Goal: Task Accomplishment & Management: Use online tool/utility

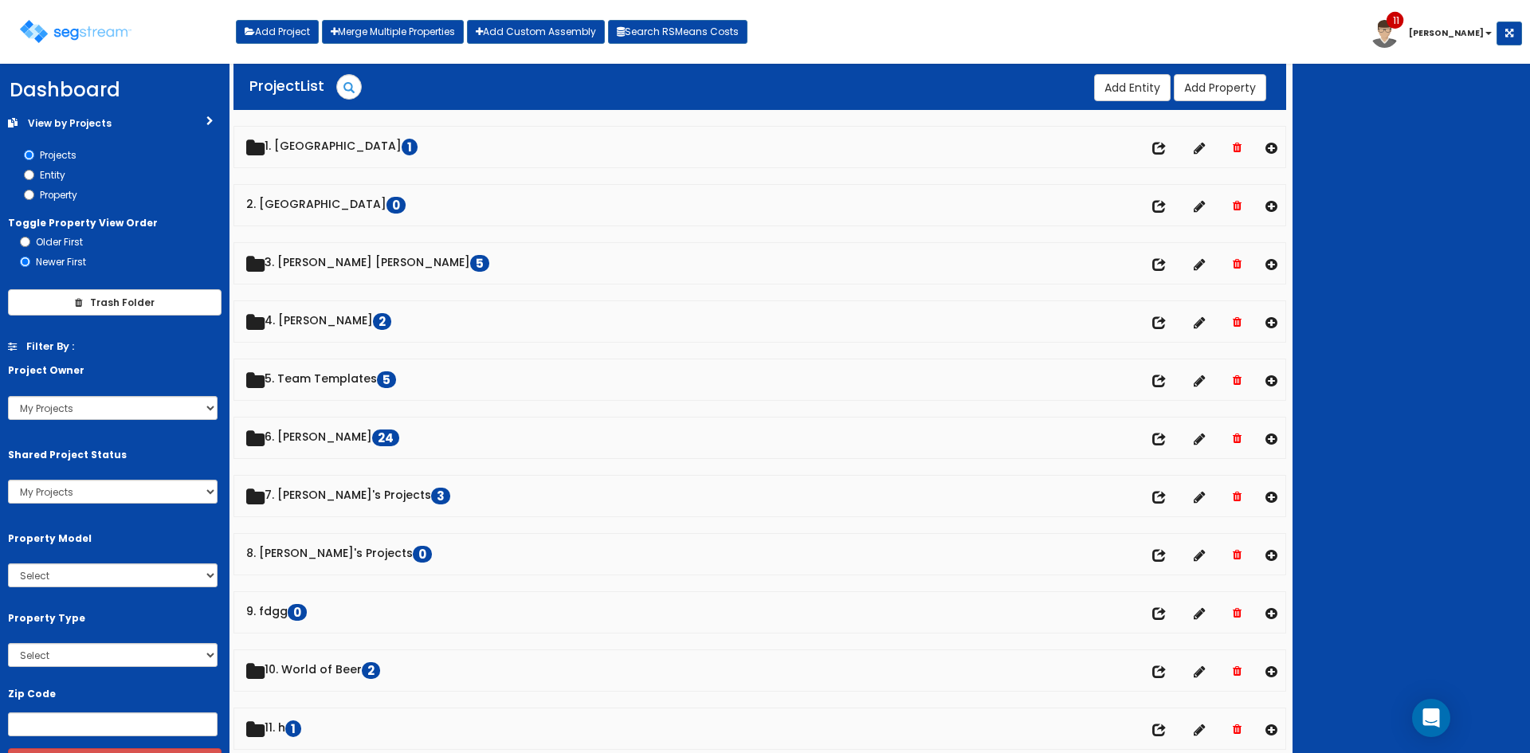
drag, startPoint x: 1333, startPoint y: 366, endPoint x: 1077, endPoint y: 420, distance: 261.4
click at [1327, 376] on div at bounding box center [1410, 408] width 237 height 689
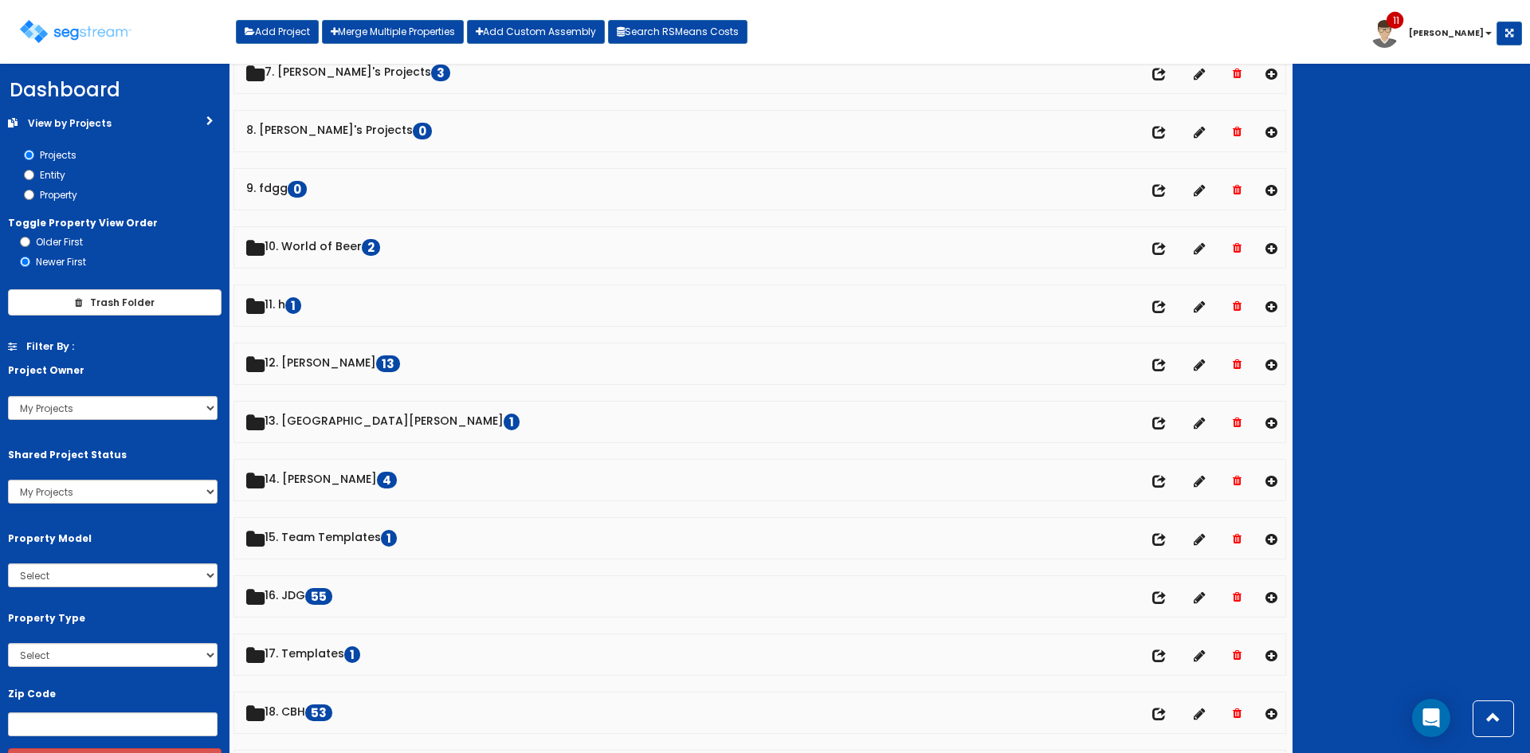
scroll to position [424, 0]
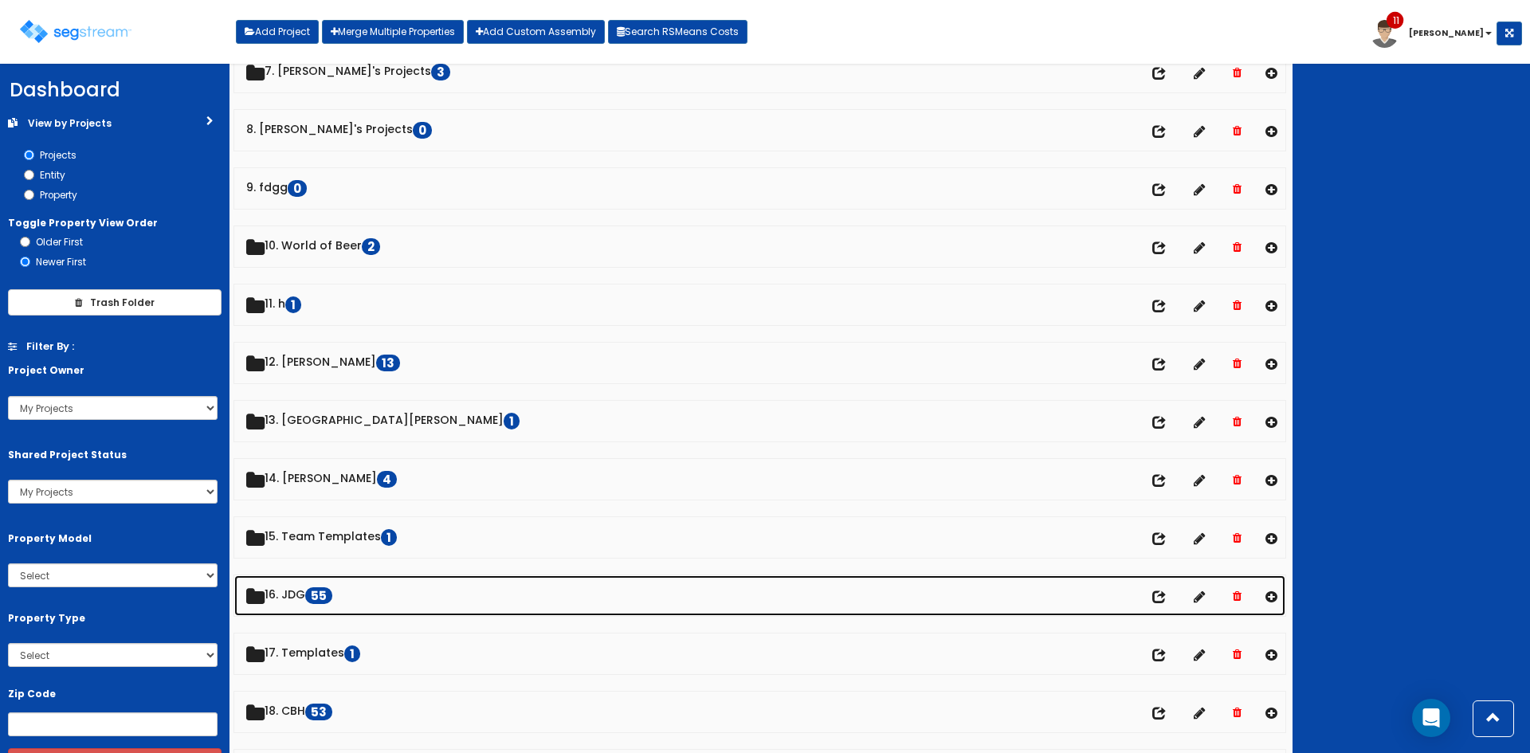
click at [303, 595] on link "16. JDG 55 No of entities" at bounding box center [759, 595] width 1051 height 41
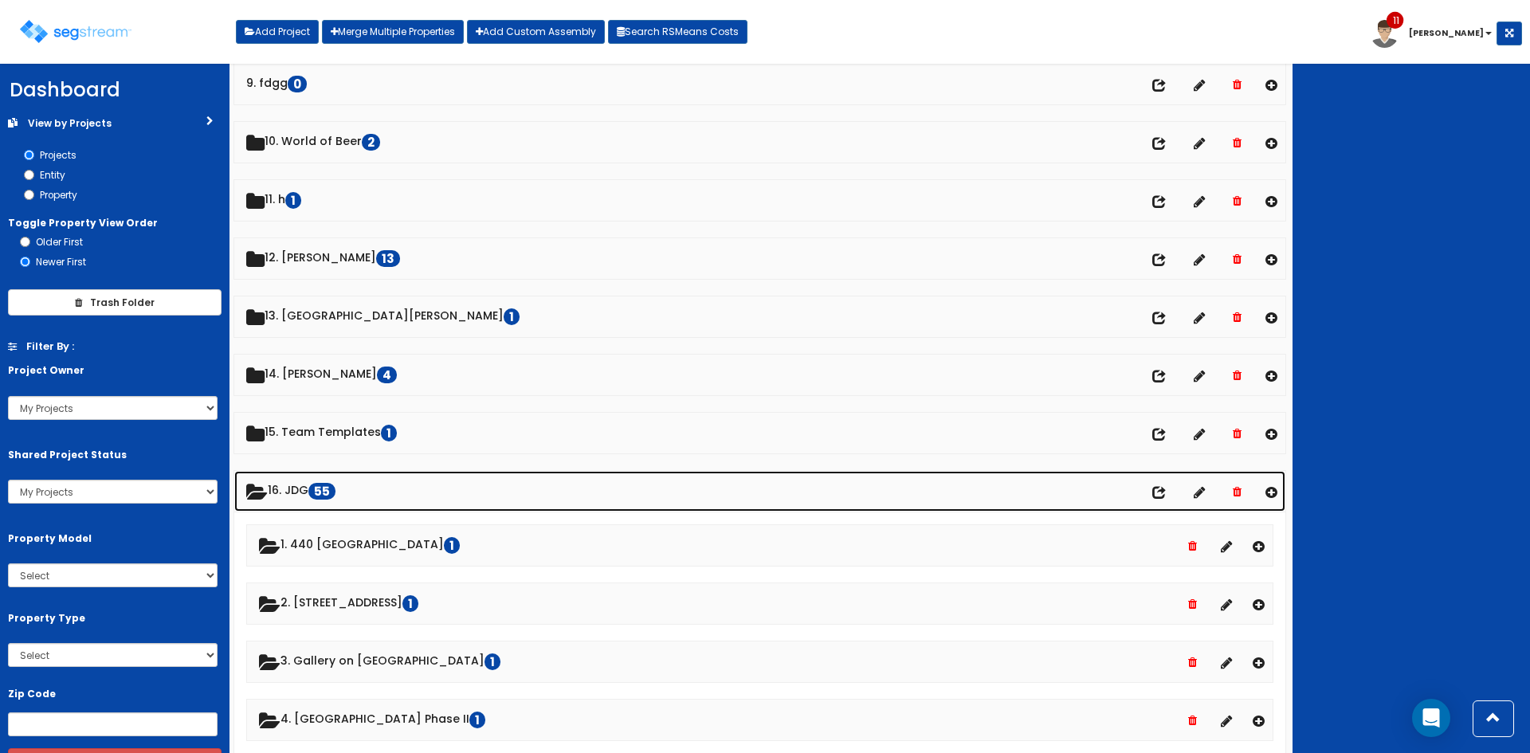
scroll to position [529, 0]
click at [308, 493] on link "16. JDG 55" at bounding box center [759, 490] width 1051 height 41
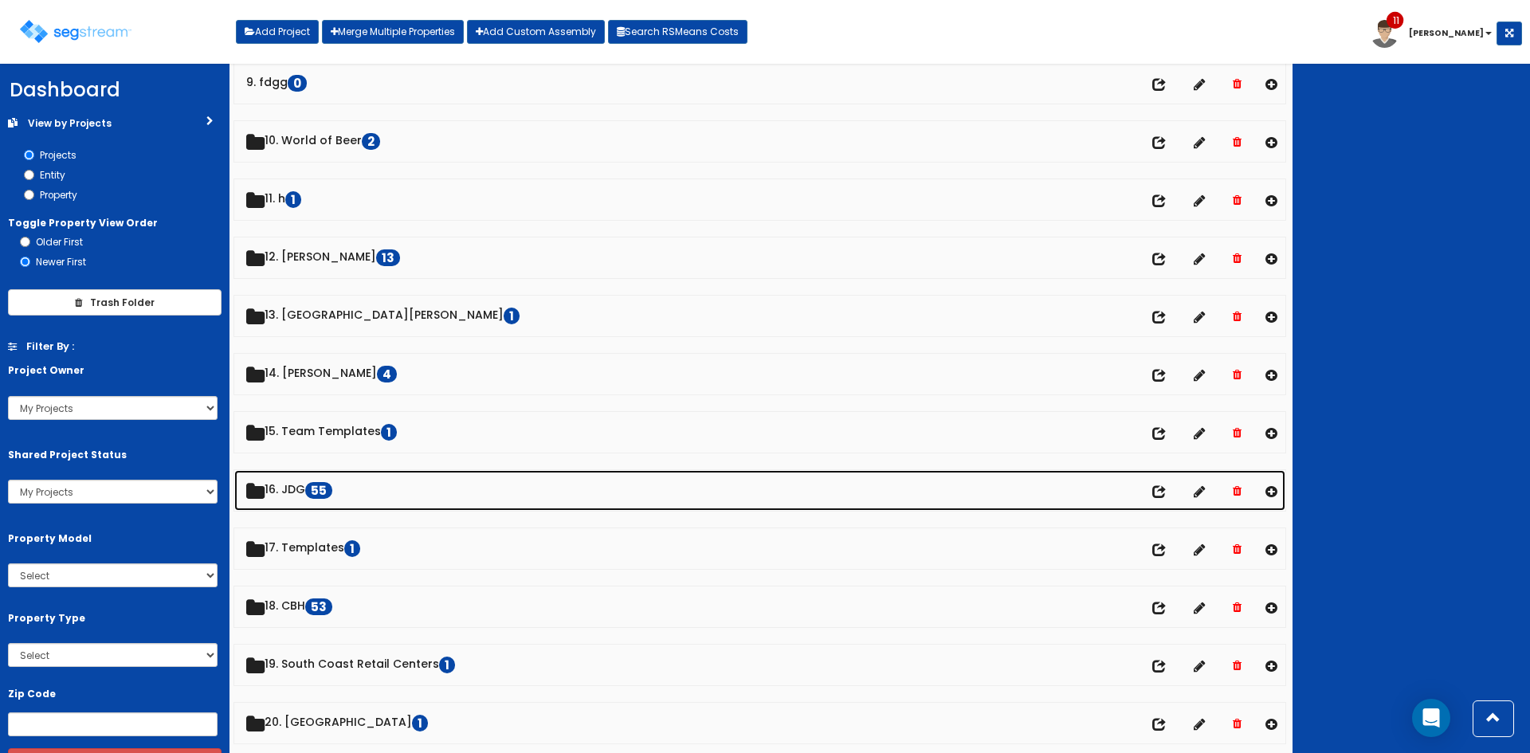
click at [308, 494] on link "16. JDG 55" at bounding box center [759, 490] width 1051 height 41
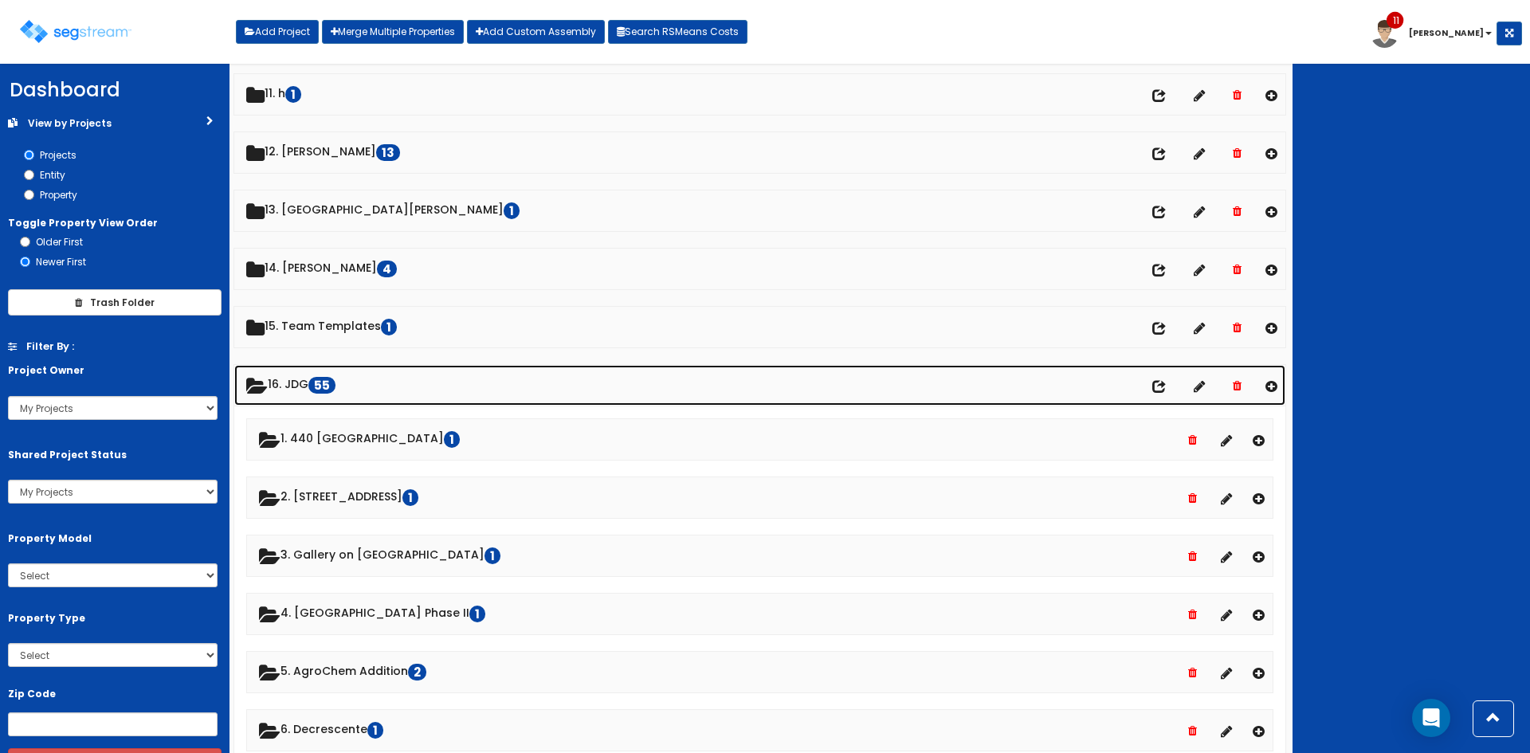
scroll to position [635, 0]
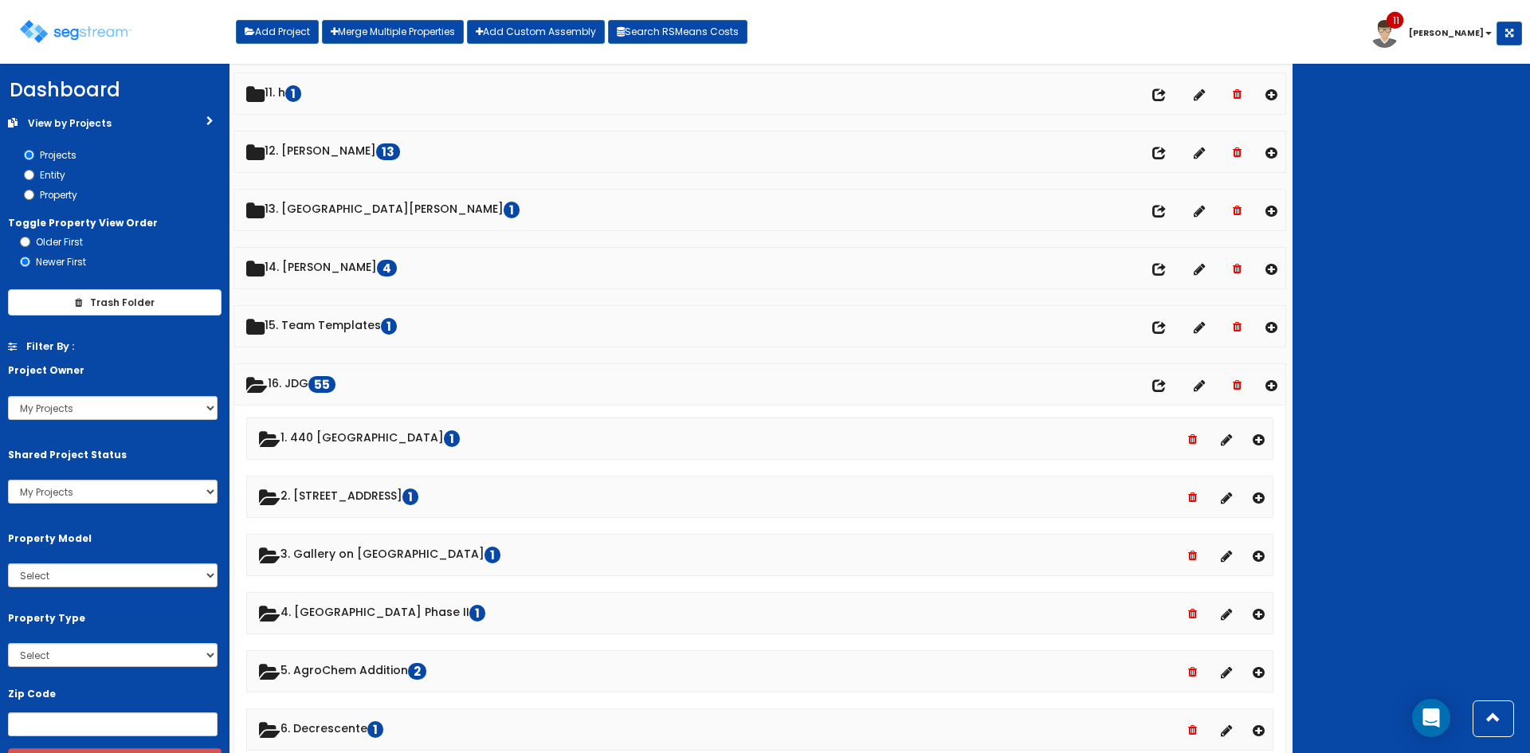
click at [1331, 197] on div at bounding box center [1410, 408] width 237 height 689
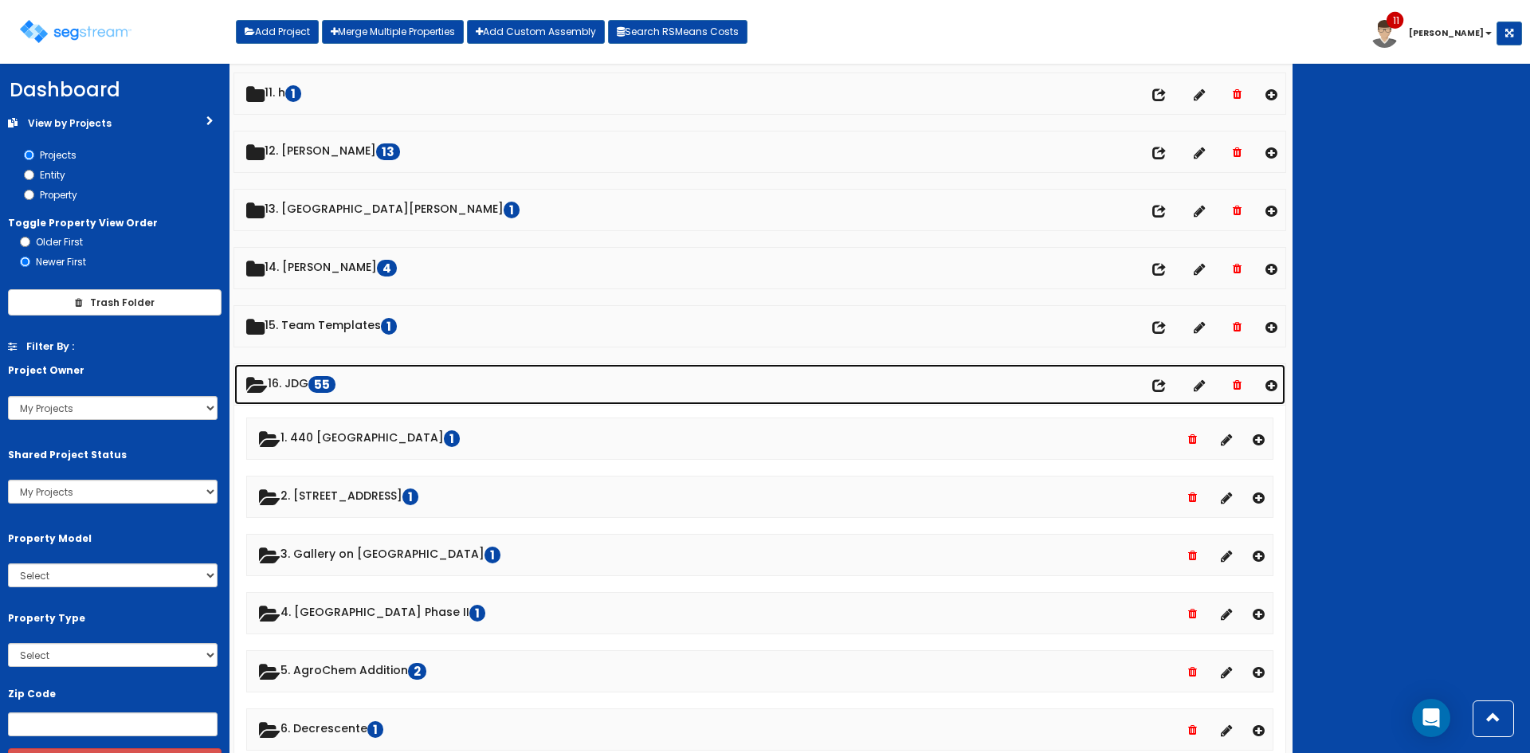
click at [316, 384] on link "16. JDG 55" at bounding box center [759, 384] width 1051 height 41
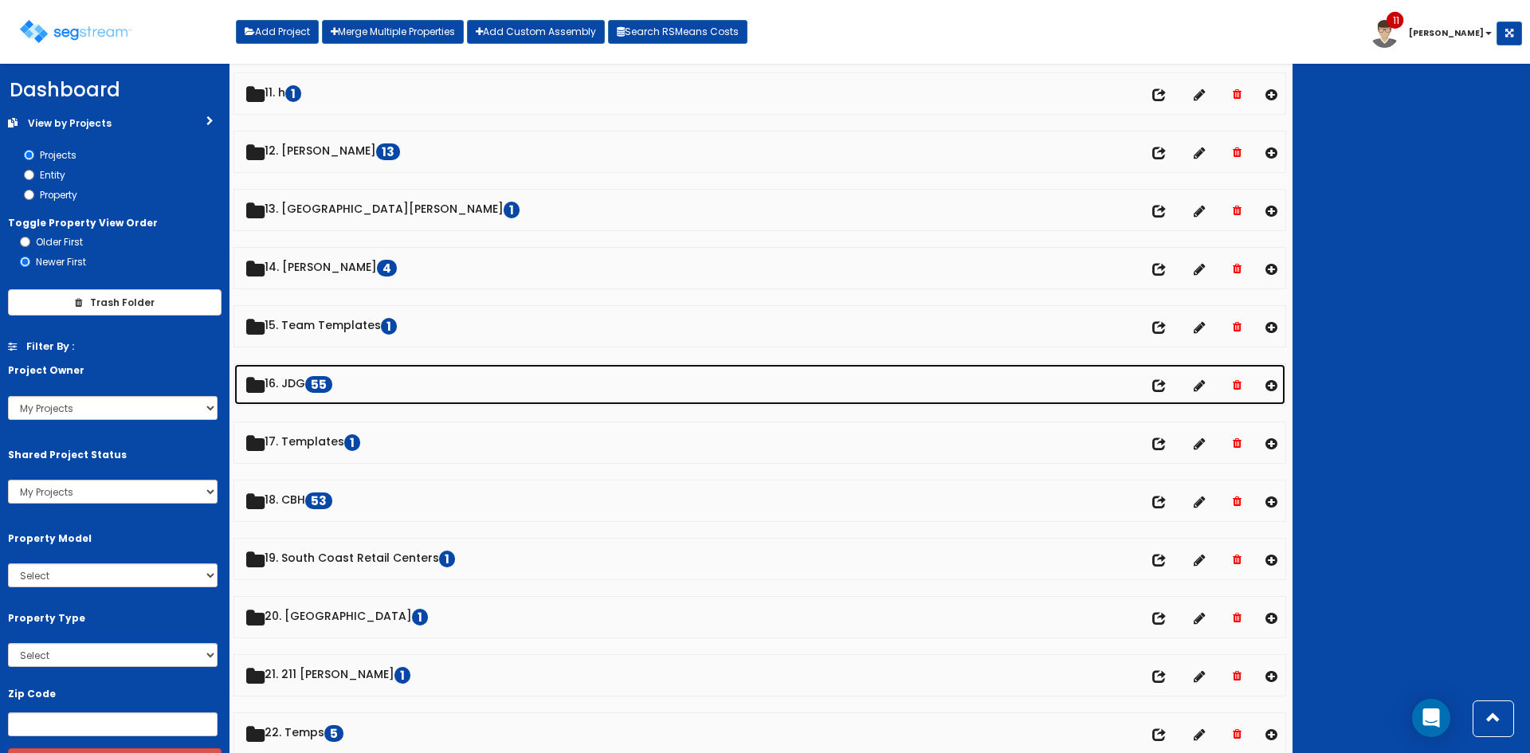
click at [316, 384] on link "16. JDG 55" at bounding box center [759, 384] width 1051 height 41
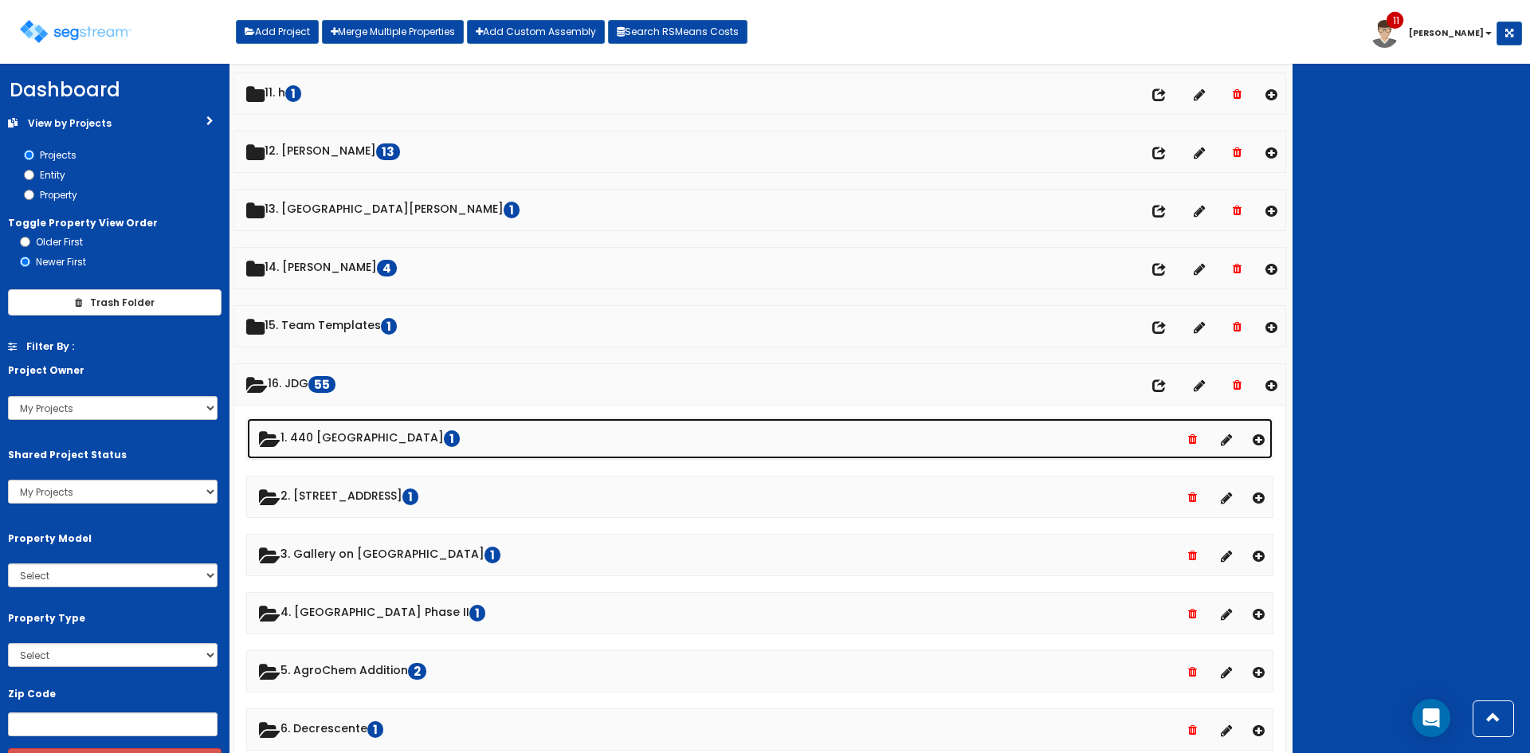
click at [327, 442] on link "1. 440 Old Hook 1" at bounding box center [759, 438] width 1025 height 41
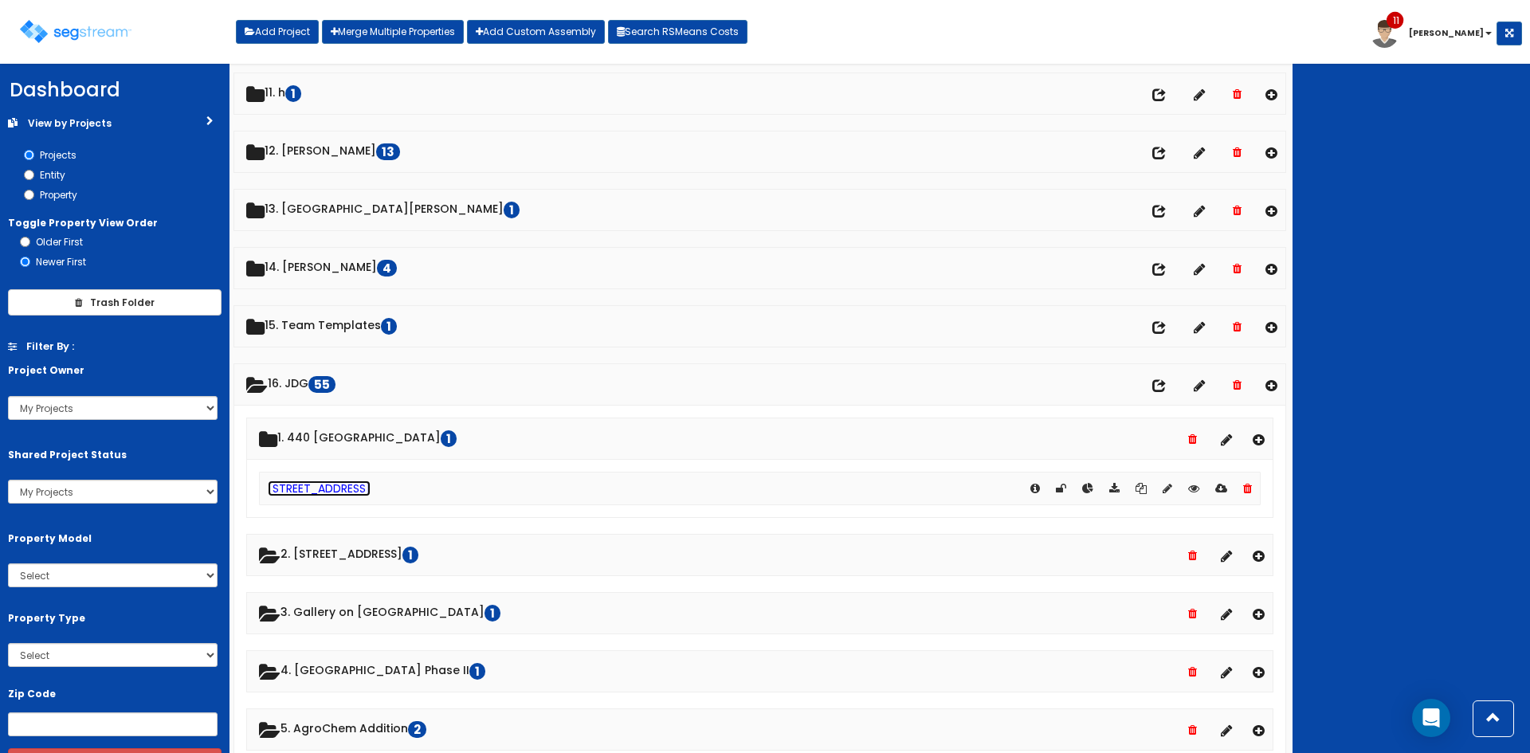
click at [368, 492] on link "[STREET_ADDRESS]" at bounding box center [319, 488] width 103 height 16
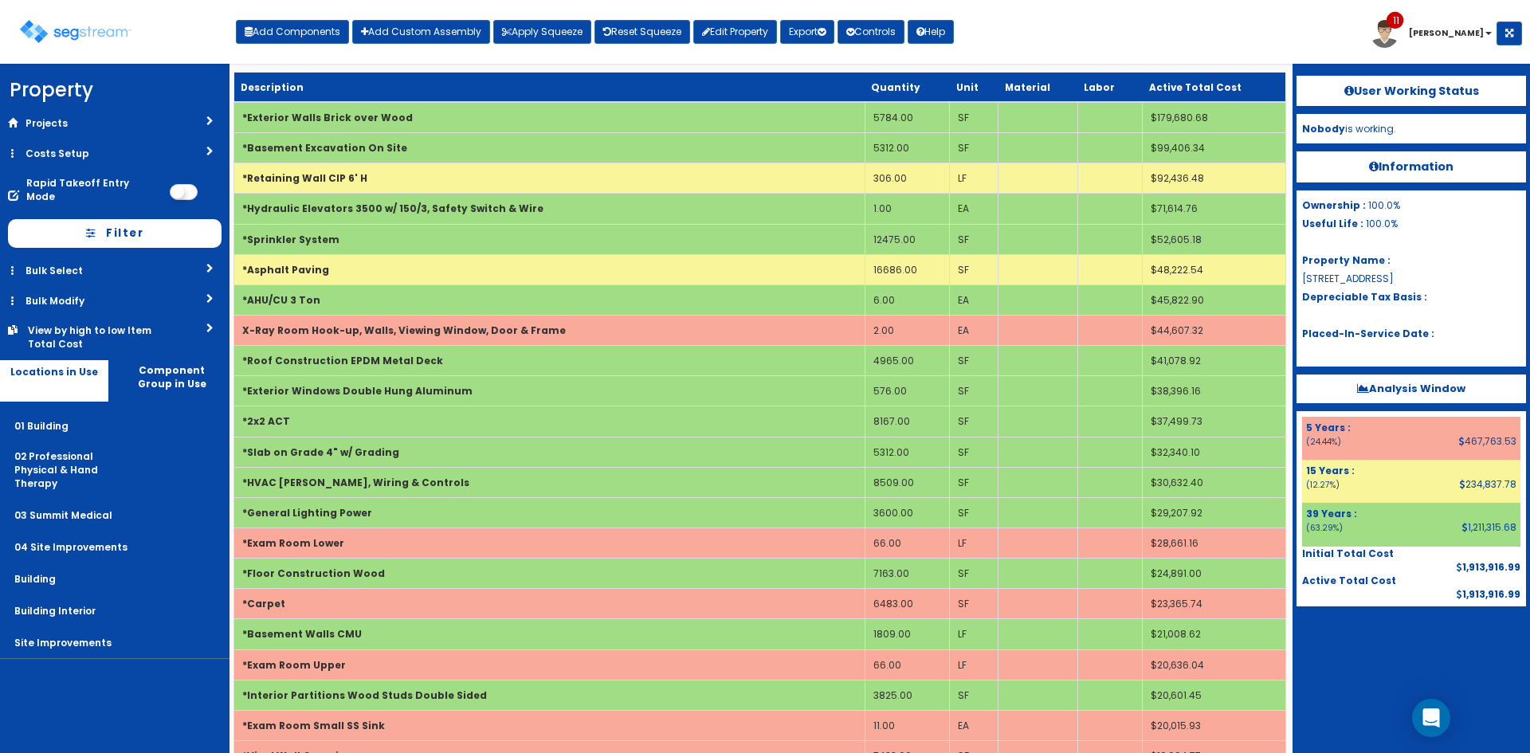
click at [1118, 39] on div "Toggle navigation Add Components Add Custom Assembly Apply Squeeze Reset Squeez…" at bounding box center [765, 38] width 1514 height 52
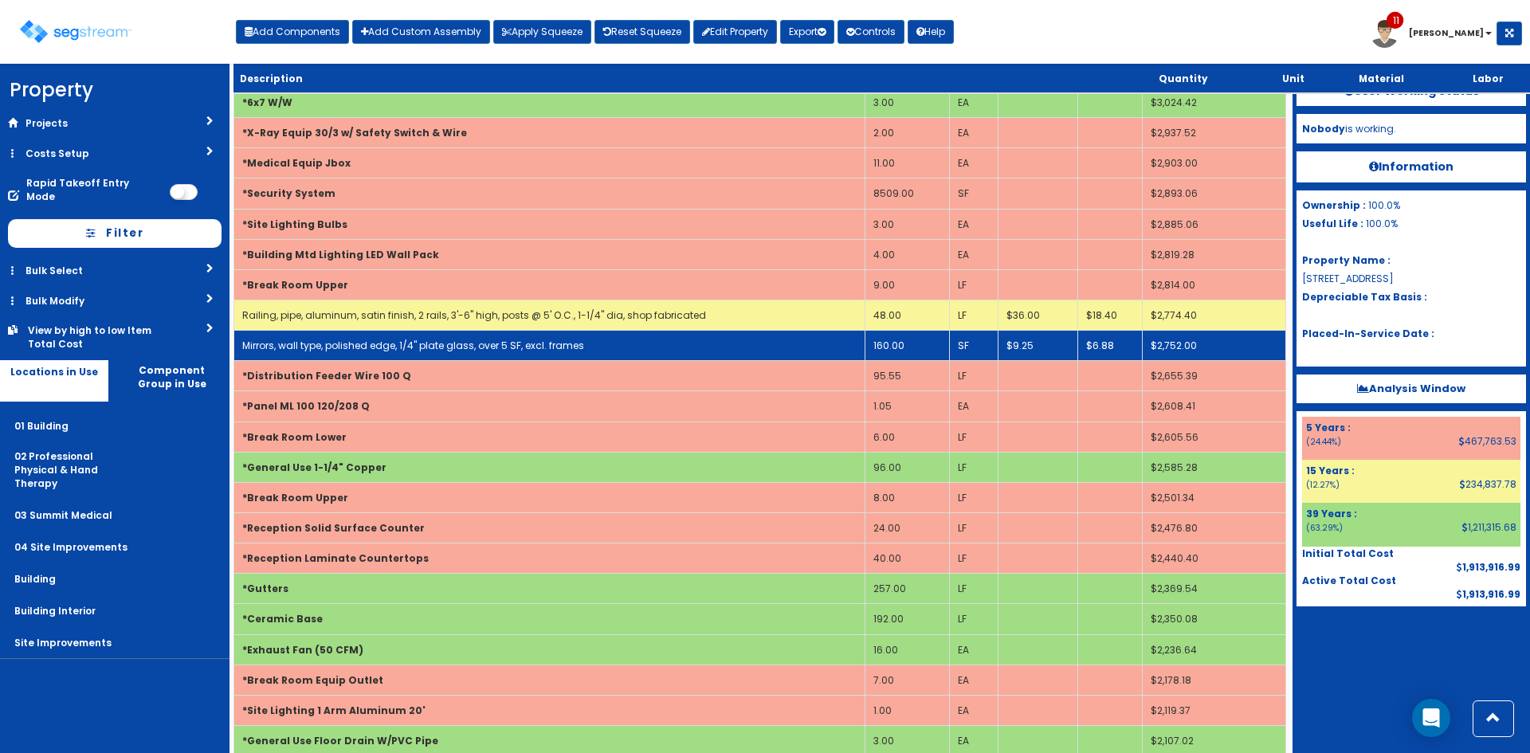
click at [553, 347] on link "Mirrors, wall type, polished edge, 1/4" plate glass, over 5 SF, excl. frames" at bounding box center [413, 346] width 342 height 14
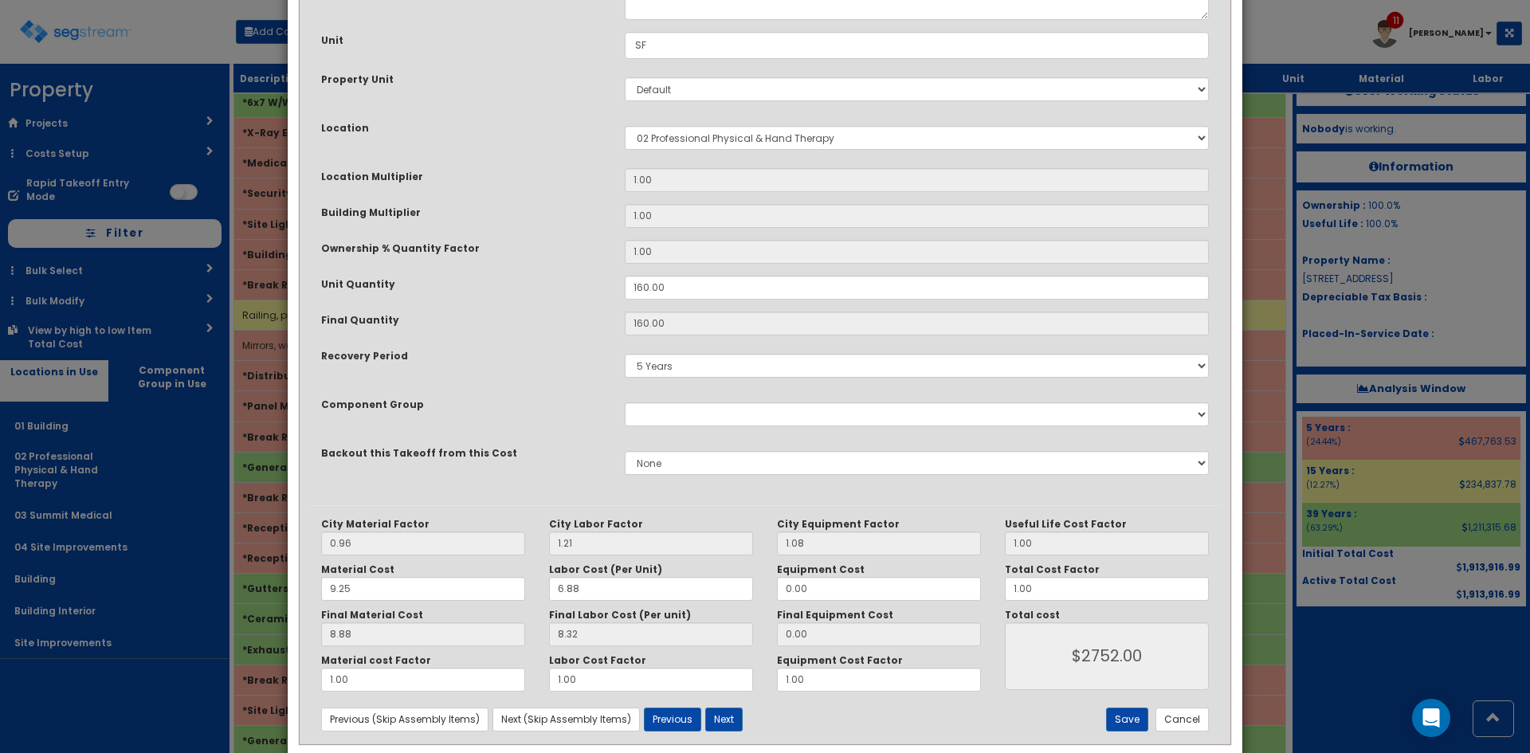
scroll to position [221, 0]
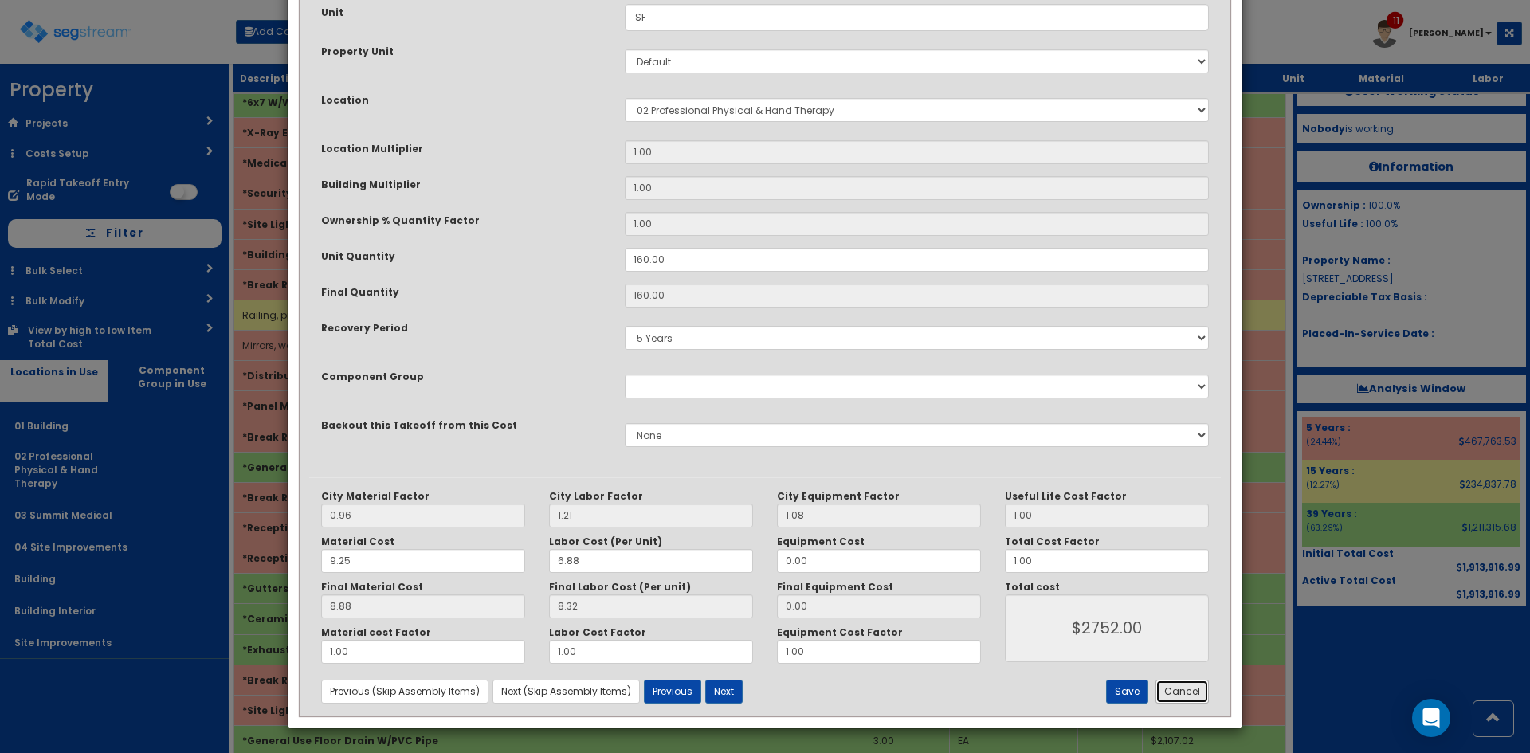
click at [1201, 695] on button "Cancel" at bounding box center [1181, 692] width 53 height 24
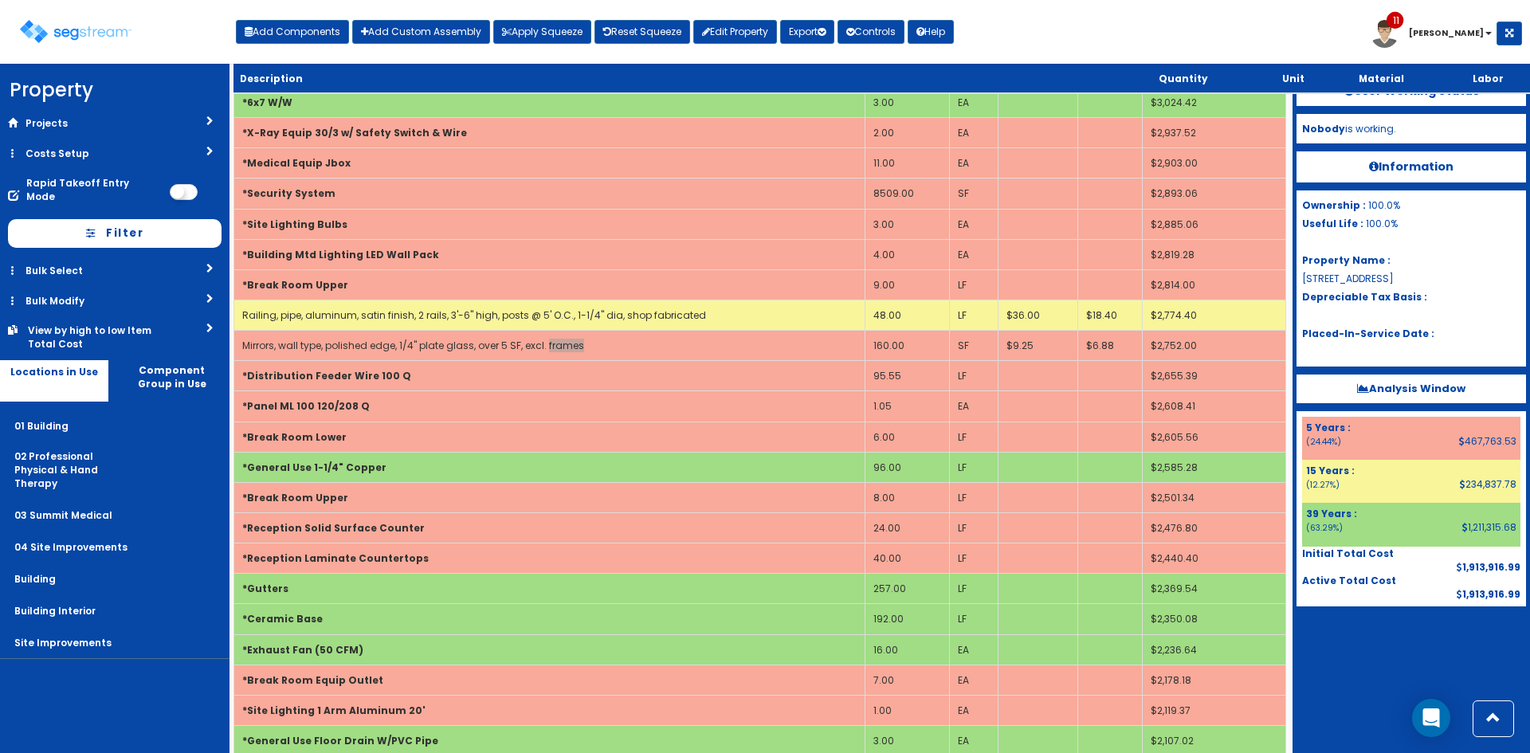
scroll to position [3935, 0]
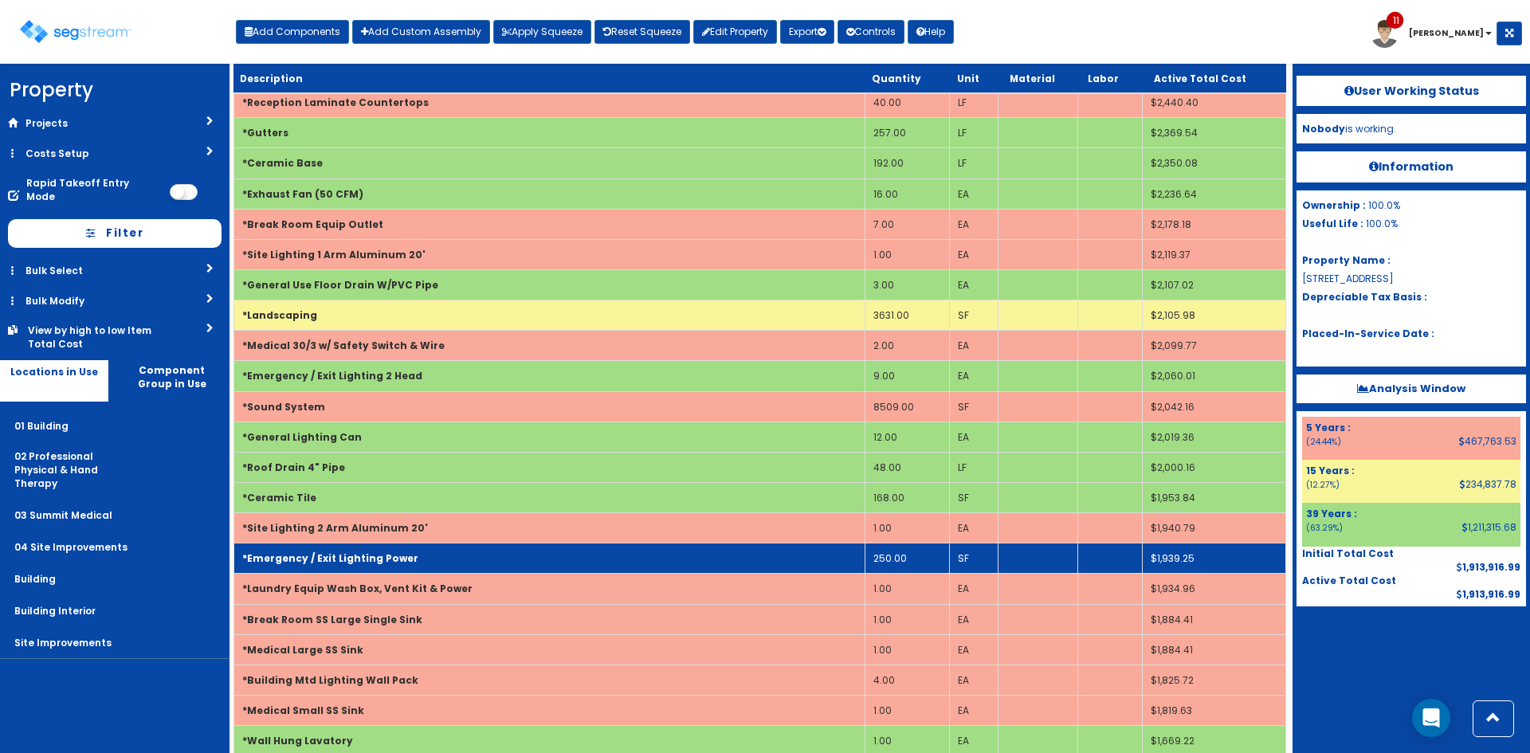
click at [441, 543] on td "*Emergency / Exit Lighting Power" at bounding box center [549, 558] width 631 height 30
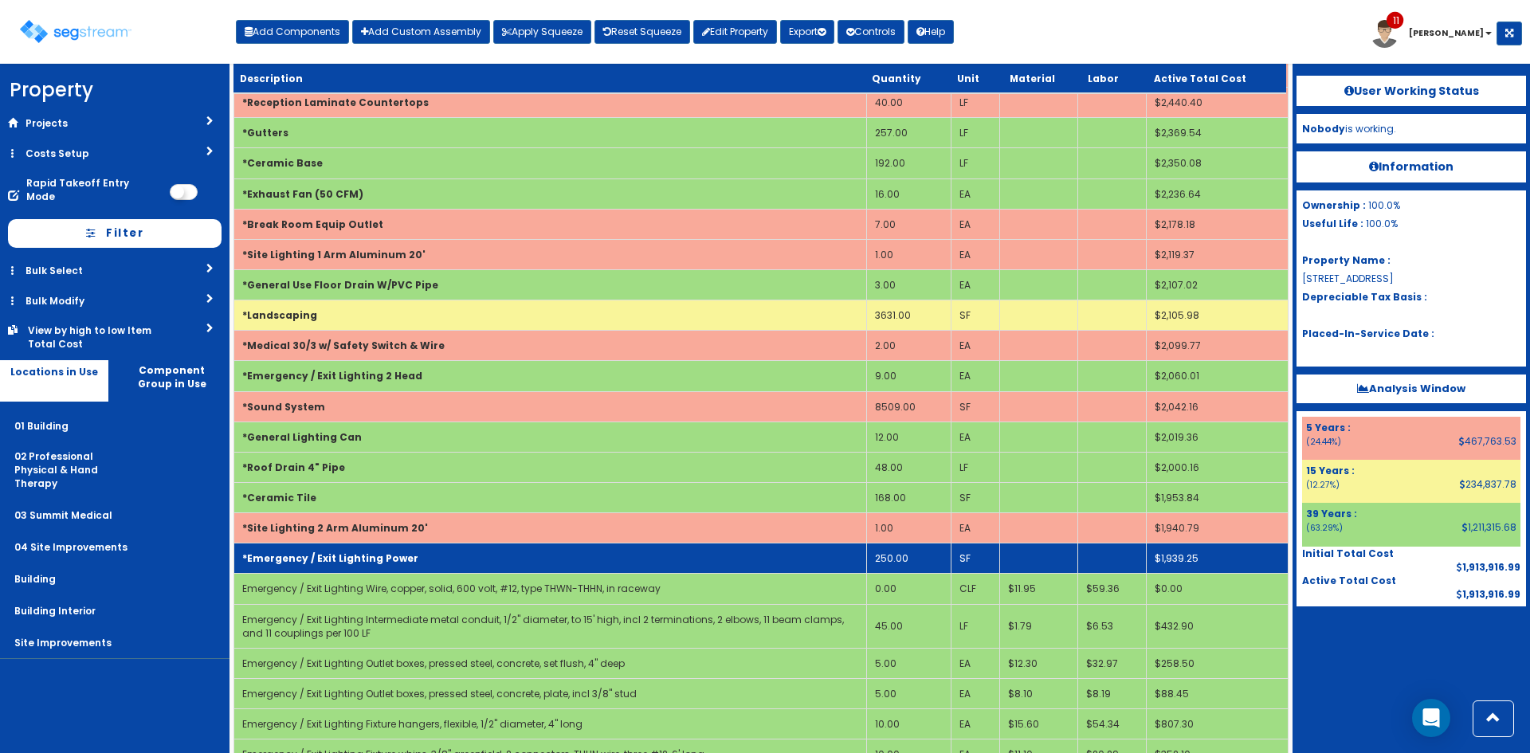
click at [923, 557] on td "250.00" at bounding box center [909, 558] width 84 height 30
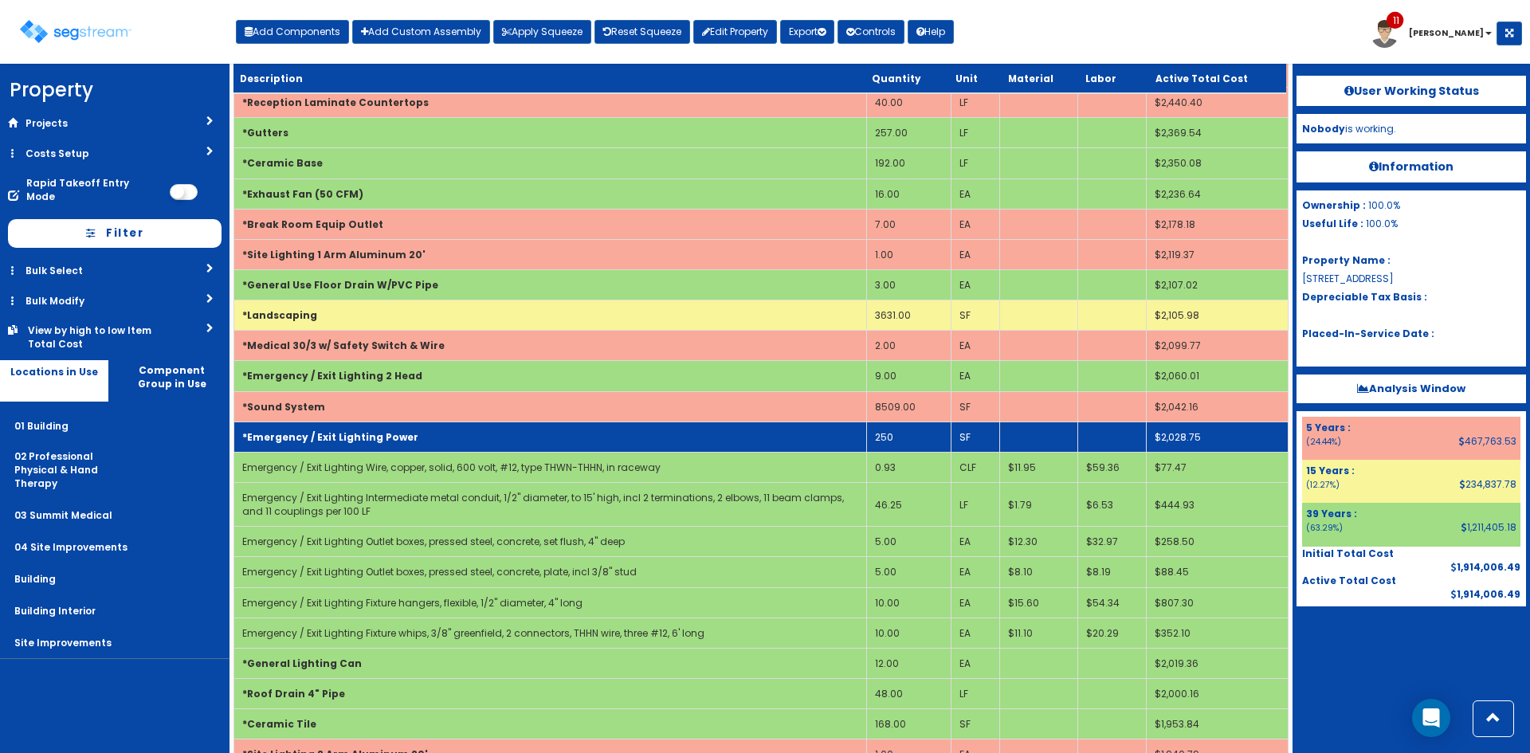
scroll to position [3813, 0]
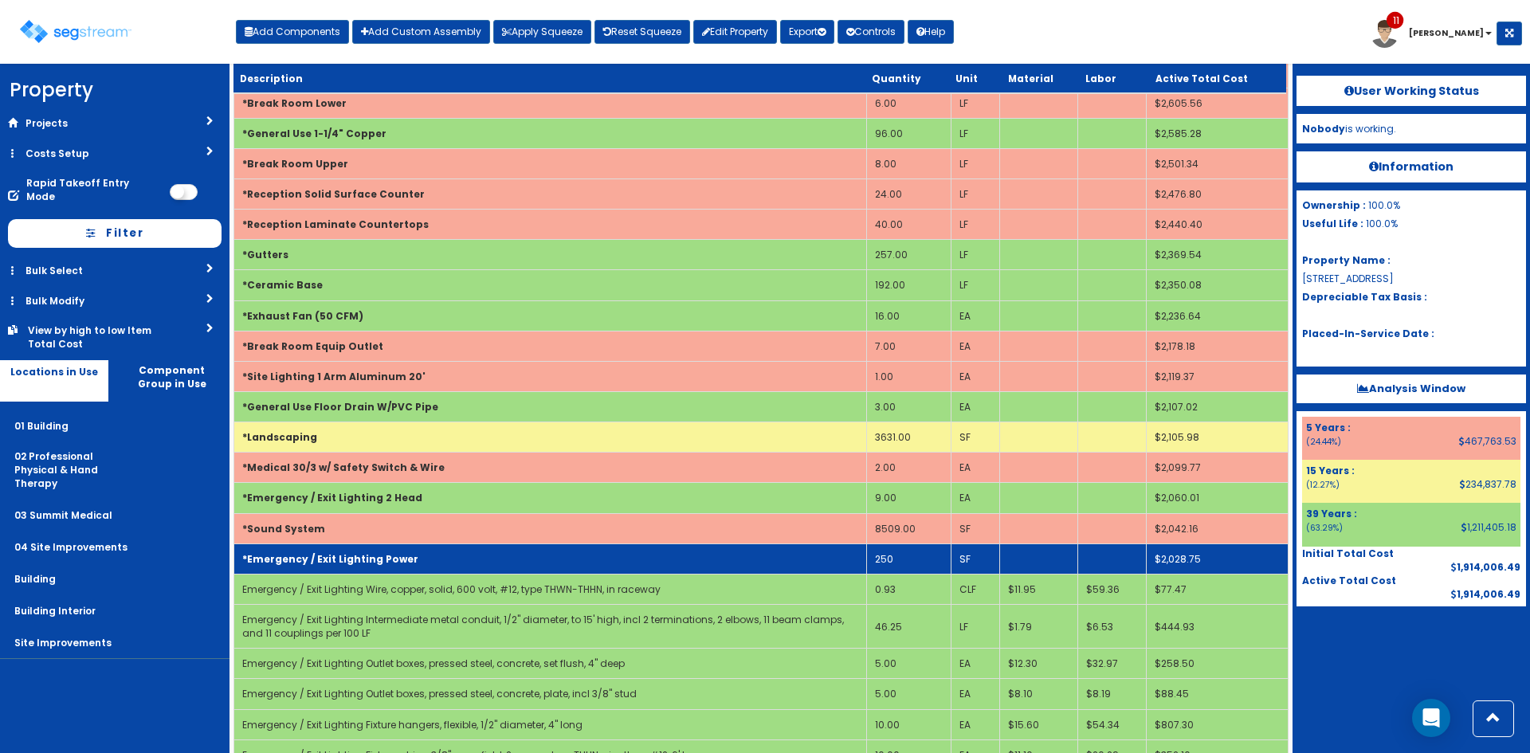
click at [332, 564] on b "*Emergency / Exit Lighting Power" at bounding box center [330, 559] width 176 height 14
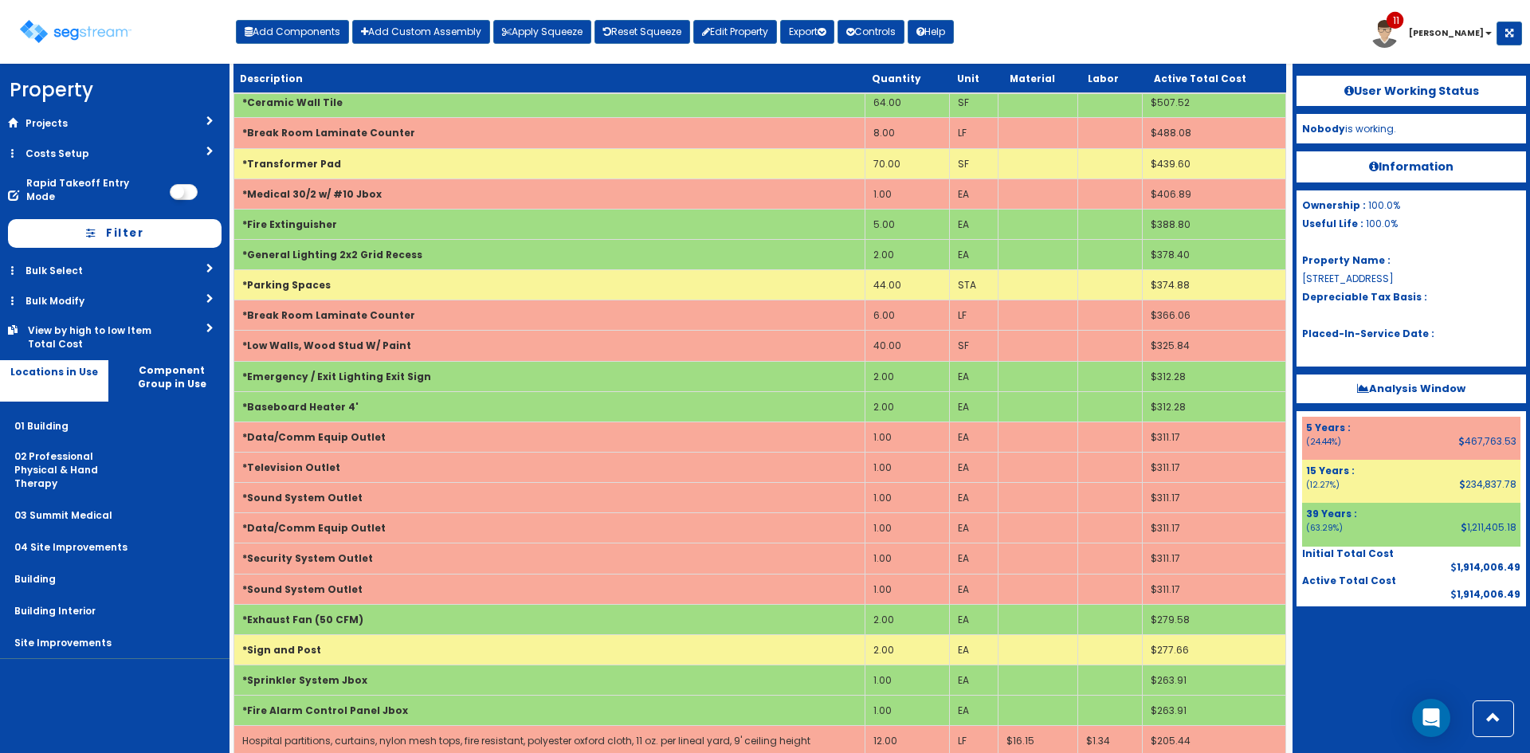
scroll to position [1868, 0]
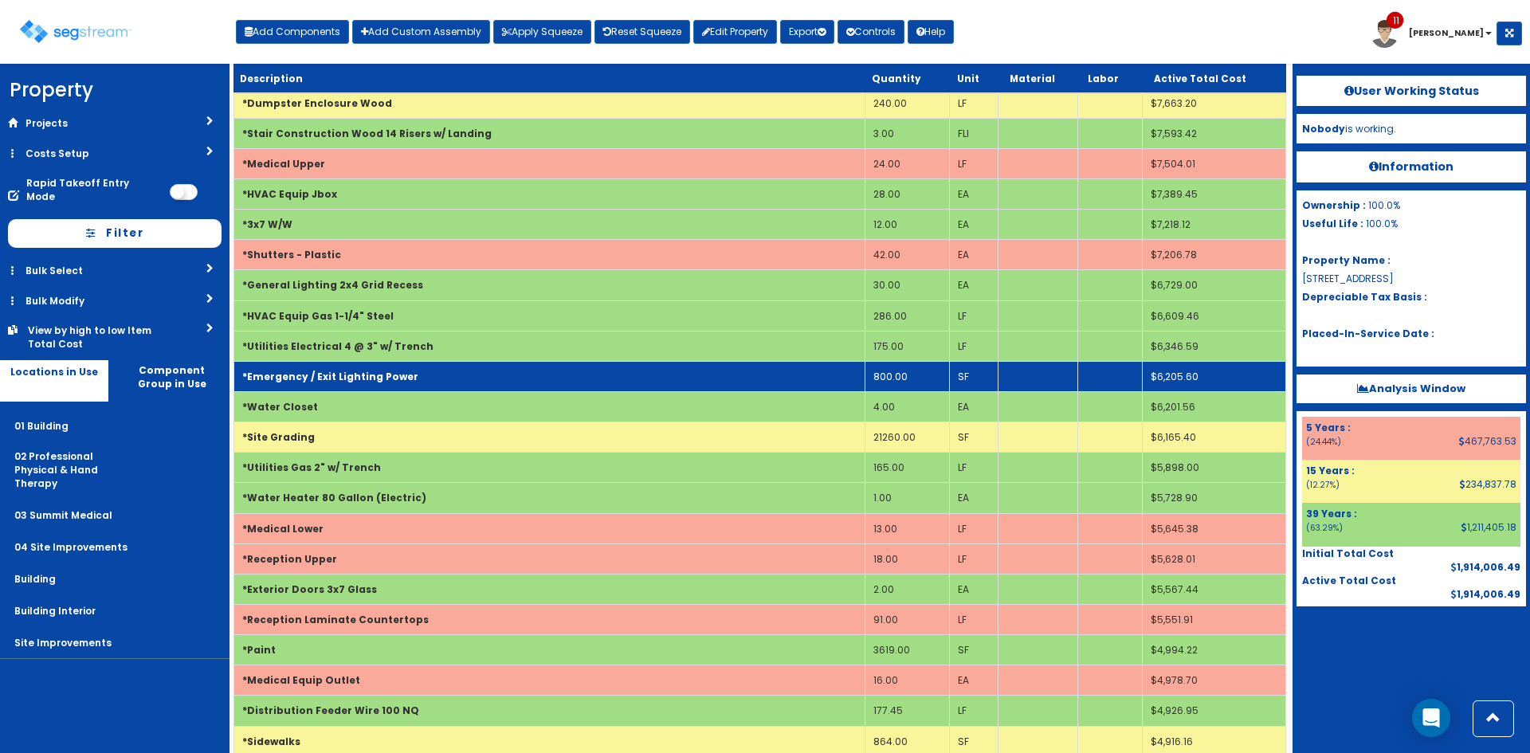
click at [594, 384] on td "*Emergency / Exit Lighting Power" at bounding box center [549, 376] width 631 height 30
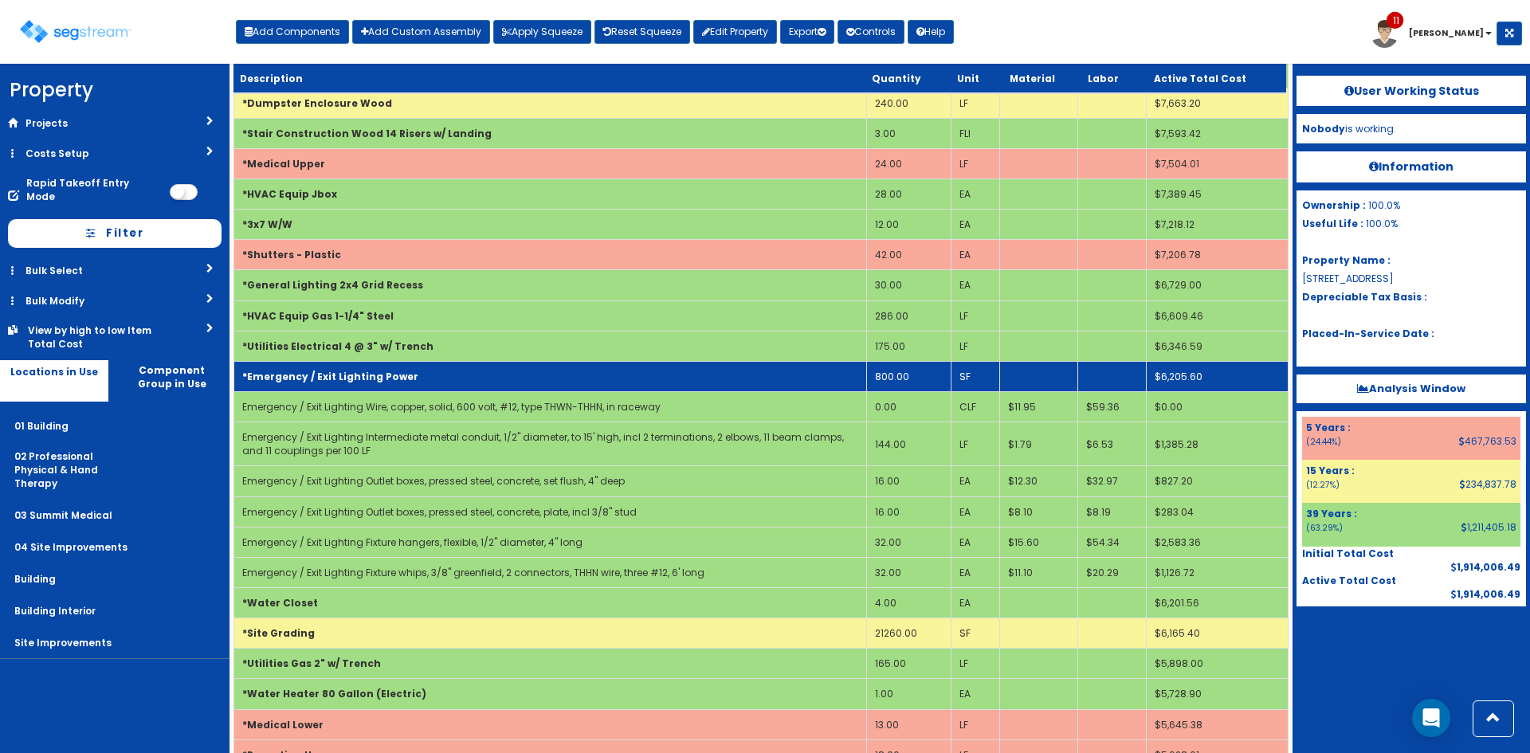
click at [920, 372] on td "800.00" at bounding box center [909, 376] width 84 height 30
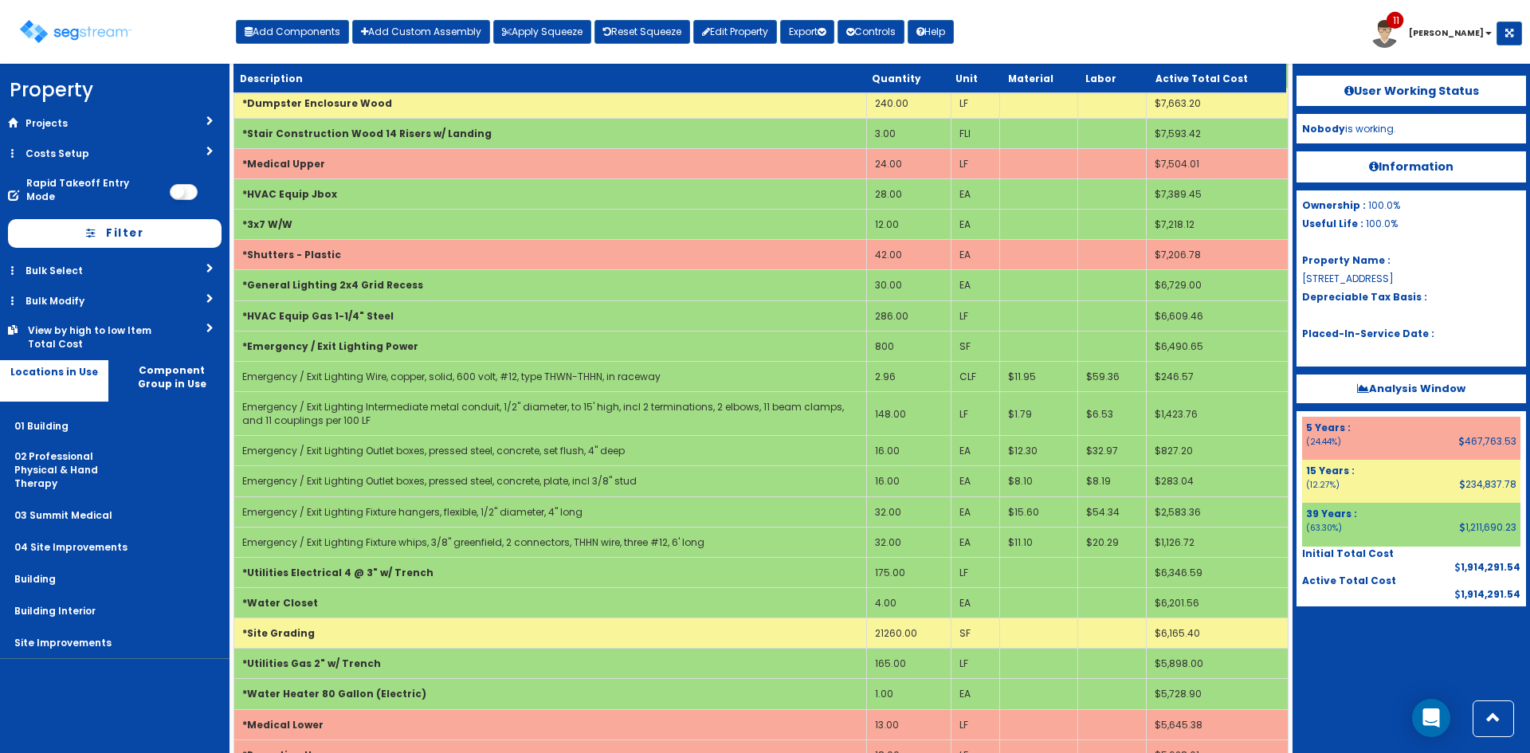
scroll to position [1838, 0]
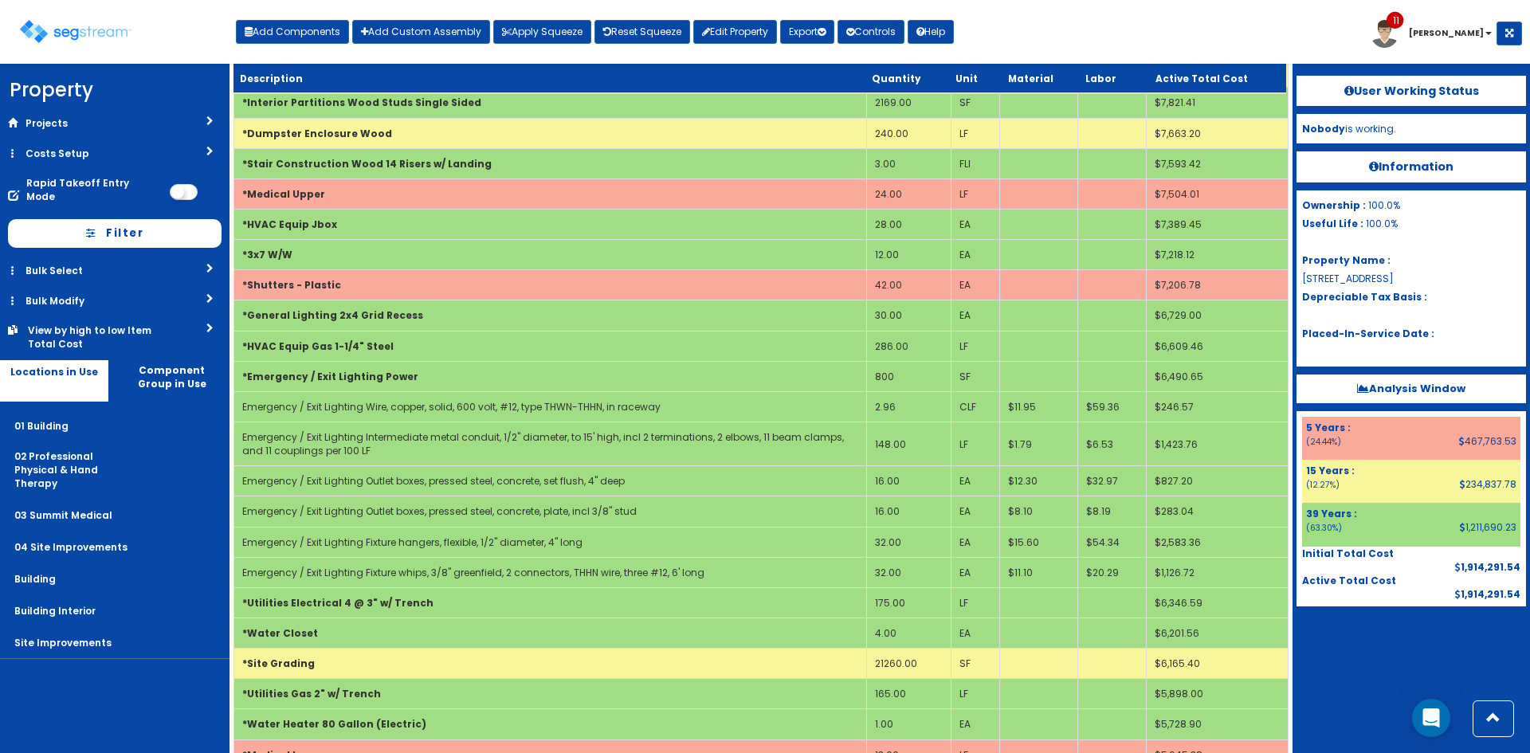
click at [1332, 654] on div at bounding box center [1410, 646] width 229 height 80
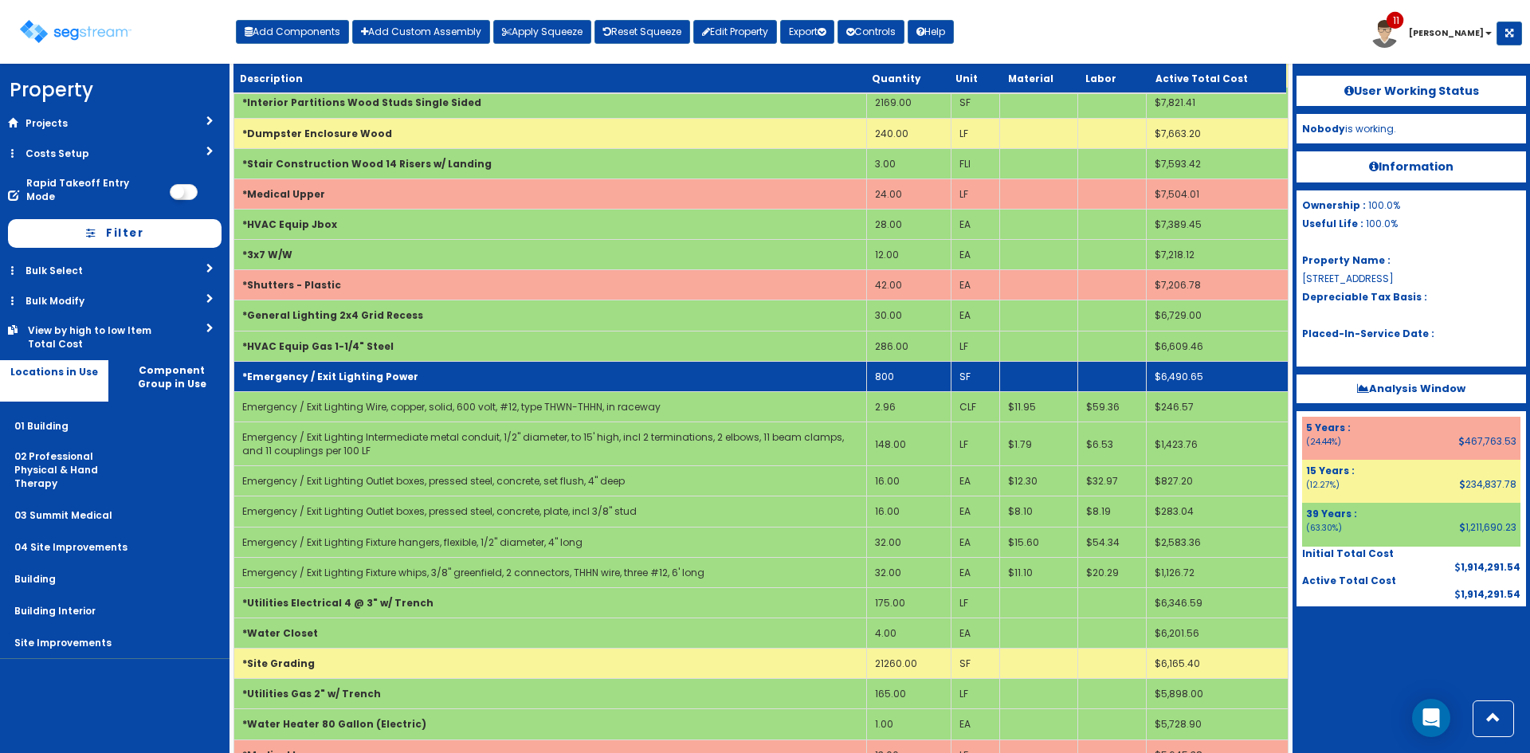
click at [335, 382] on b "*Emergency / Exit Lighting Power" at bounding box center [330, 377] width 176 height 14
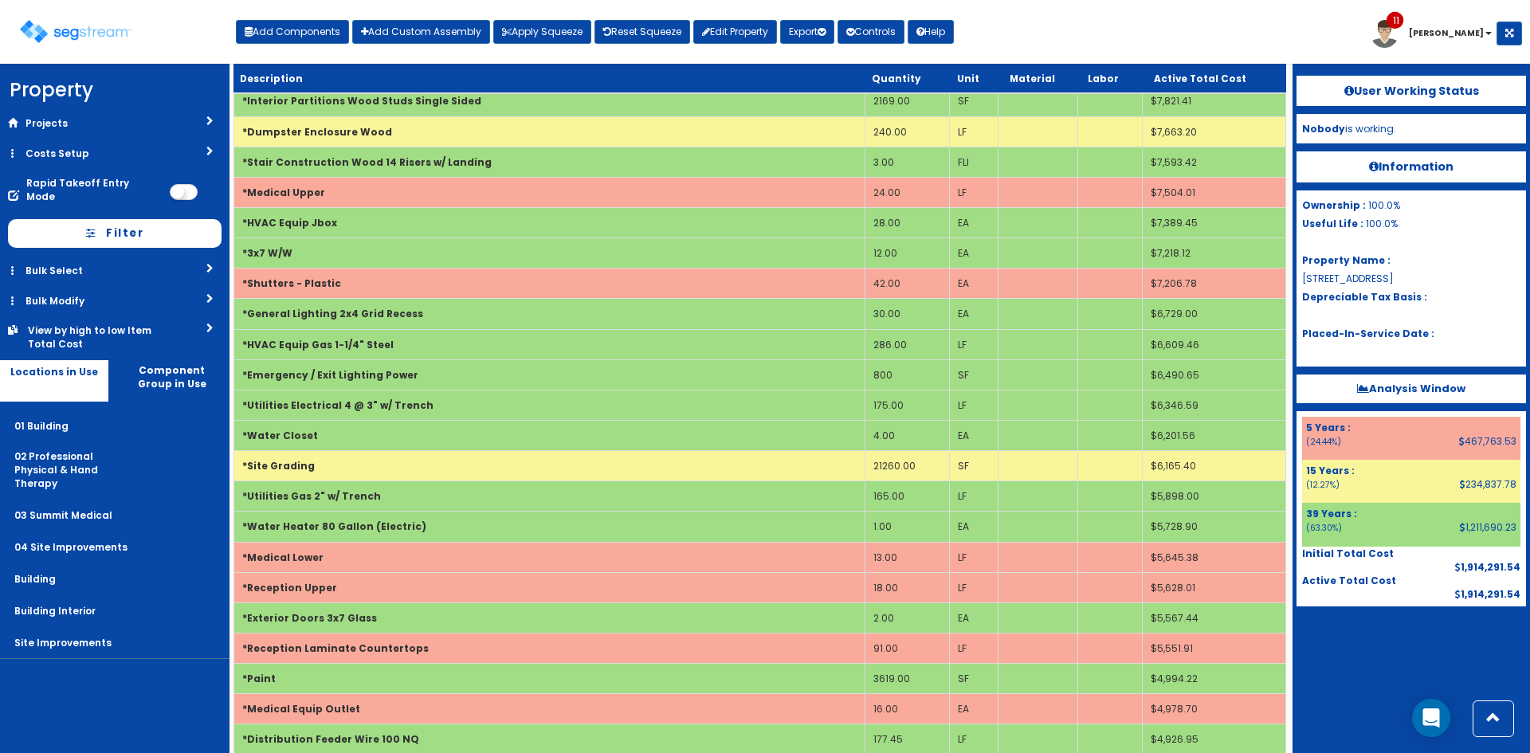
scroll to position [1840, 0]
click at [1160, 45] on div "Toggle navigation Add Components Add Custom Assembly Apply Squeeze Reset Squeez…" at bounding box center [765, 38] width 1514 height 52
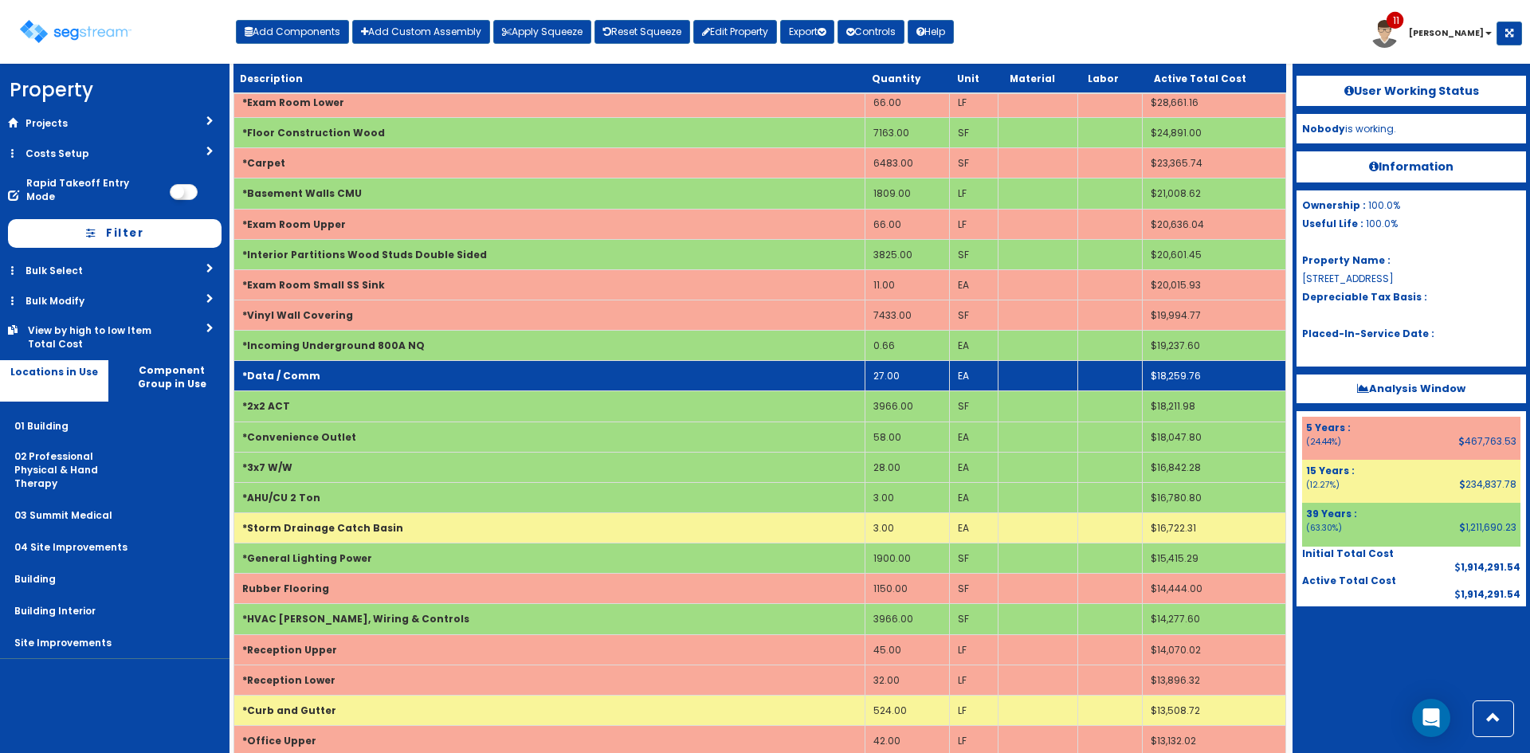
click at [714, 386] on td "*Data / Comm" at bounding box center [549, 376] width 631 height 30
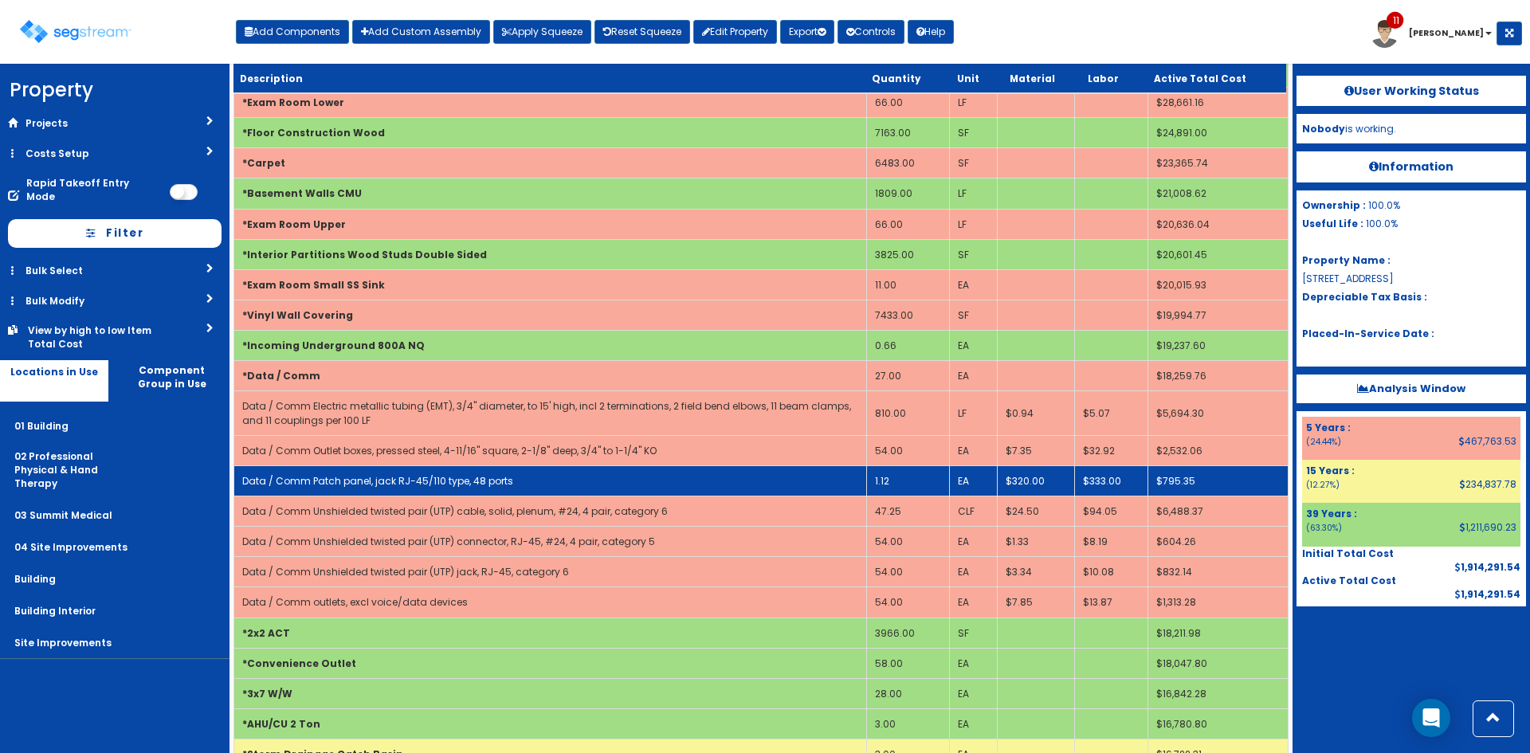
click at [888, 482] on td "1.12" at bounding box center [908, 480] width 83 height 30
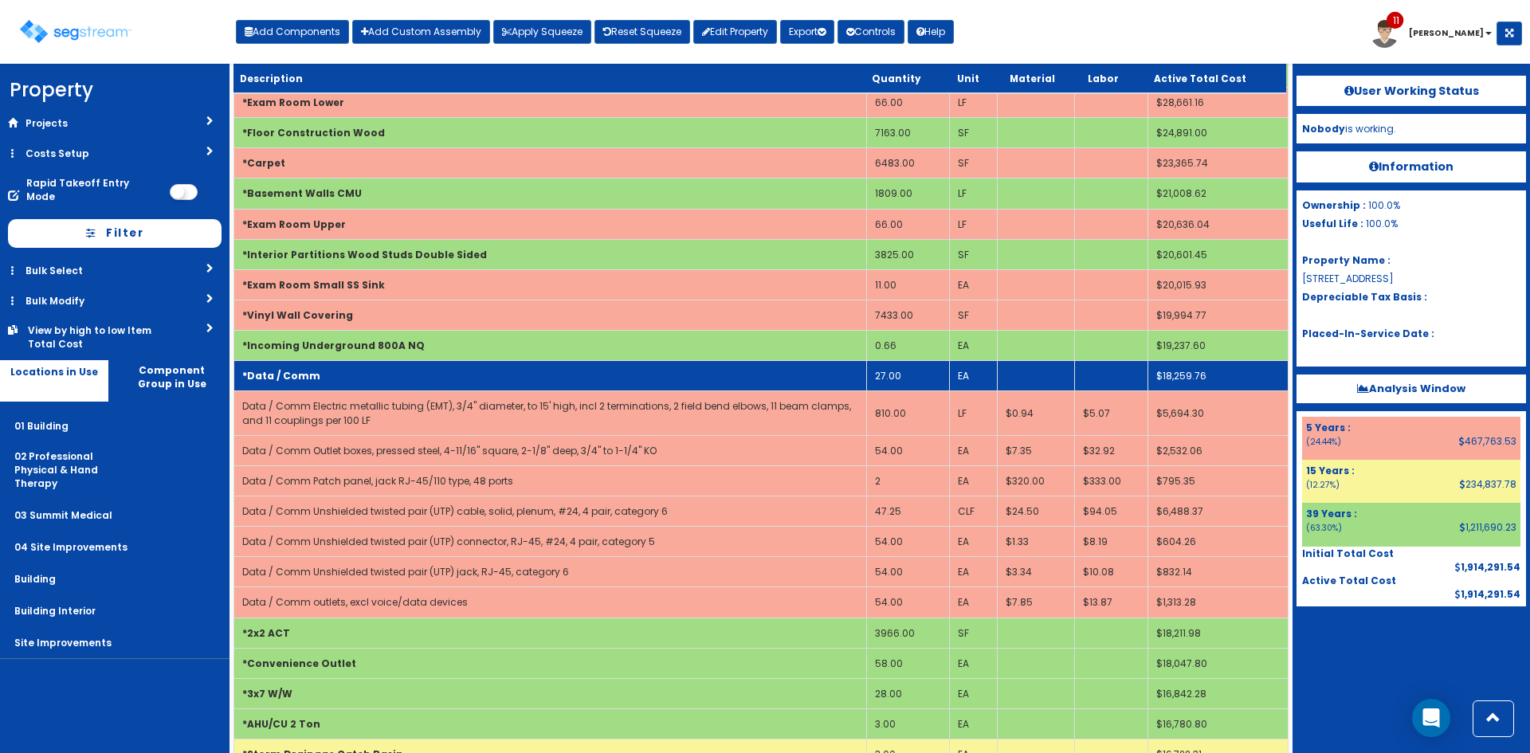
click at [653, 387] on td "*Data / Comm" at bounding box center [550, 376] width 633 height 30
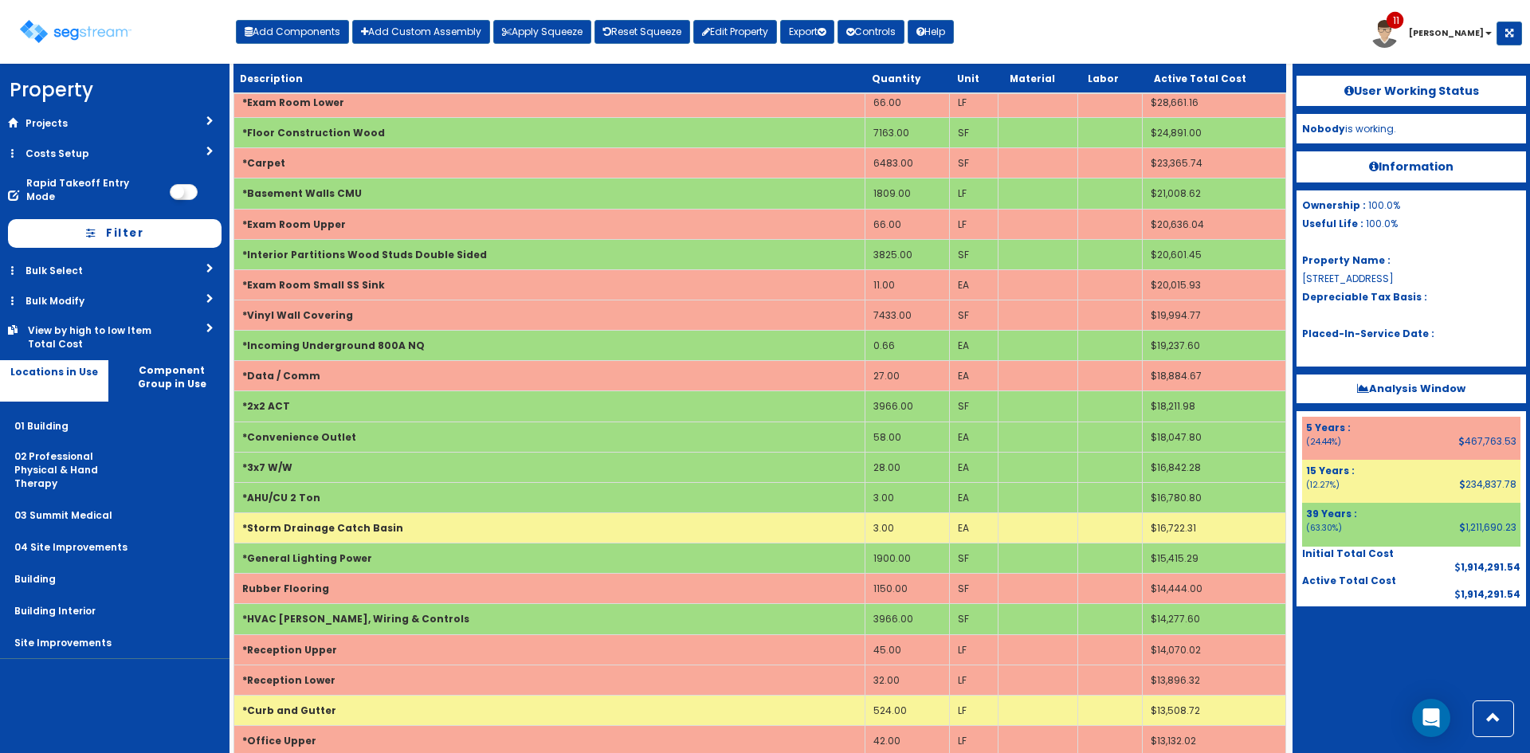
scroll to position [2385, 0]
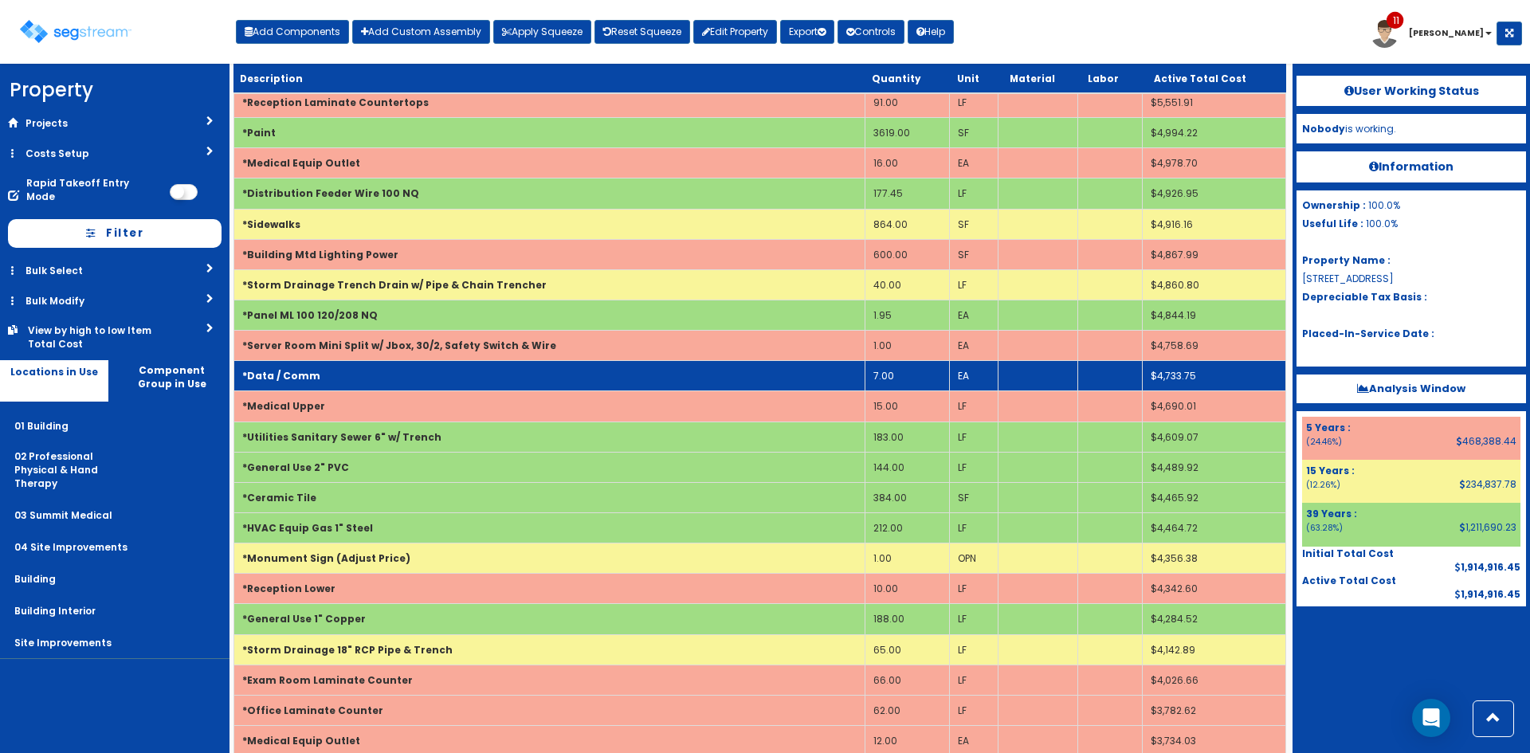
click at [799, 369] on td "*Data / Comm" at bounding box center [549, 376] width 631 height 30
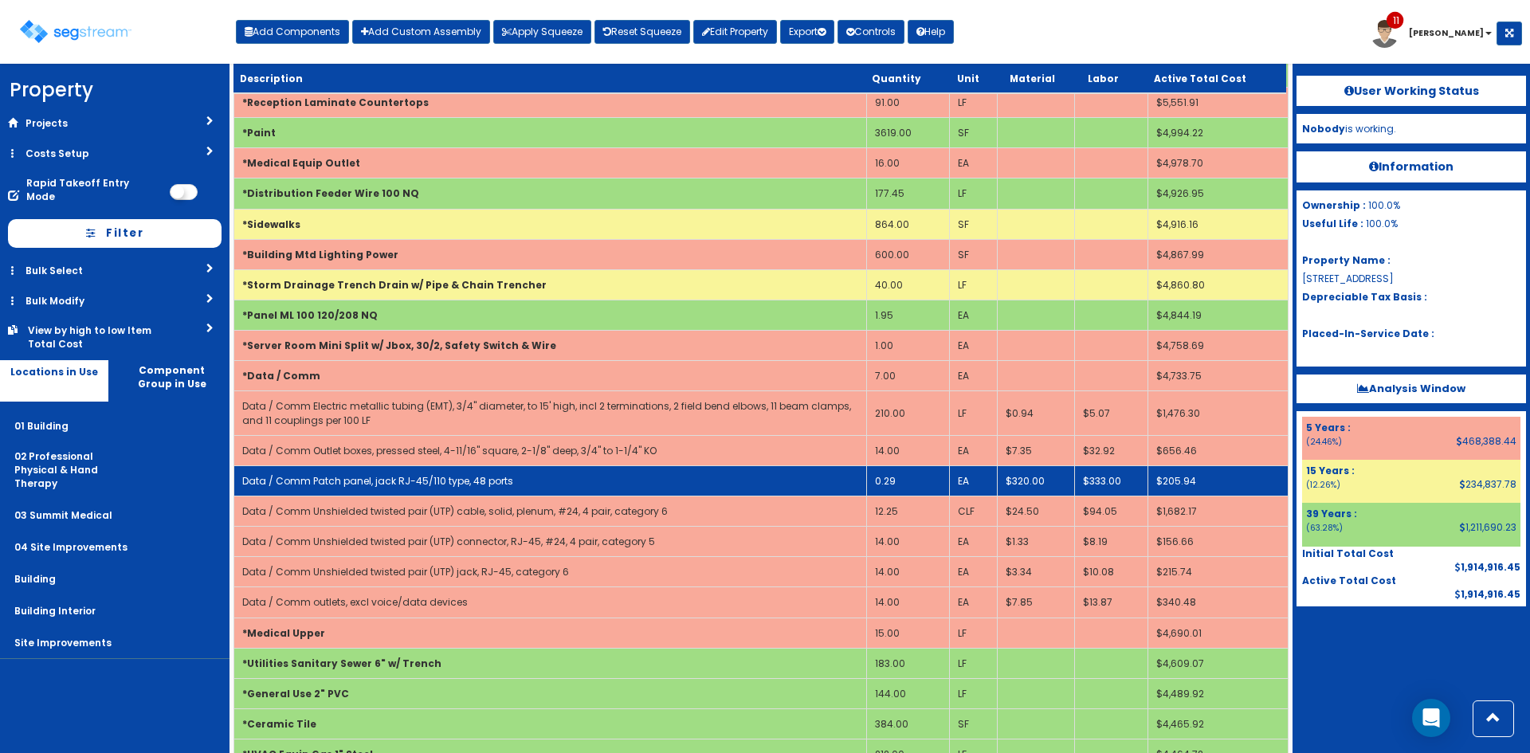
click at [897, 479] on td "0.29" at bounding box center [908, 480] width 83 height 30
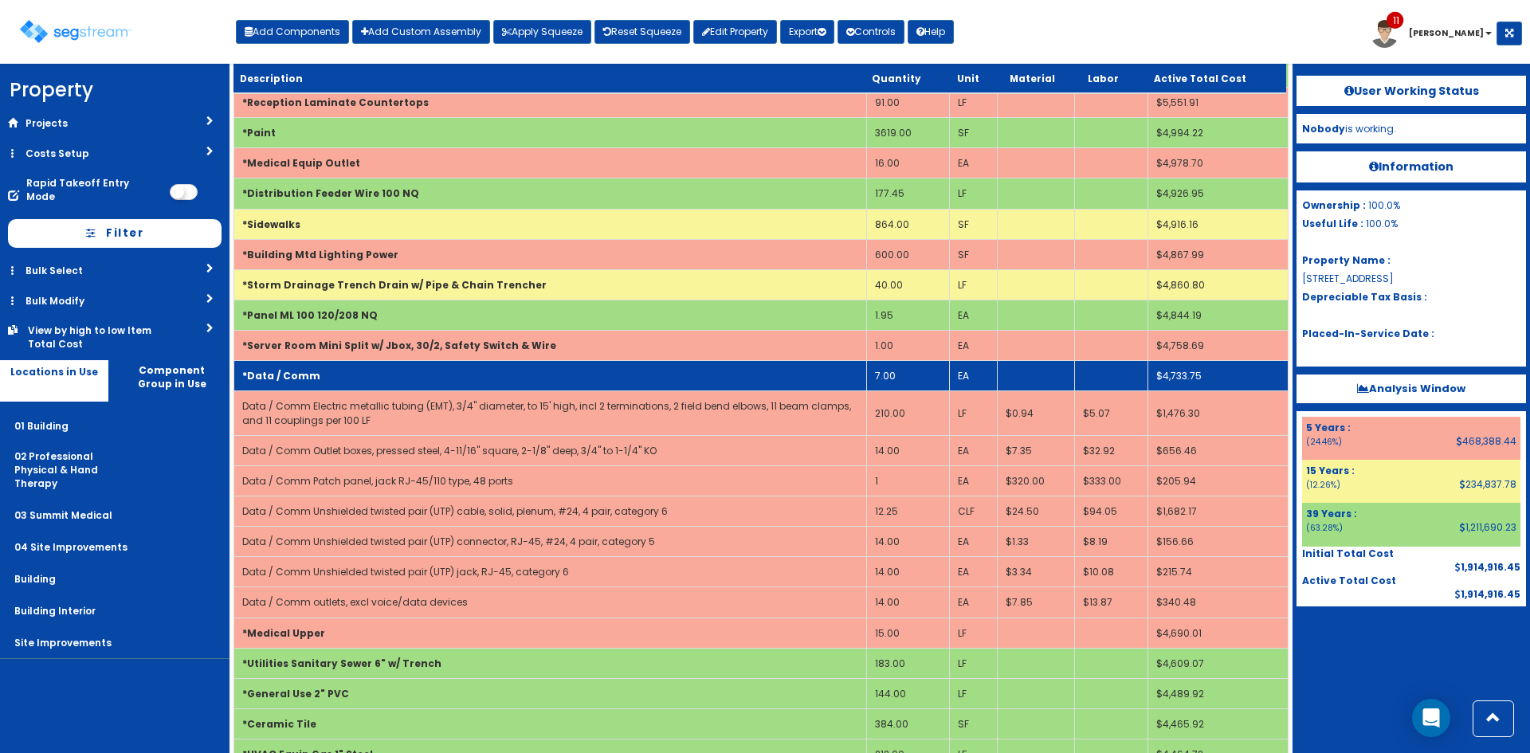
click at [385, 369] on td "*Data / Comm" at bounding box center [550, 376] width 633 height 30
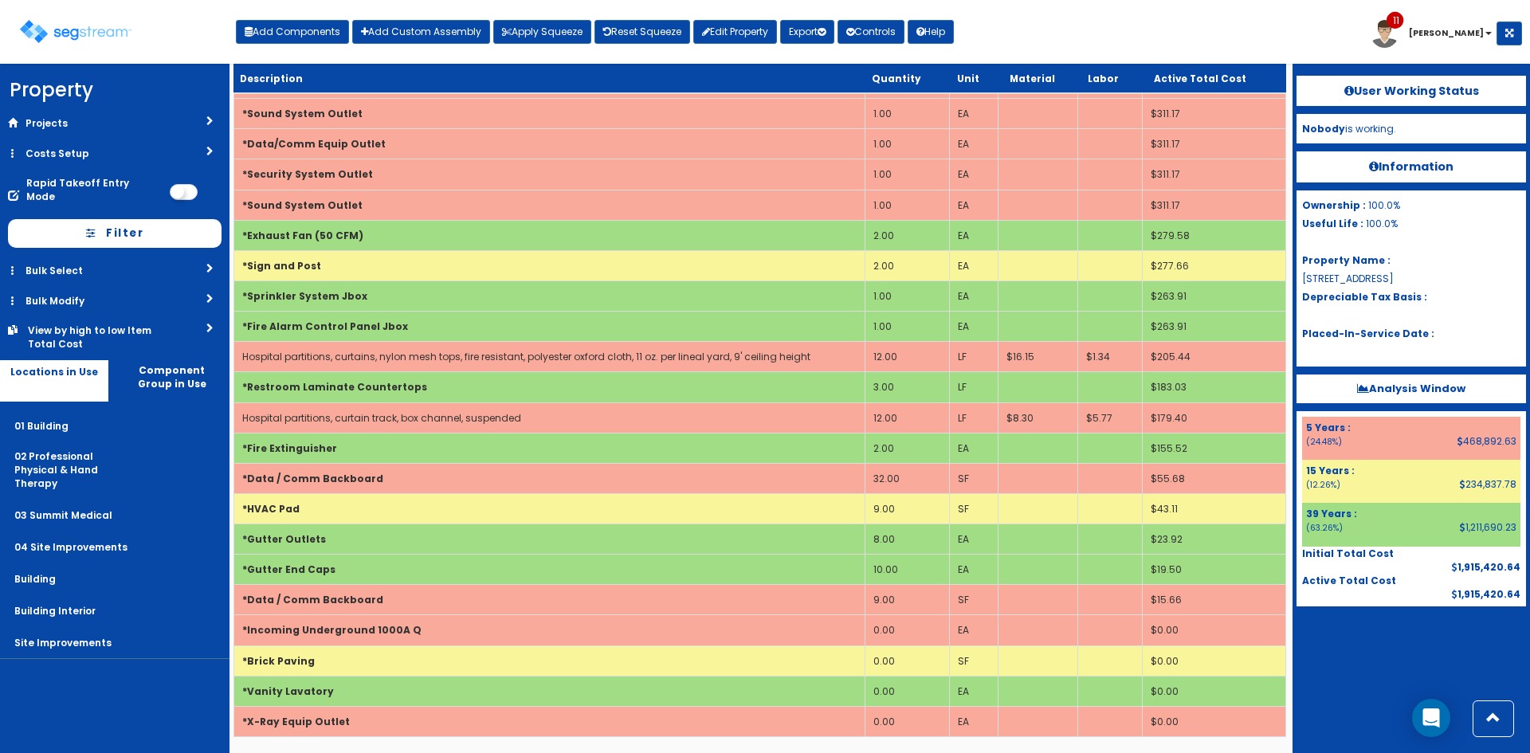
scroll to position [441, 0]
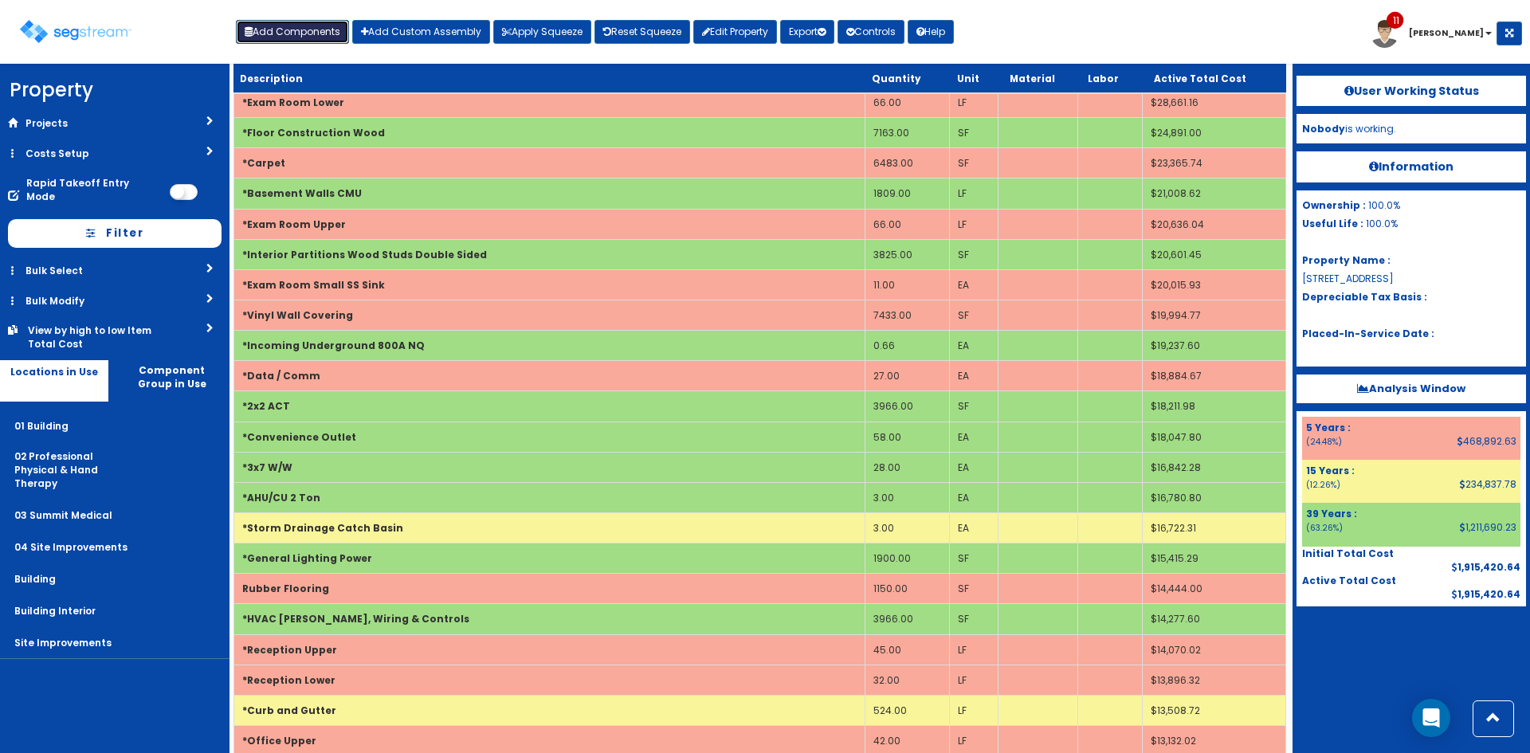
click at [306, 34] on button "Add Components" at bounding box center [292, 32] width 113 height 24
select select "39Y"
select select "default"
select select "702"
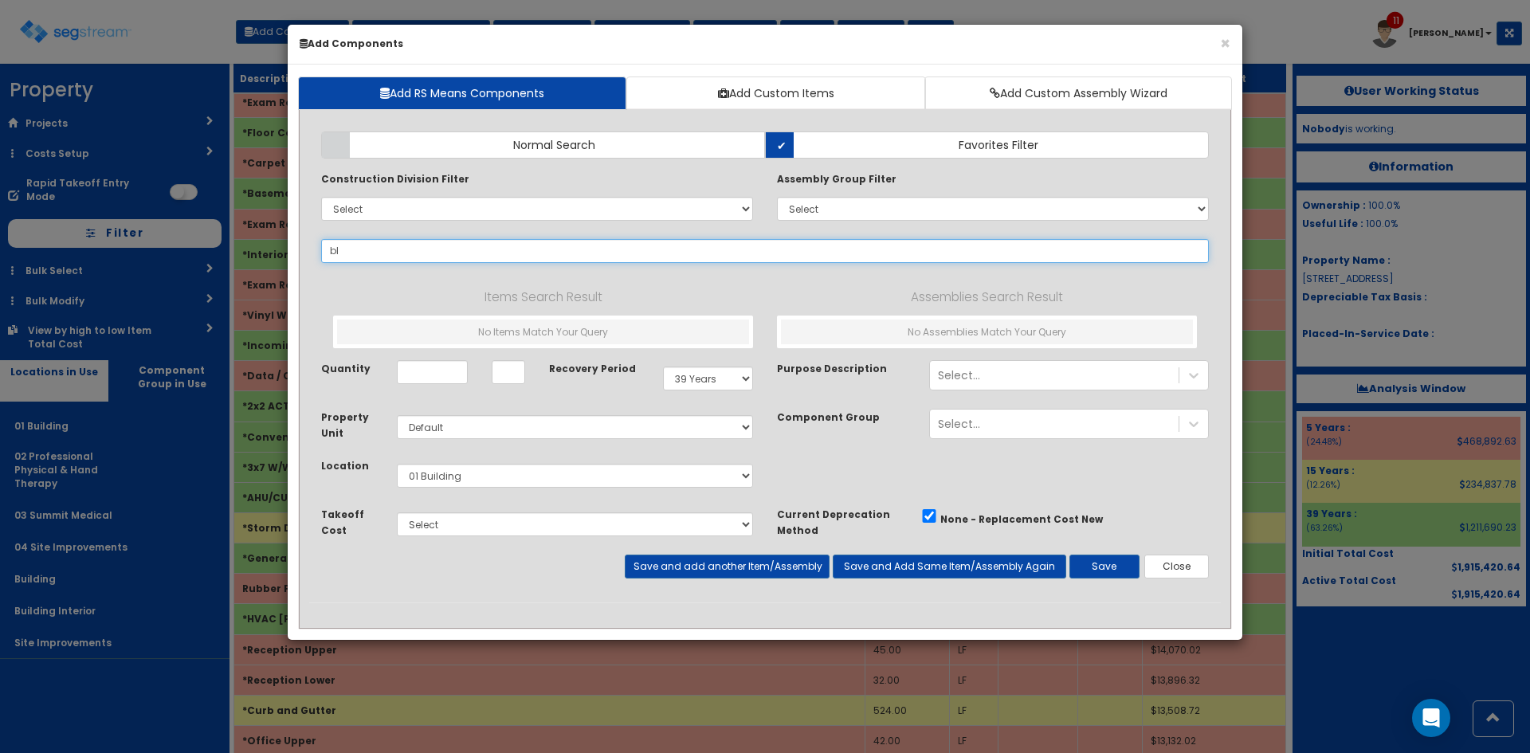
type input "bli"
select select
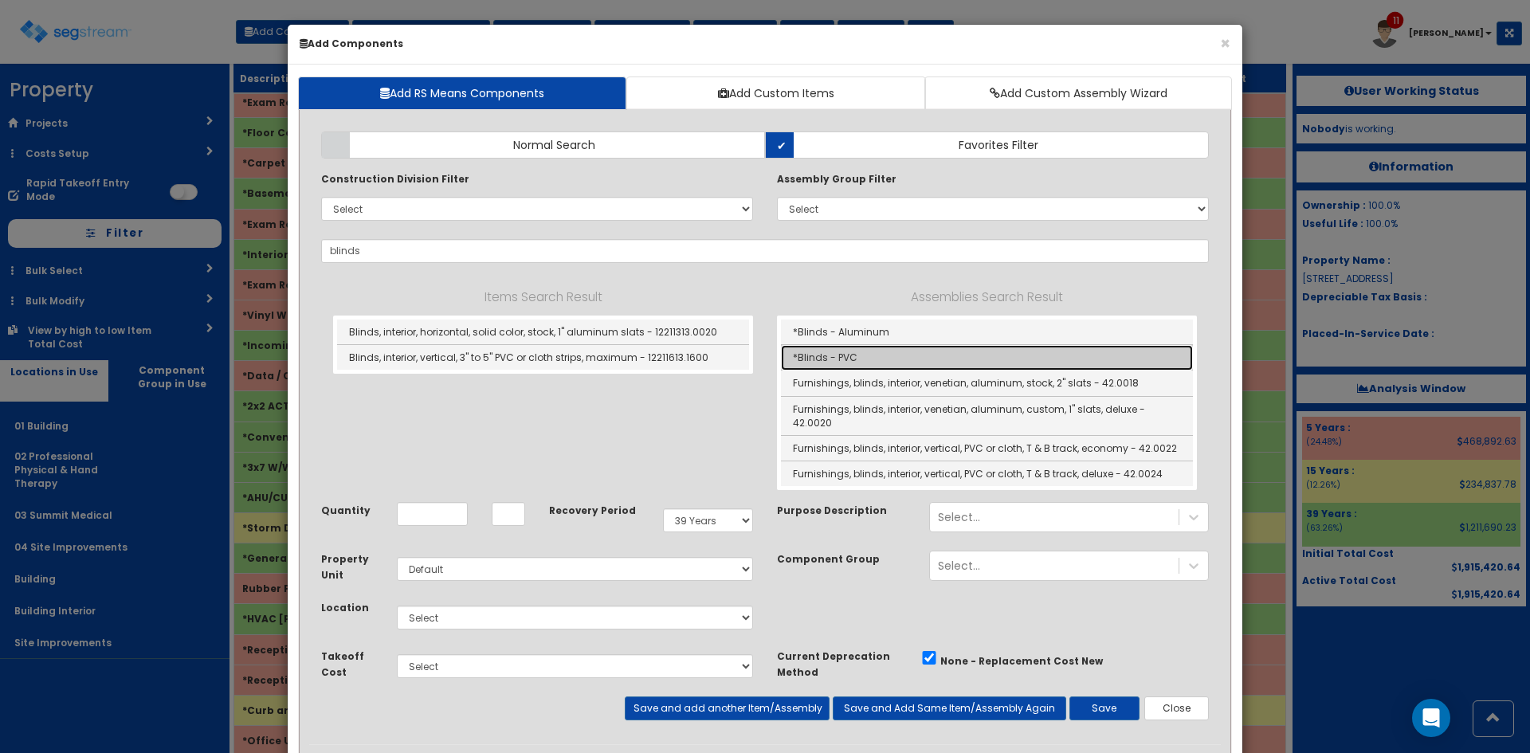
click at [852, 355] on link "*Blinds - PVC" at bounding box center [987, 357] width 412 height 25
type input "*Blinds - PVC"
type input "SF"
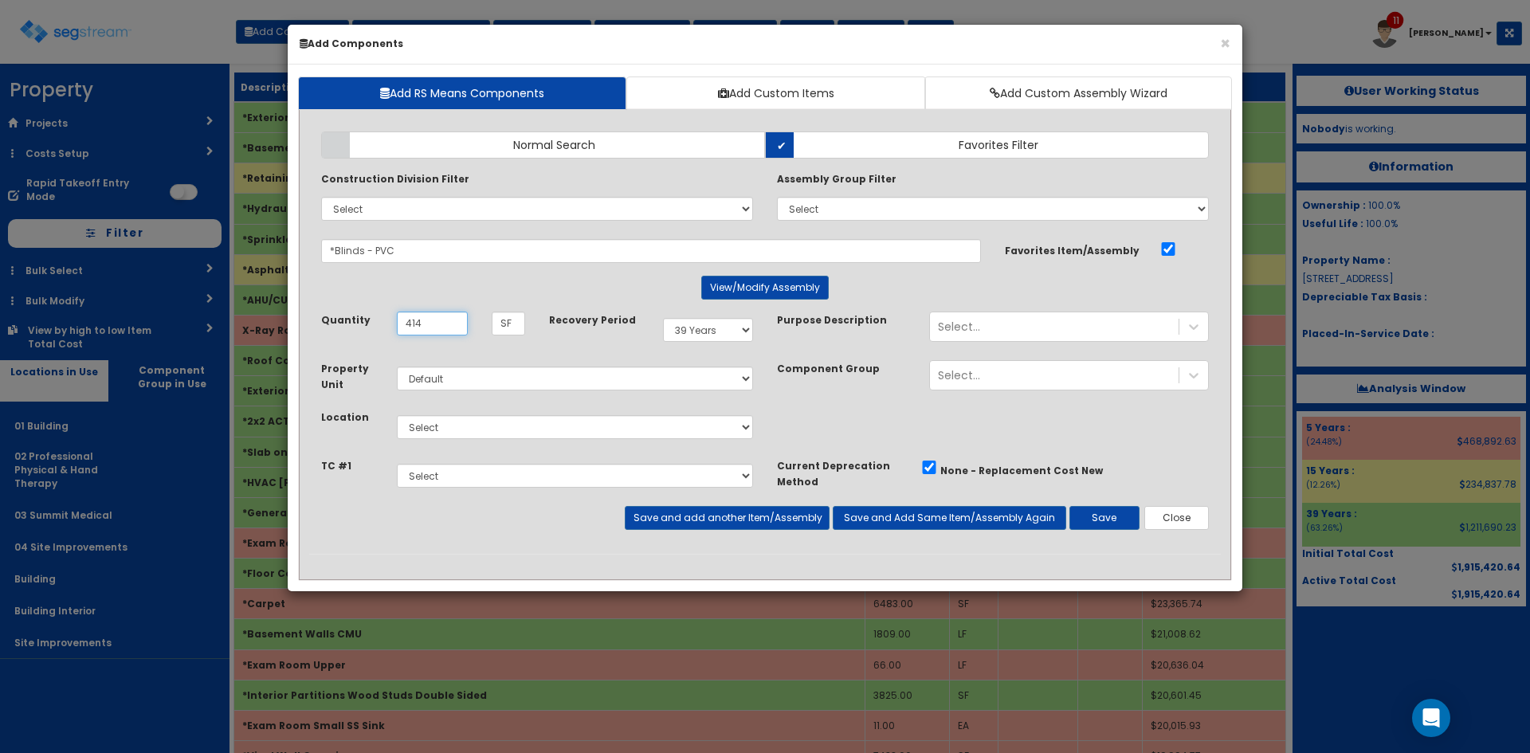
type input "414"
click at [714, 336] on select "Select 5 Years 7 Years 9 Years 10 Years 15 Years 15 Year QLI 15 Year QRP 15 Yea…" at bounding box center [708, 330] width 90 height 24
select select "5Y"
click at [663, 318] on select "Select 5 Years 7 Years 9 Years 10 Years 15 Years 15 Year QLI 15 Year QRP 15 Yea…" at bounding box center [708, 330] width 90 height 24
click at [527, 436] on select "Select 01 Building 02 Professional Physical & Hand Therapy 03 Summit Medical 04…" at bounding box center [575, 427] width 356 height 24
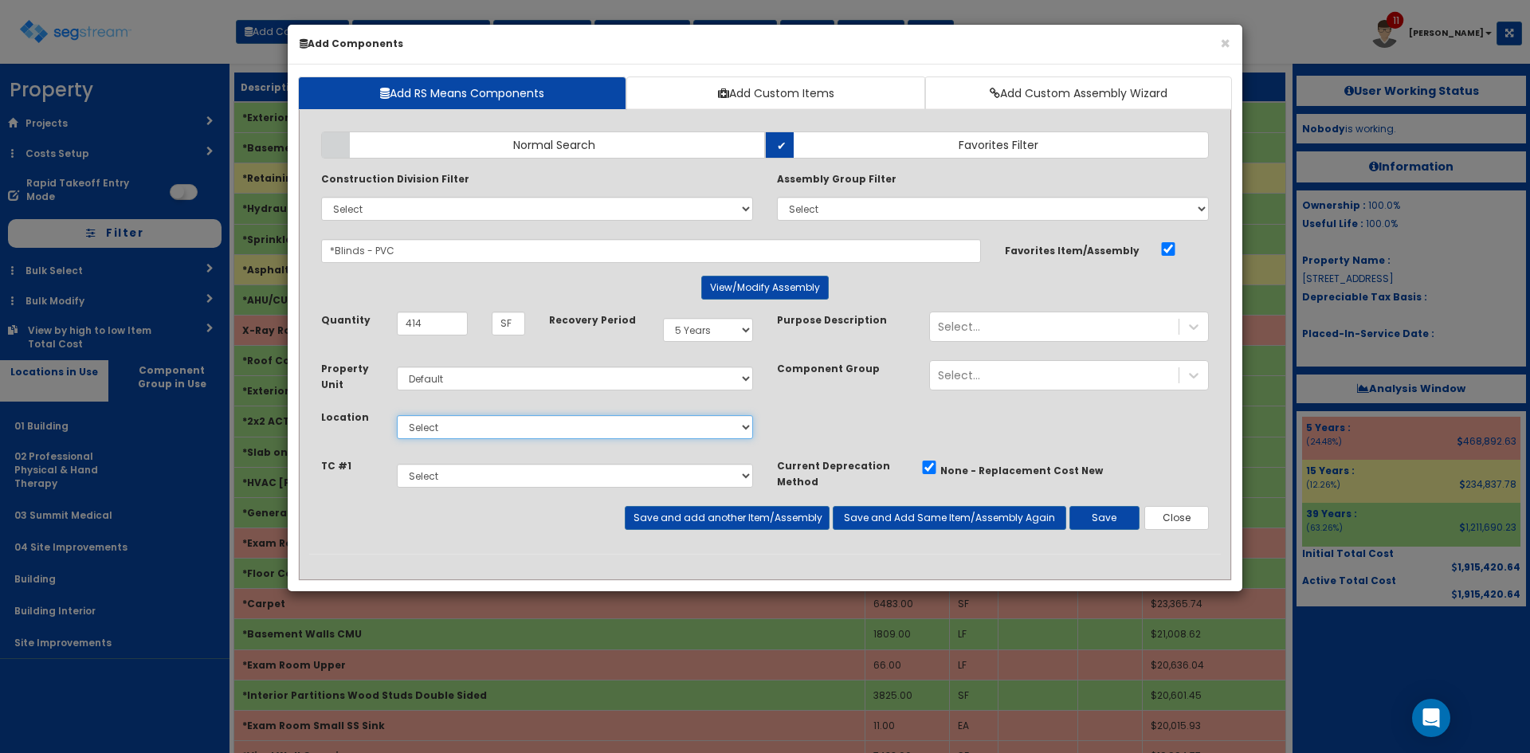
select select "4528"
click at [397, 415] on select "Select 01 Building 02 Professional Physical & Hand Therapy 03 Summit Medical 04…" at bounding box center [575, 427] width 356 height 24
click at [819, 526] on button "Save and add another Item/Assembly" at bounding box center [727, 518] width 204 height 24
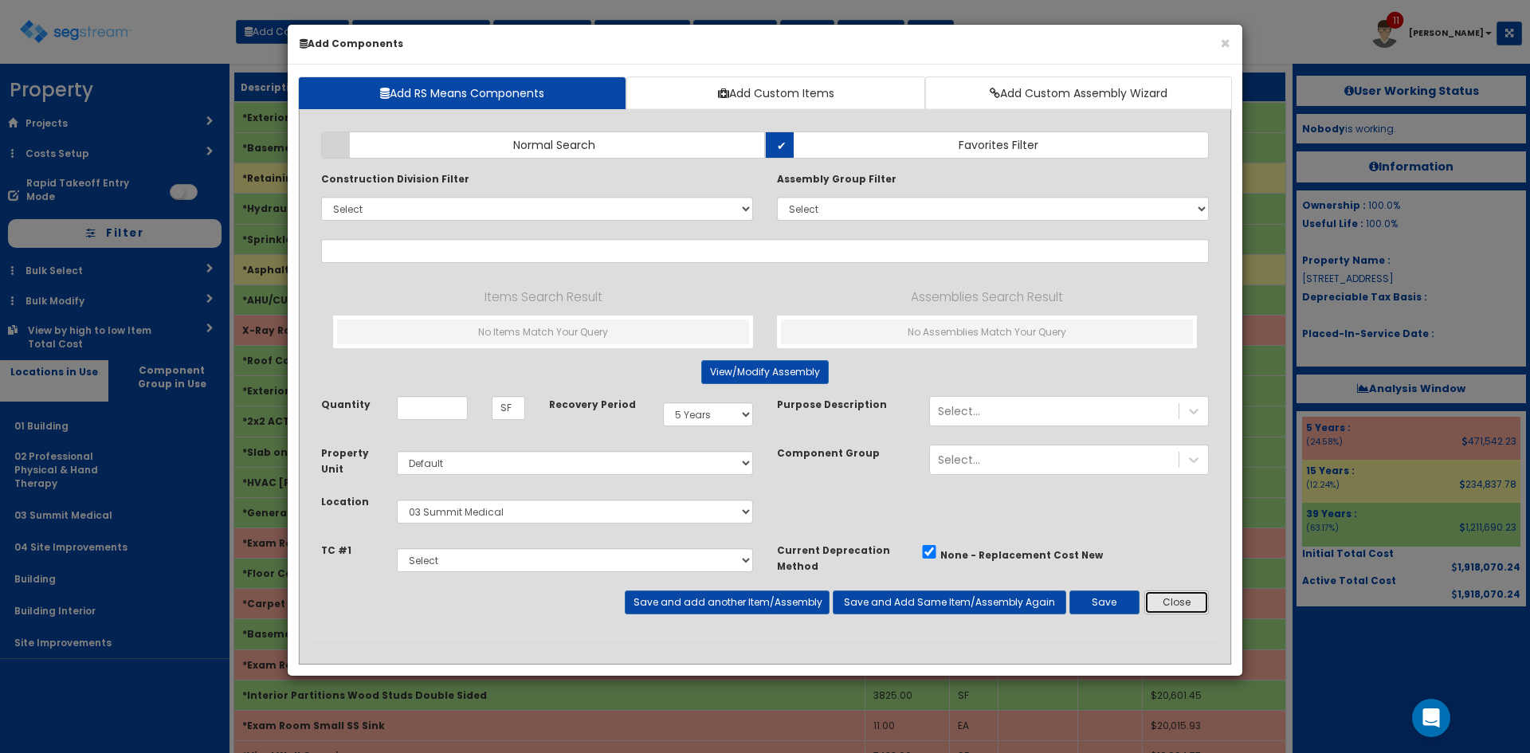
click at [1186, 608] on button "Close" at bounding box center [1176, 602] width 65 height 24
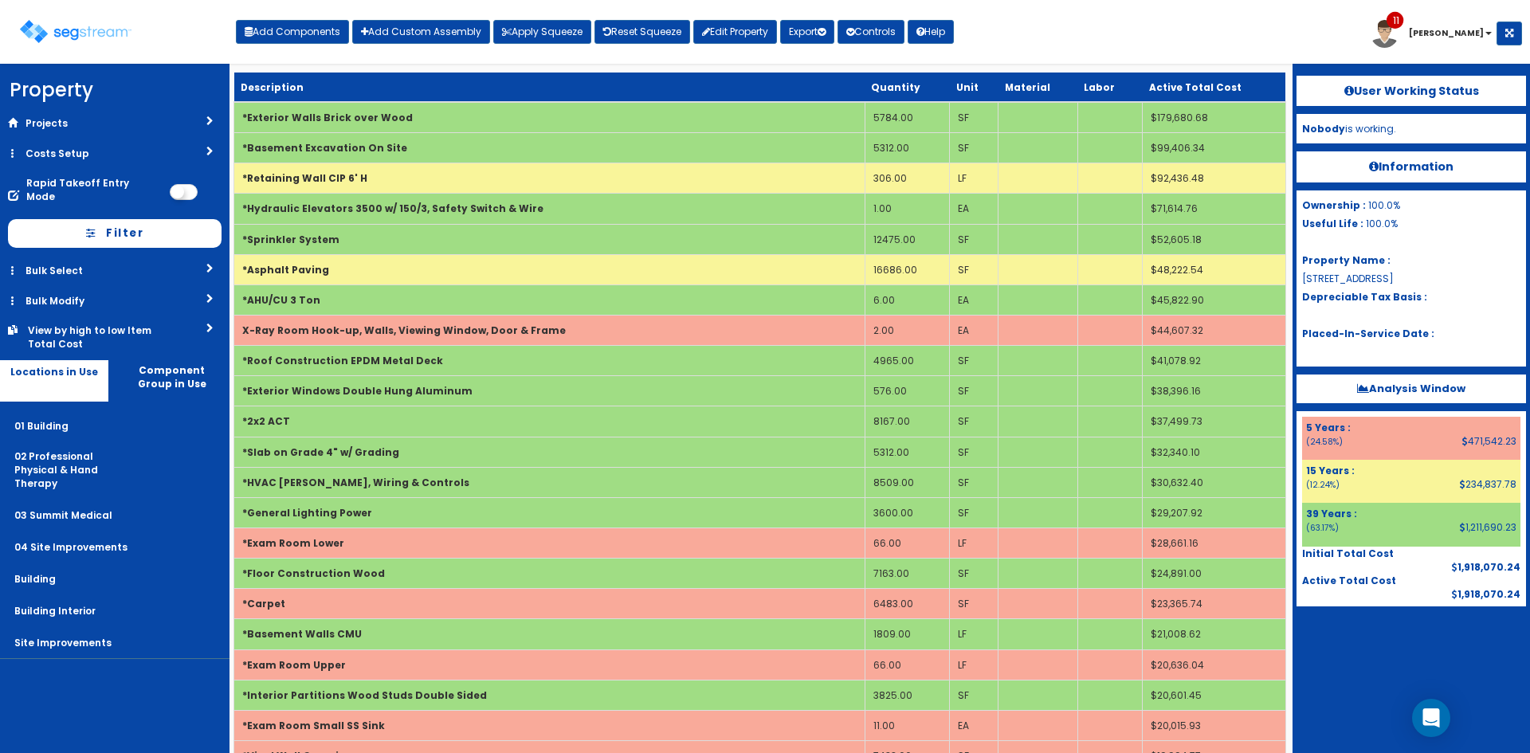
click at [1061, 35] on div "Toggle navigation Add Components Add Custom Assembly Apply Squeeze Reset Squeez…" at bounding box center [765, 38] width 1514 height 52
click at [315, 31] on button "Add Components" at bounding box center [292, 32] width 113 height 24
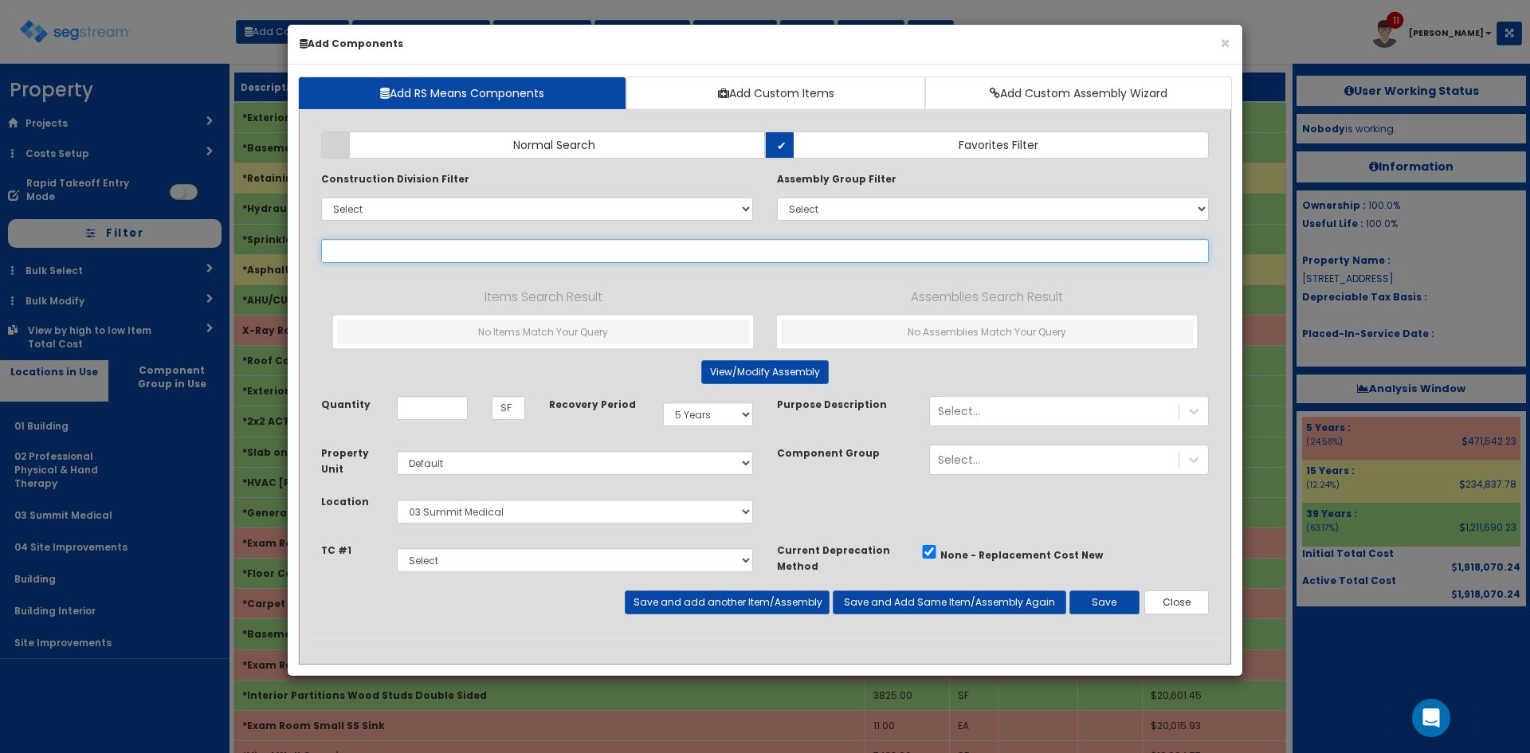
select select
type input "e"
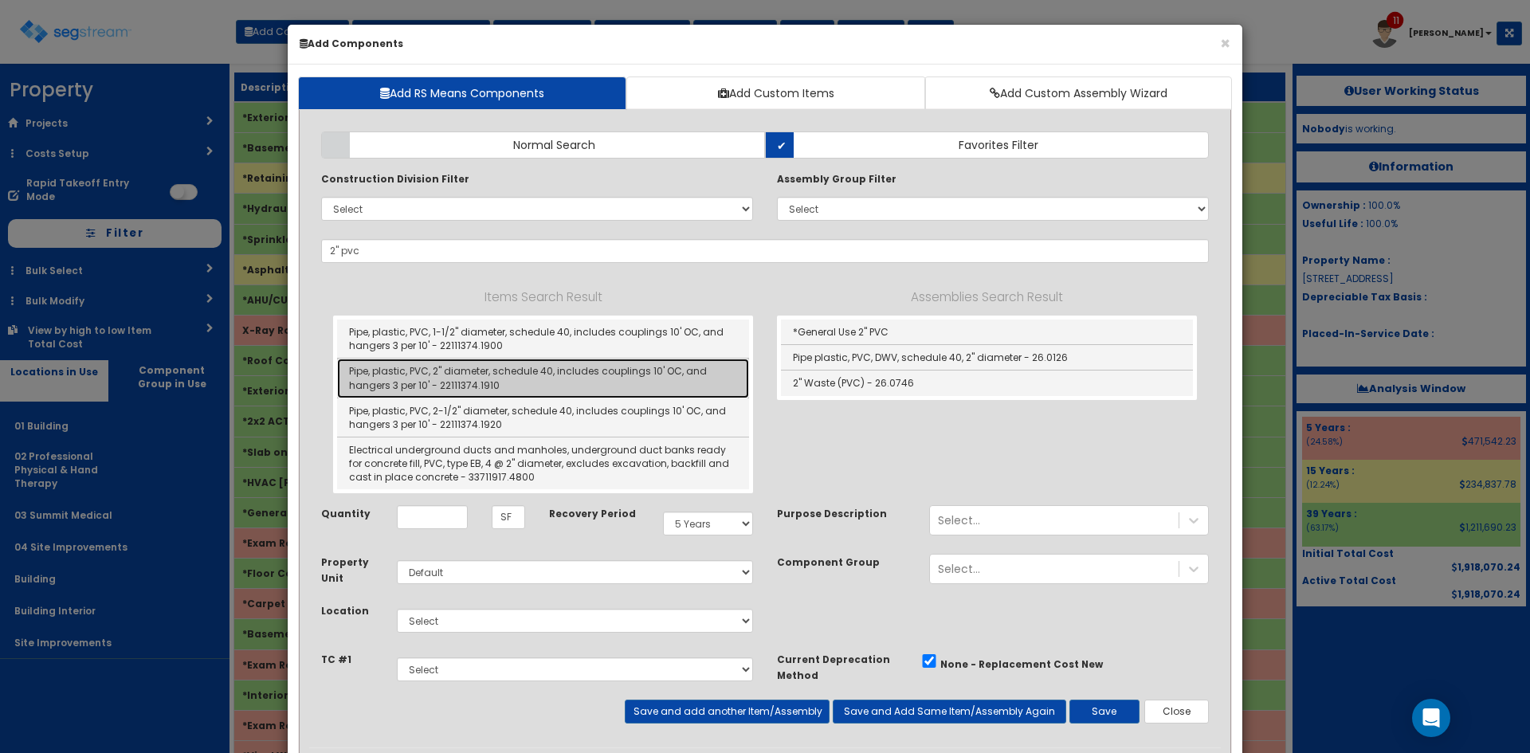
click at [535, 371] on link "Pipe, plastic, PVC, 2" diameter, schedule 40, includes couplings 10' OC, and ha…" at bounding box center [543, 378] width 412 height 39
type input "Pipe, plastic, PVC, 2" diameter, schedule 40, includes couplings 10' OC, and ha…"
type input "LF"
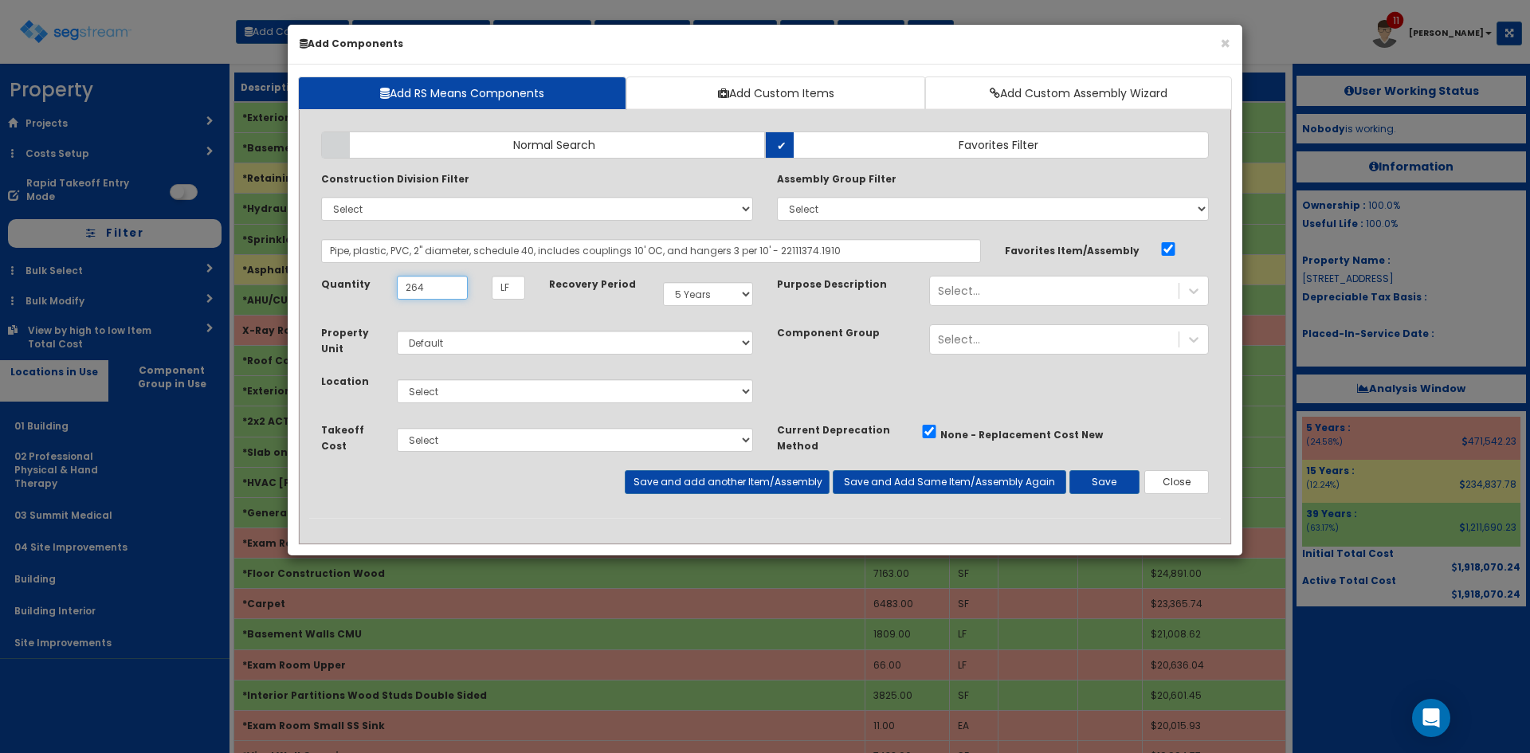
drag, startPoint x: 425, startPoint y: 290, endPoint x: 375, endPoint y: 292, distance: 50.2
click at [375, 292] on div "Quantity 264 LF" at bounding box center [423, 288] width 228 height 24
type input "164"
click at [449, 398] on select "Select 01 Building 02 Professional Physical & Hand Therapy 03 Summit Medical 04…" at bounding box center [575, 391] width 356 height 24
select select "4528"
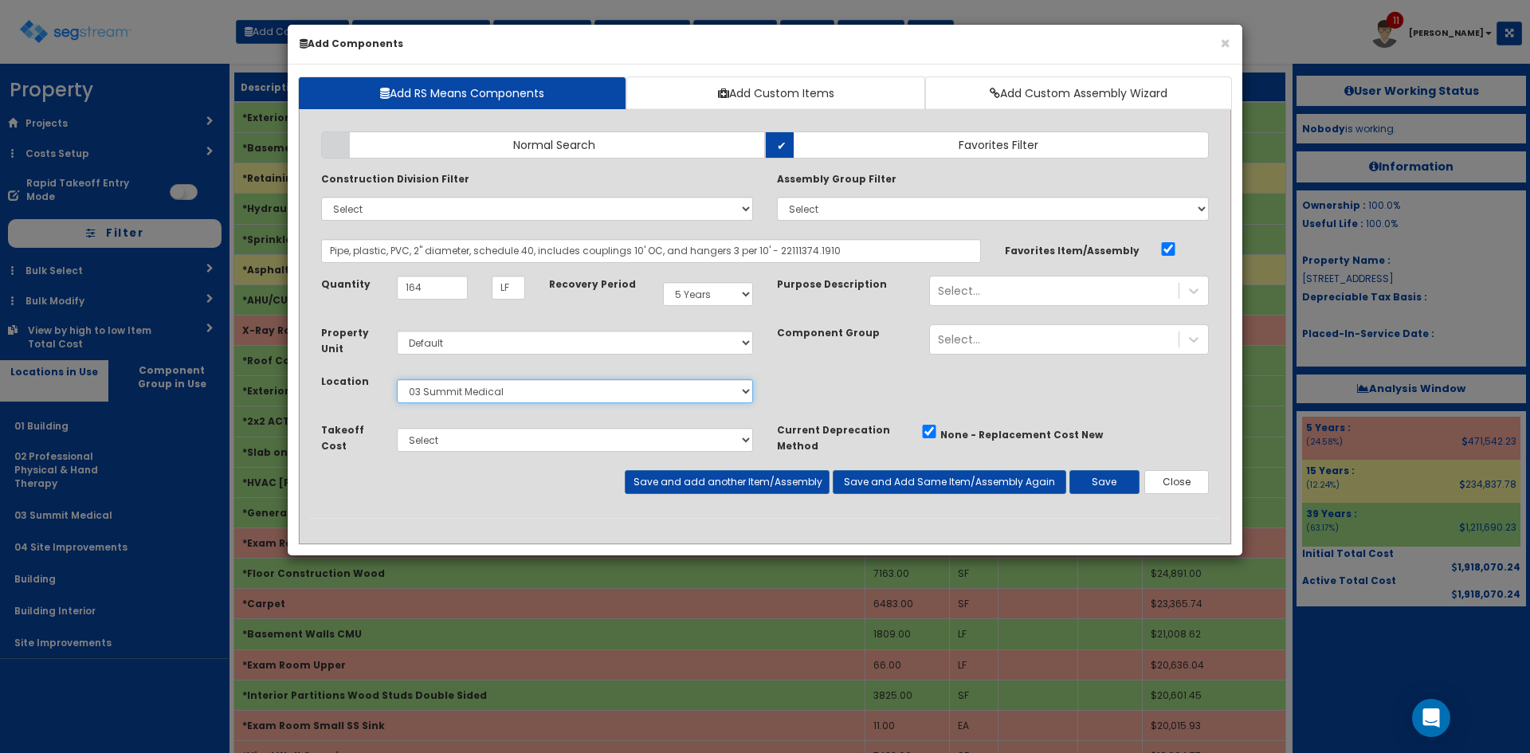
click at [397, 379] on select "Select 01 Building 02 Professional Physical & Hand Therapy 03 Summit Medical 04…" at bounding box center [575, 391] width 356 height 24
click at [1098, 290] on div "Select..." at bounding box center [1054, 290] width 249 height 25
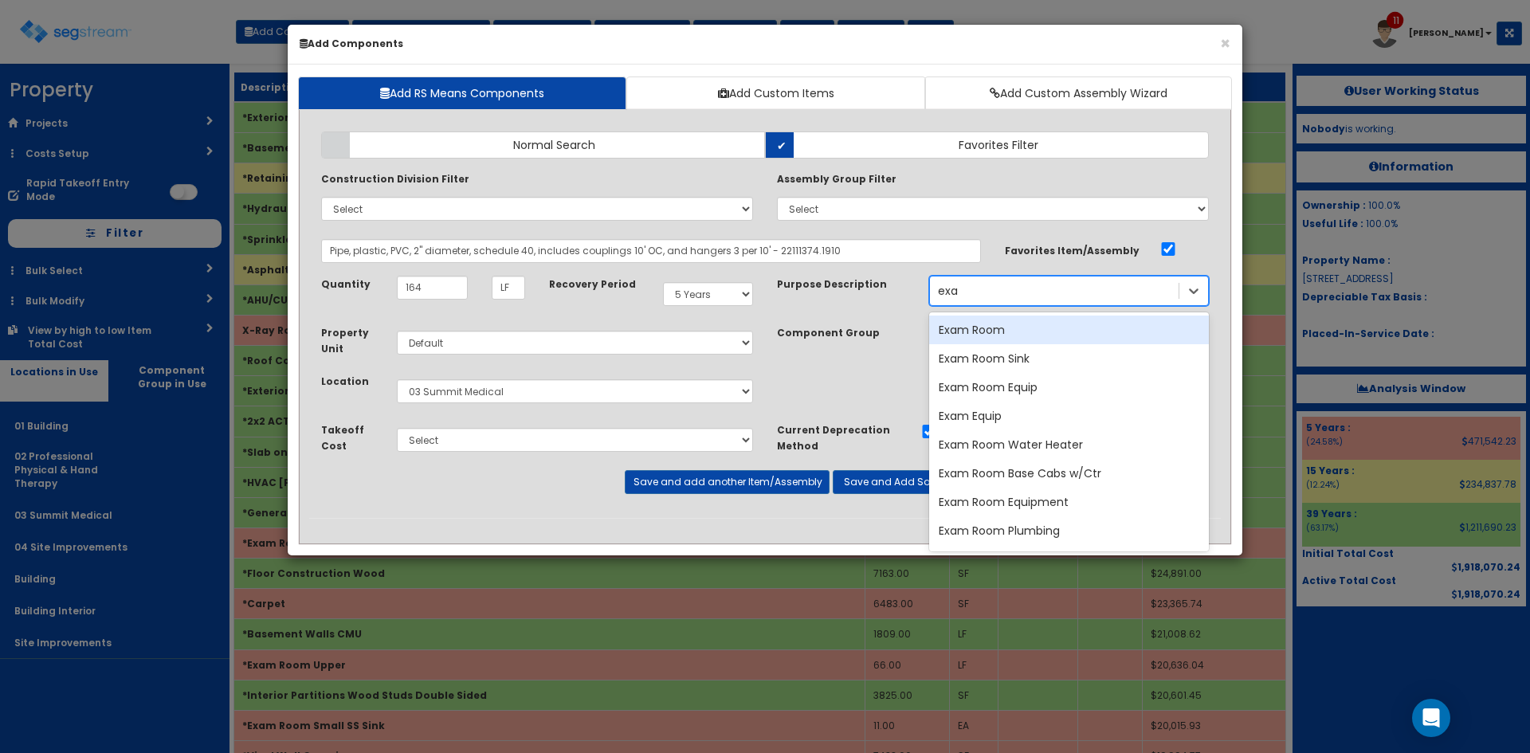
type input "exam"
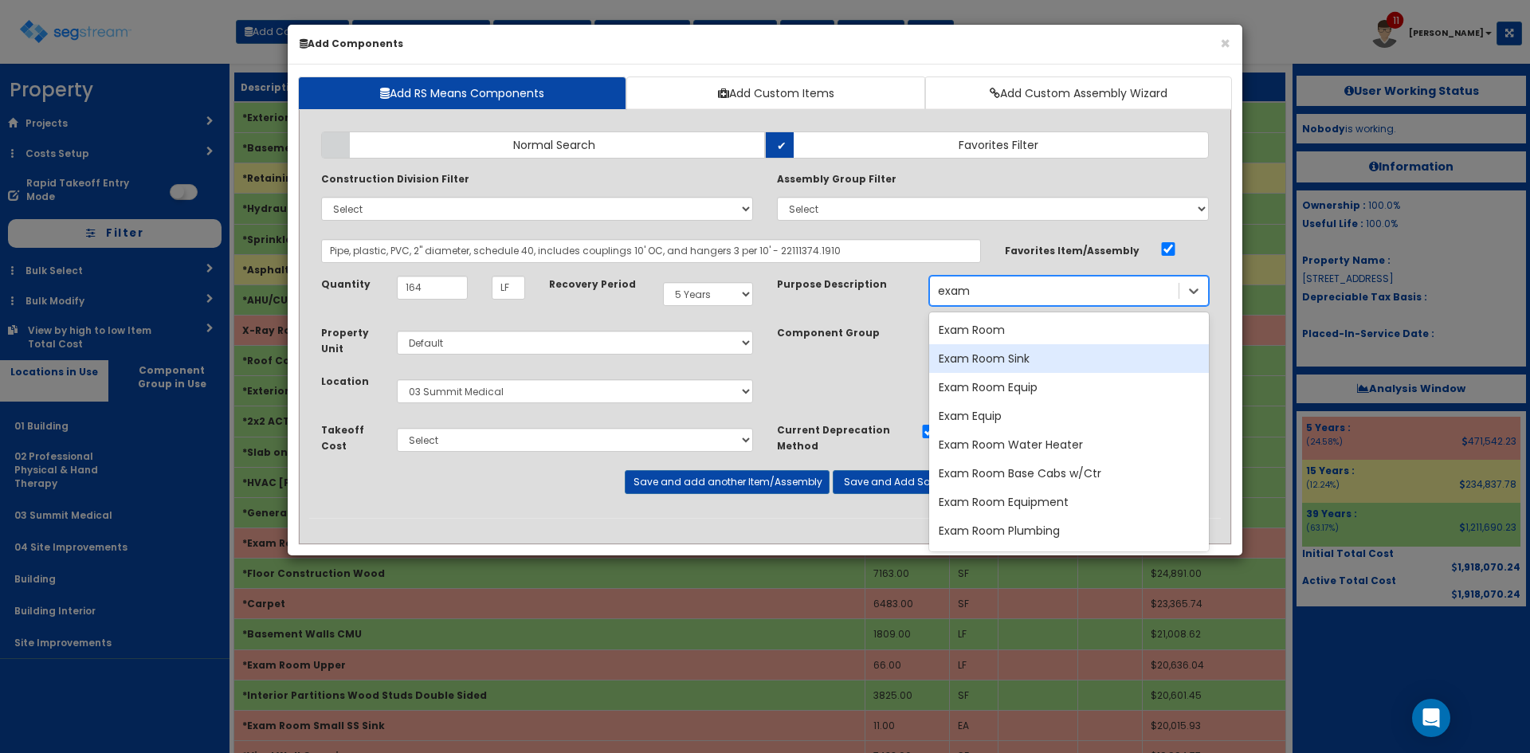
click at [1025, 357] on div "Exam Room Sink" at bounding box center [1069, 358] width 280 height 29
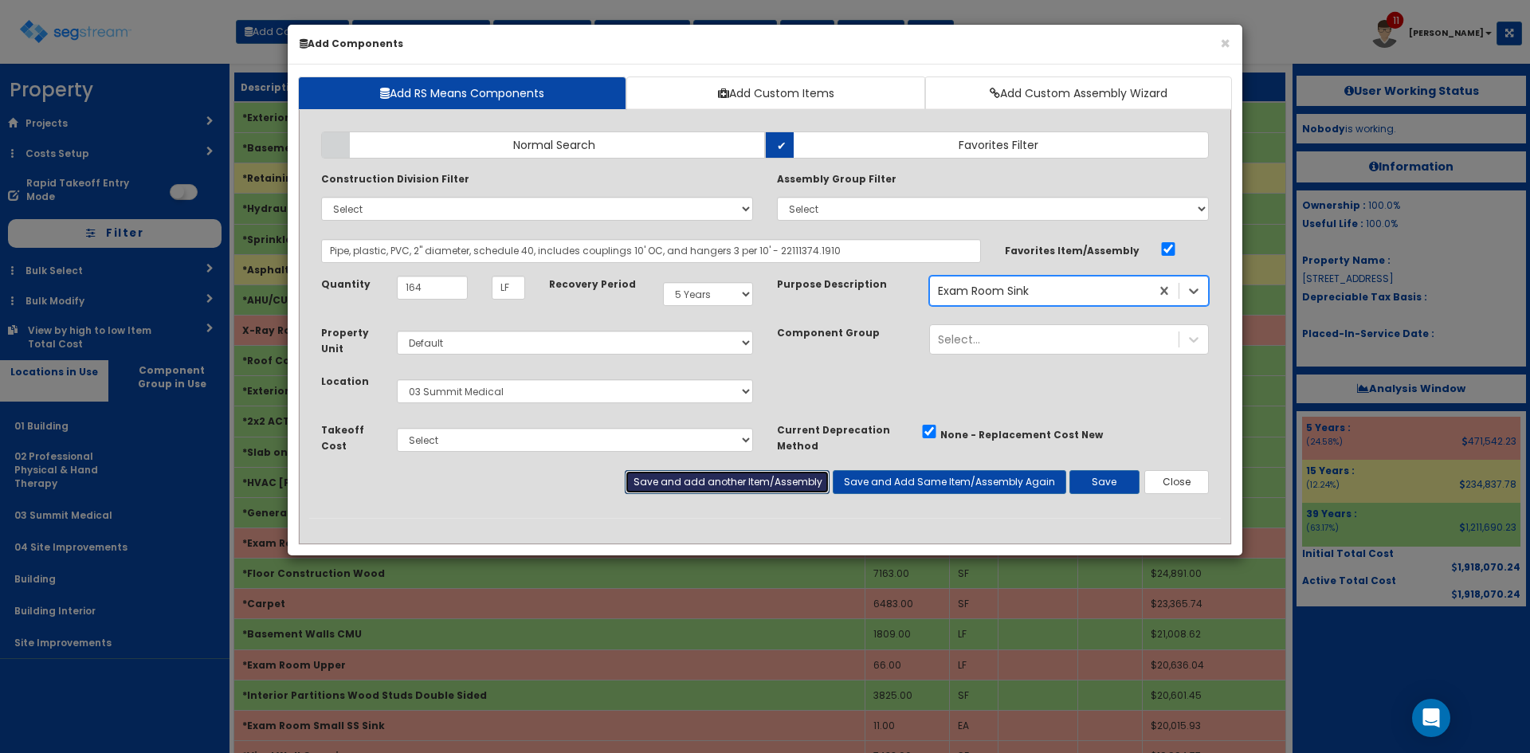
click at [786, 477] on button "Save and add another Item/Assembly" at bounding box center [727, 482] width 204 height 24
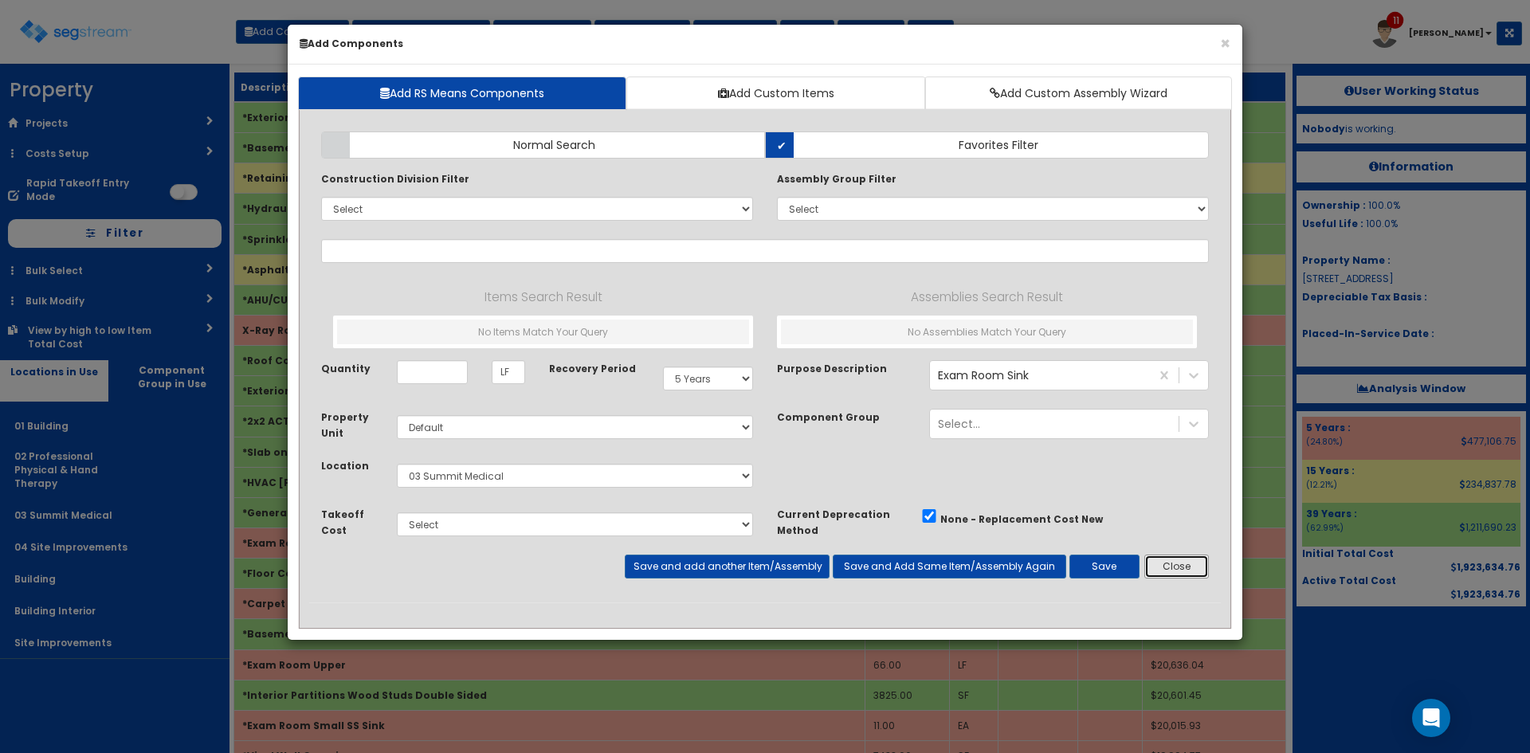
drag, startPoint x: 1190, startPoint y: 563, endPoint x: 1186, endPoint y: 519, distance: 44.8
click at [1190, 536] on div "Add Items Add Assemblies Both Normal Search Select" at bounding box center [764, 361] width 911 height 483
click at [1196, 571] on button "Close" at bounding box center [1176, 567] width 65 height 24
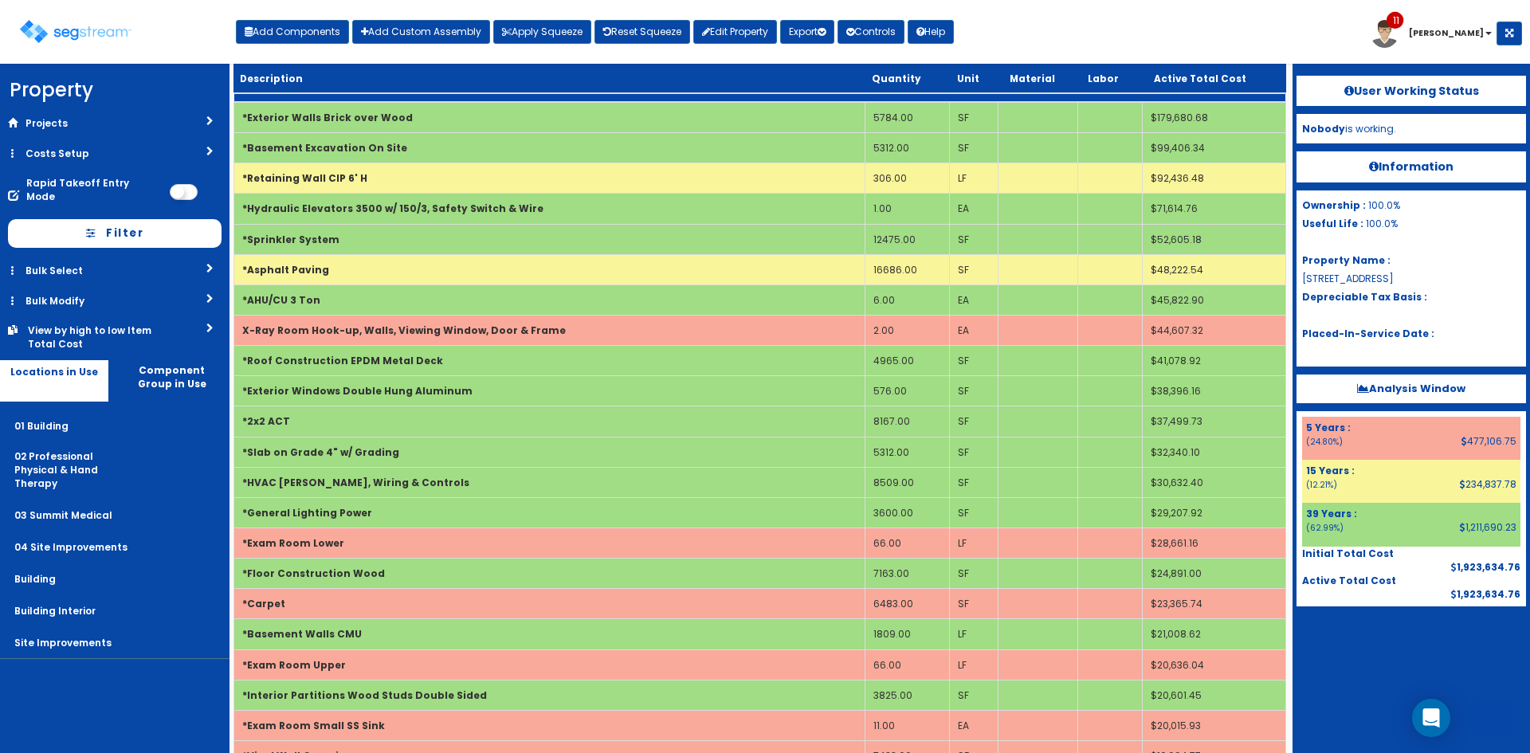
scroll to position [3267, 0]
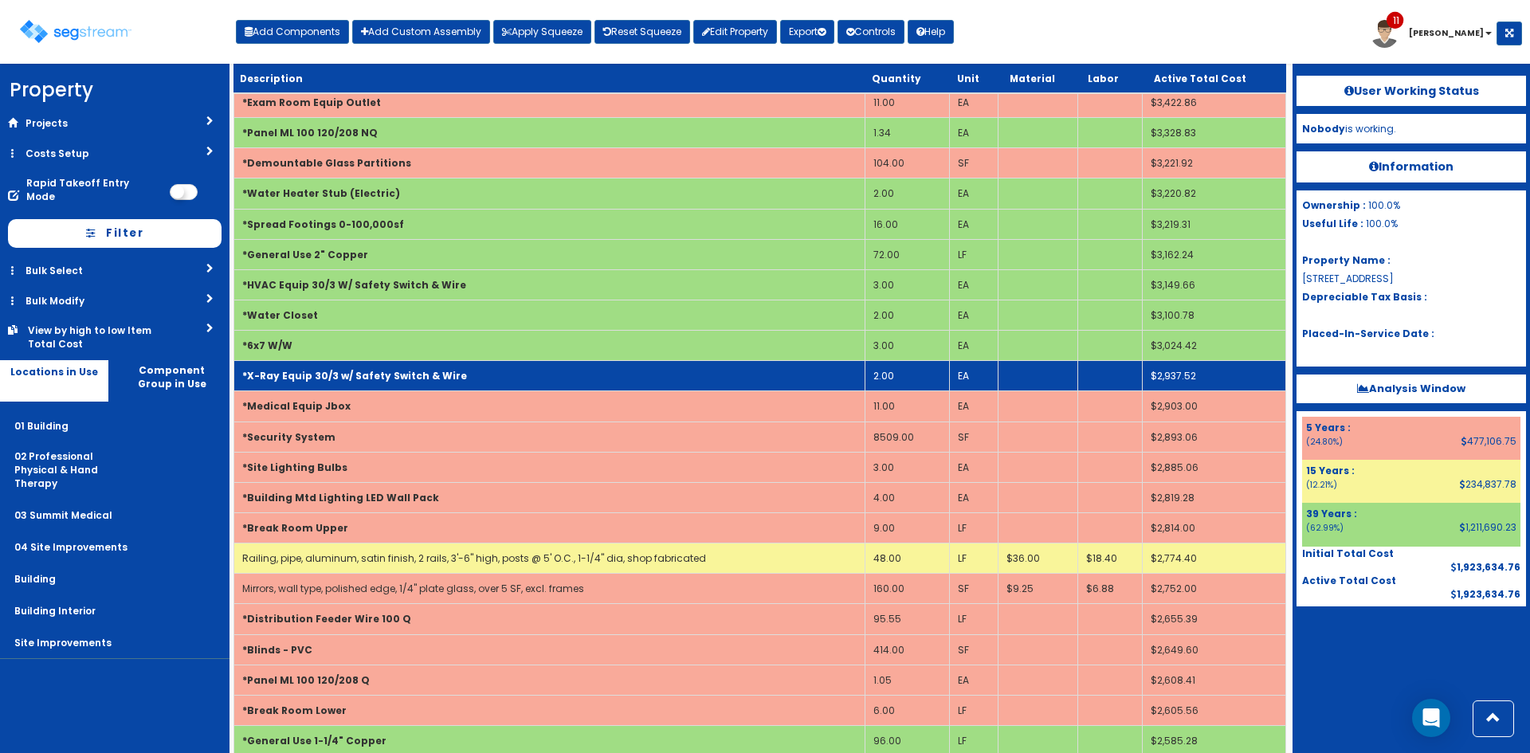
click at [438, 382] on b "*X-Ray Equip 30/3 w/ Safety Switch & Wire" at bounding box center [354, 376] width 225 height 14
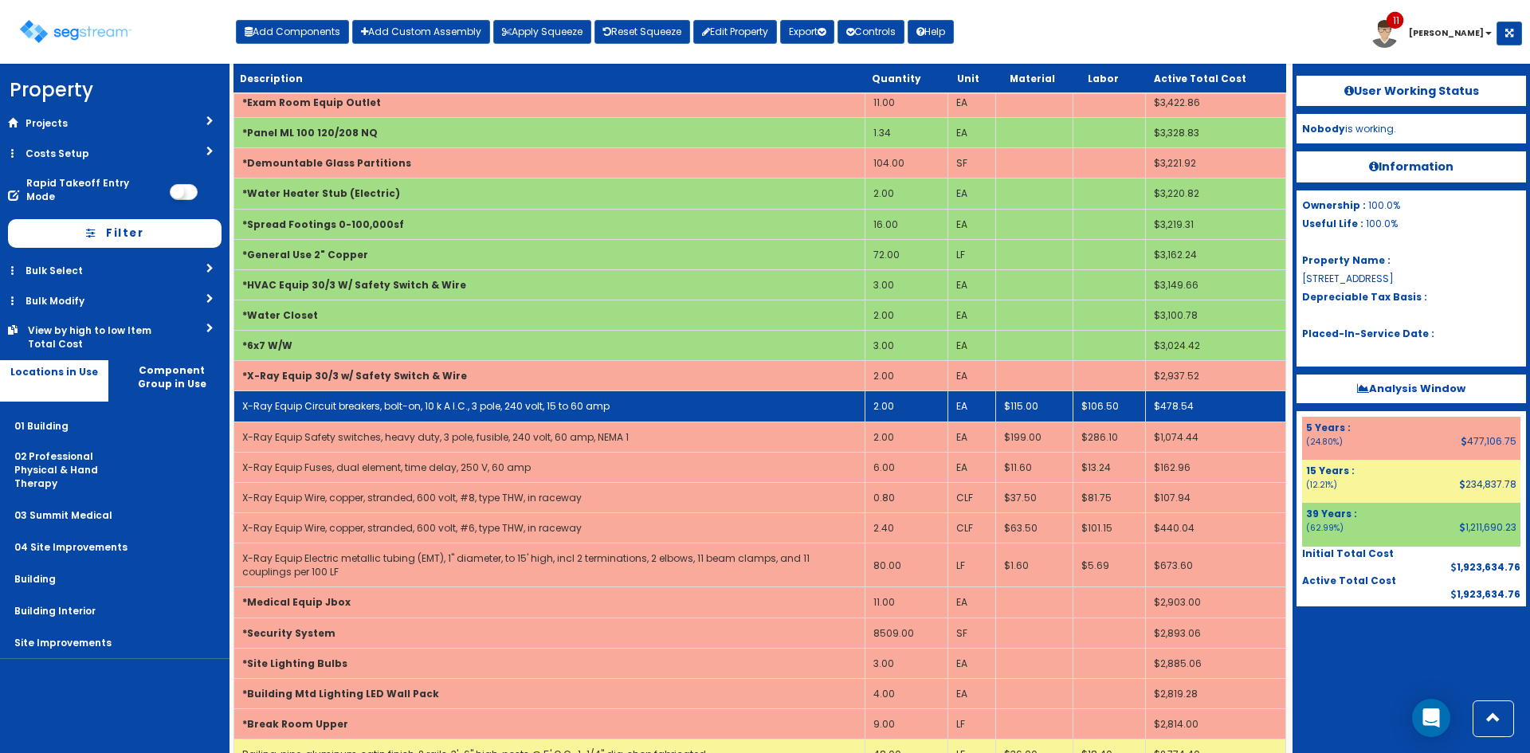
click at [893, 405] on td "2.00" at bounding box center [905, 406] width 83 height 30
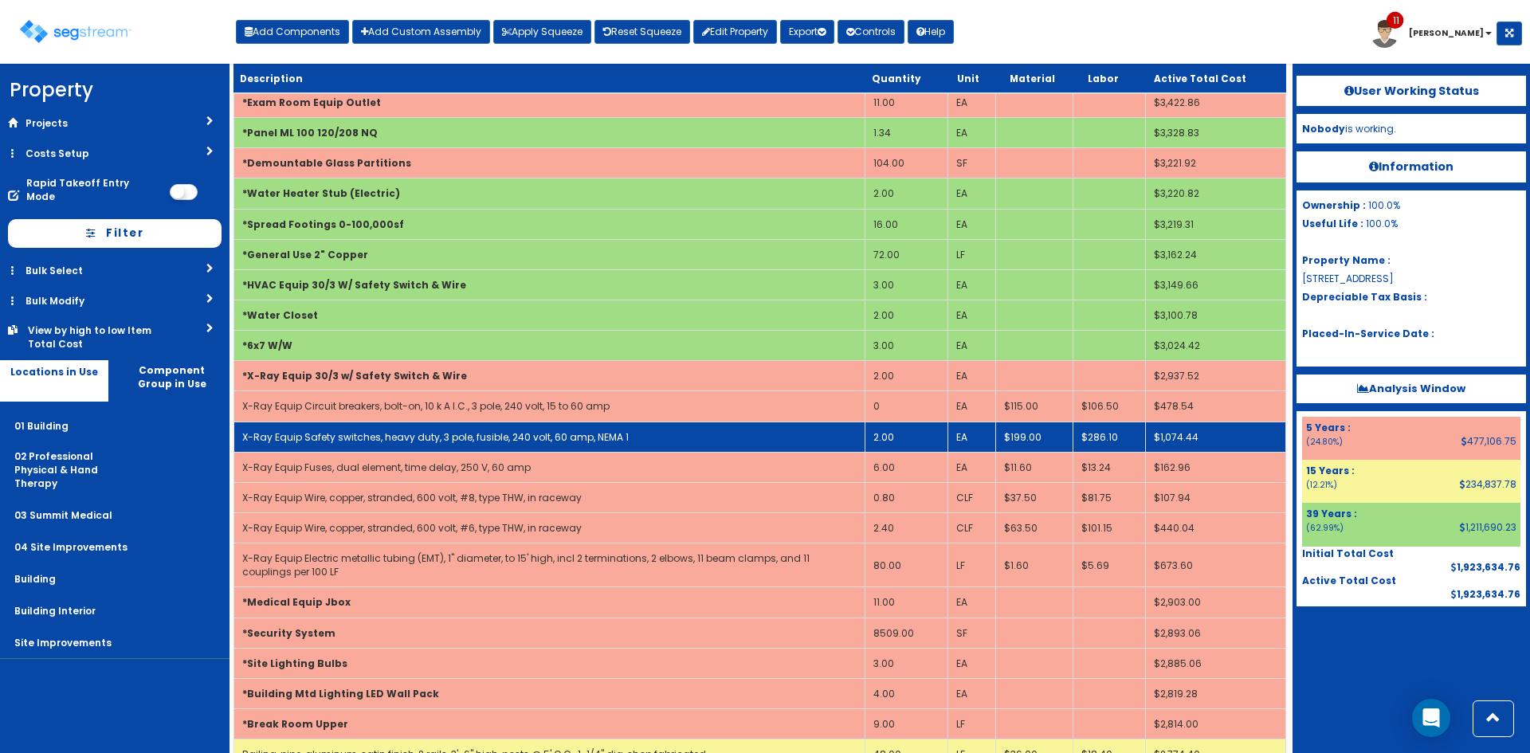
click at [904, 446] on td "2.00" at bounding box center [905, 436] width 83 height 30
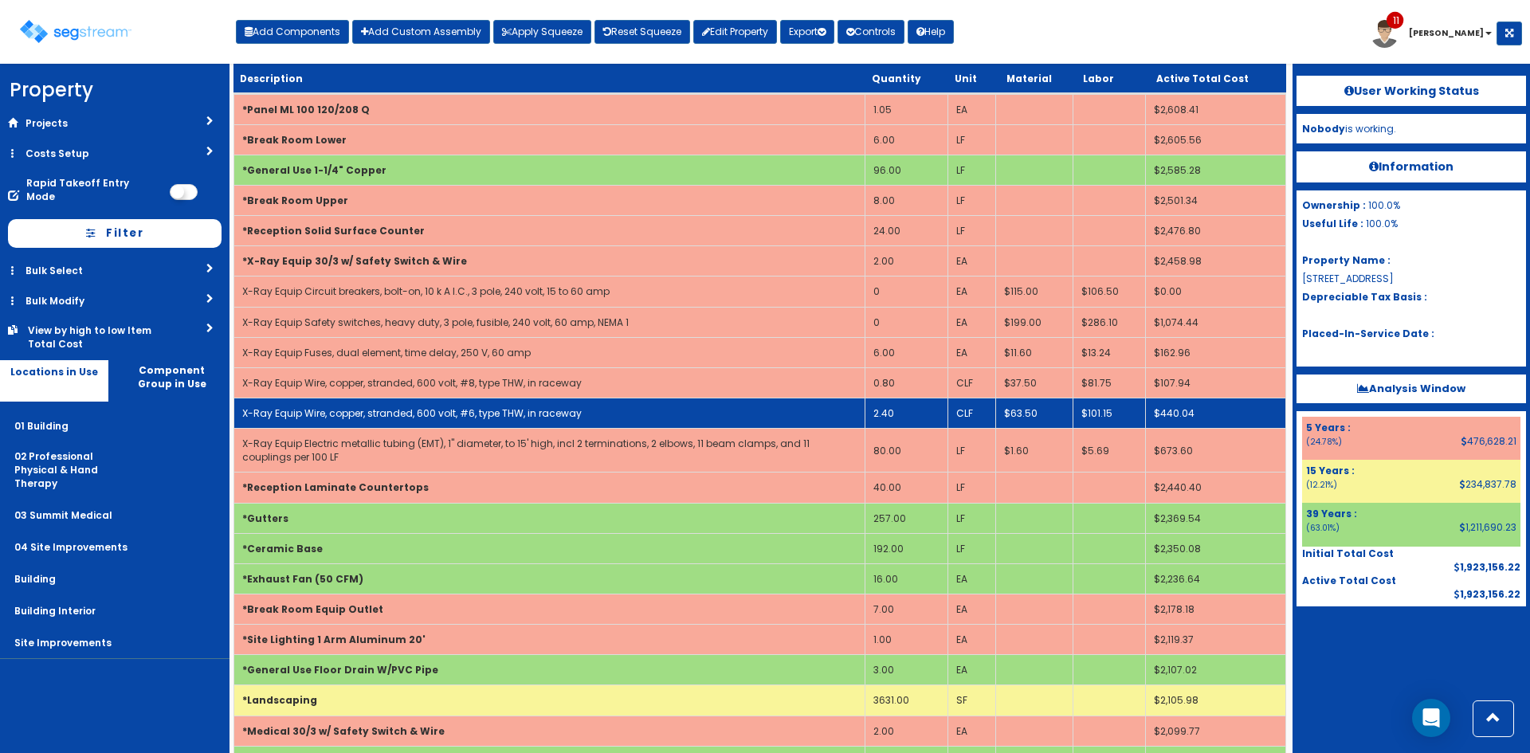
scroll to position [3808, 0]
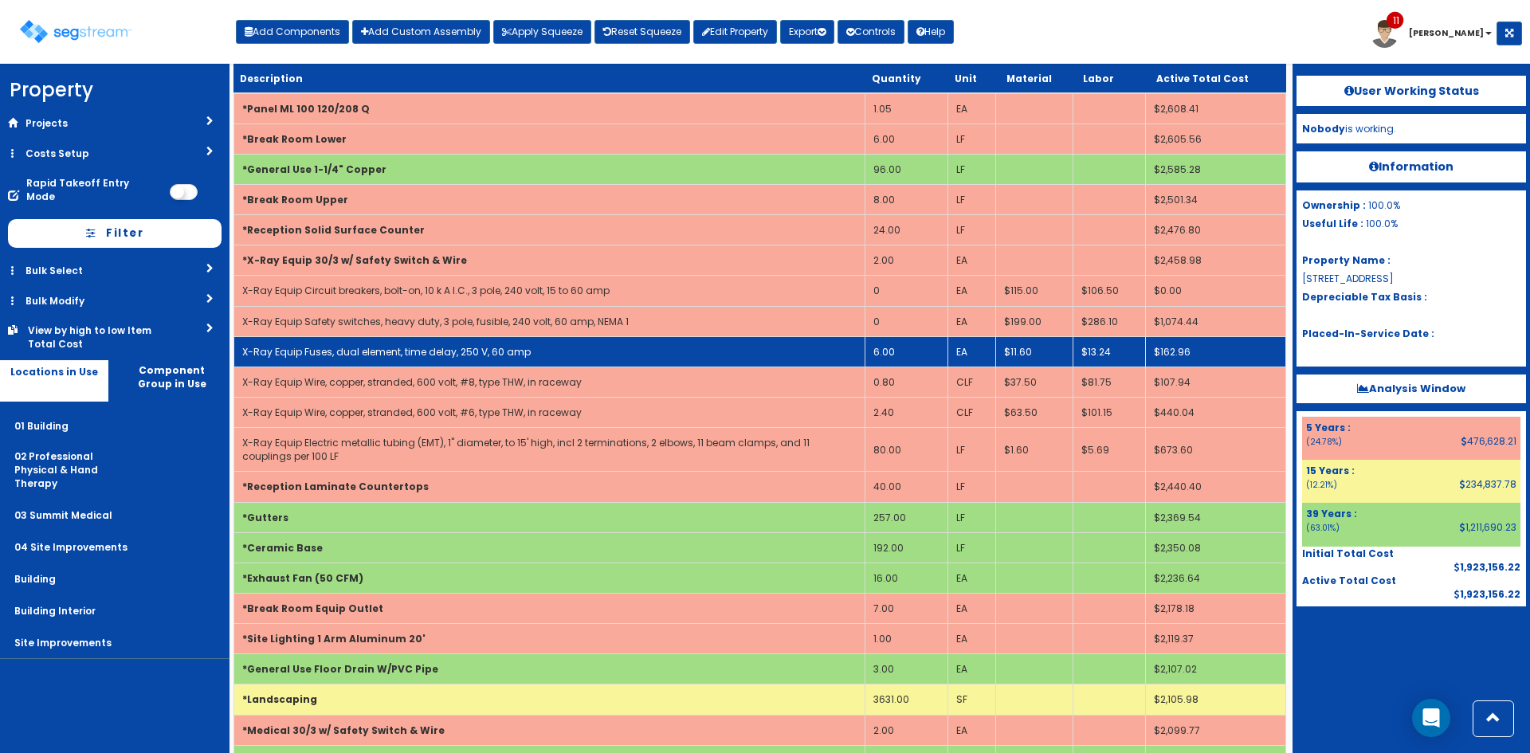
click at [901, 358] on td "6.00" at bounding box center [905, 351] width 83 height 30
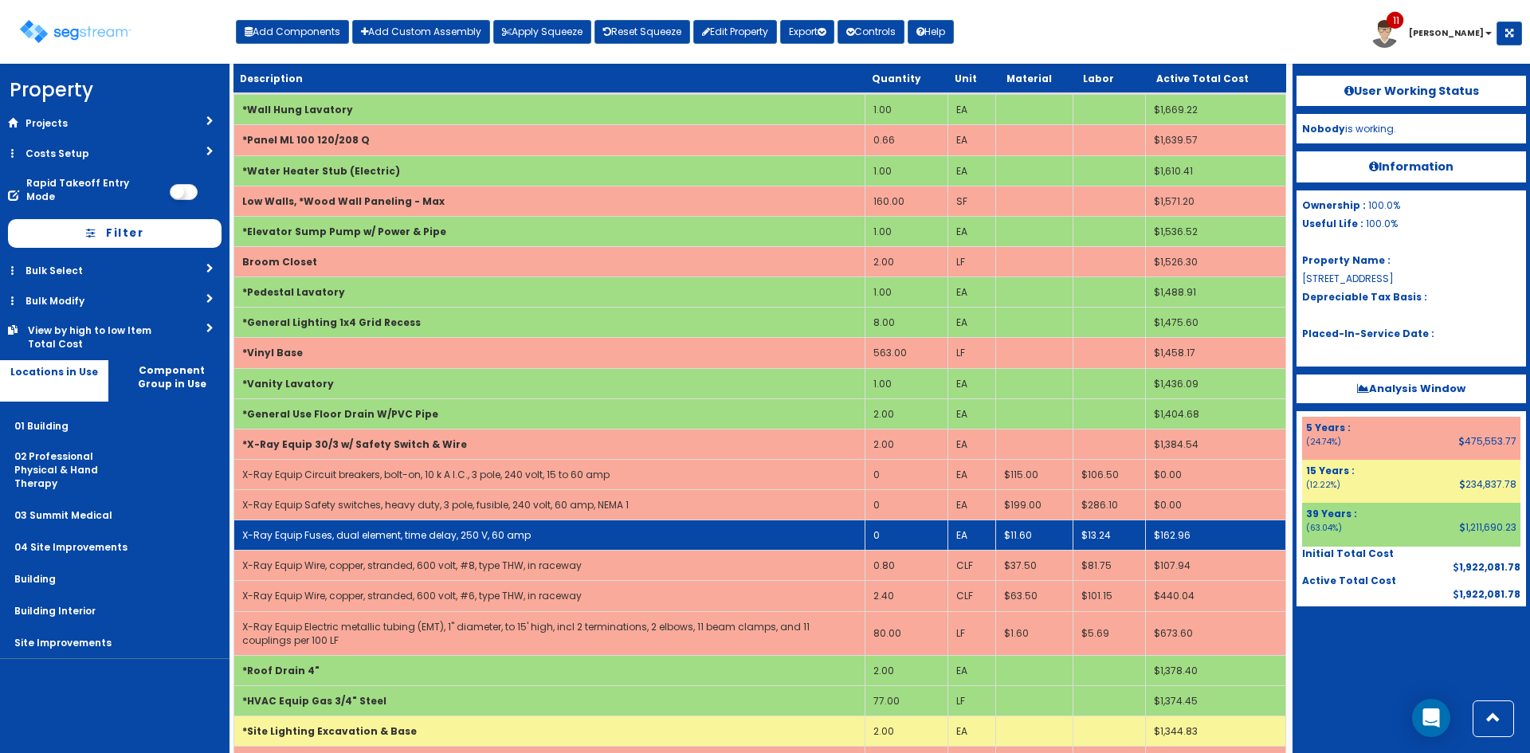
scroll to position [4597, 0]
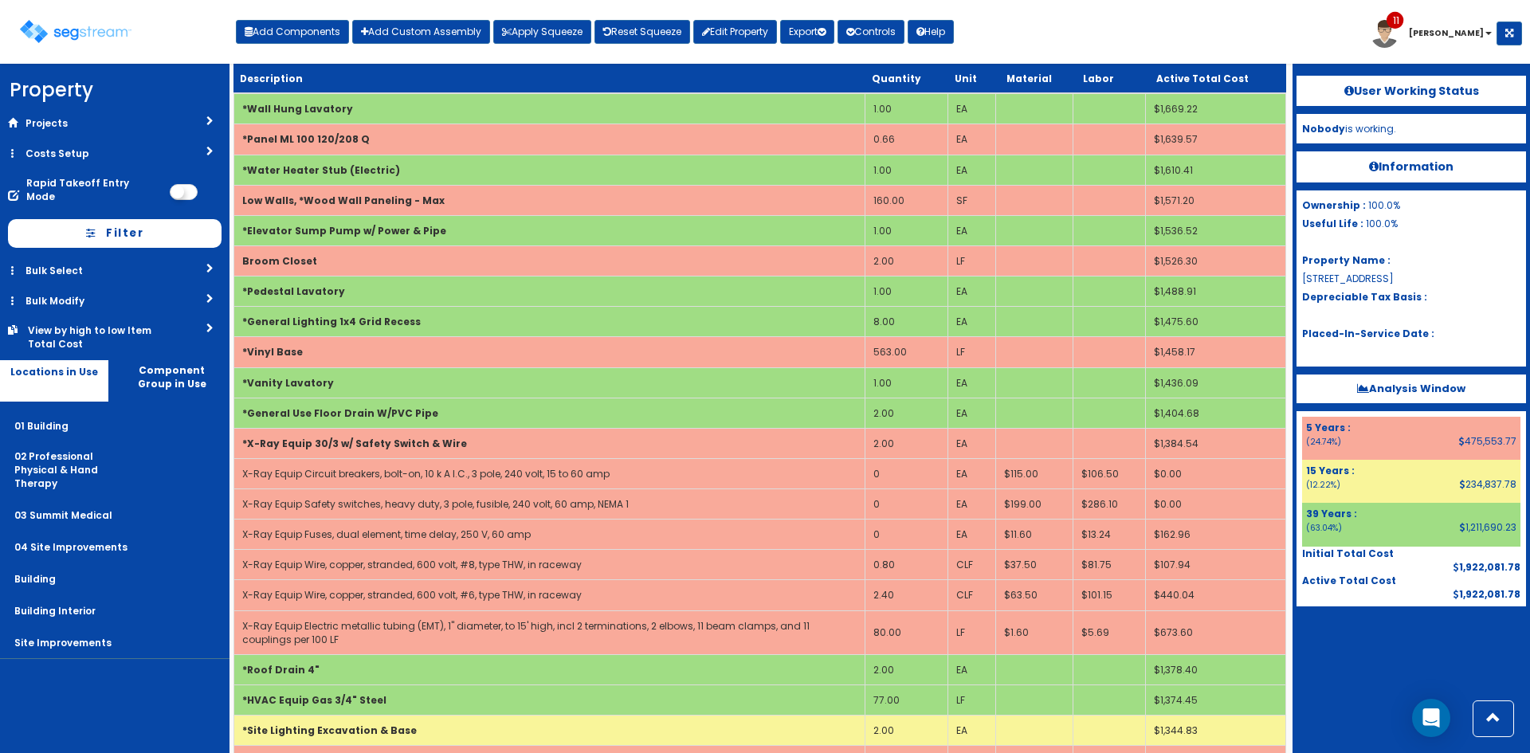
click at [1353, 644] on div at bounding box center [1410, 646] width 229 height 80
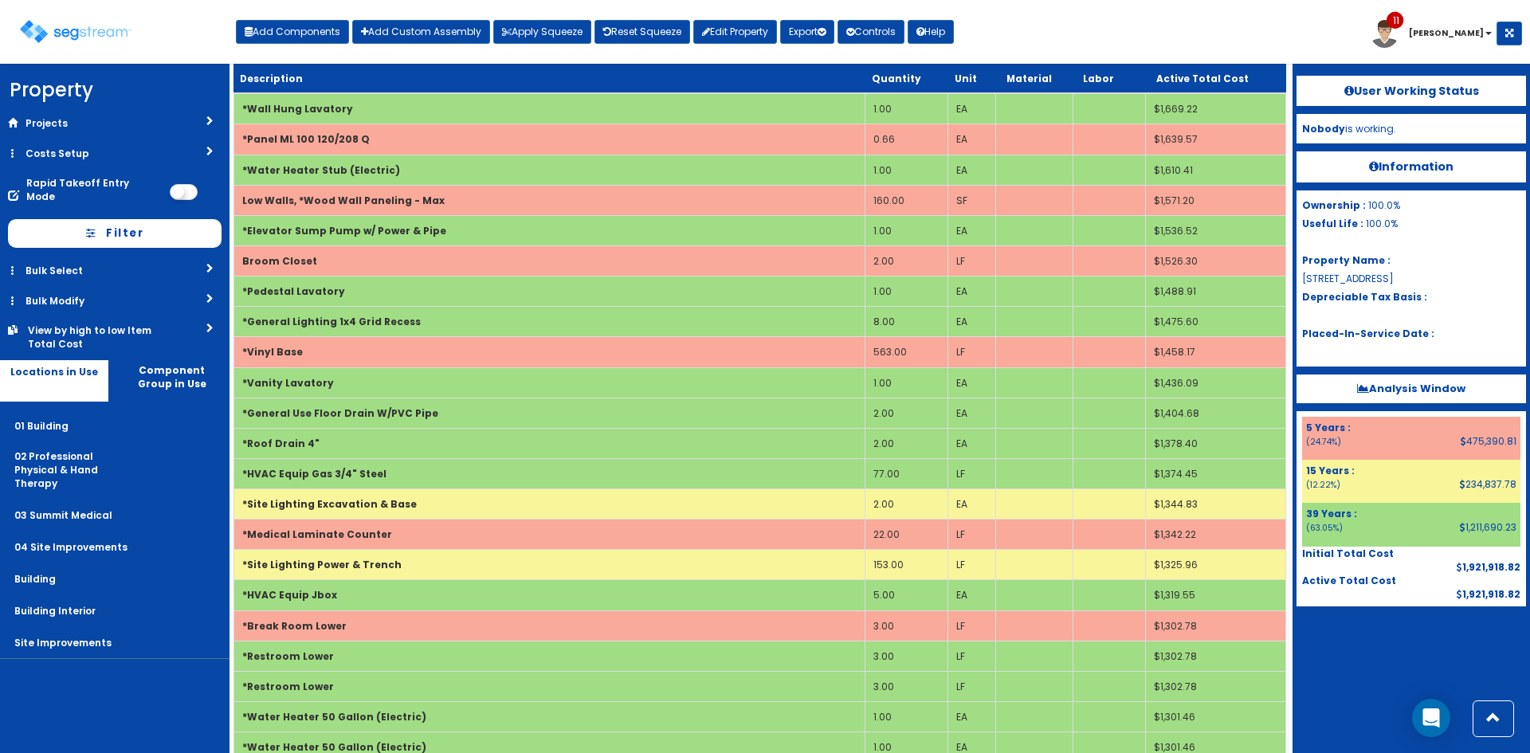
click at [1348, 667] on div at bounding box center [1410, 646] width 229 height 80
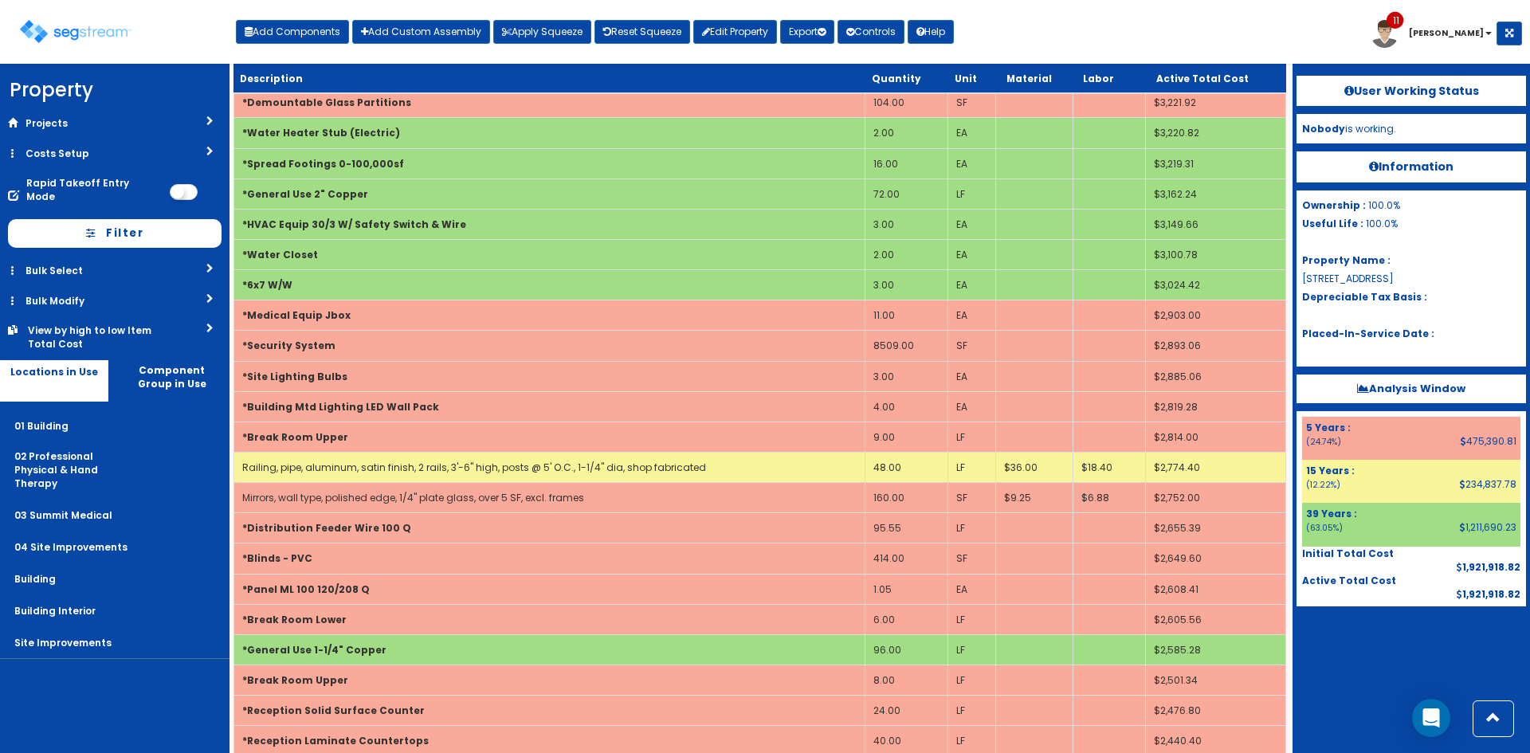
scroll to position [3843, 0]
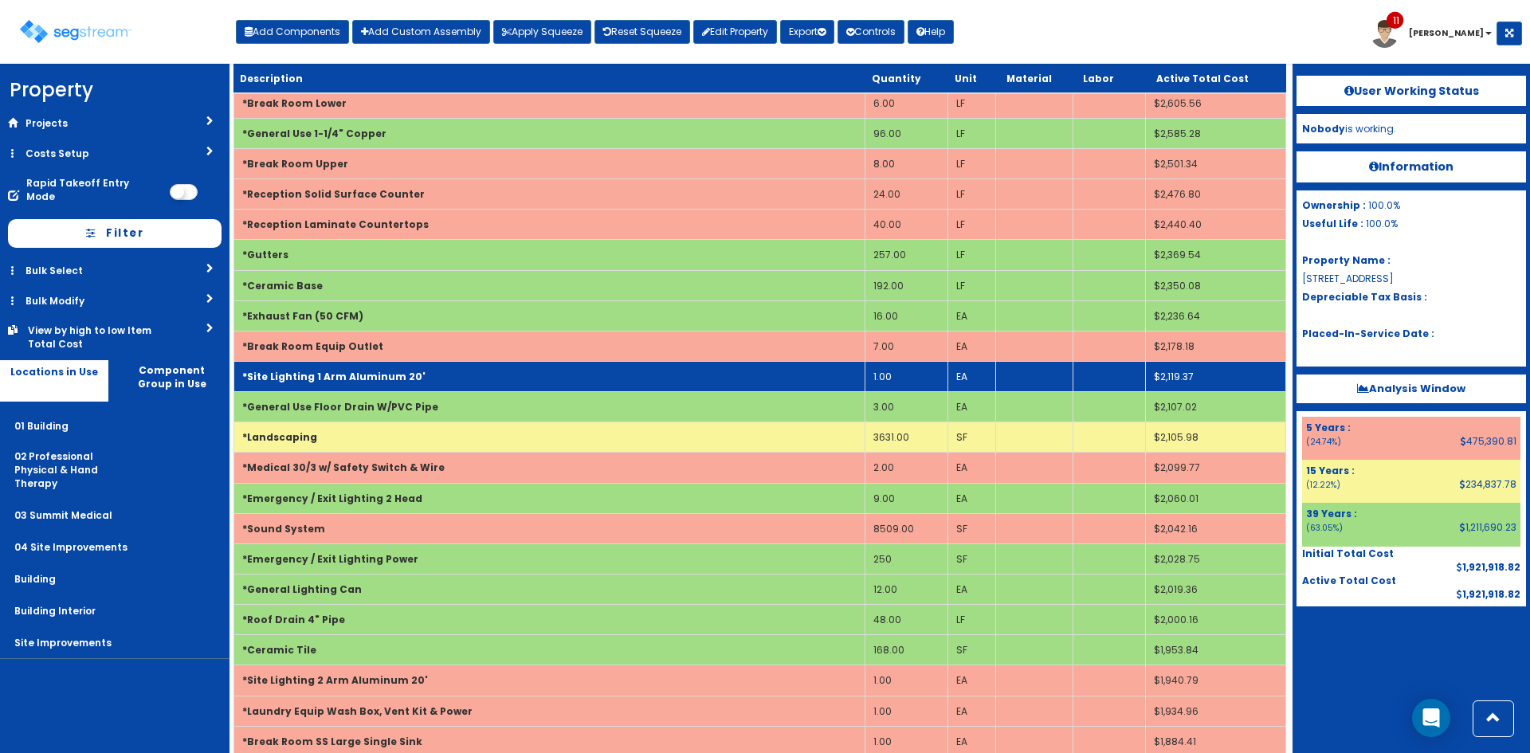
click at [594, 378] on td "*Site Lighting 1 Arm Aluminum 20'" at bounding box center [549, 376] width 631 height 30
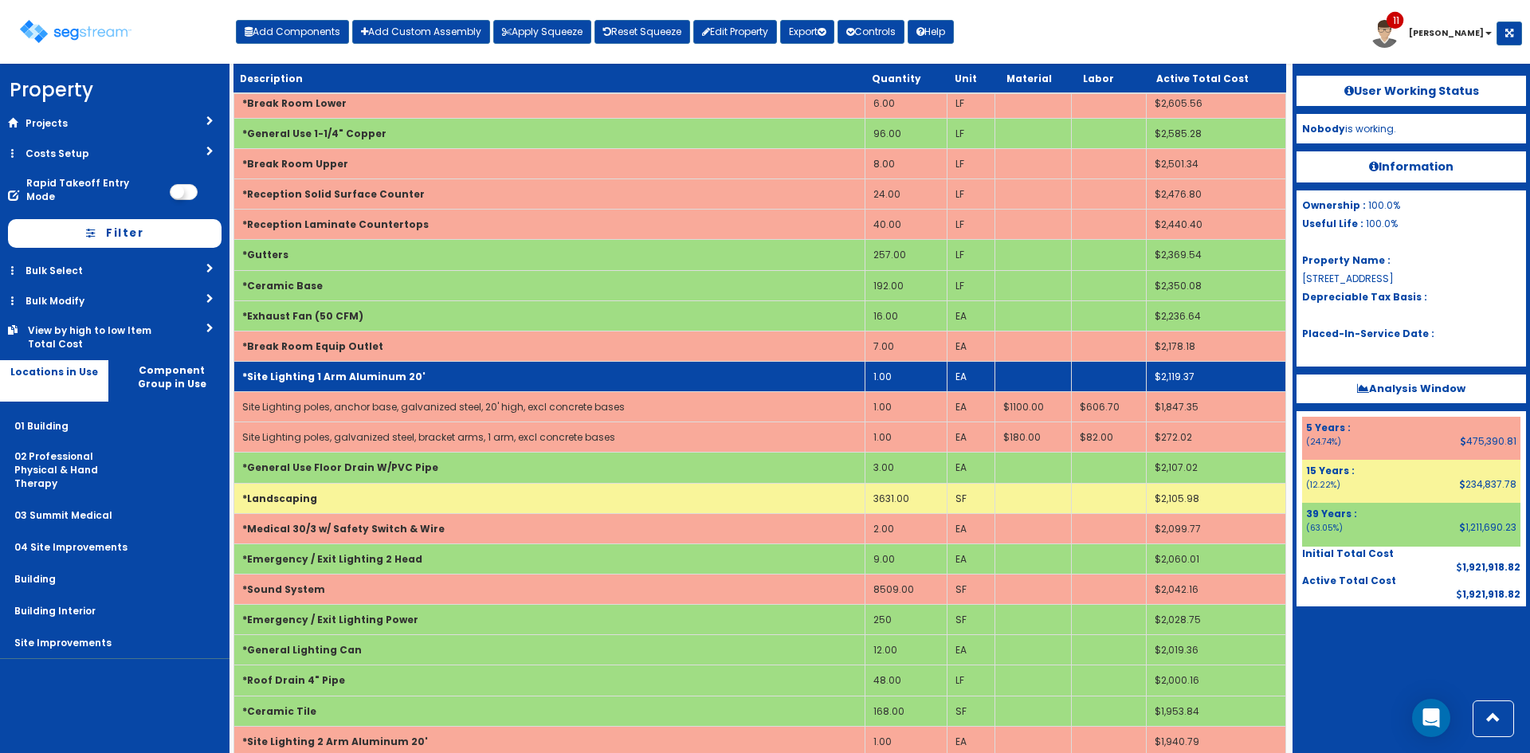
click at [594, 378] on td "*Site Lighting 1 Arm Aluminum 20'" at bounding box center [549, 376] width 631 height 30
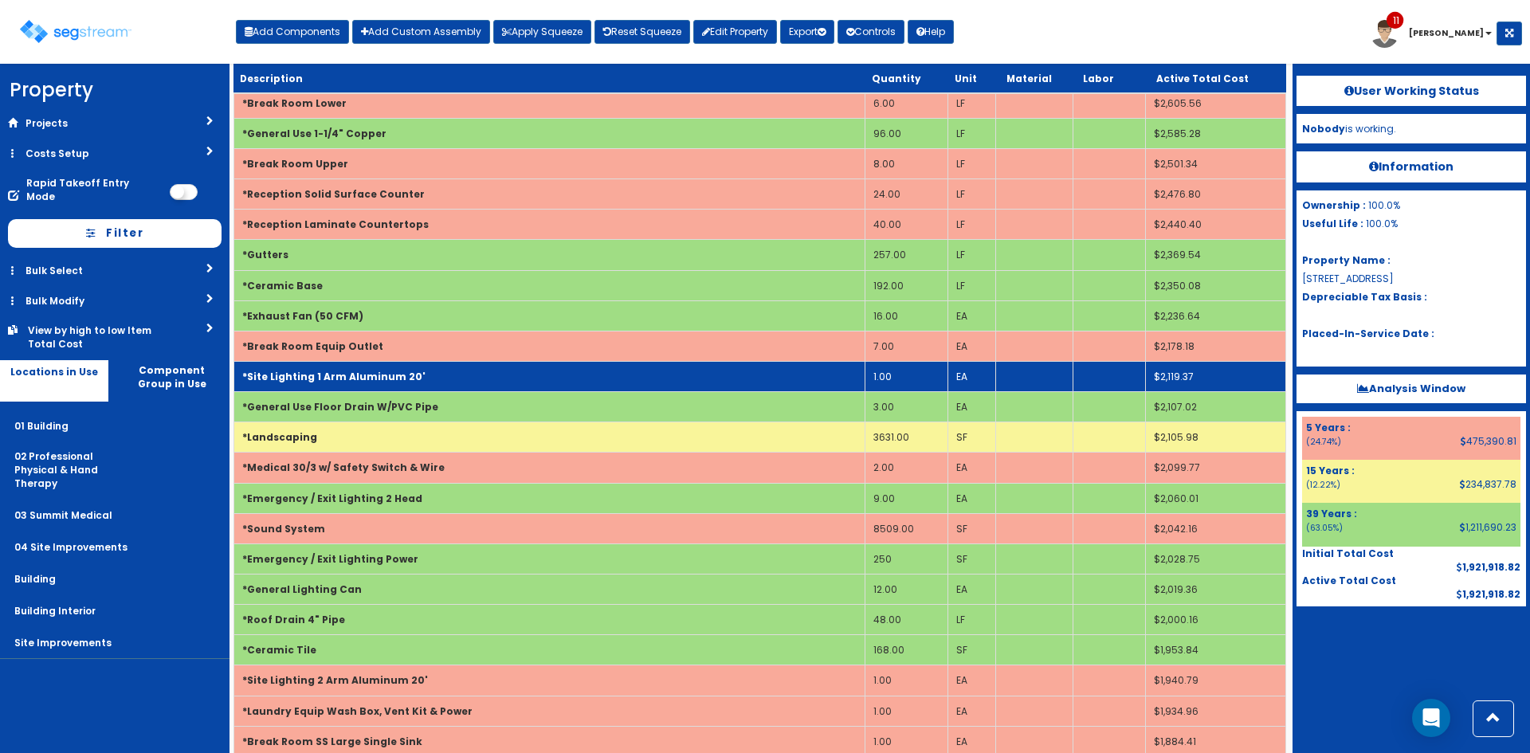
click at [904, 376] on td "1.00" at bounding box center [905, 376] width 83 height 30
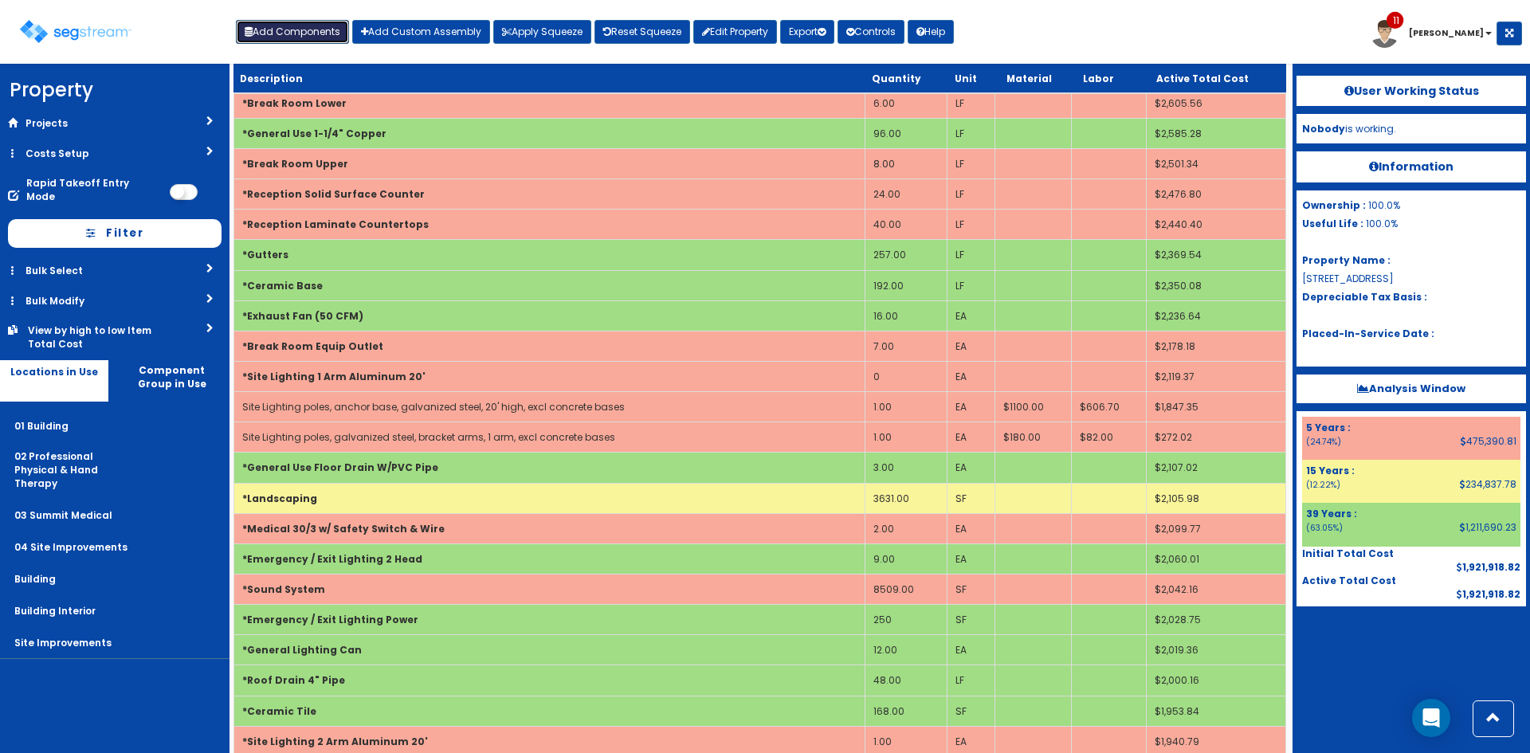
click at [304, 39] on button "Add Components" at bounding box center [292, 32] width 113 height 24
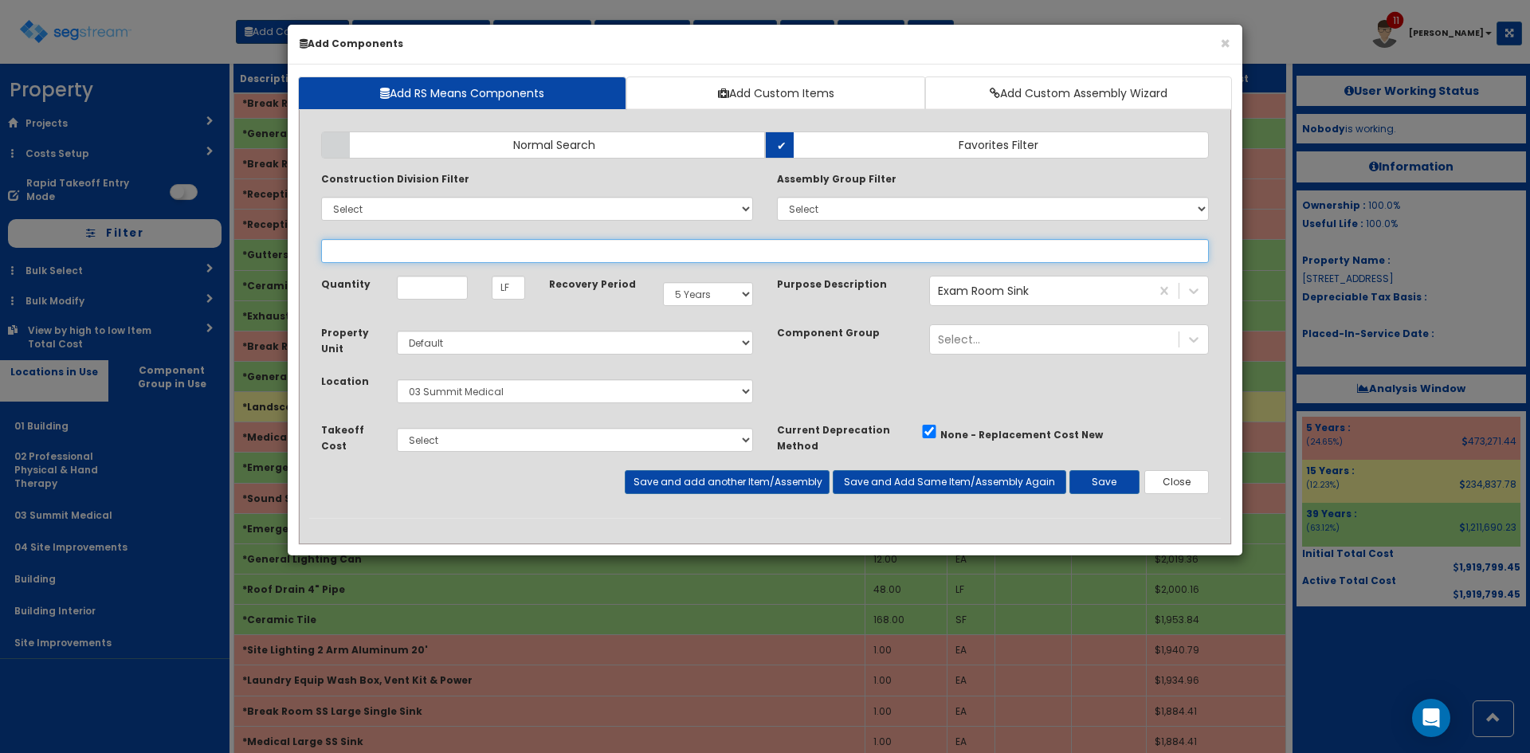
type input "s"
select select
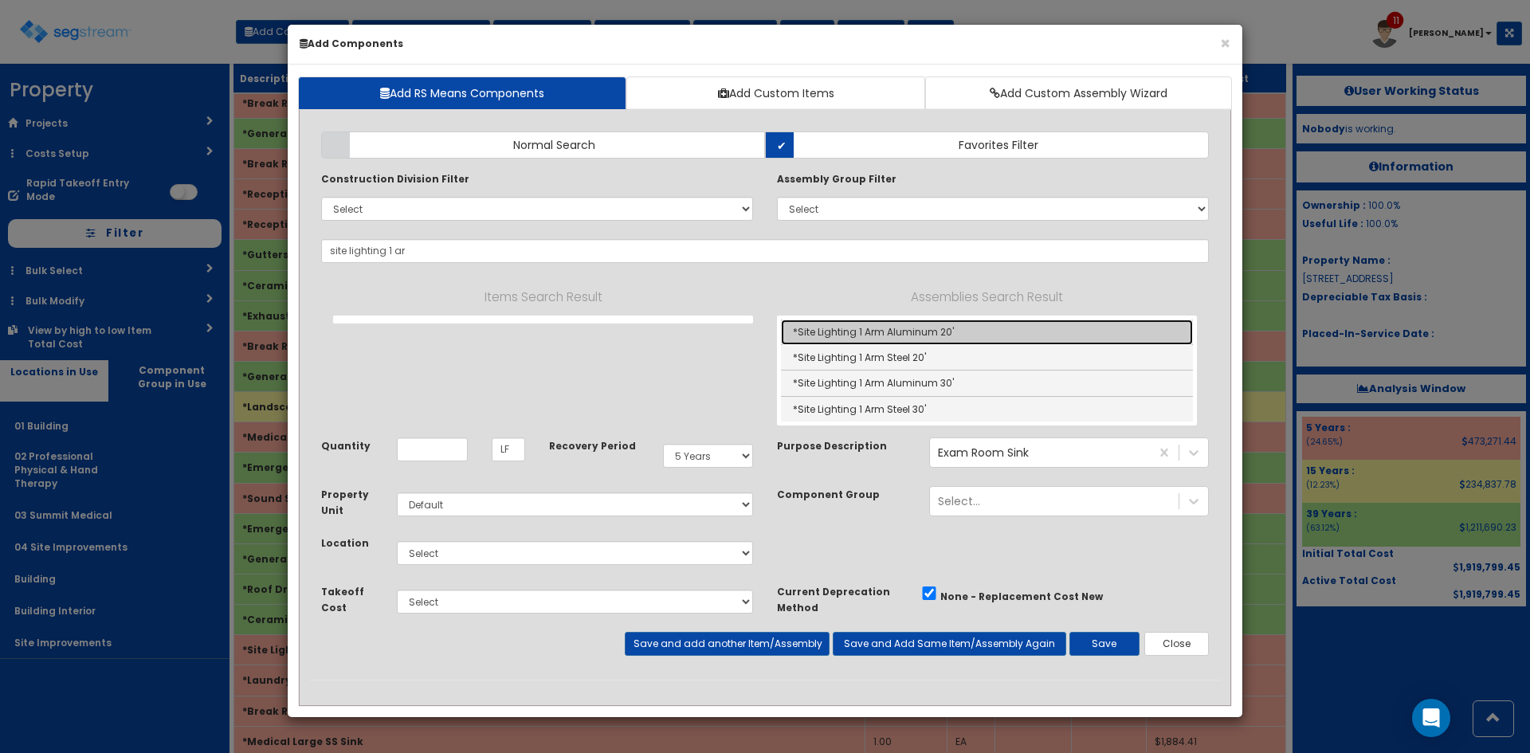
click at [904, 335] on link "*Site Lighting 1 Arm Aluminum 20'" at bounding box center [987, 331] width 412 height 25
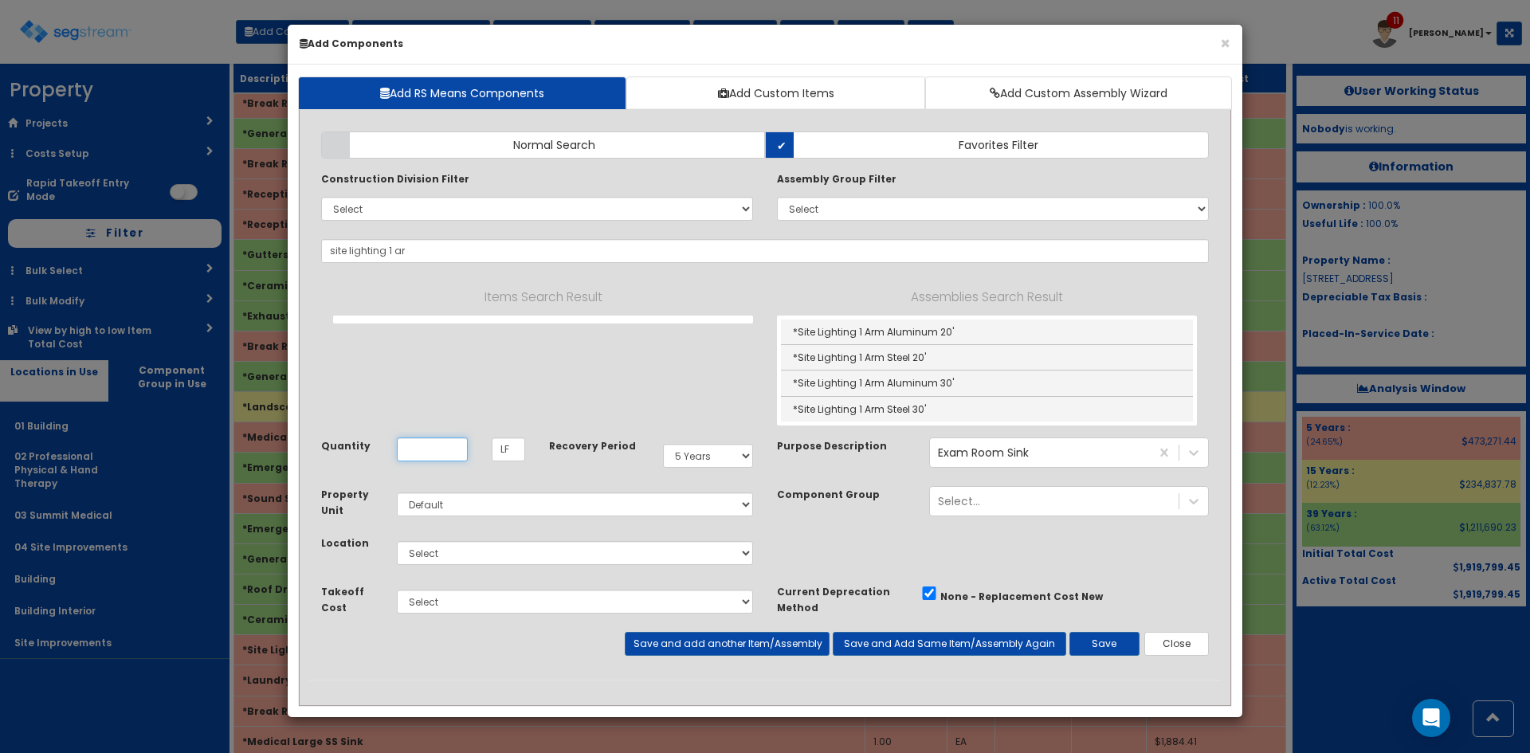
type input "*Site Lighting 1 Arm Aluminum 20'"
type input "EA"
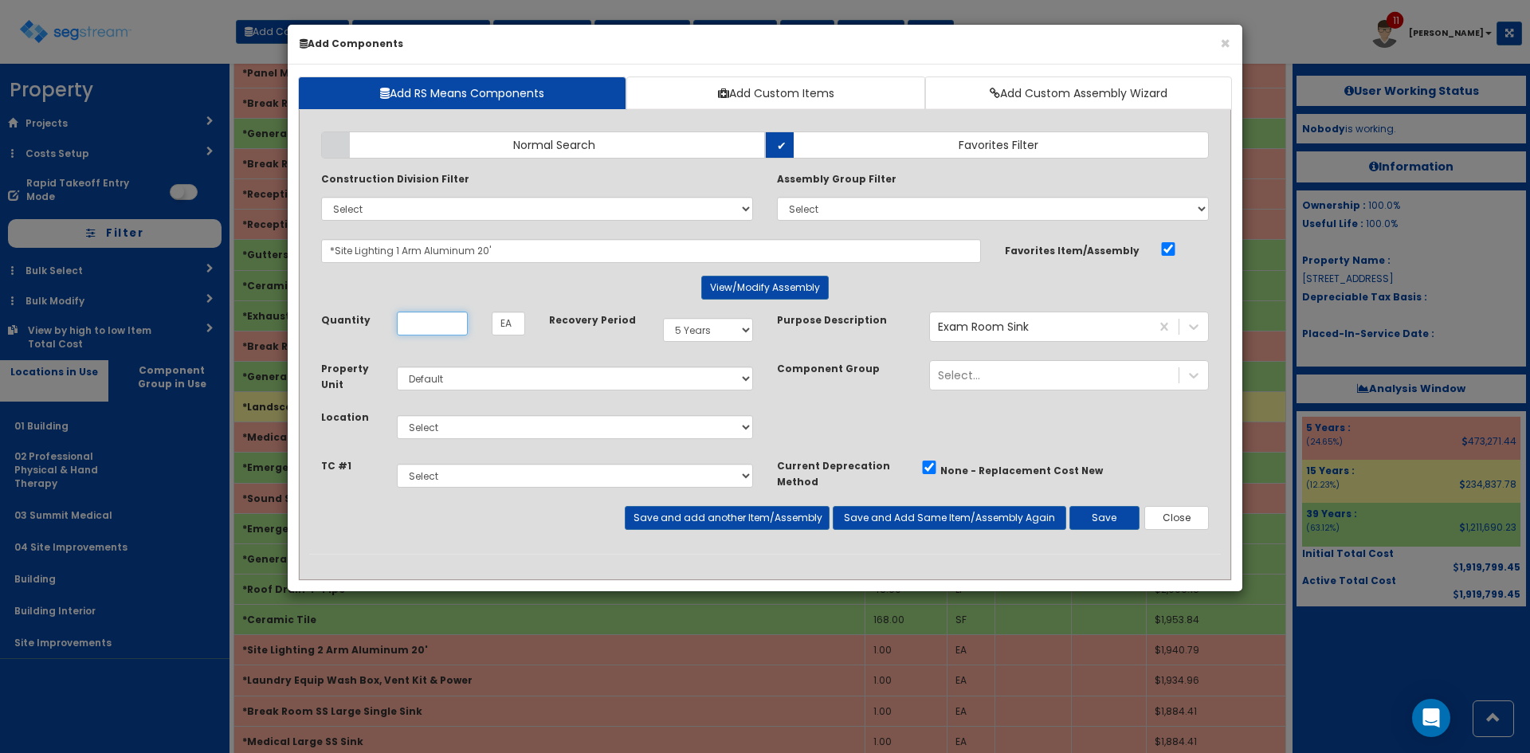
scroll to position [0, 0]
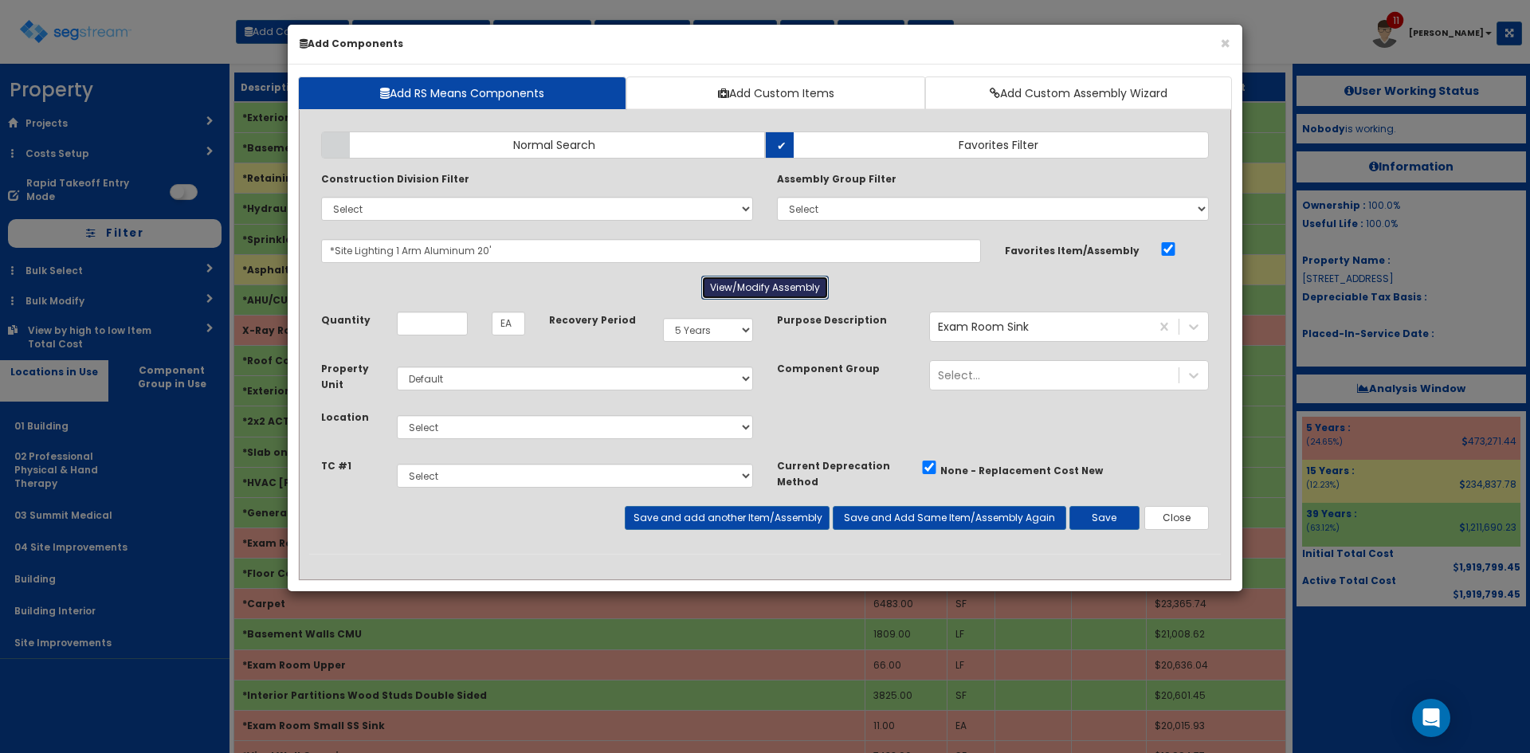
click at [785, 278] on button "View/Modify Assembly" at bounding box center [764, 288] width 127 height 24
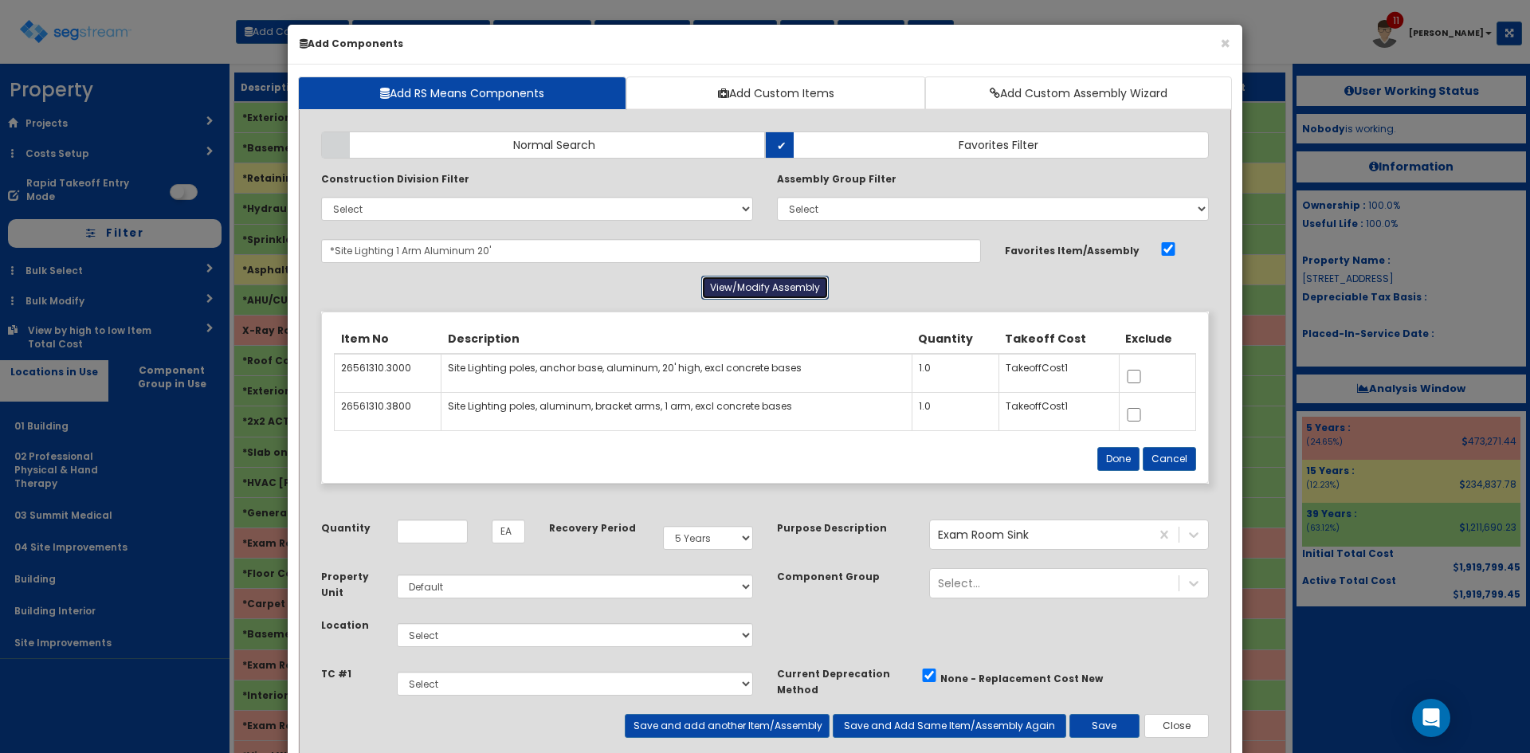
click at [785, 279] on button "View/Modify Assembly" at bounding box center [764, 288] width 127 height 24
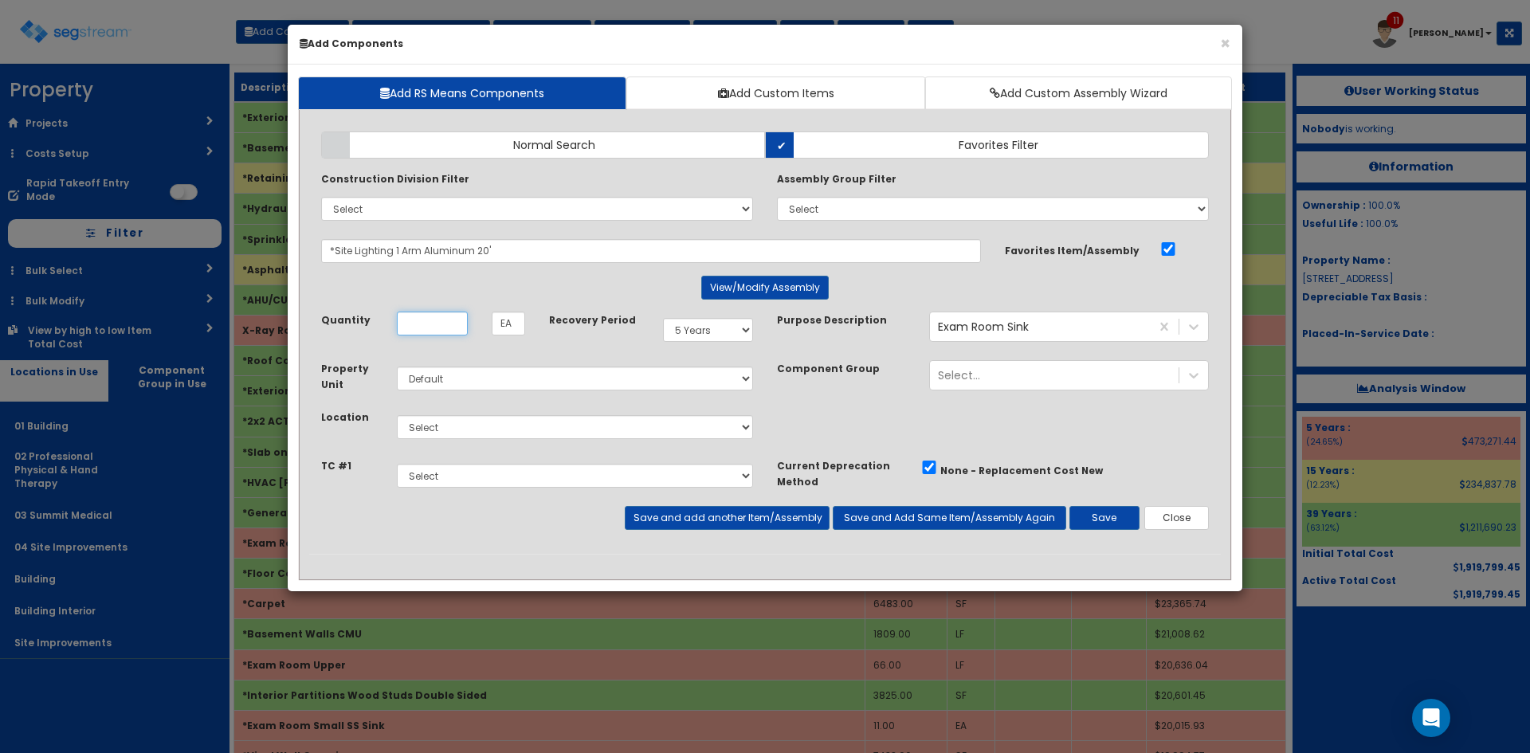
click at [464, 323] on input "Unit Quantity" at bounding box center [432, 324] width 71 height 24
type input "1"
drag, startPoint x: 689, startPoint y: 327, endPoint x: 695, endPoint y: 341, distance: 15.4
click at [690, 327] on select "Select 5 Years 7 Years 9 Years 10 Years 15 Years 15 Year QLI 15 Year QRP 15 Yea…" at bounding box center [708, 330] width 90 height 24
select select "15Y"
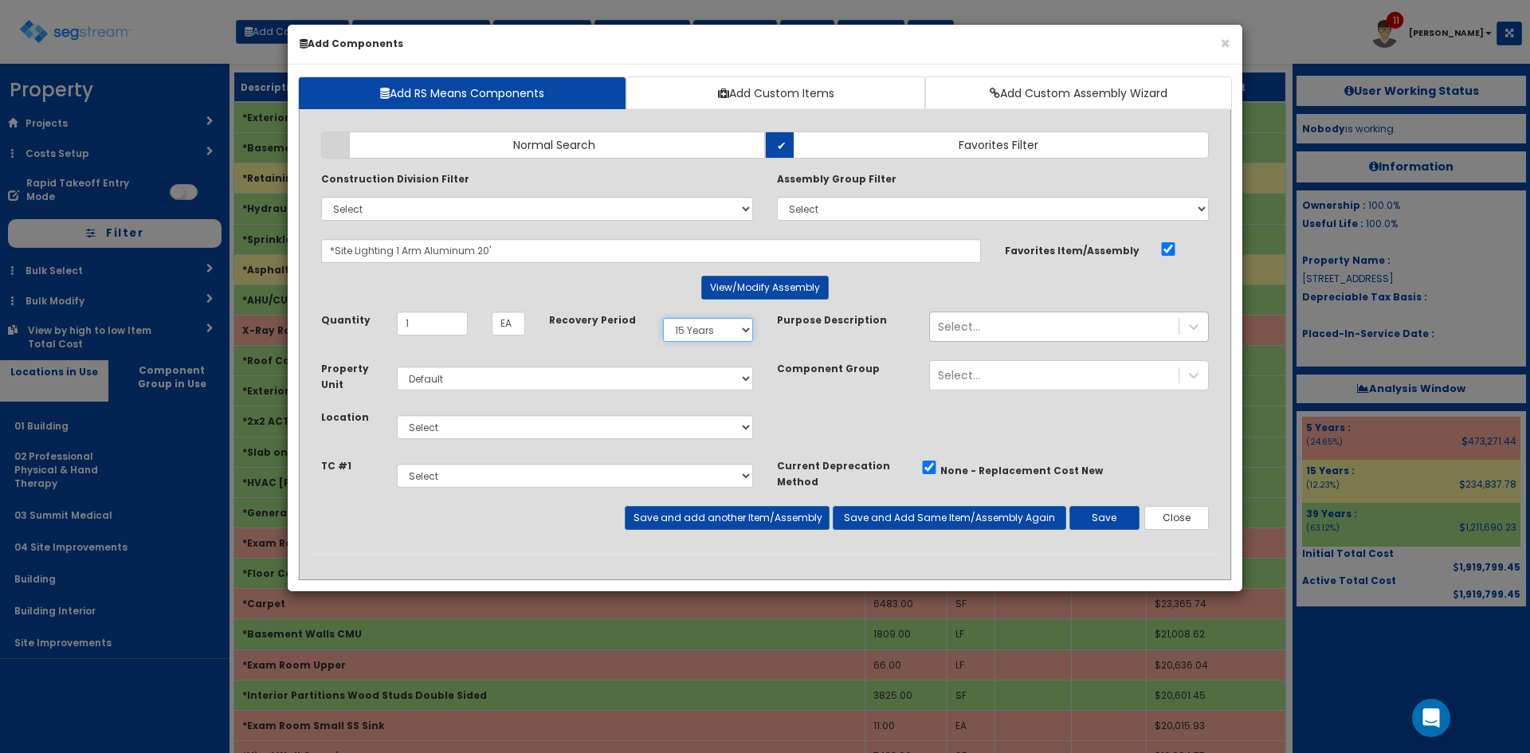
click at [663, 318] on select "Select 5 Years 7 Years 9 Years 10 Years 15 Years 15 Year QLI 15 Year QRP 15 Yea…" at bounding box center [708, 330] width 90 height 24
drag, startPoint x: 507, startPoint y: 420, endPoint x: 500, endPoint y: 429, distance: 12.0
click at [507, 421] on select "Select 01 Building 02 Professional Physical & Hand Therapy 03 Summit Medical 04…" at bounding box center [575, 427] width 356 height 24
select select "1278"
click at [397, 415] on select "Select 01 Building 02 Professional Physical & Hand Therapy 03 Summit Medical 04…" at bounding box center [575, 427] width 356 height 24
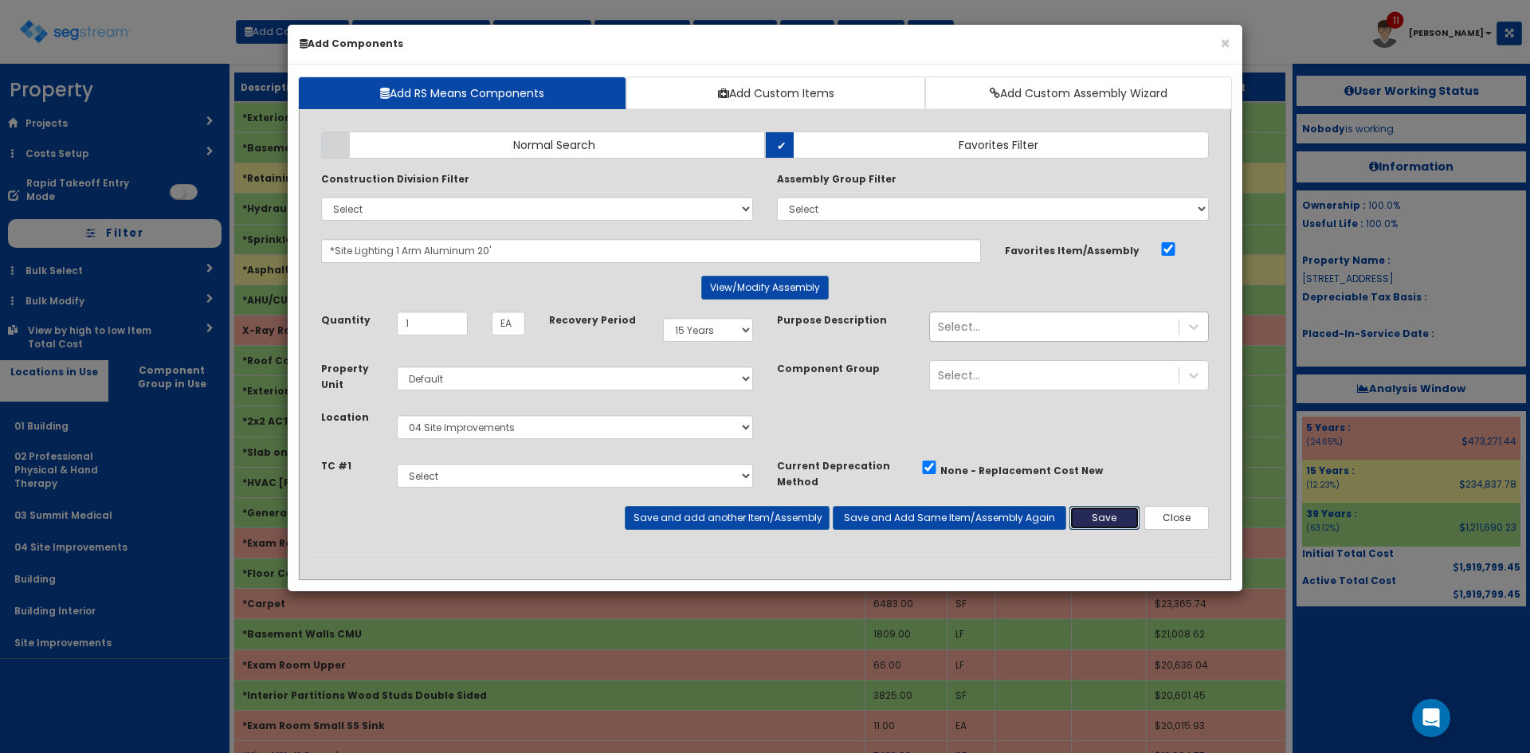
click at [1092, 508] on button "Save" at bounding box center [1104, 518] width 70 height 24
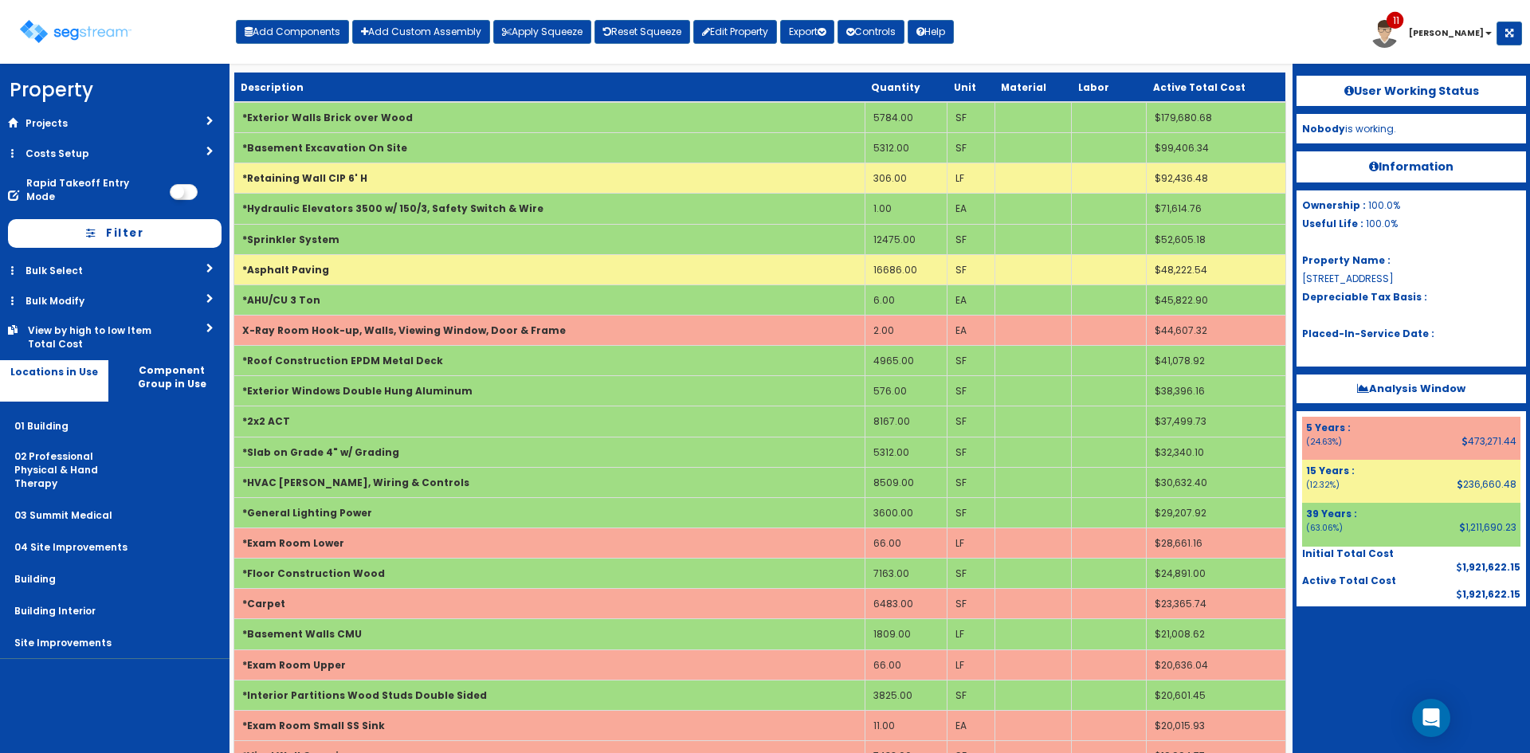
scroll to position [4118, 0]
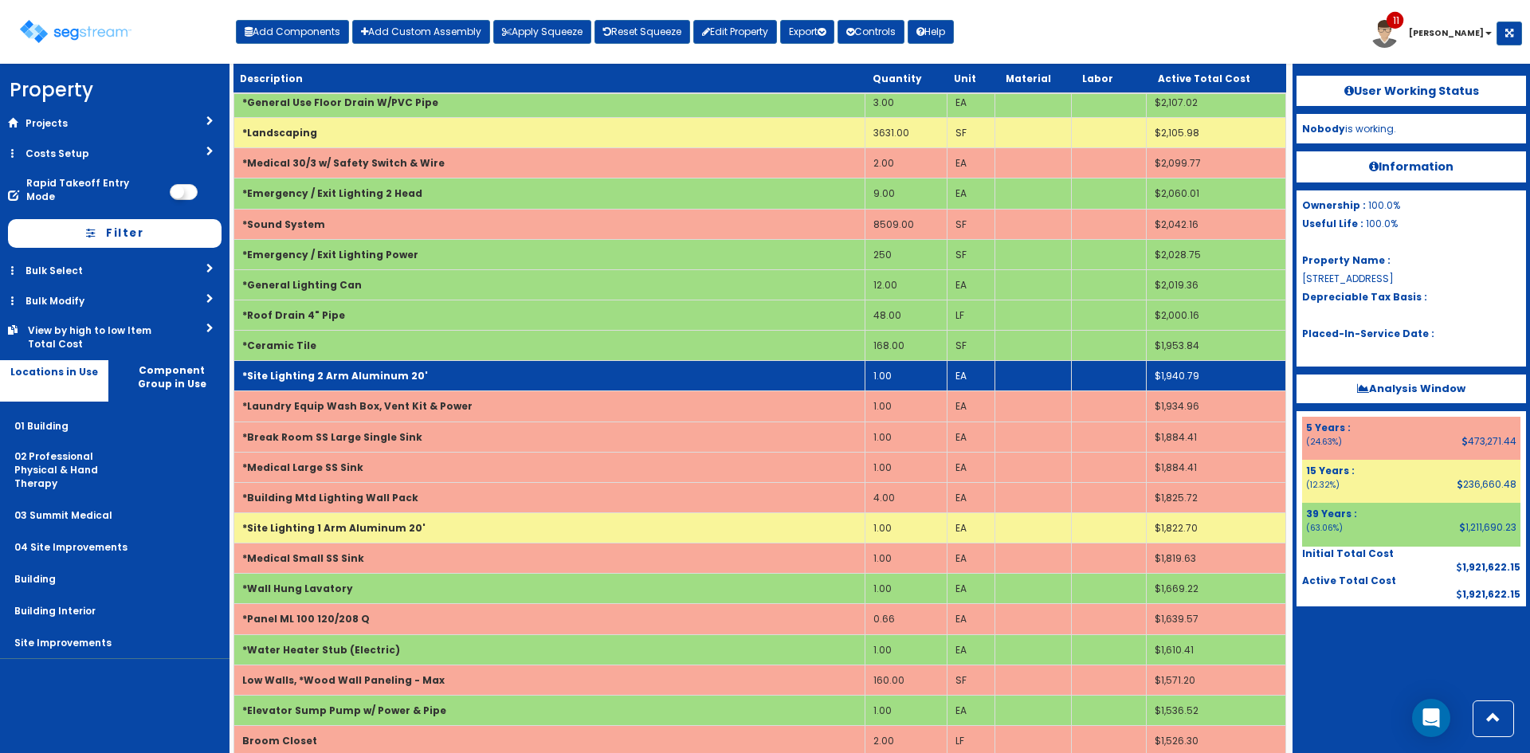
click at [594, 377] on td "*Site Lighting 2 Arm Aluminum 20'" at bounding box center [549, 376] width 631 height 30
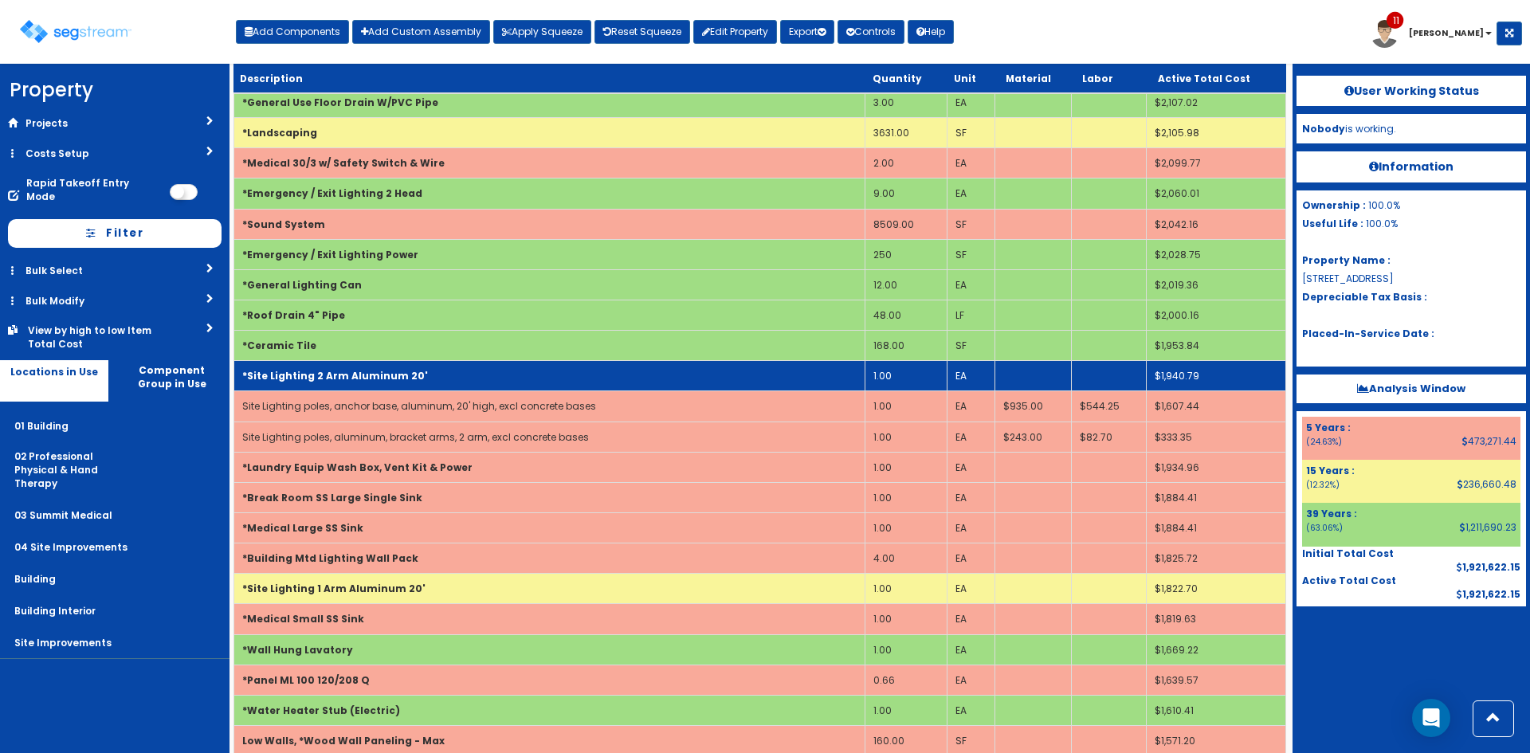
click at [594, 377] on td "*Site Lighting 2 Arm Aluminum 20'" at bounding box center [549, 376] width 631 height 30
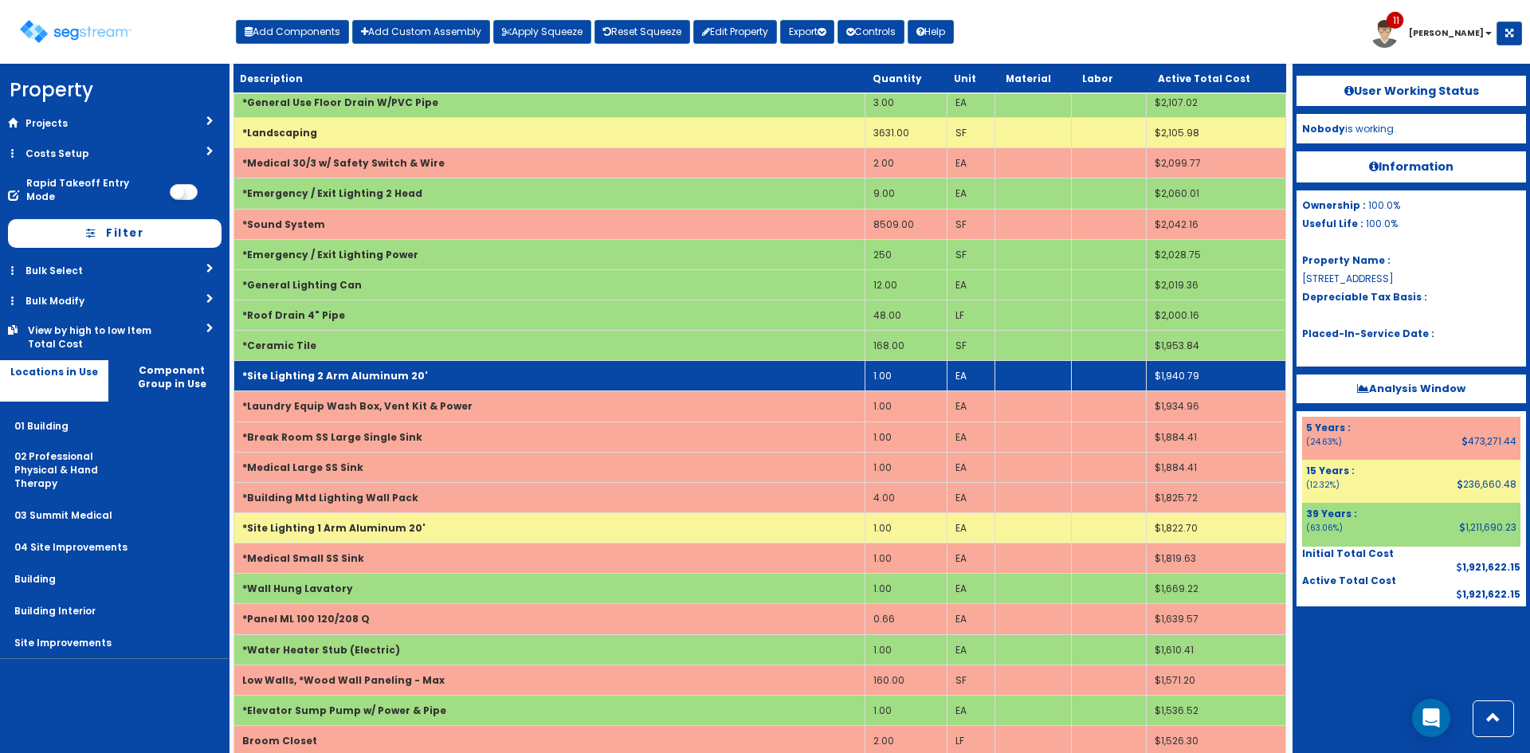
scroll to position [0, 0]
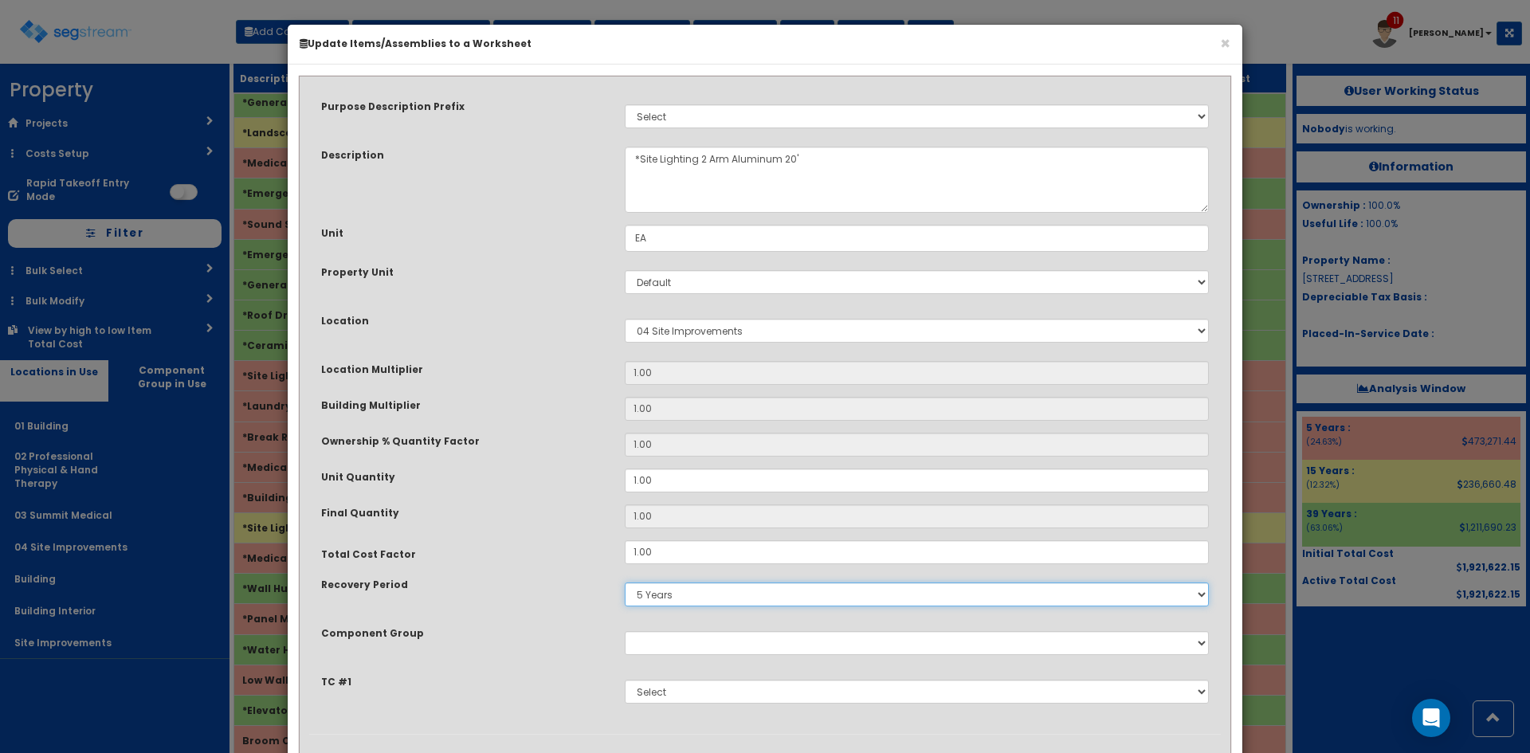
click at [696, 601] on select "5 Years 7 Years 9 Years 10 Years 15 Years 15 Year QLI 15 Year QRP 15 Year QIP 2…" at bounding box center [917, 594] width 584 height 24
select select "15Y"
click at [625, 582] on select "5 Years 7 Years 9 Years 10 Years 15 Years 15 Year QLI 15 Year QRP 15 Year QIP 2…" at bounding box center [917, 594] width 584 height 24
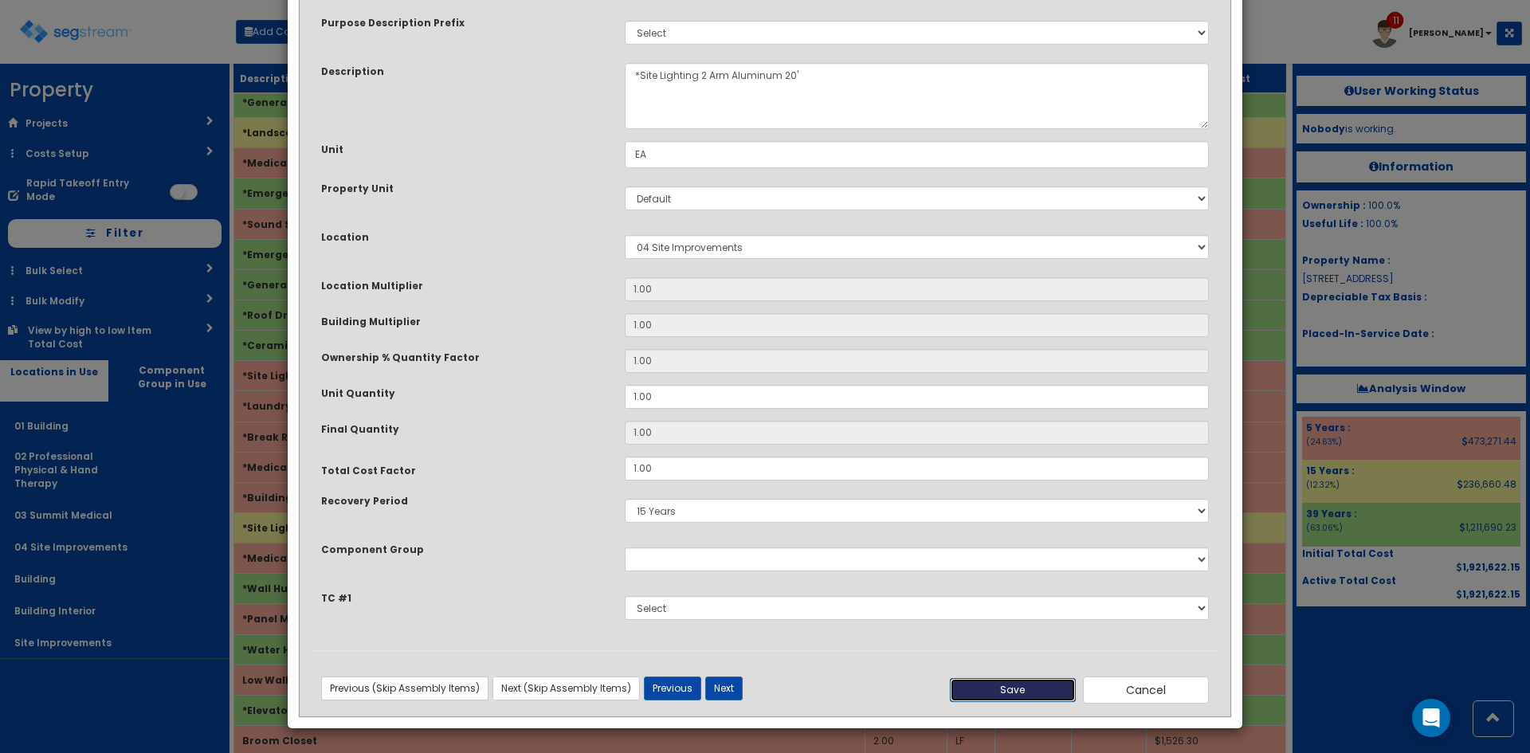
click at [1038, 686] on button "Save" at bounding box center [1013, 690] width 126 height 24
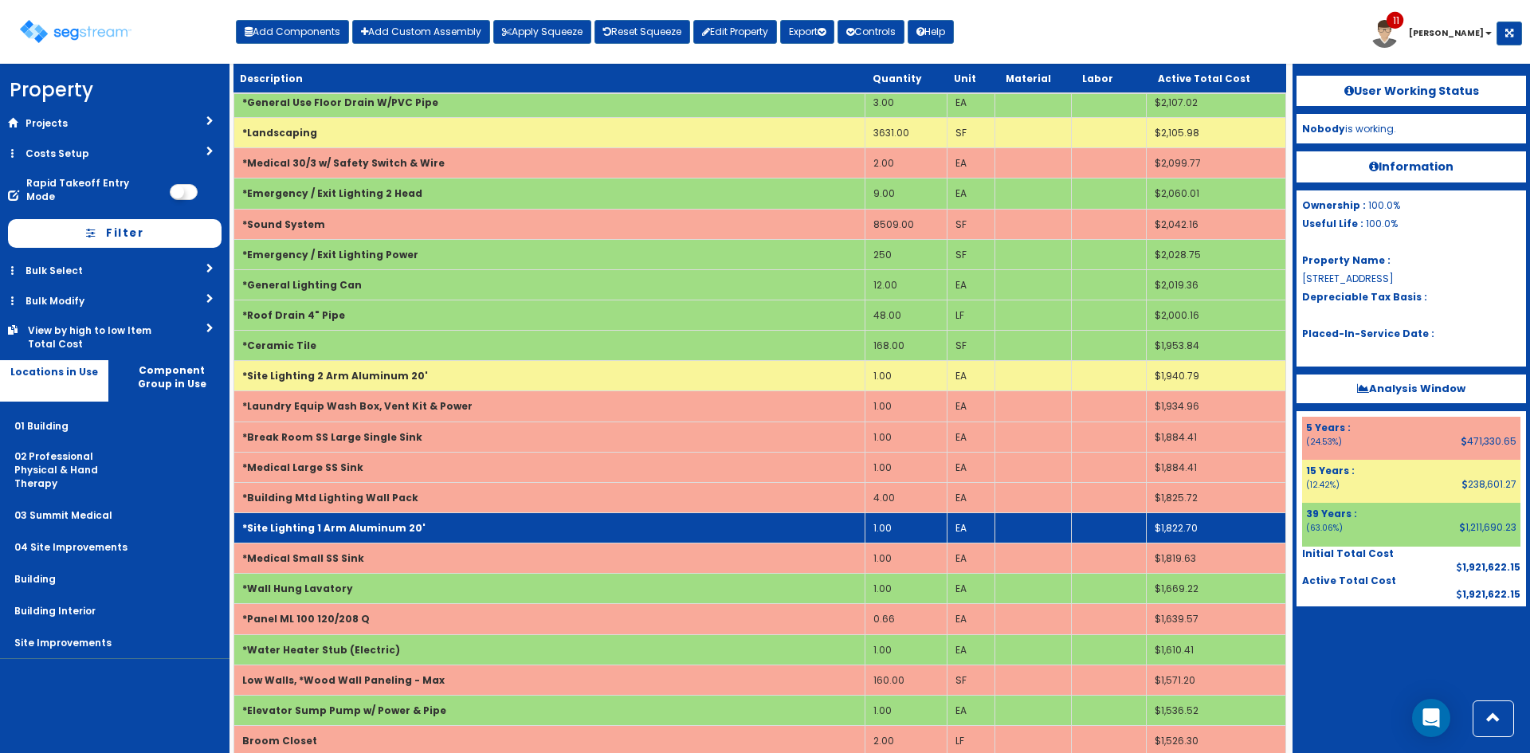
click at [628, 515] on td "*Site Lighting 1 Arm Aluminum 20'" at bounding box center [549, 527] width 631 height 30
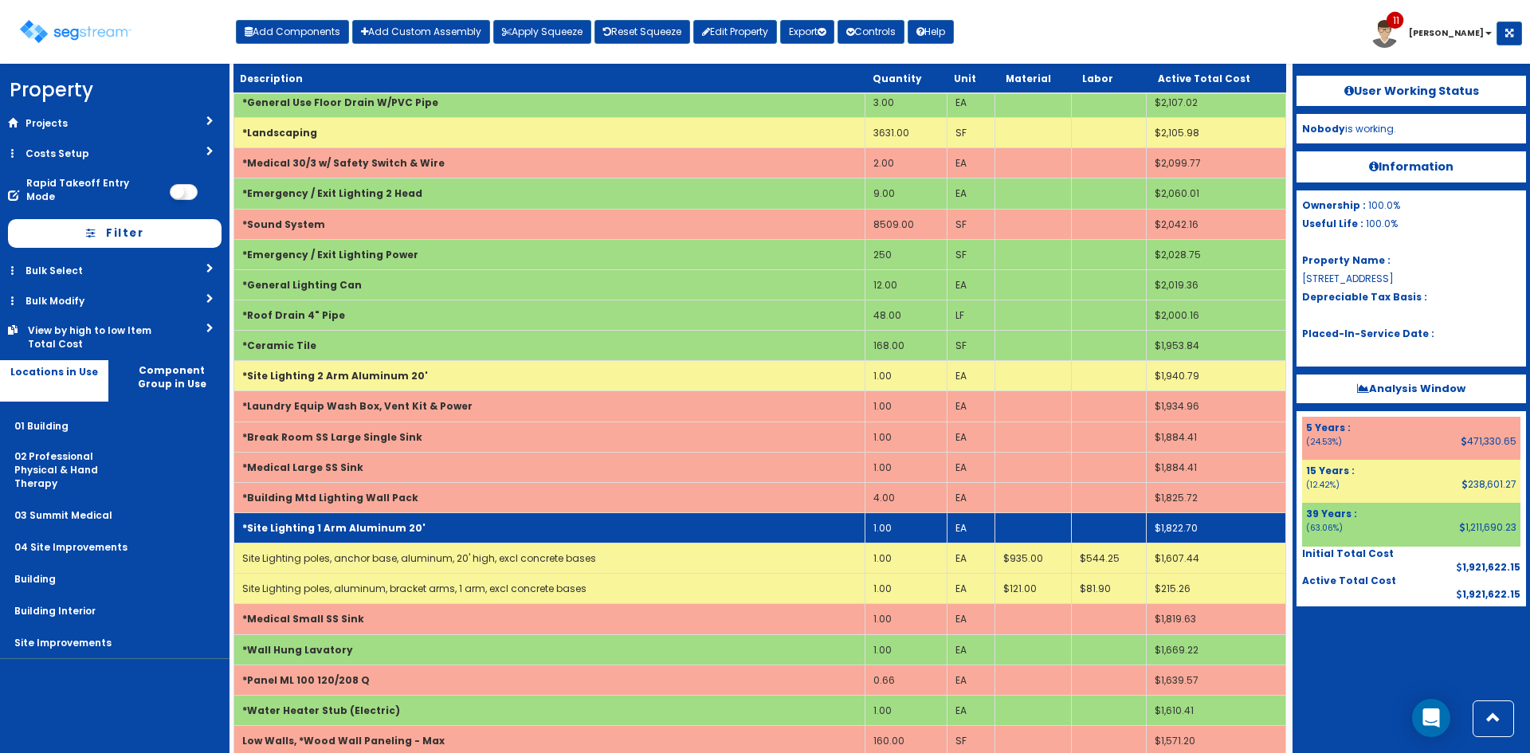
click at [628, 515] on td "*Site Lighting 1 Arm Aluminum 20'" at bounding box center [549, 527] width 631 height 30
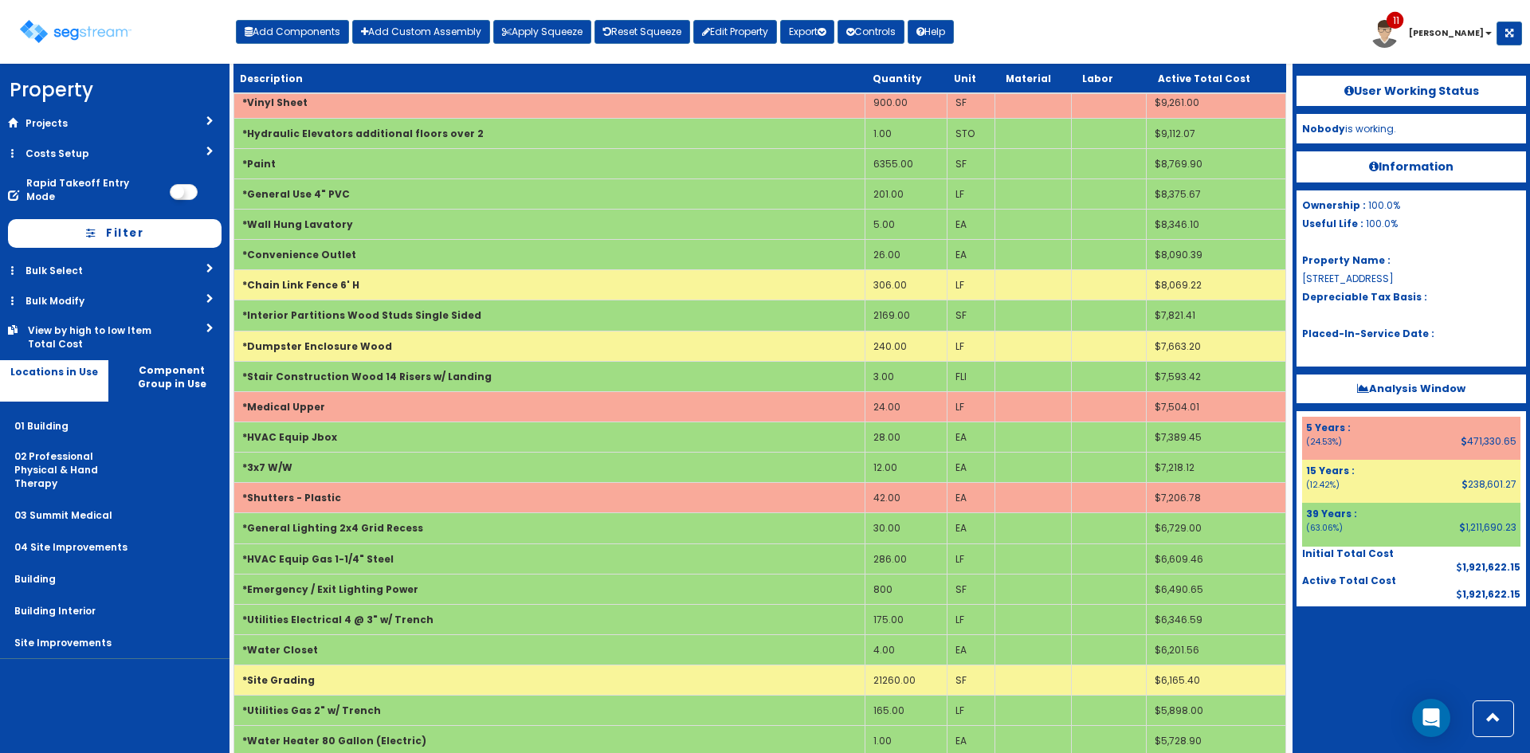
scroll to position [3875, 0]
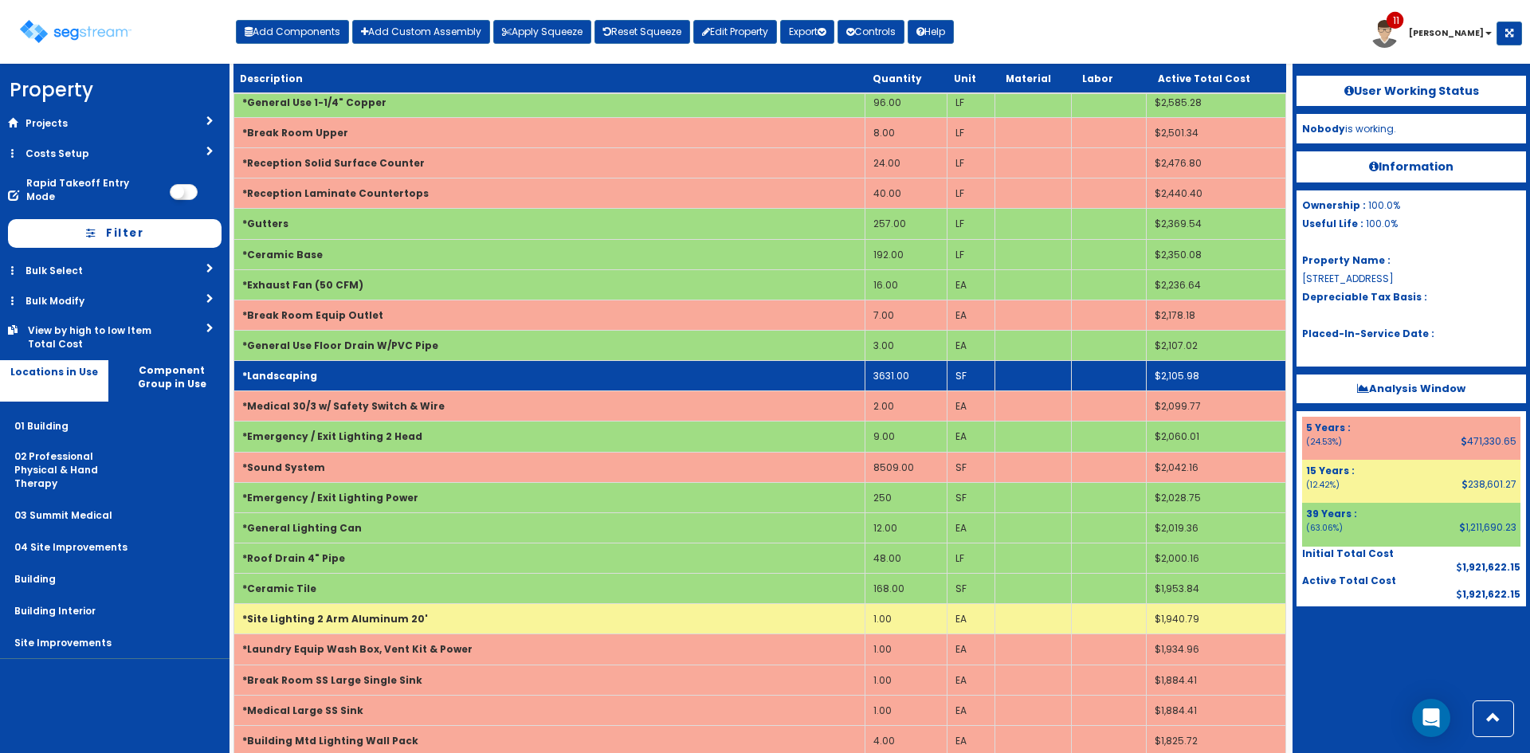
click at [887, 370] on td "3631.00" at bounding box center [905, 376] width 82 height 30
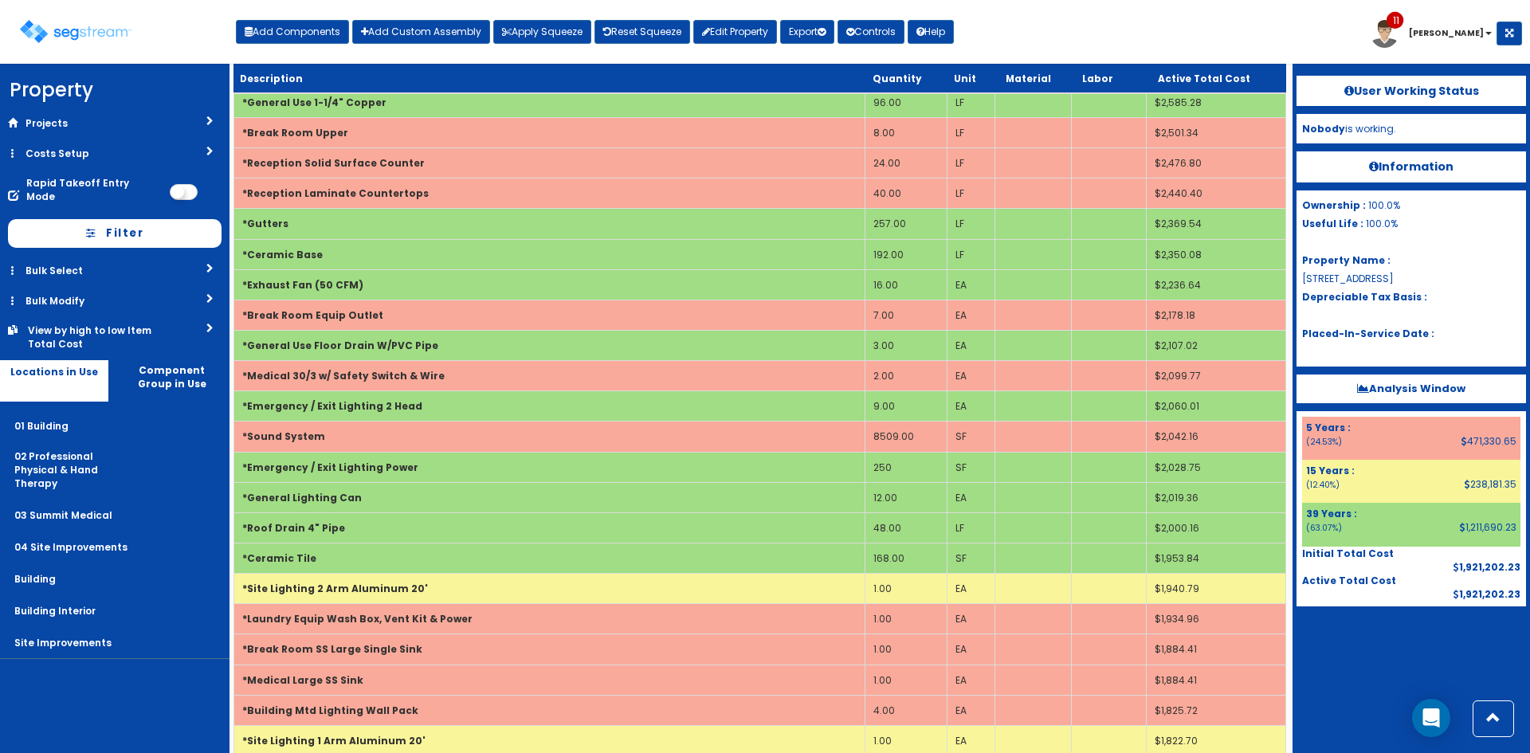
click at [1325, 637] on div at bounding box center [1410, 646] width 229 height 80
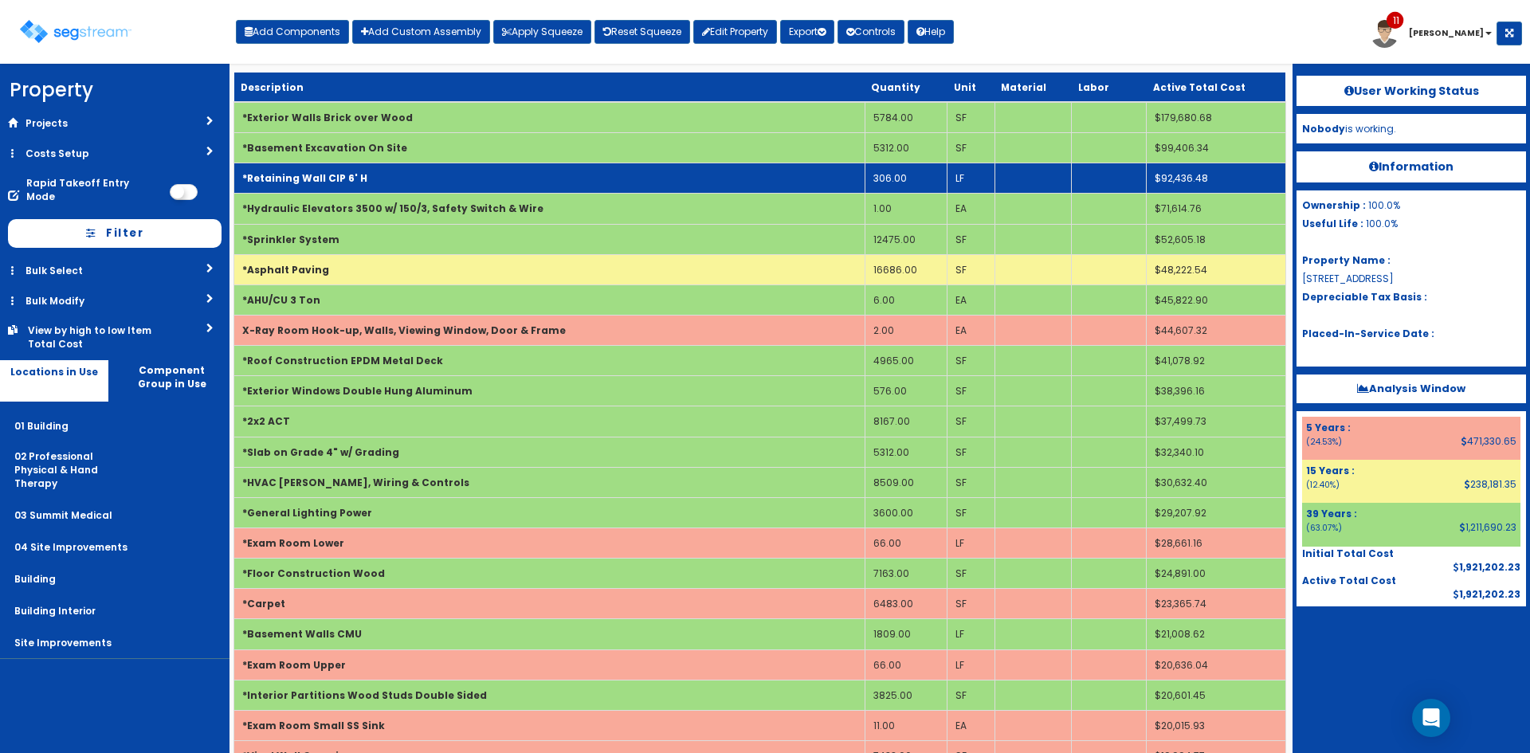
click at [623, 178] on td "*Retaining Wall CIP 6' H" at bounding box center [549, 178] width 631 height 30
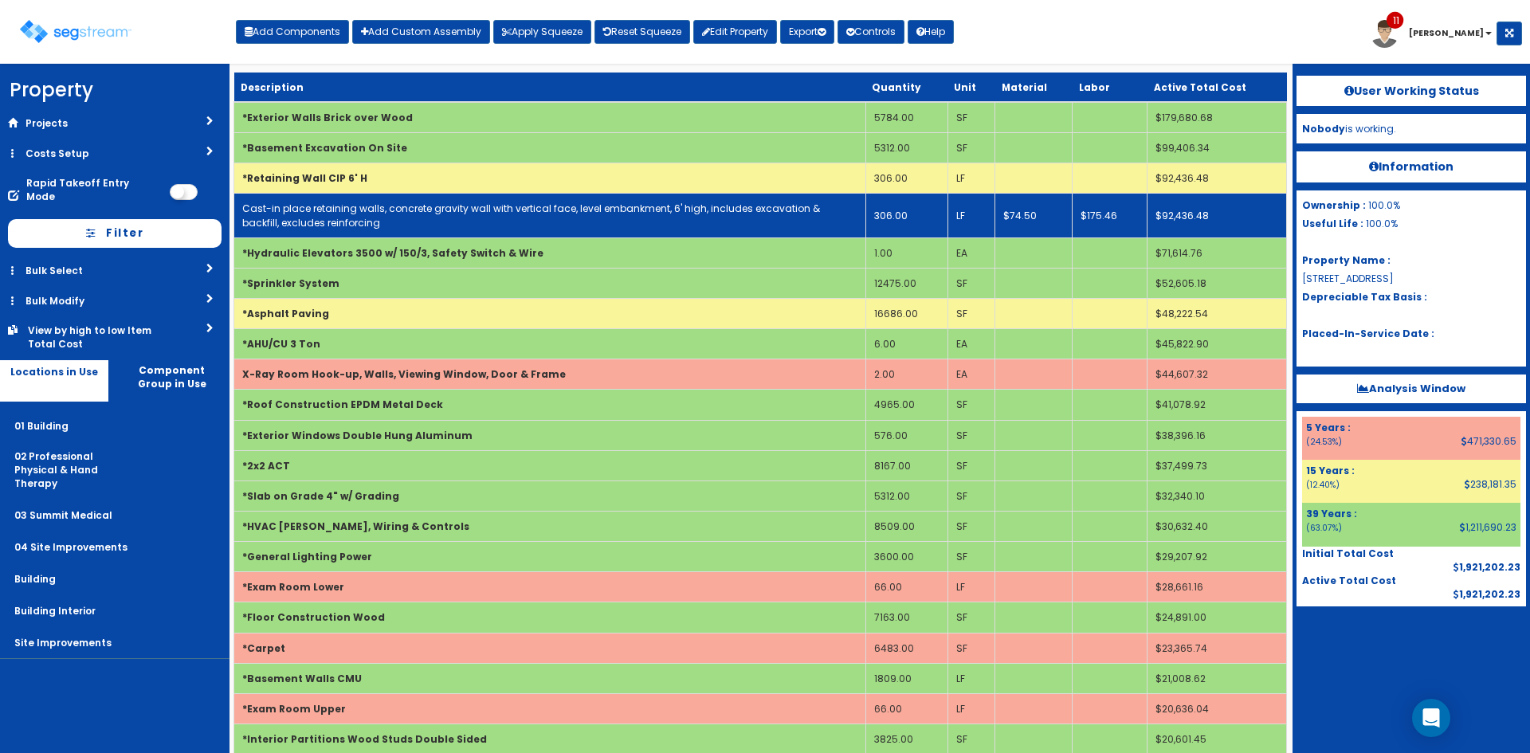
click at [582, 214] on link "Cast-in place retaining walls, concrete gravity wall with vertical face, level …" at bounding box center [531, 215] width 578 height 27
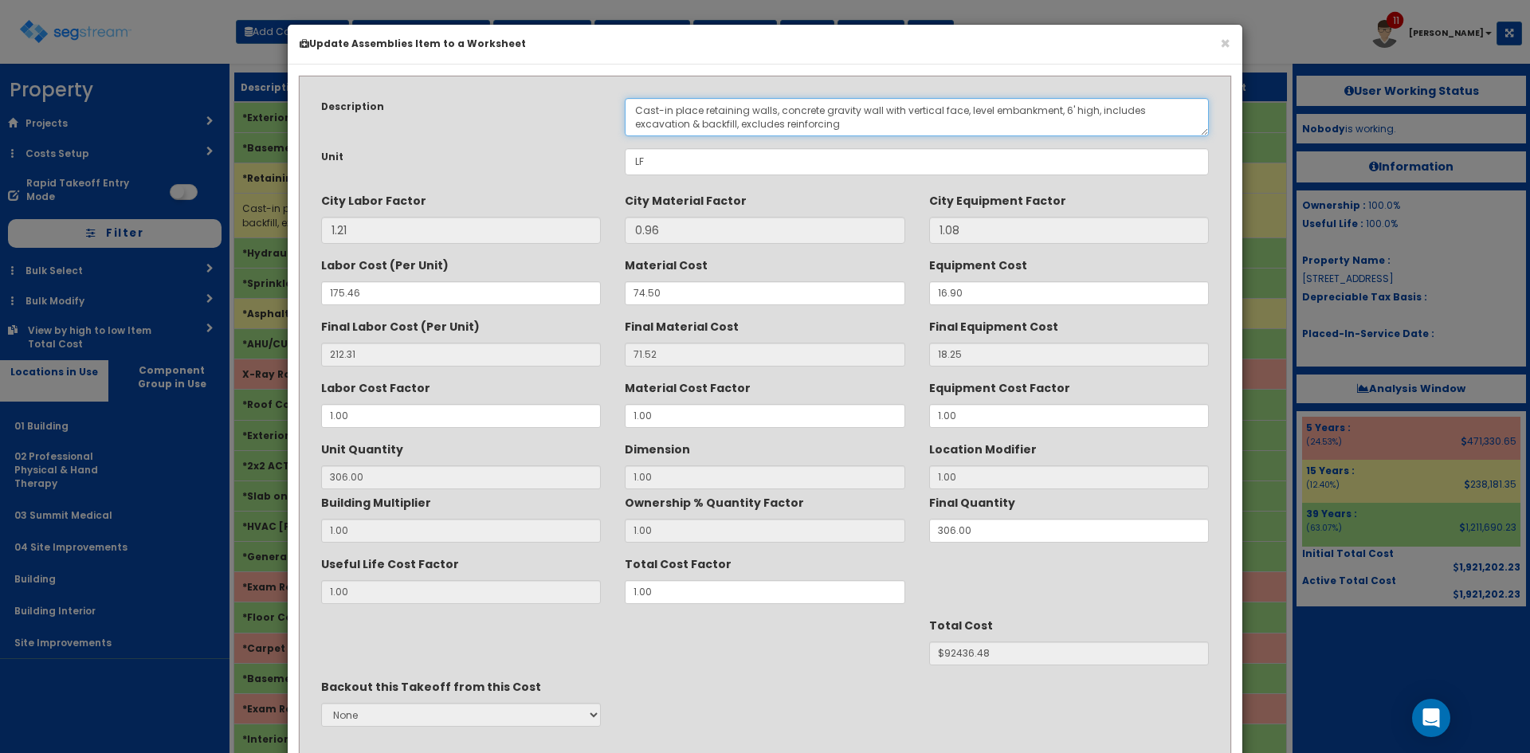
drag, startPoint x: 1093, startPoint y: 111, endPoint x: 1058, endPoint y: 113, distance: 35.1
click at [1058, 113] on textarea "Cast-in place retaining walls, concrete gravity wall with vertical face, level …" at bounding box center [917, 117] width 584 height 38
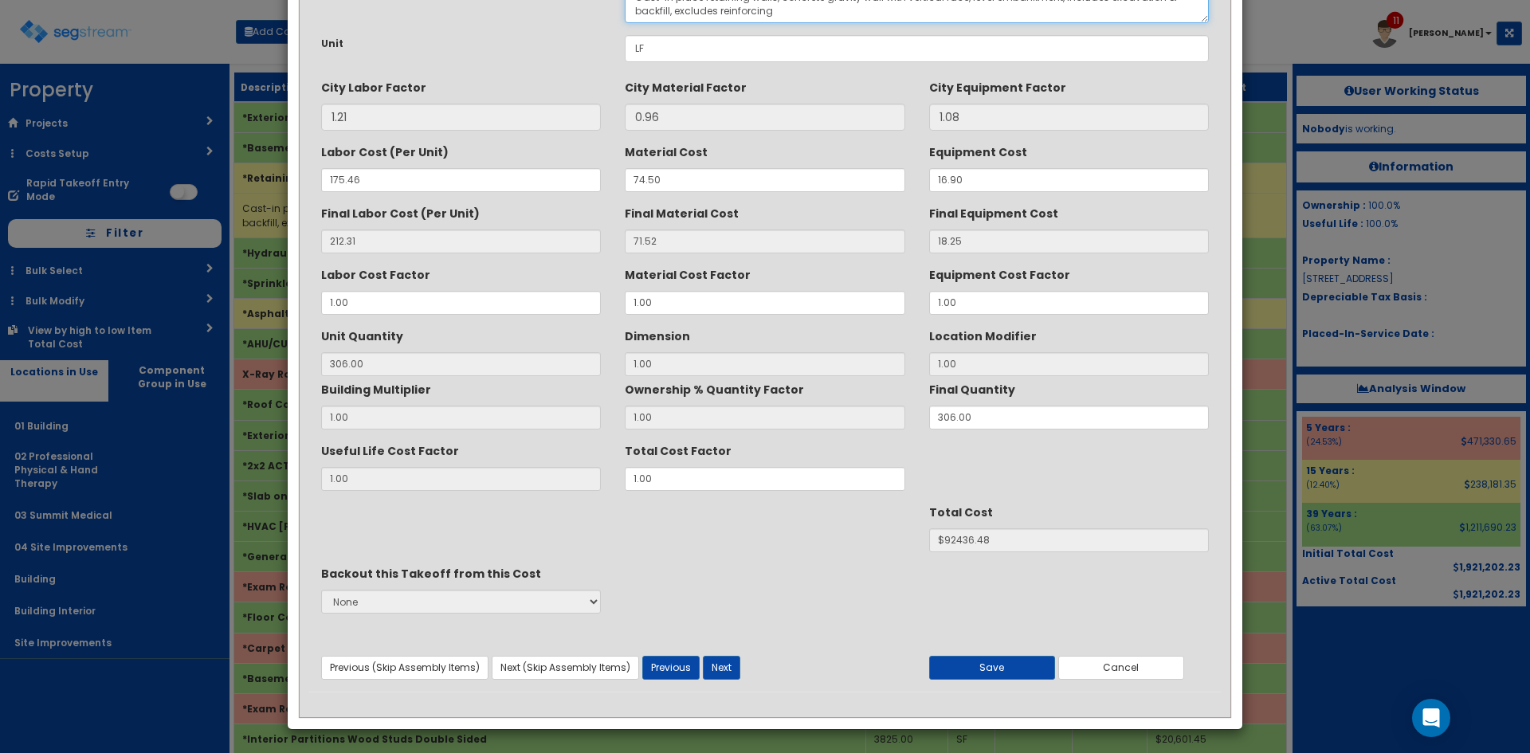
scroll to position [114, 0]
type textarea "Cast-in place retaining walls, concrete gravity wall with vertical face, level …"
click at [1014, 672] on button "Save" at bounding box center [992, 667] width 126 height 24
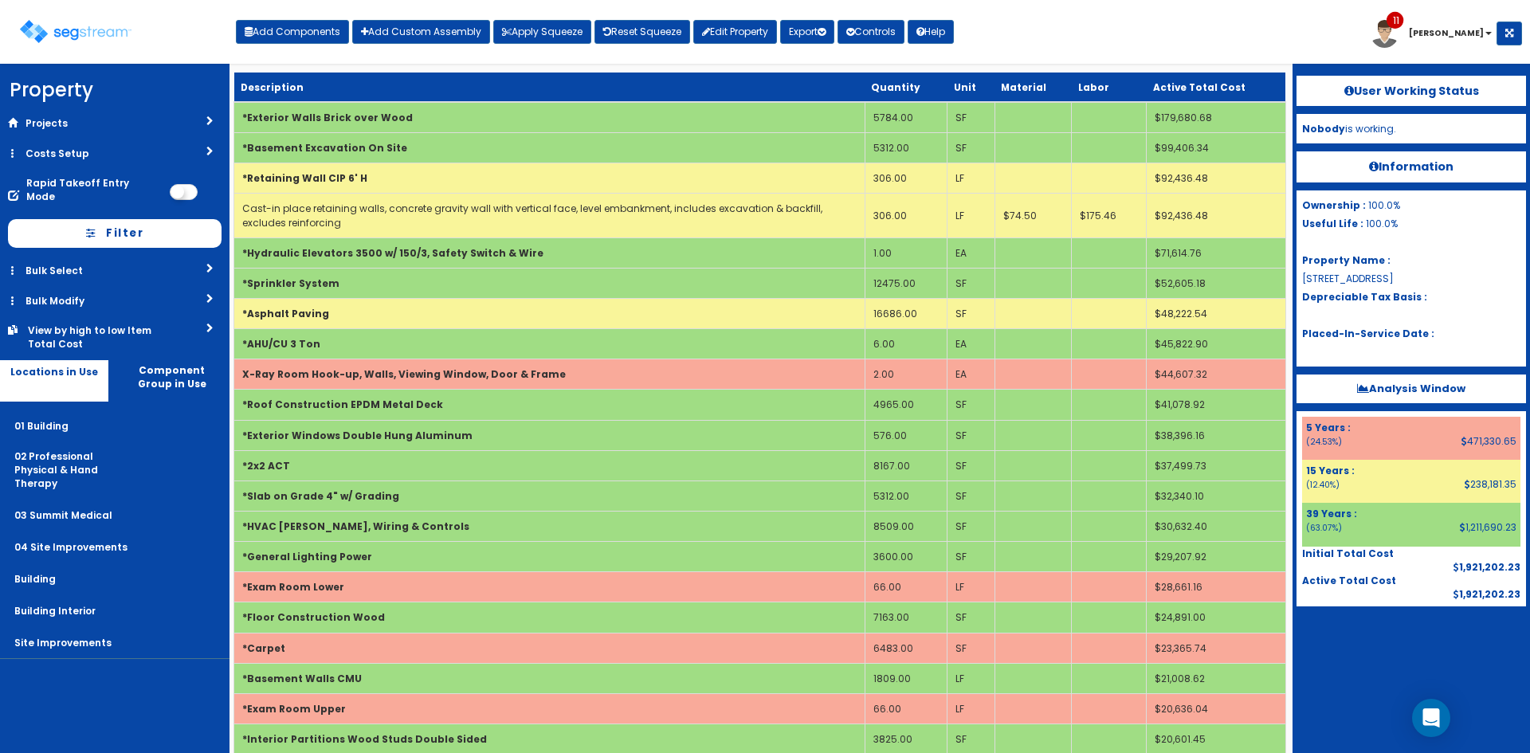
click at [1362, 678] on div at bounding box center [1410, 646] width 229 height 80
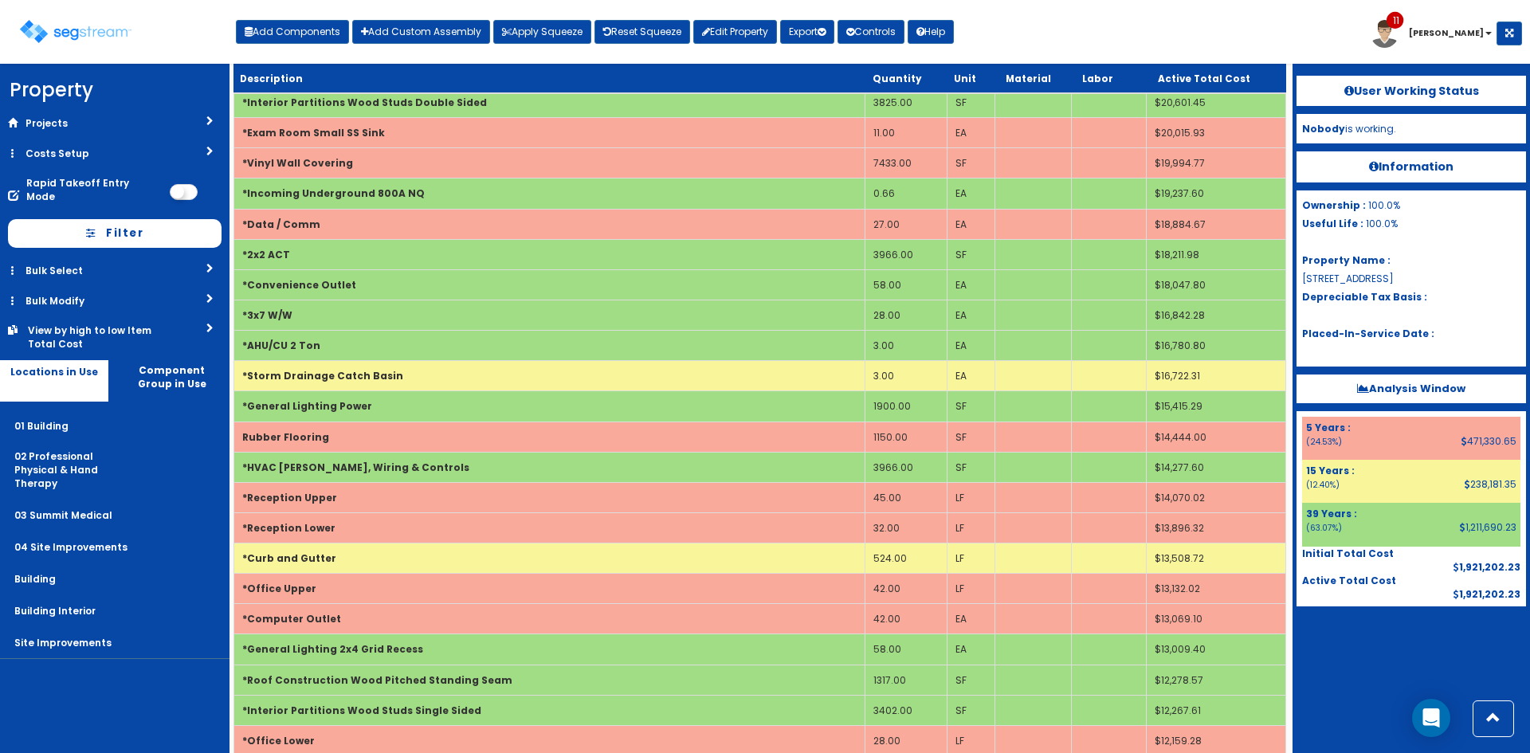
scroll to position [1032, 0]
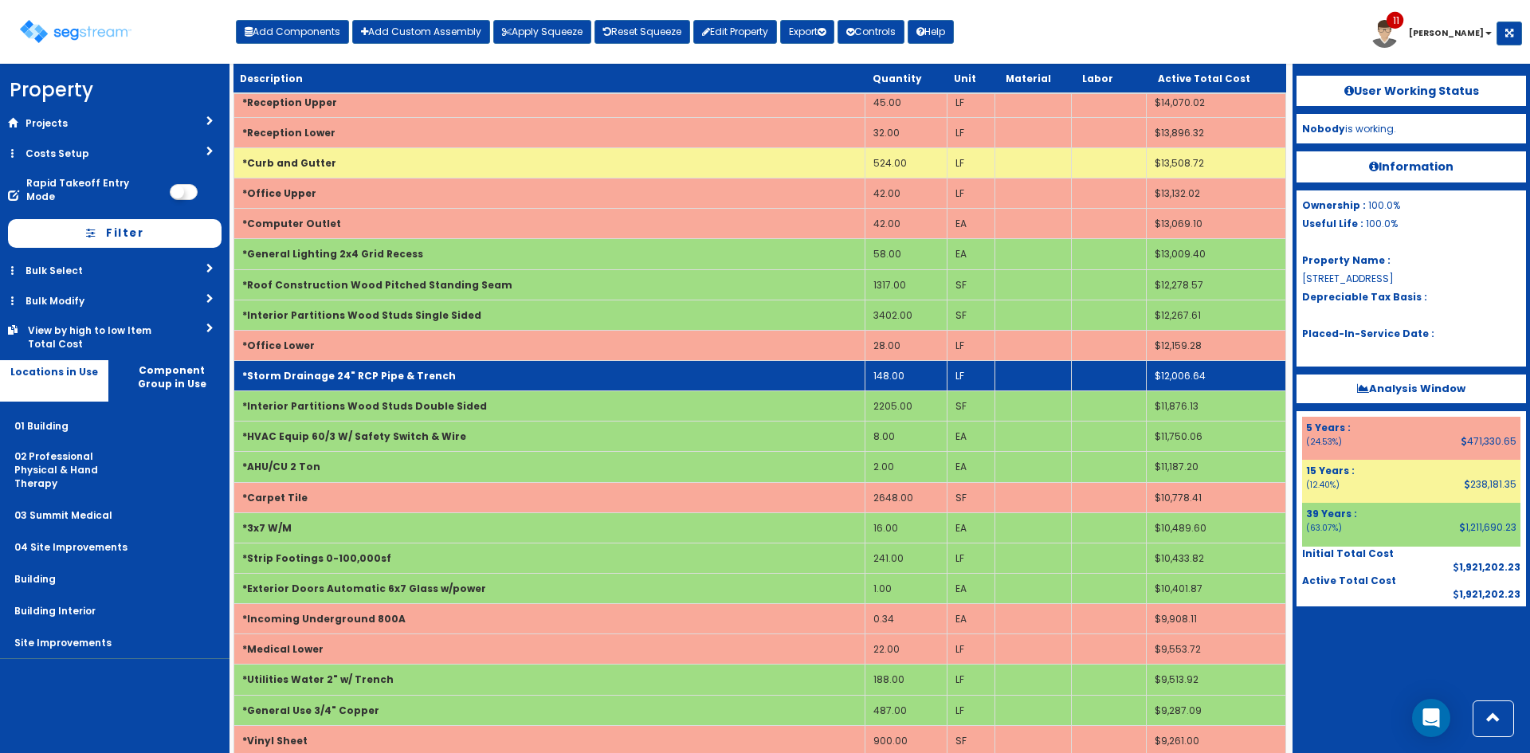
click at [437, 372] on td "*Storm Drainage 24" RCP Pipe & Trench" at bounding box center [549, 376] width 631 height 30
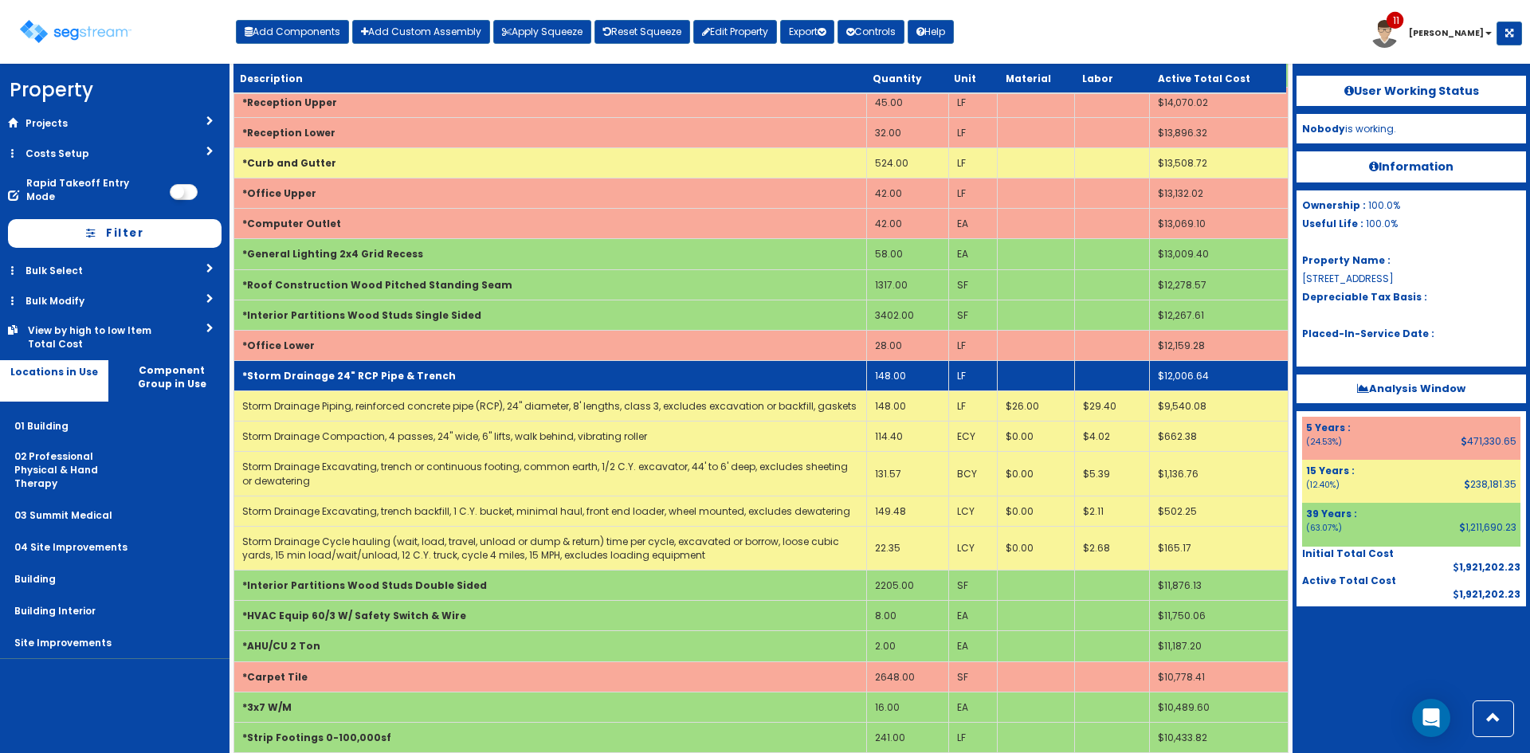
click at [561, 381] on td "*Storm Drainage 24" RCP Pipe & Trench" at bounding box center [550, 376] width 633 height 30
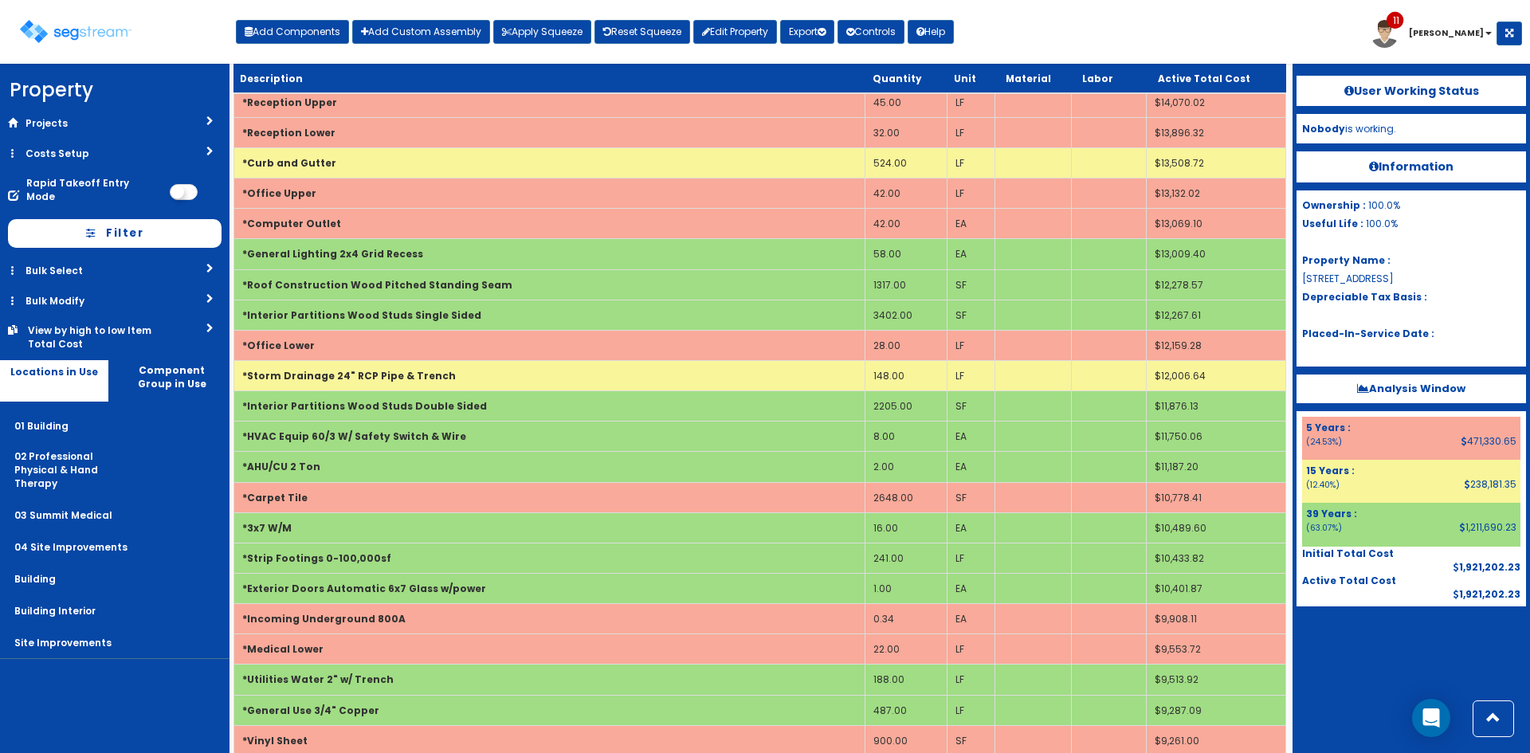
scroll to position [2399, 0]
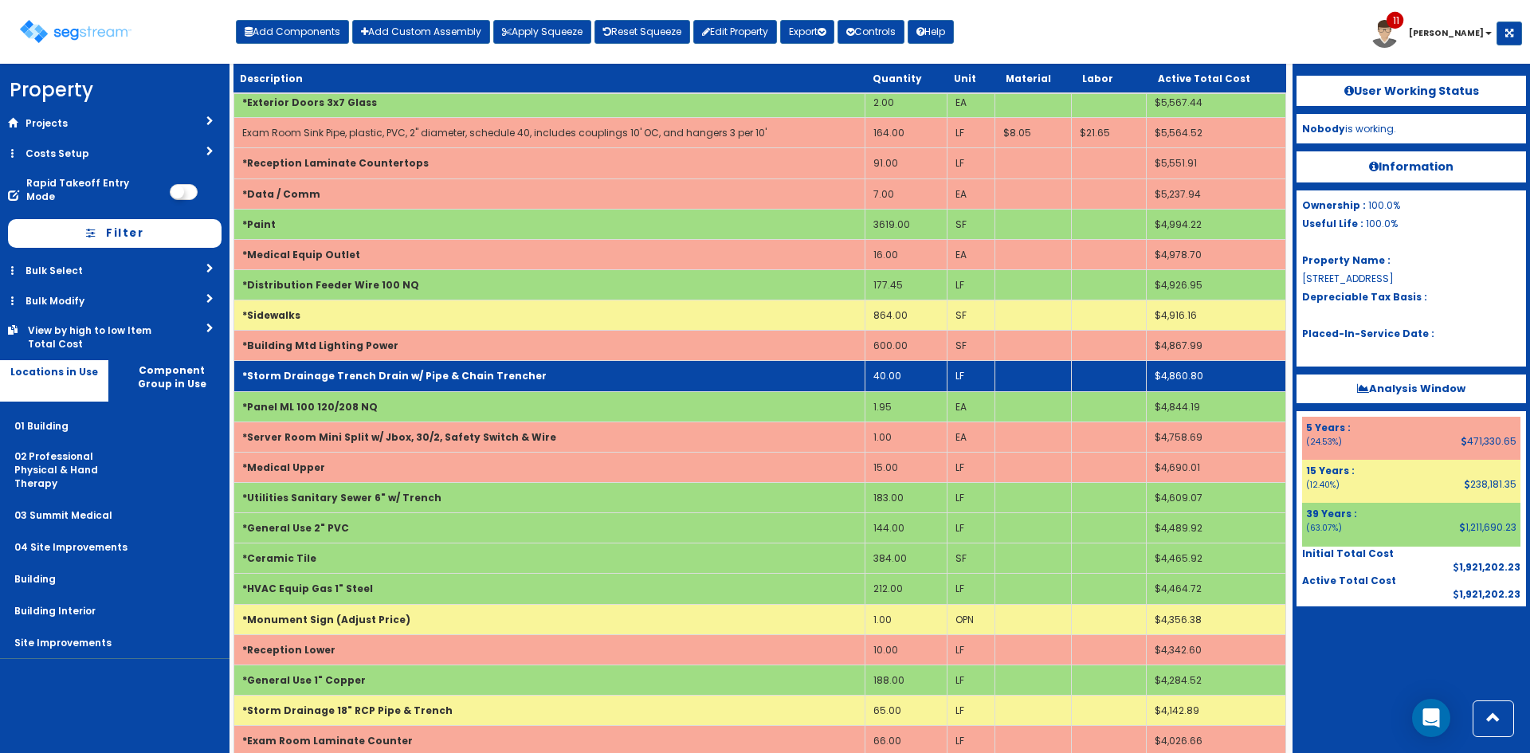
click at [367, 380] on b "*Storm Drainage Trench Drain w/ Pipe & Chain Trencher" at bounding box center [394, 376] width 304 height 14
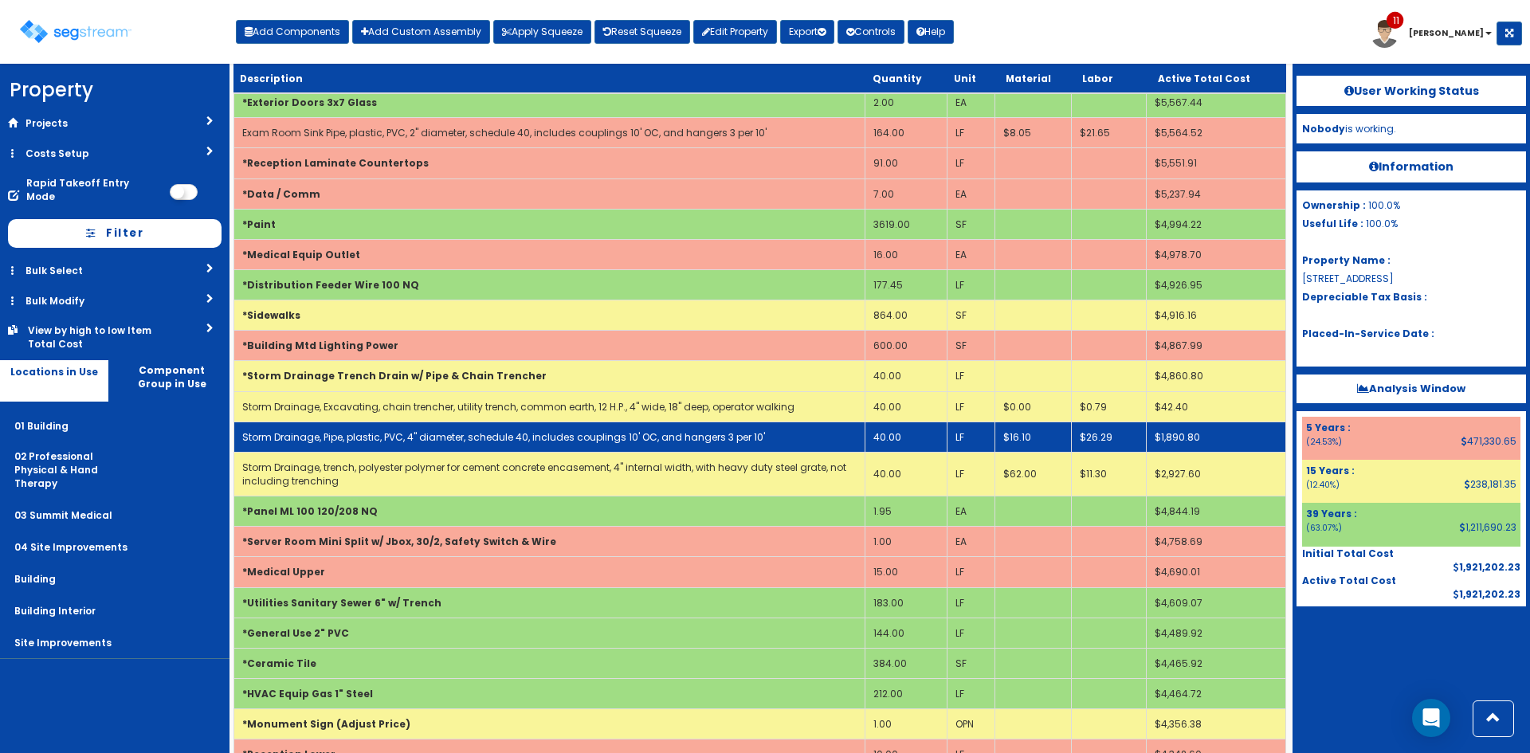
click at [891, 443] on td "40.00" at bounding box center [905, 436] width 82 height 30
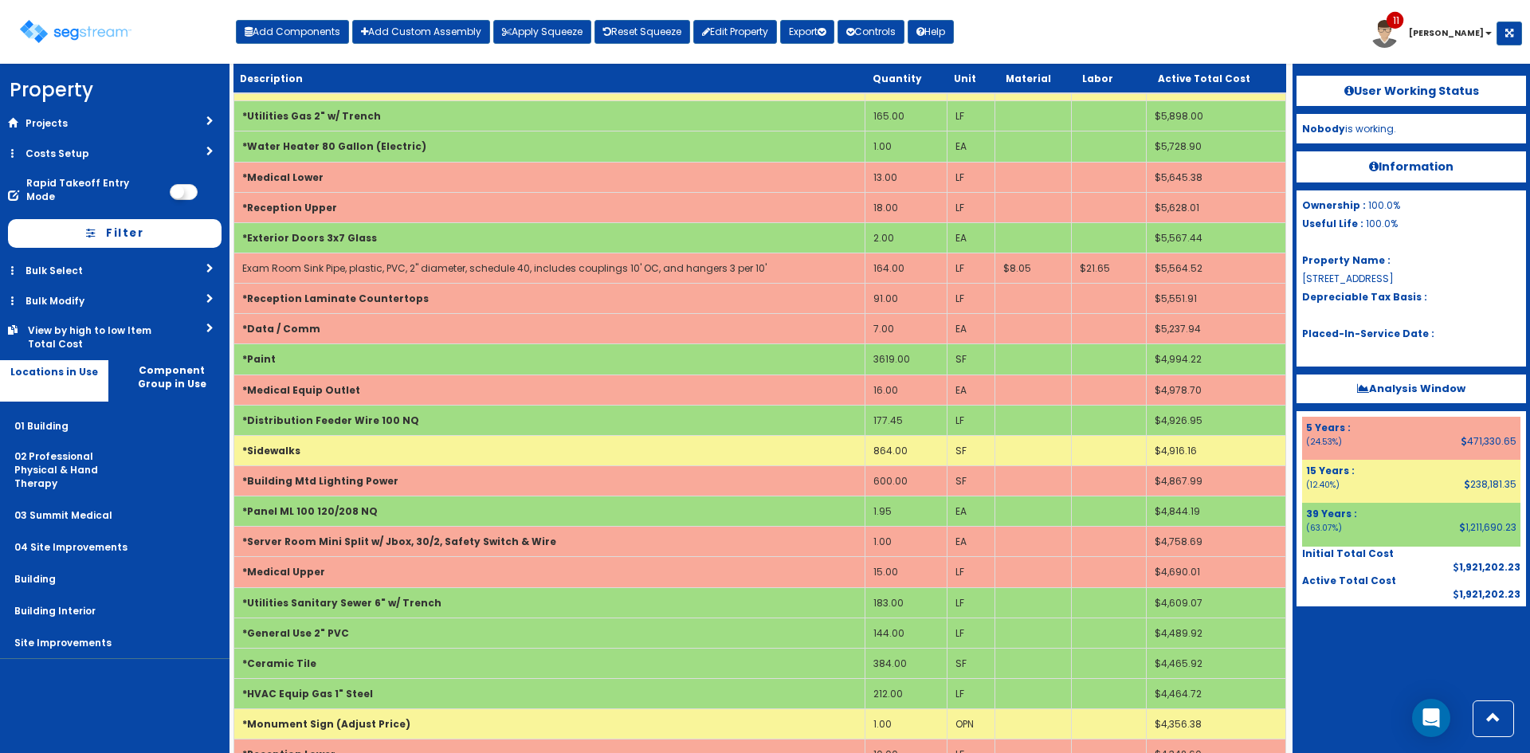
scroll to position [1092, 0]
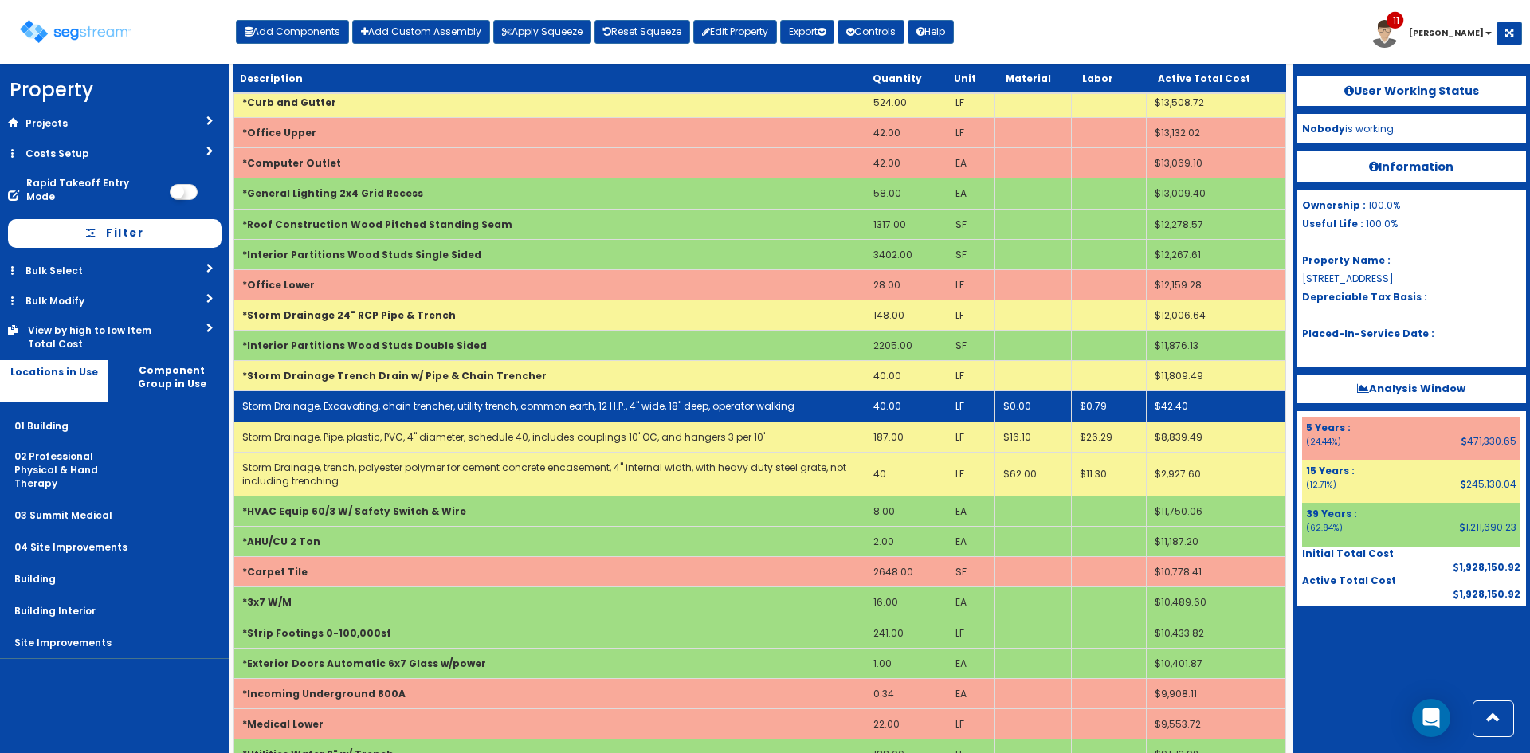
click at [906, 402] on td "40.00" at bounding box center [905, 406] width 82 height 30
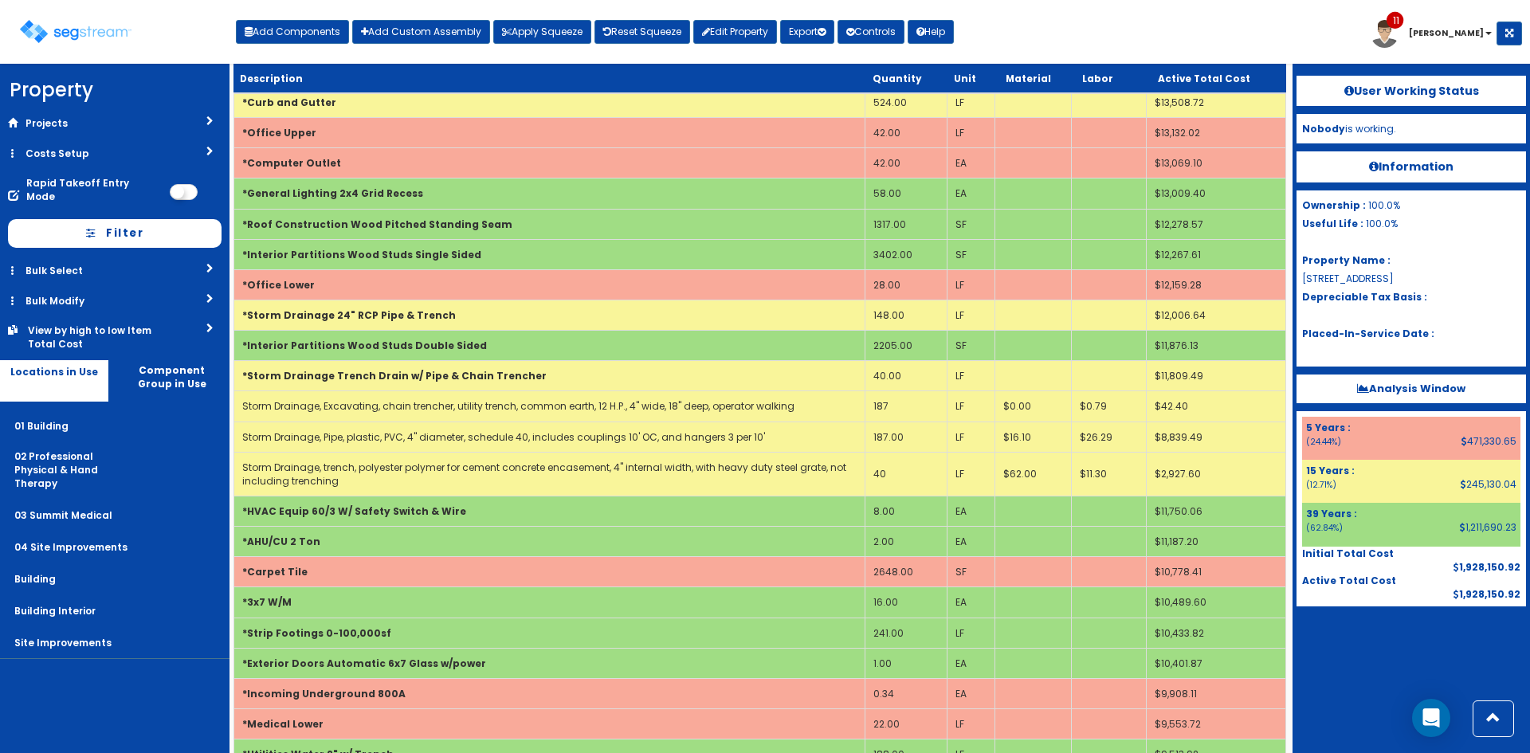
click at [1330, 672] on div at bounding box center [1410, 646] width 229 height 80
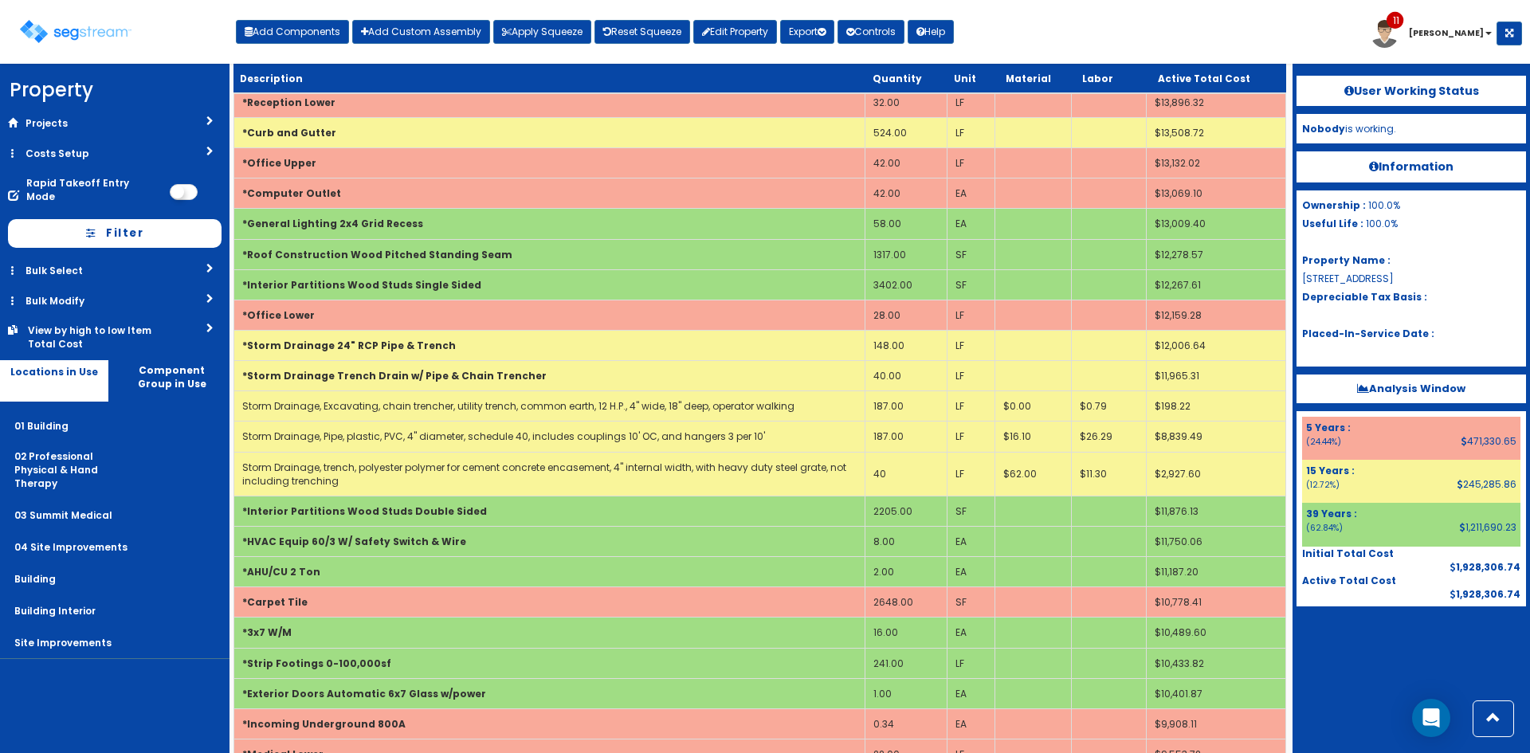
click at [1354, 671] on div at bounding box center [1410, 646] width 229 height 80
click at [1013, 46] on div "Toggle navigation Add Components Add Custom Assembly Apply Squeeze Reset Squeez…" at bounding box center [765, 38] width 1514 height 52
click at [798, 31] on button "Export" at bounding box center [807, 32] width 54 height 24
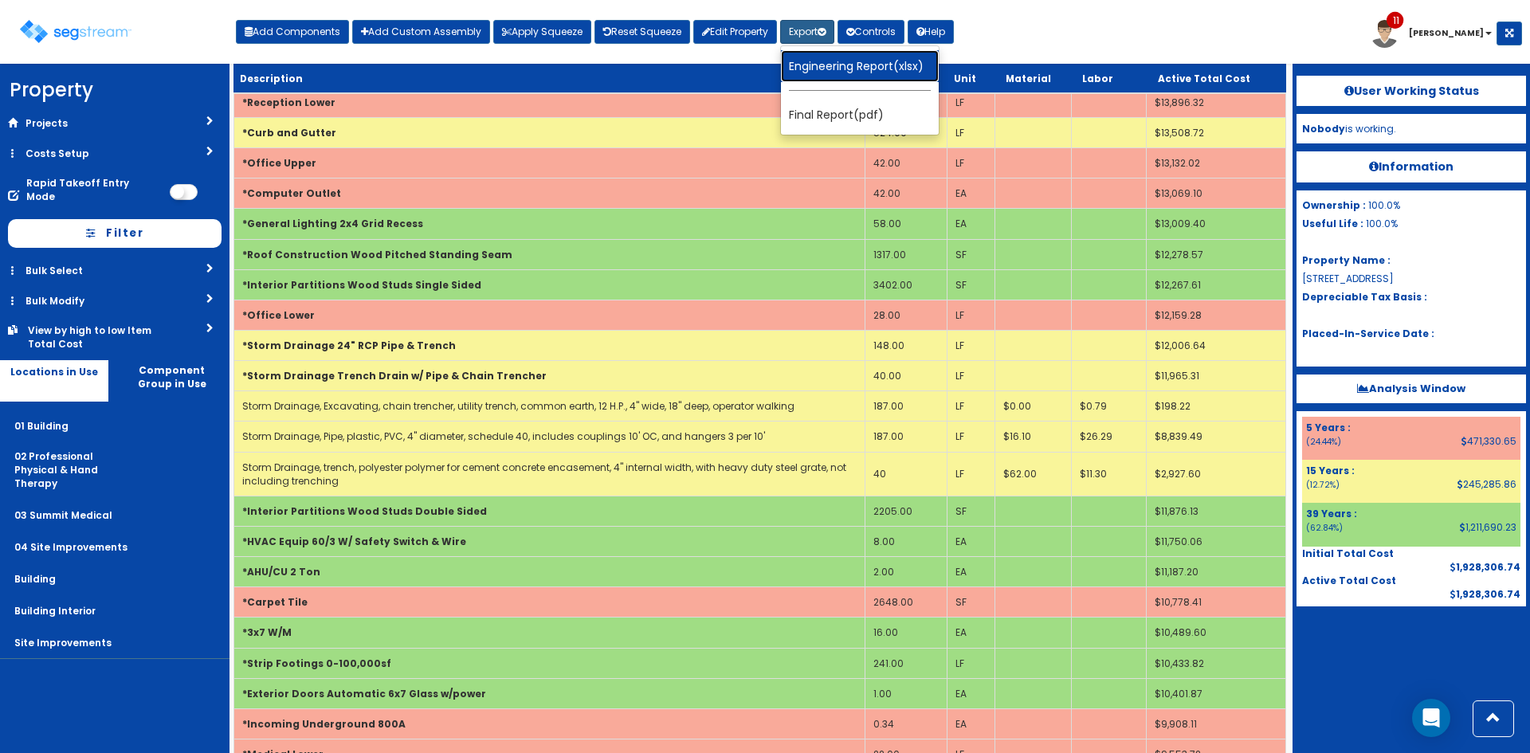
click at [821, 69] on link "Engineering Report(xlsx)" at bounding box center [860, 66] width 158 height 32
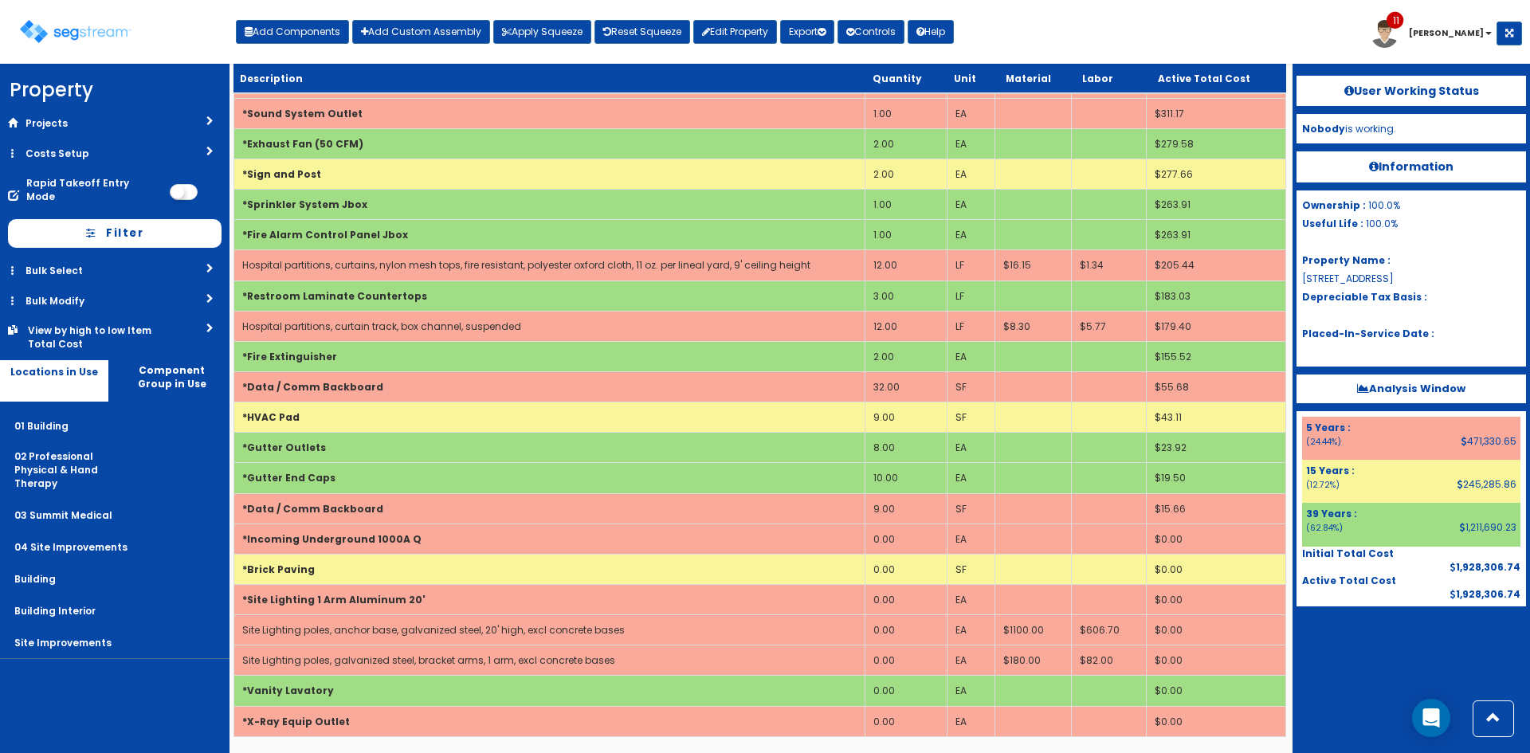
scroll to position [3476, 0]
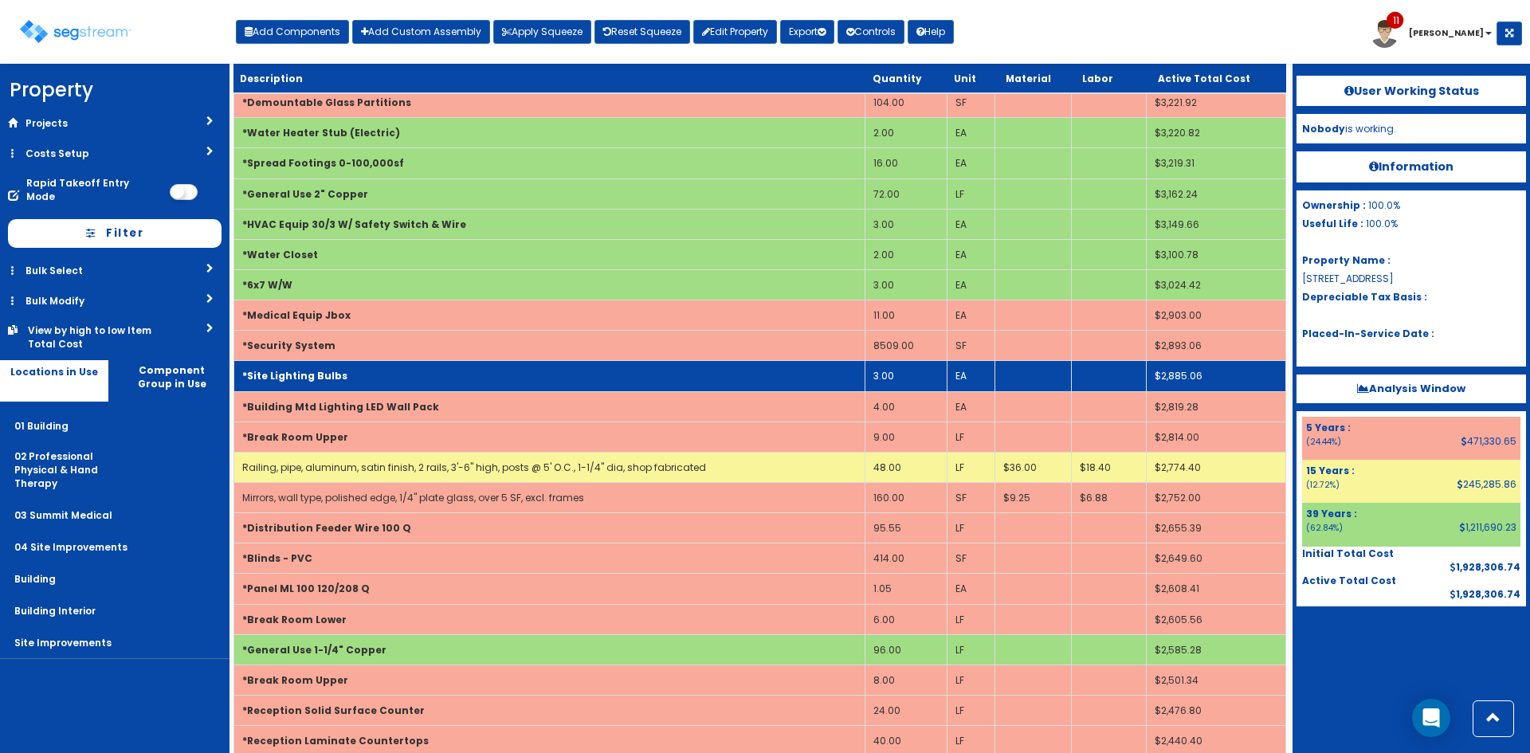
click at [401, 379] on td "*Site Lighting Bulbs" at bounding box center [549, 376] width 631 height 30
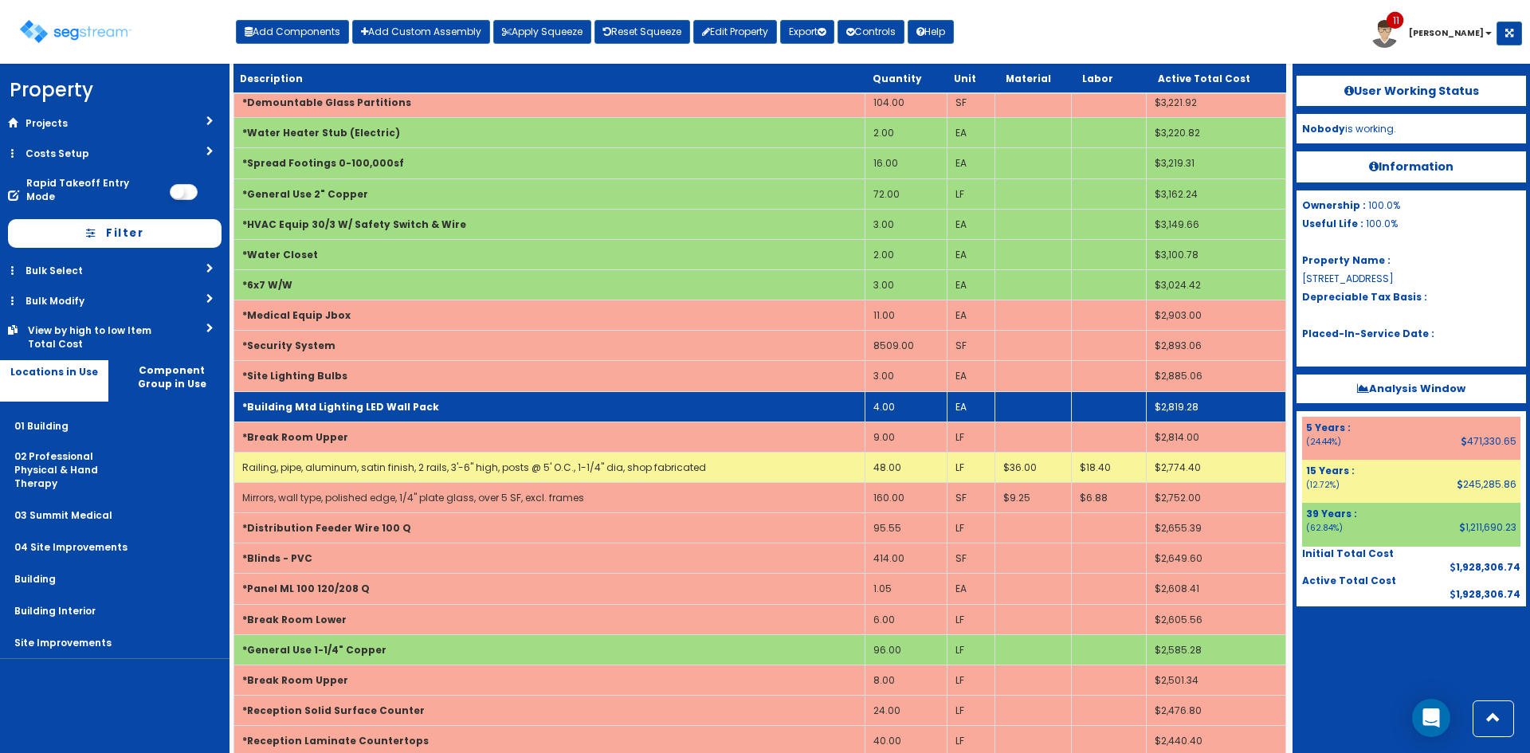
scroll to position [0, 0]
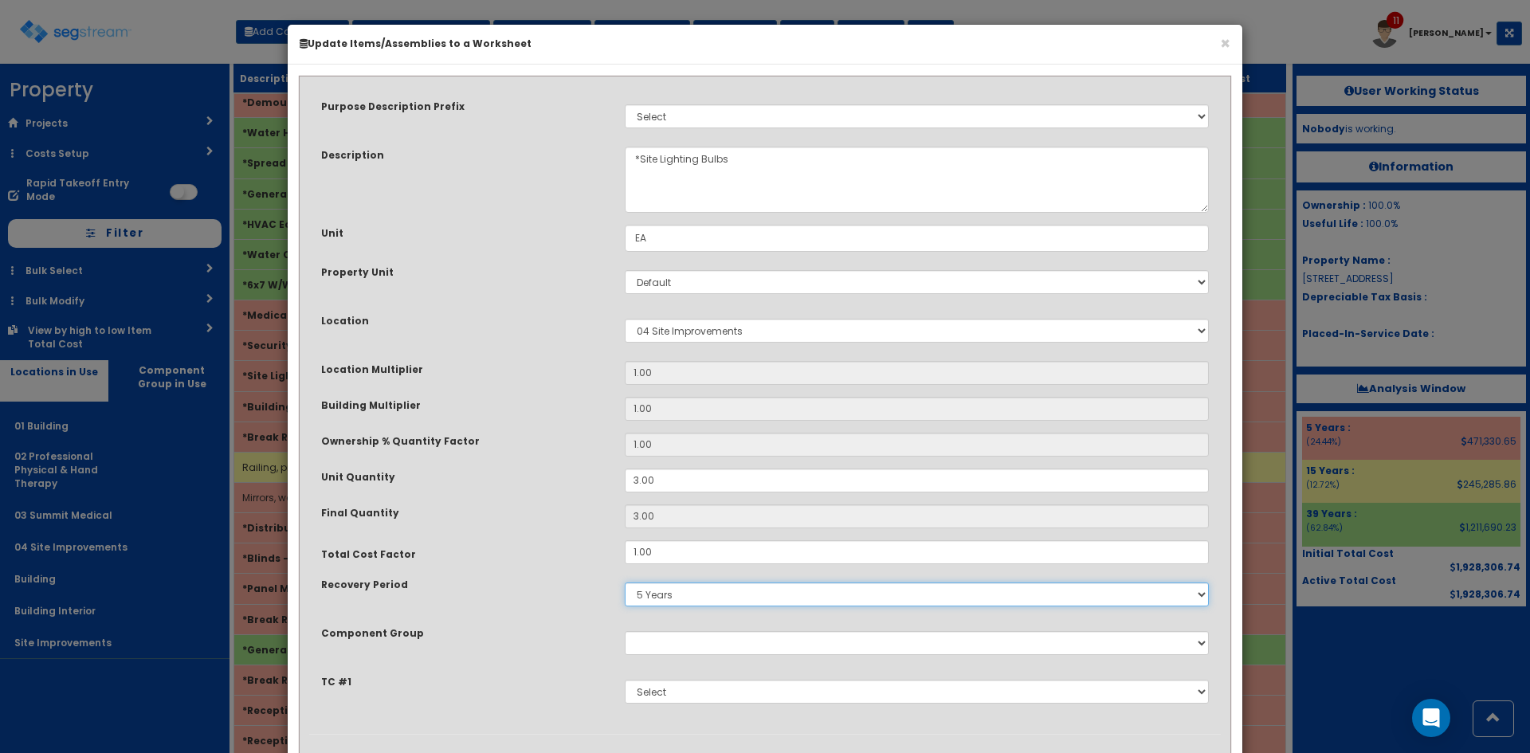
click at [672, 590] on select "5 Years 7 Years 9 Years 10 Years 15 Years 15 Year QLI 15 Year QRP 15 Year QIP 2…" at bounding box center [917, 594] width 584 height 24
select select "15Y"
click at [625, 582] on select "5 Years 7 Years 9 Years 10 Years 15 Years 15 Year QLI 15 Year QRP 15 Year QIP 2…" at bounding box center [917, 594] width 584 height 24
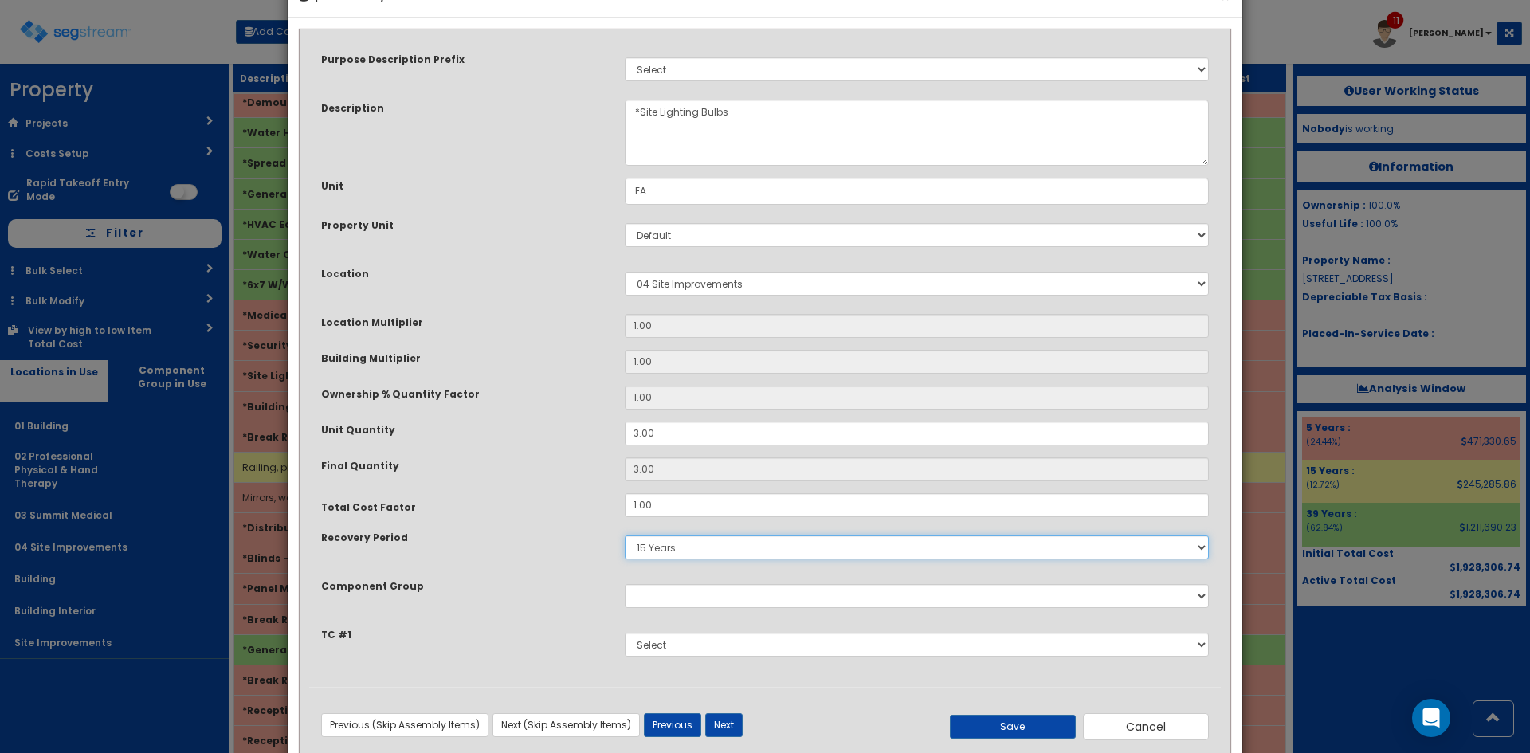
scroll to position [84, 0]
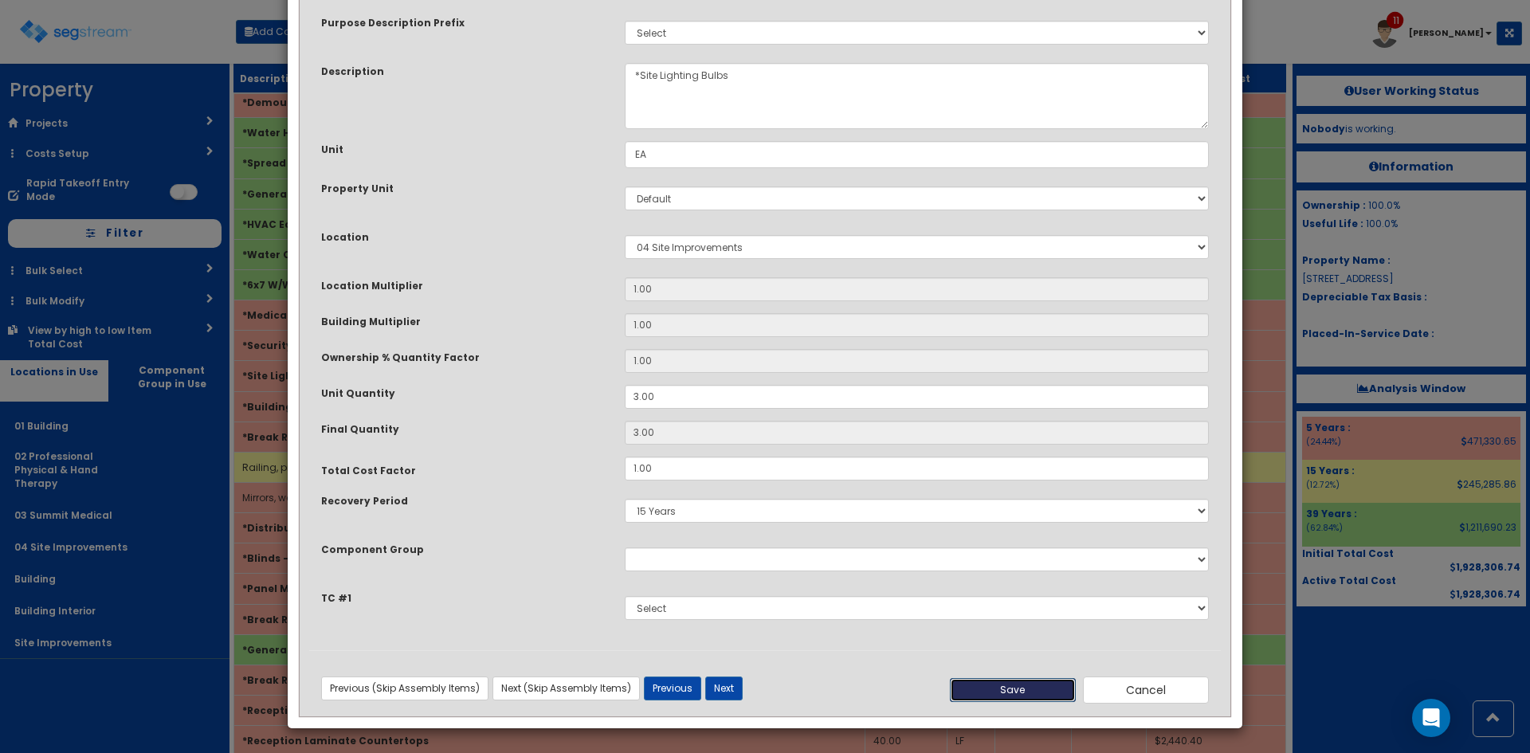
click at [1014, 681] on button "Save" at bounding box center [1013, 690] width 126 height 24
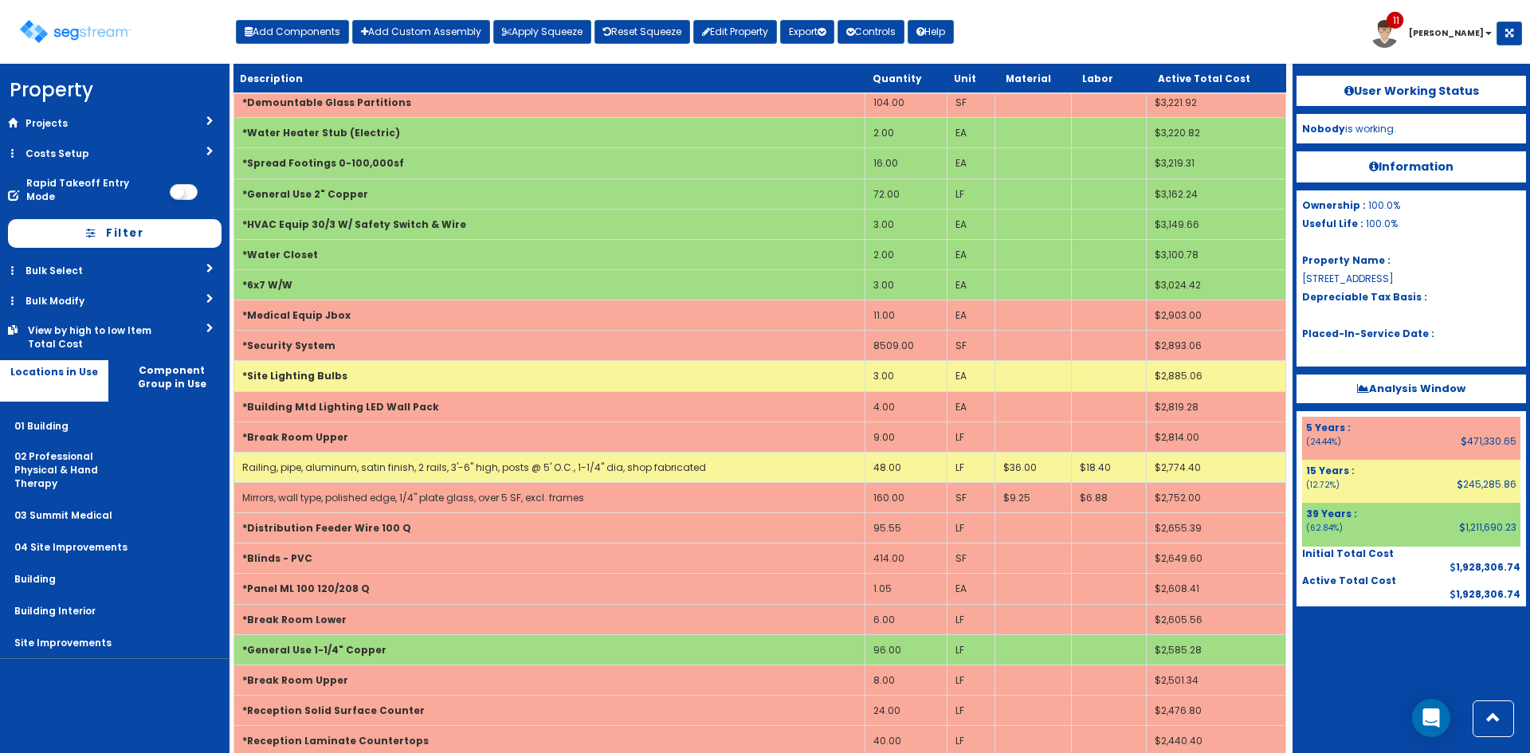
drag, startPoint x: 1383, startPoint y: 701, endPoint x: 1388, endPoint y: 685, distance: 16.6
click at [1383, 696] on div "User Working Status Nobody is working. Information Ownership : 100.0% Useful Li…" at bounding box center [1410, 408] width 237 height 689
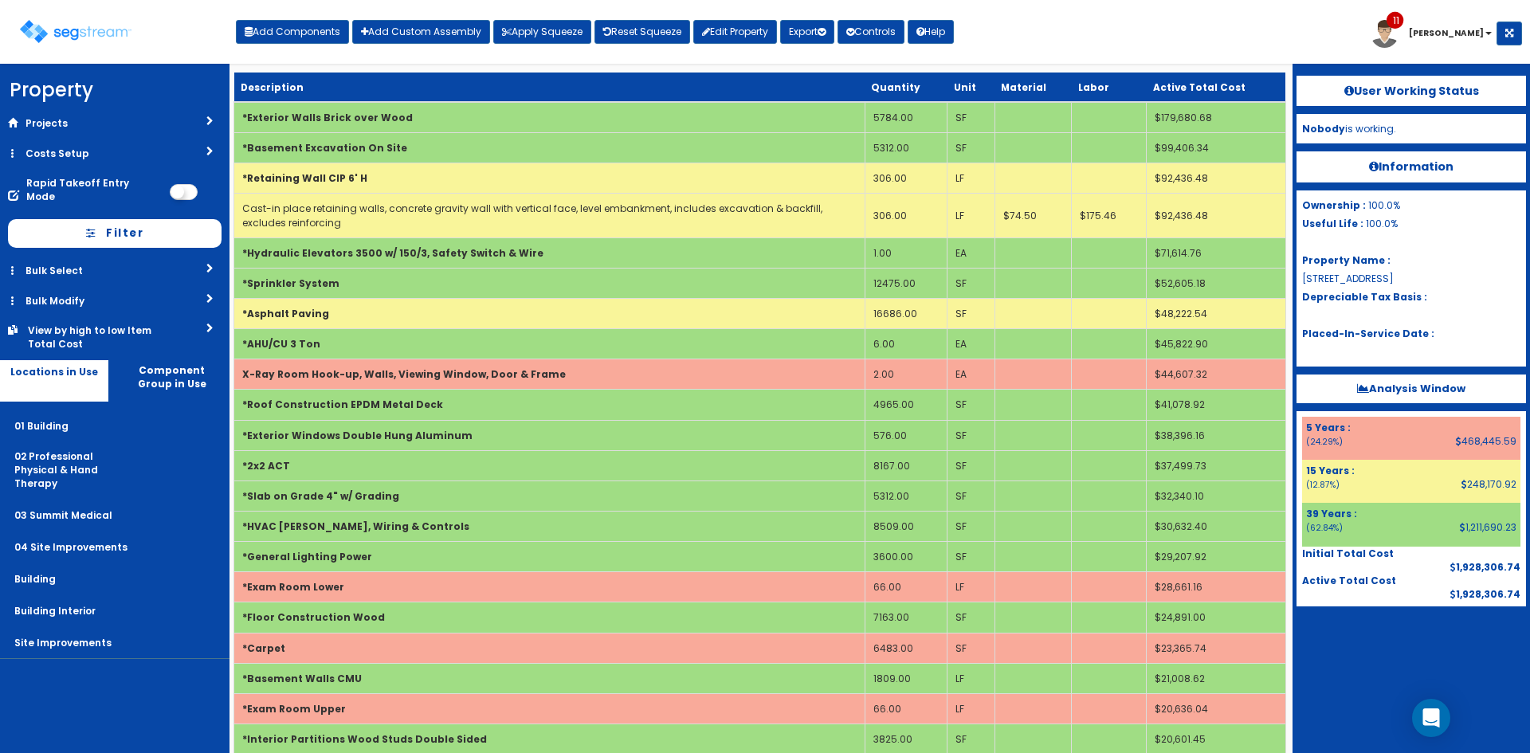
click at [1060, 57] on div "Toggle navigation Add Components Add Custom Assembly Apply Squeeze Reset Squeez…" at bounding box center [765, 38] width 1514 height 52
click at [304, 37] on button "Add Components" at bounding box center [292, 32] width 113 height 24
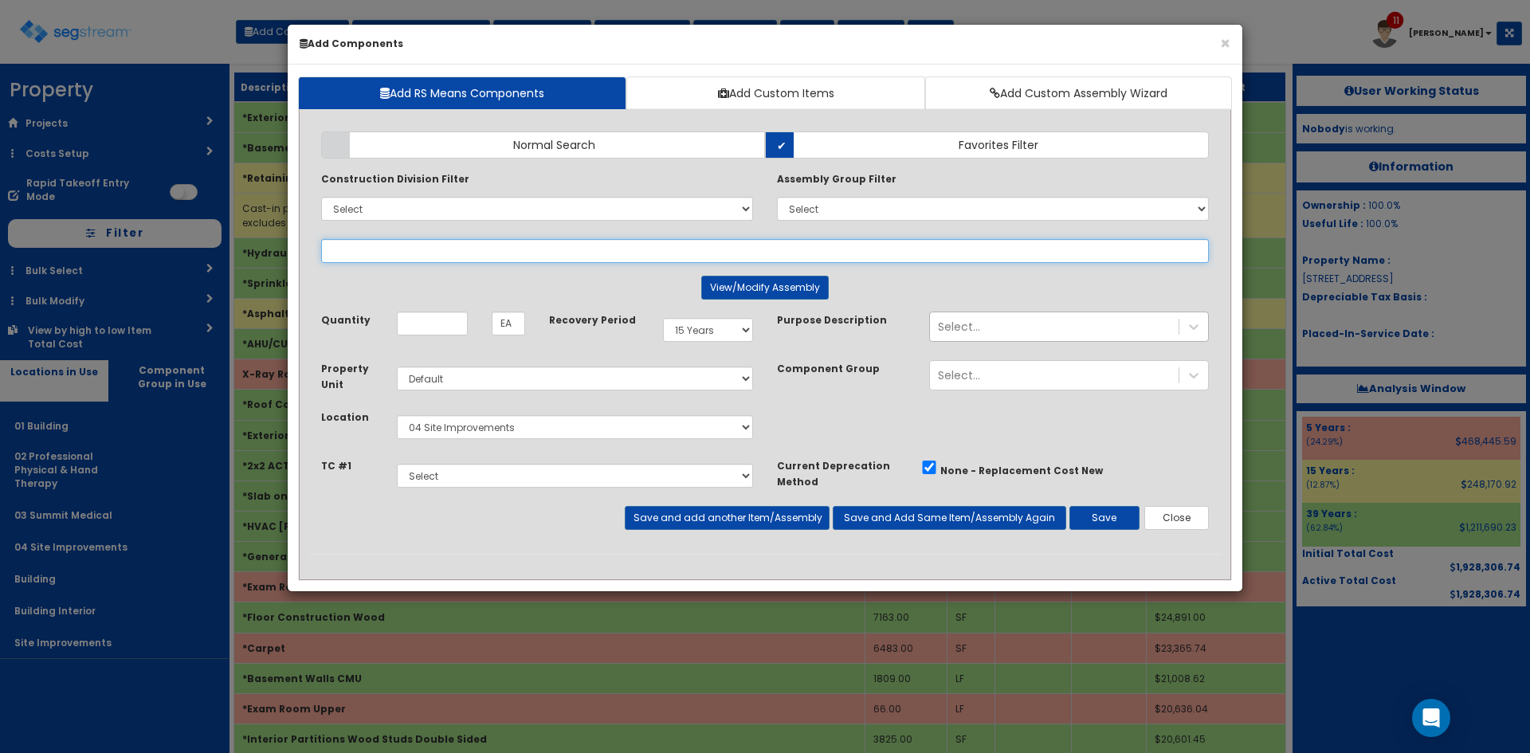
select select
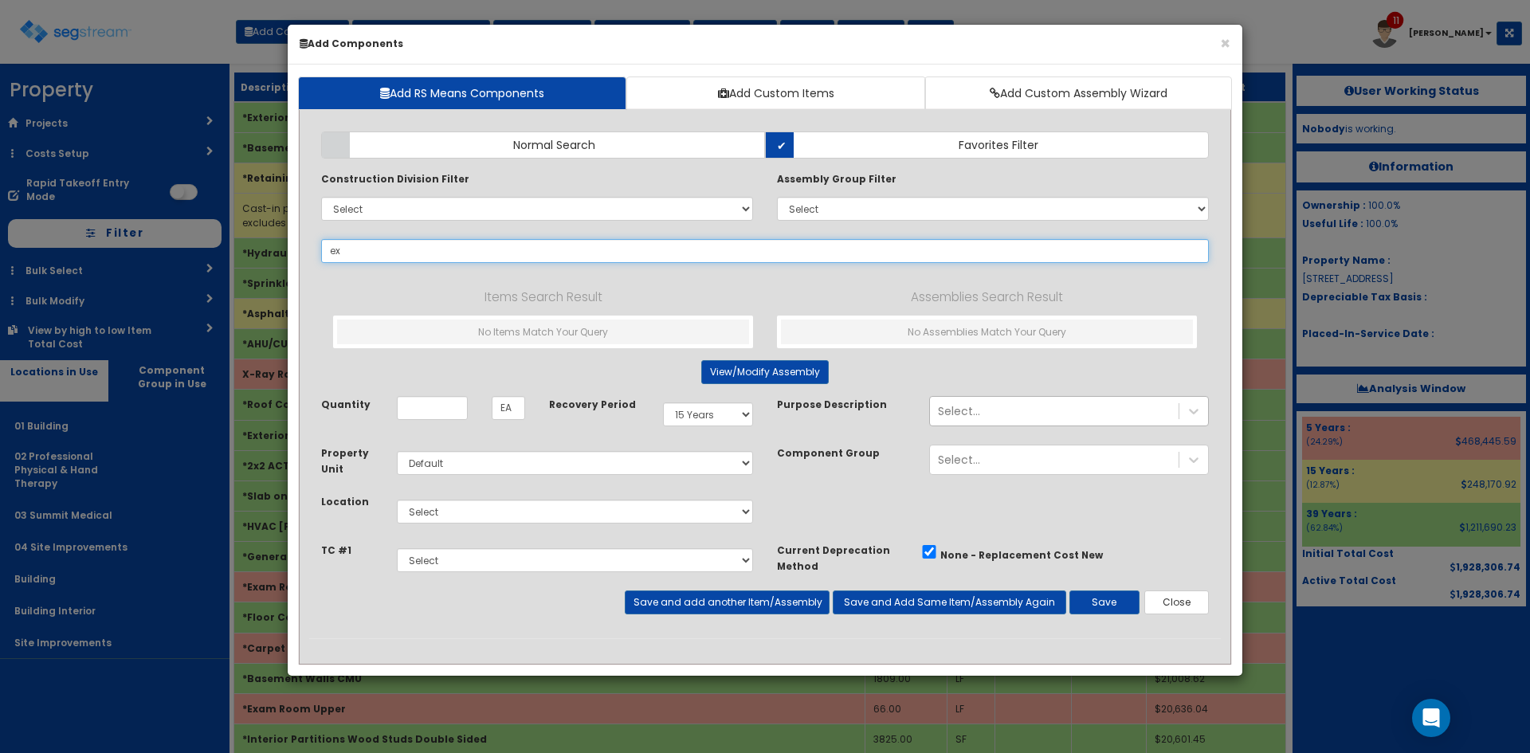
type input "e"
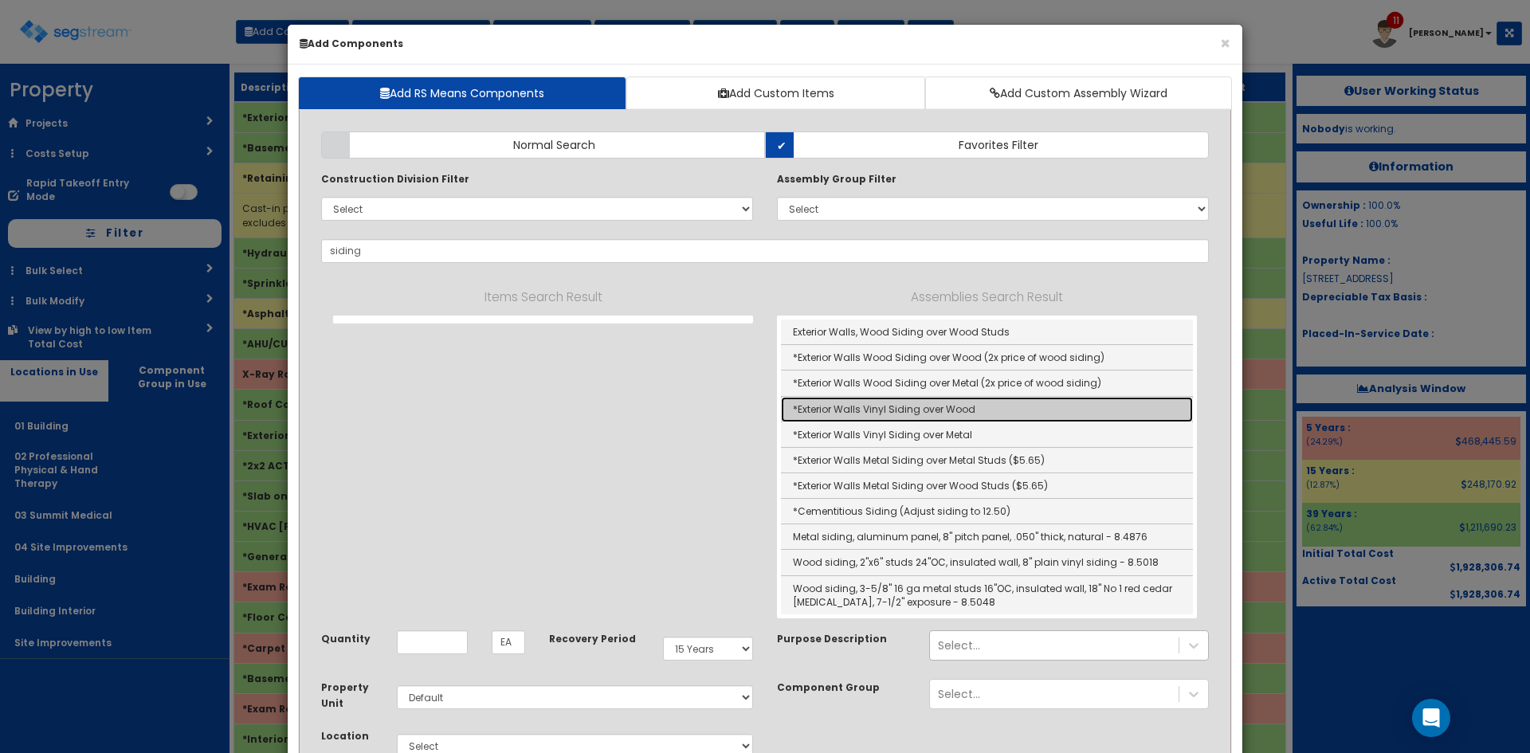
click at [918, 414] on link "*Exterior Walls Vinyl Siding over Wood" at bounding box center [987, 409] width 412 height 25
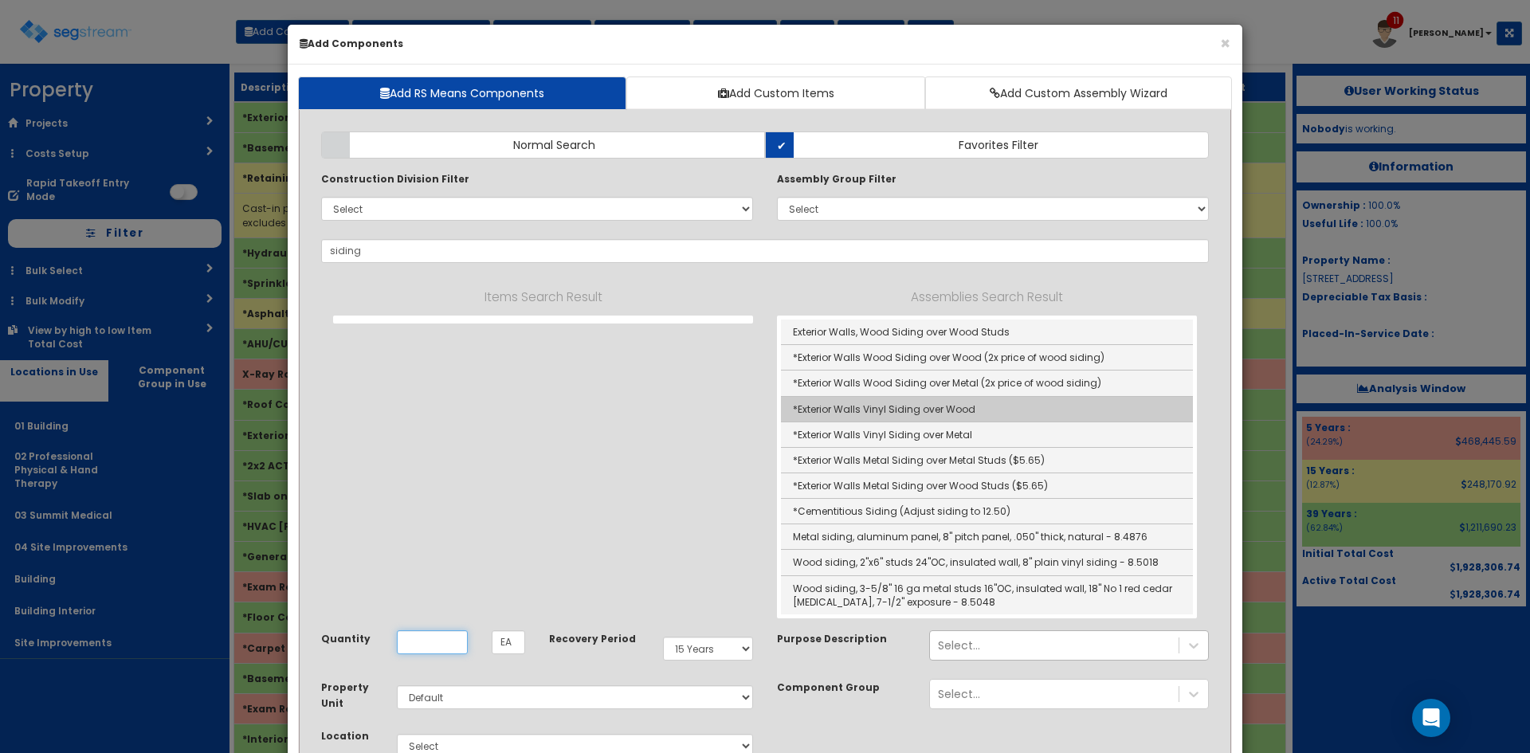
type input "*Exterior Walls Vinyl Siding over Wood"
type input "OPN"
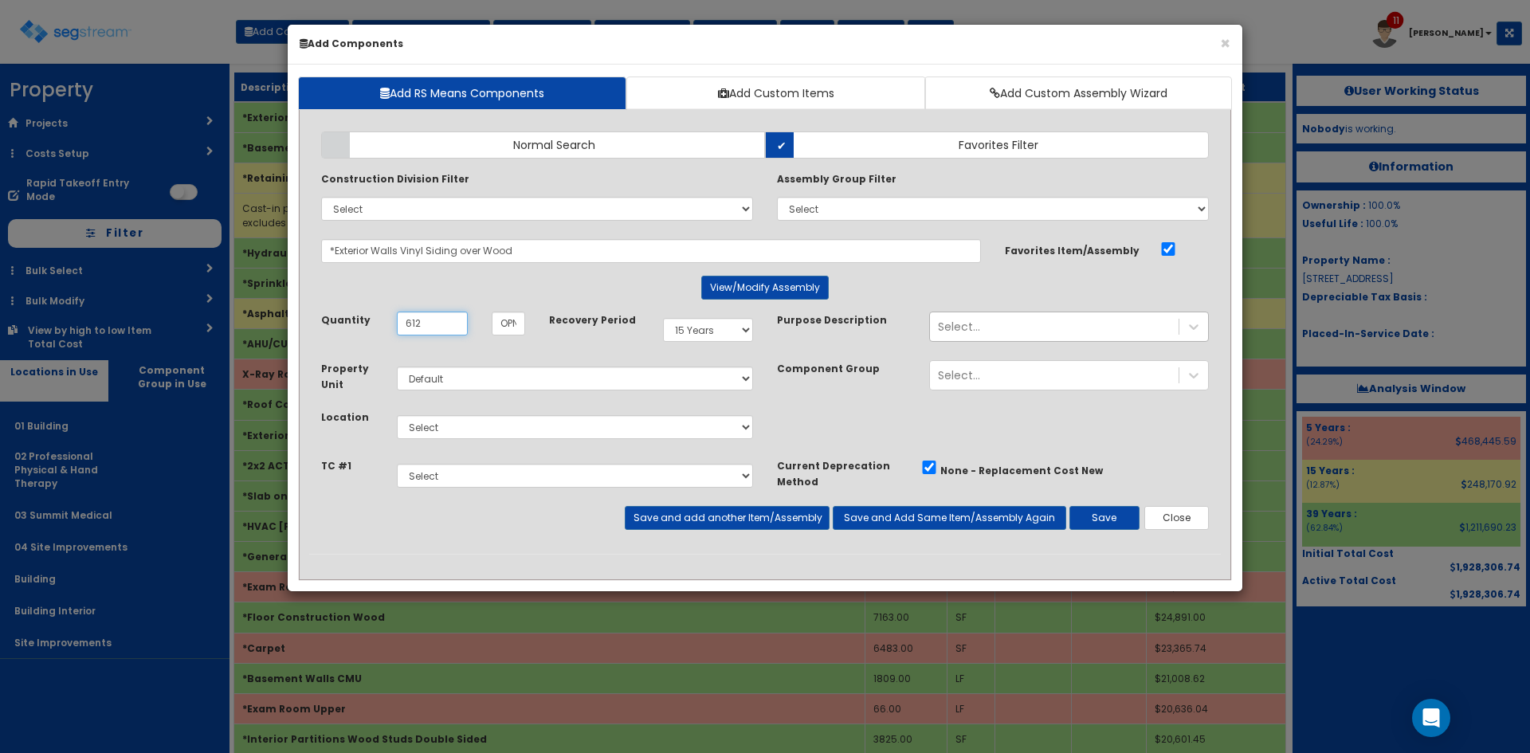
type input "612"
click at [713, 325] on select "Select 5 Years 7 Years 9 Years 10 Years 15 Years 15 Year QLI 15 Year QRP 15 Yea…" at bounding box center [708, 330] width 90 height 24
select select "39Y"
click at [663, 318] on select "Select 5 Years 7 Years 9 Years 10 Years 15 Years 15 Year QLI 15 Year QRP 15 Yea…" at bounding box center [708, 330] width 90 height 24
click at [504, 425] on select "Select 01 Building 02 Professional Physical & Hand Therapy 03 Summit Medical 04…" at bounding box center [575, 427] width 356 height 24
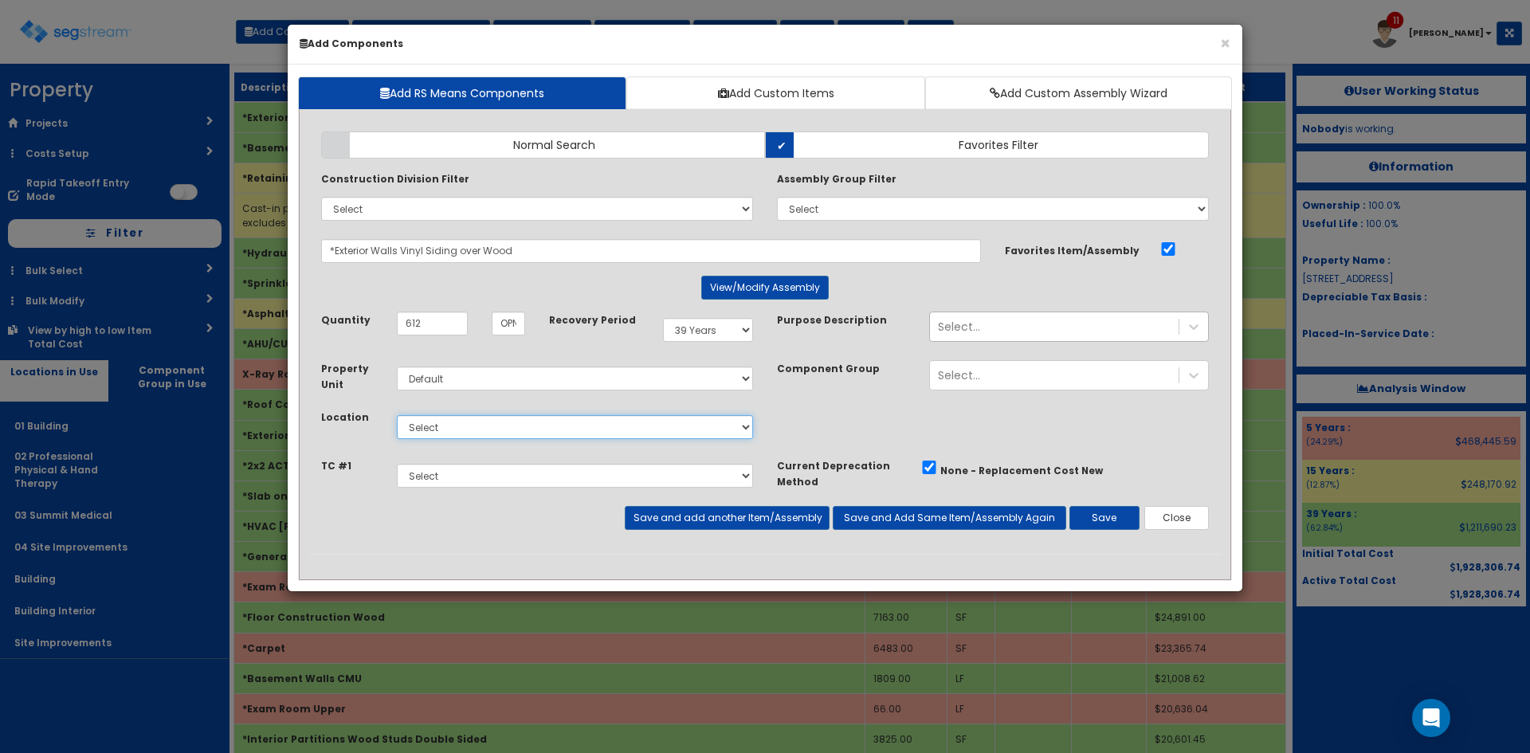
select select "702"
click at [397, 415] on select "Select 01 Building 02 Professional Physical & Hand Therapy 03 Summit Medical 04…" at bounding box center [575, 427] width 356 height 24
click at [734, 517] on button "Save and add another Item/Assembly" at bounding box center [727, 518] width 204 height 24
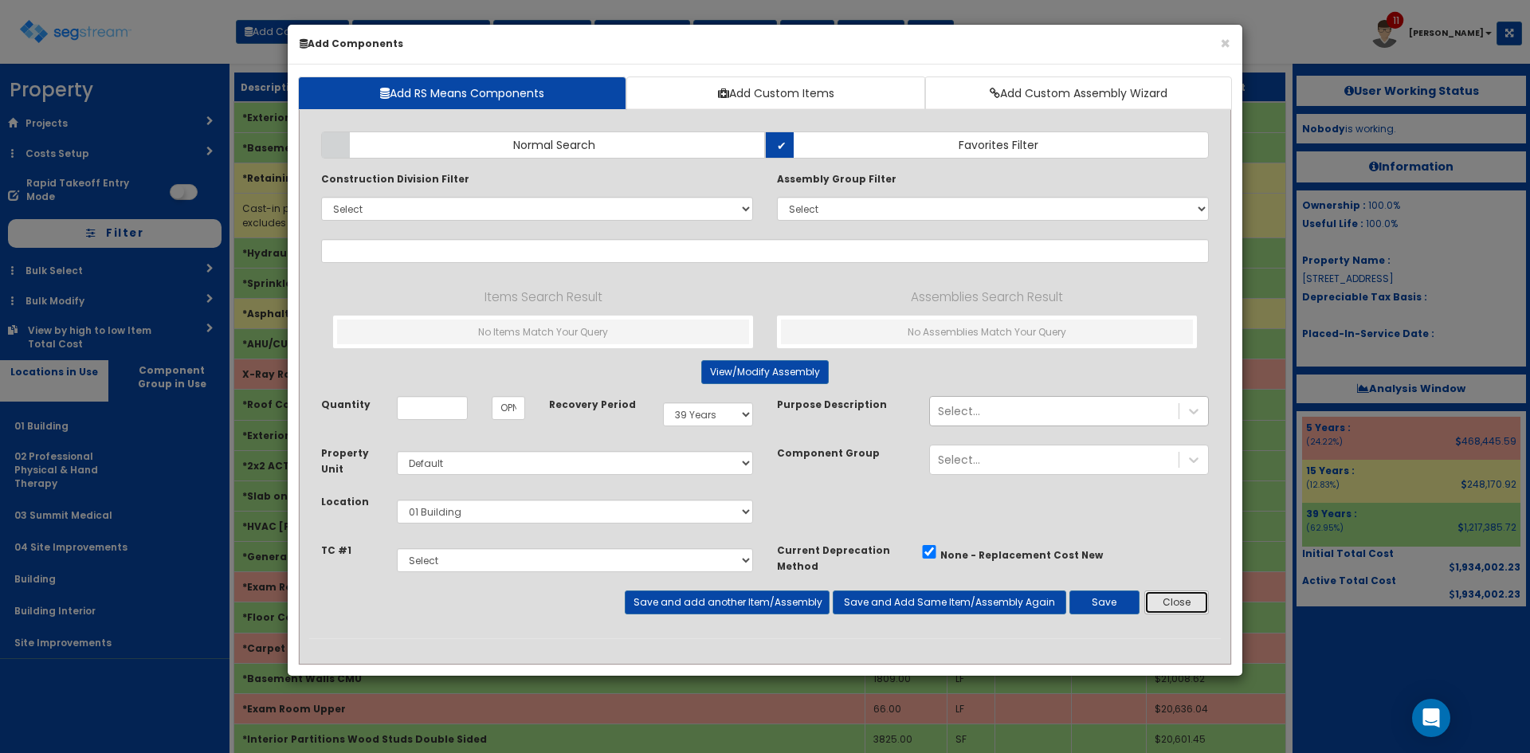
click at [1183, 604] on button "Close" at bounding box center [1176, 602] width 65 height 24
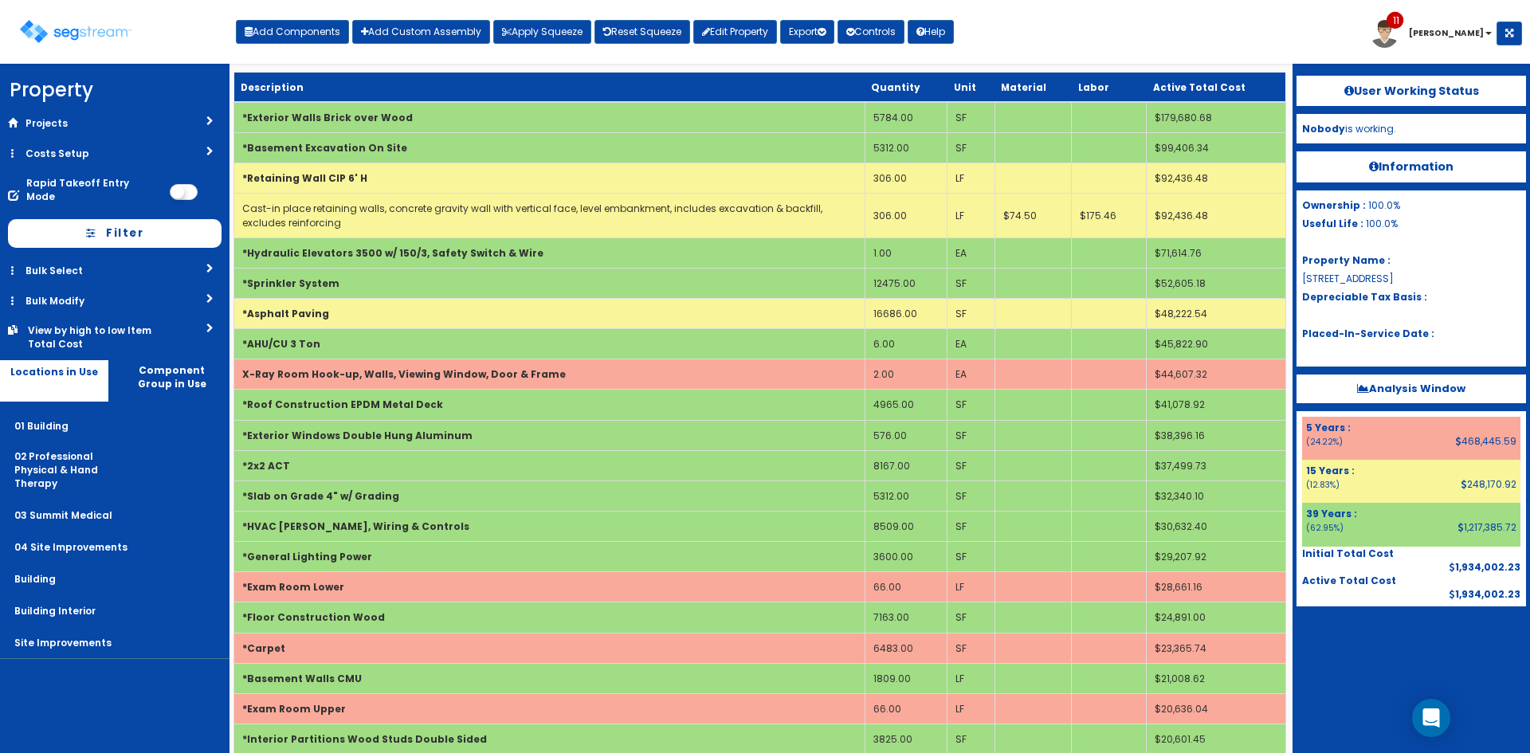
scroll to position [2200, 0]
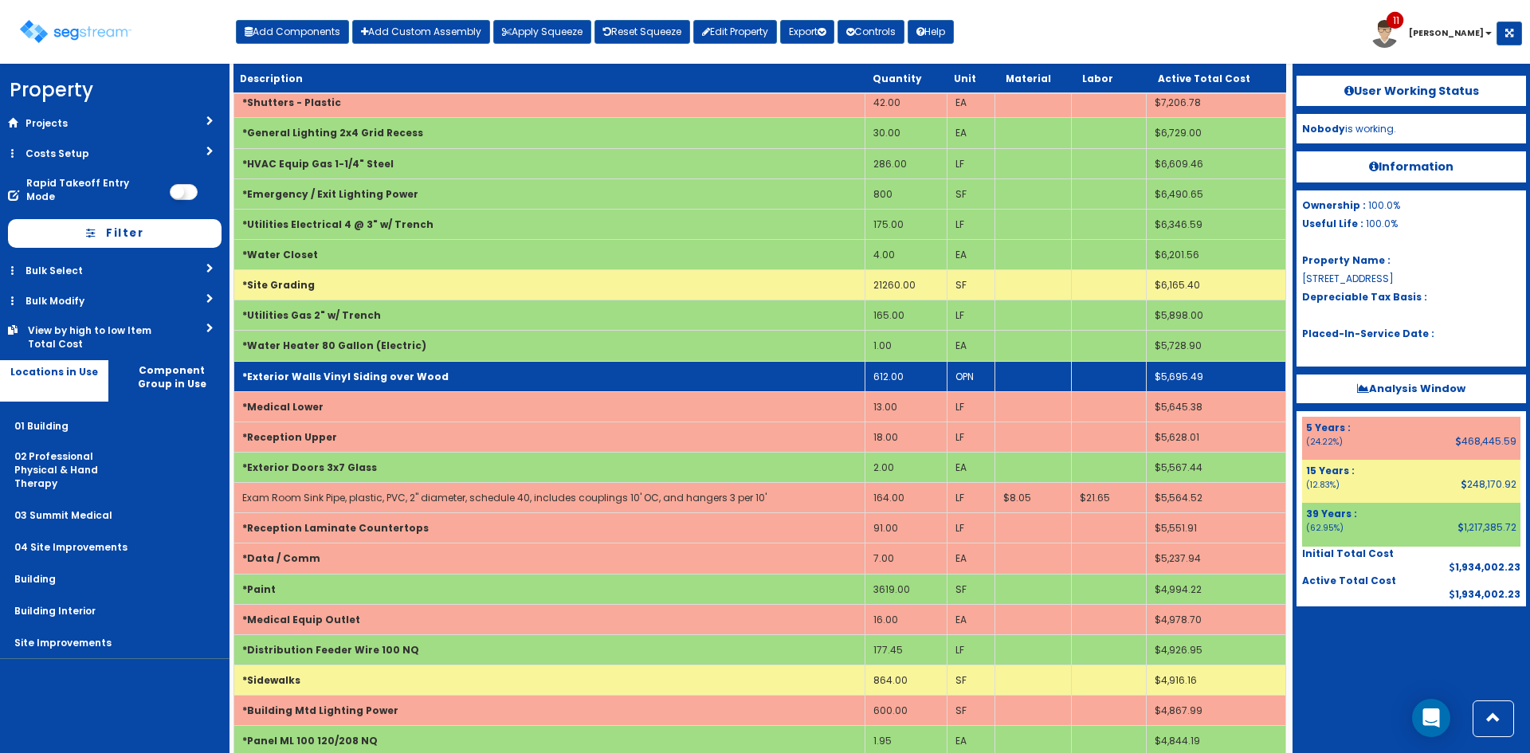
click at [538, 376] on td "*Exterior Walls Vinyl Siding over Wood" at bounding box center [549, 376] width 631 height 30
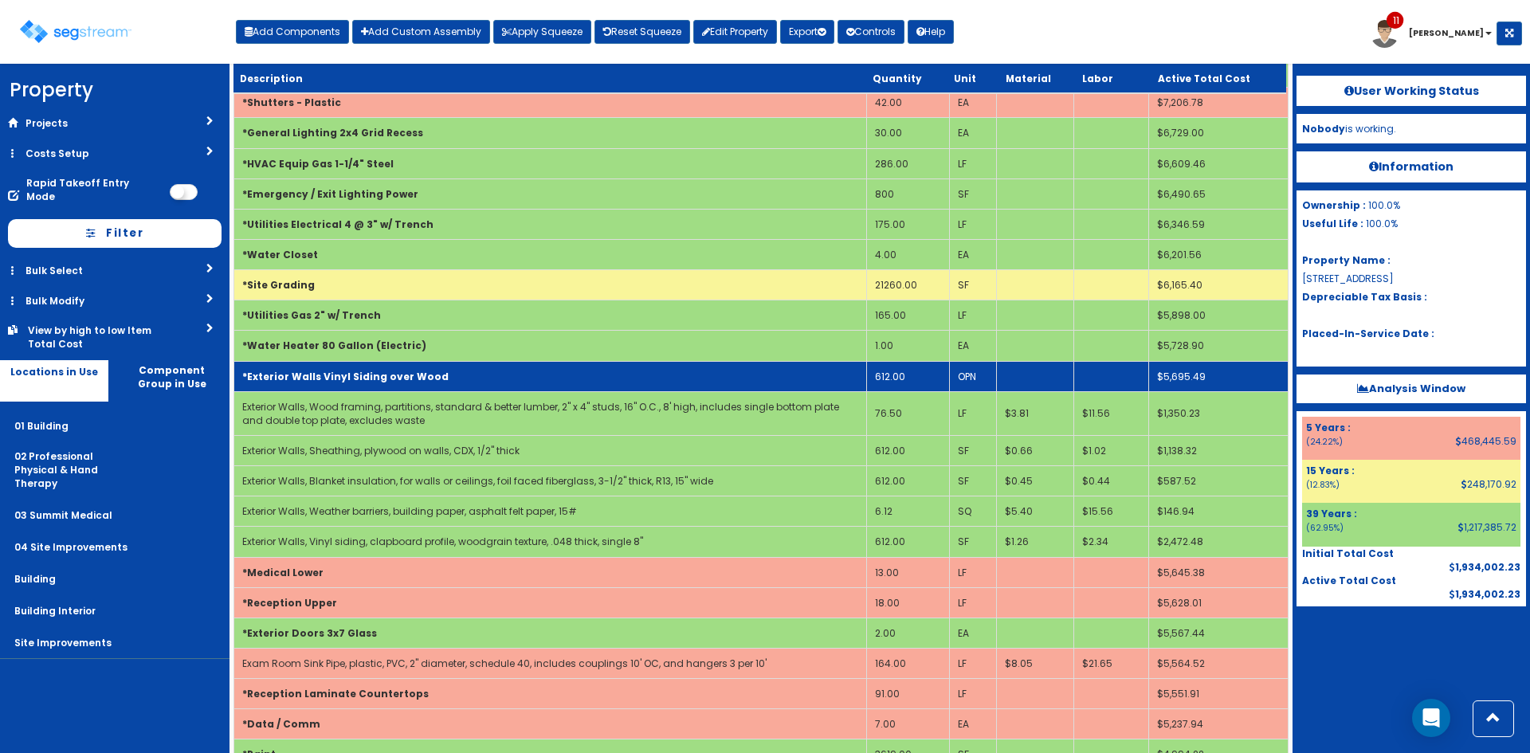
click at [396, 364] on td "*Exterior Walls Vinyl Siding over Wood" at bounding box center [550, 376] width 633 height 30
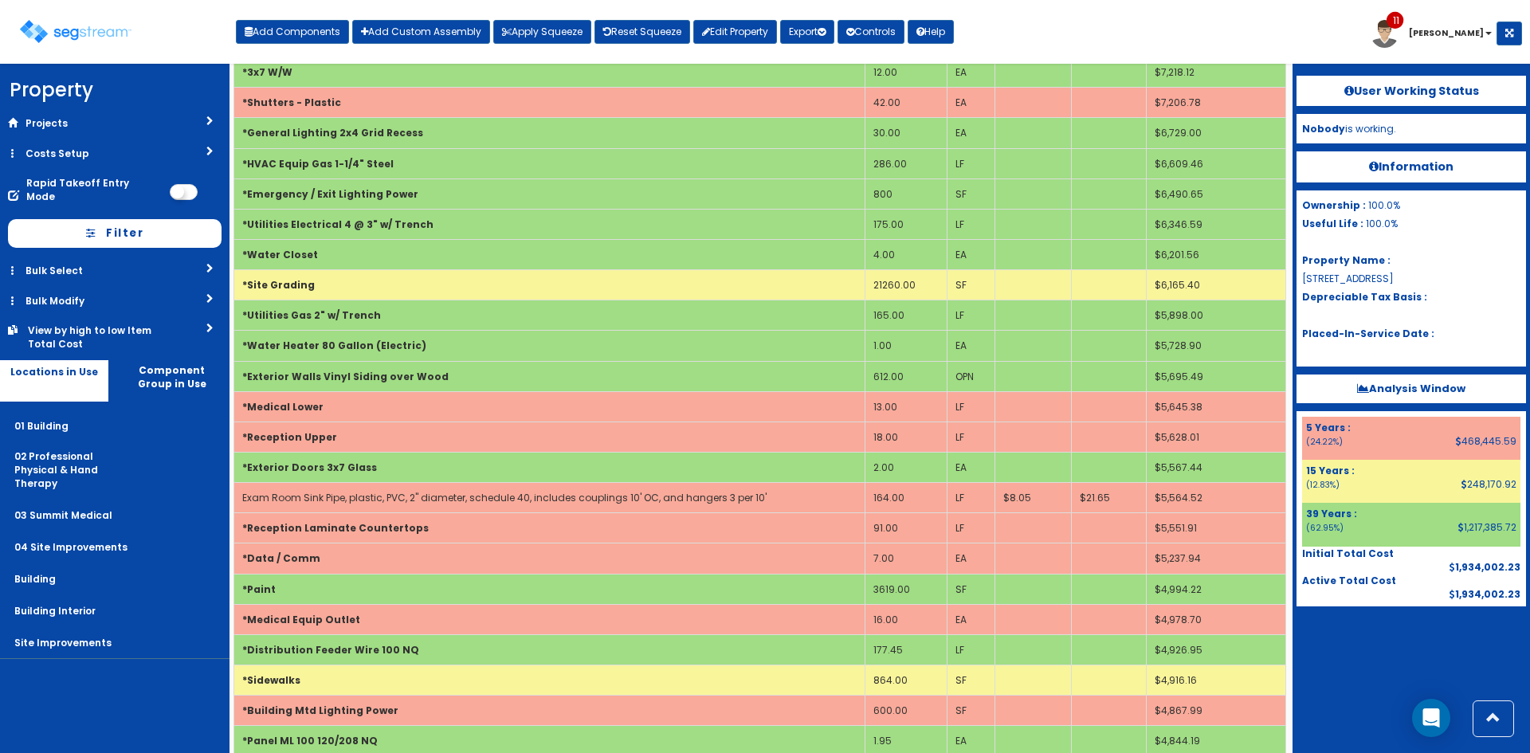
scroll to position [0, 0]
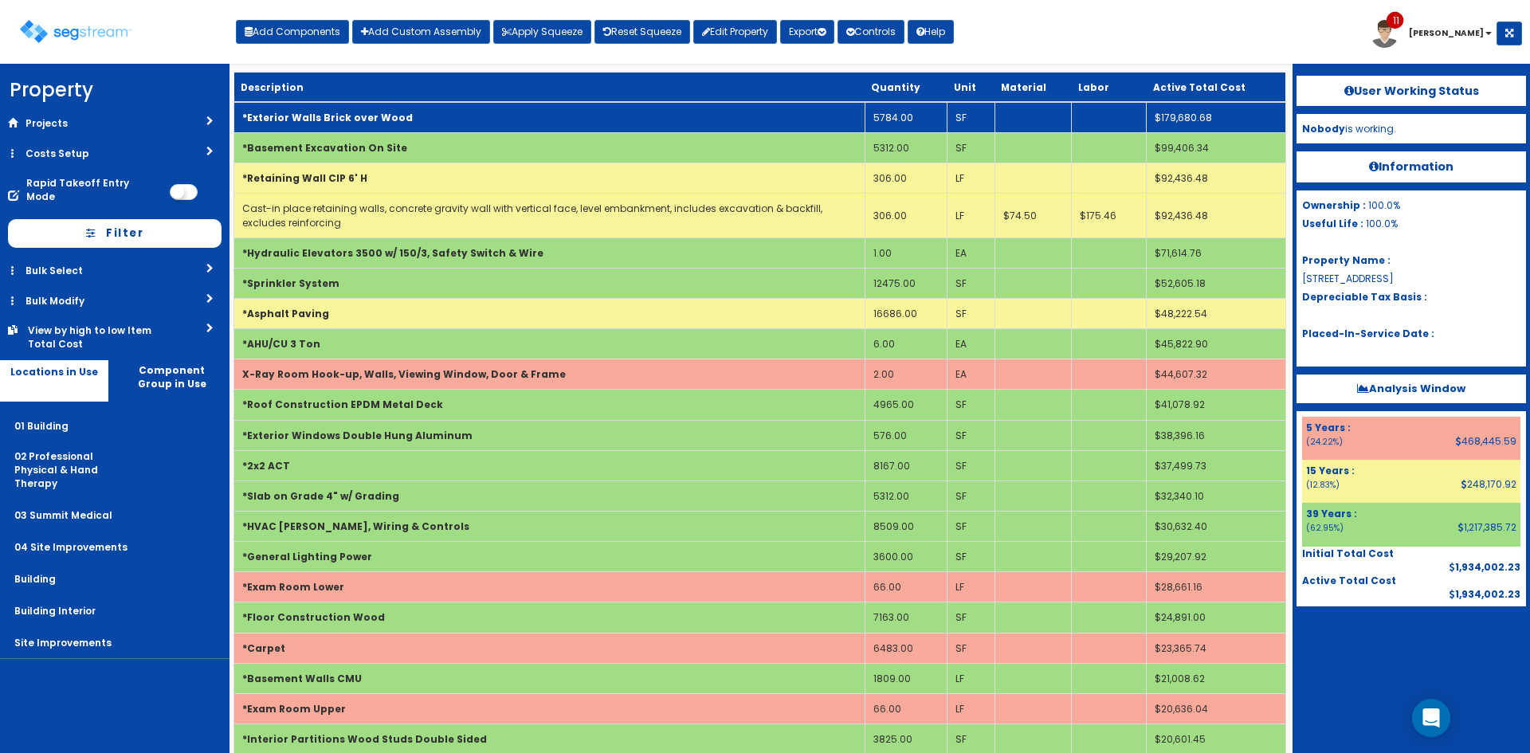
click at [896, 123] on td "5784.00" at bounding box center [905, 117] width 82 height 31
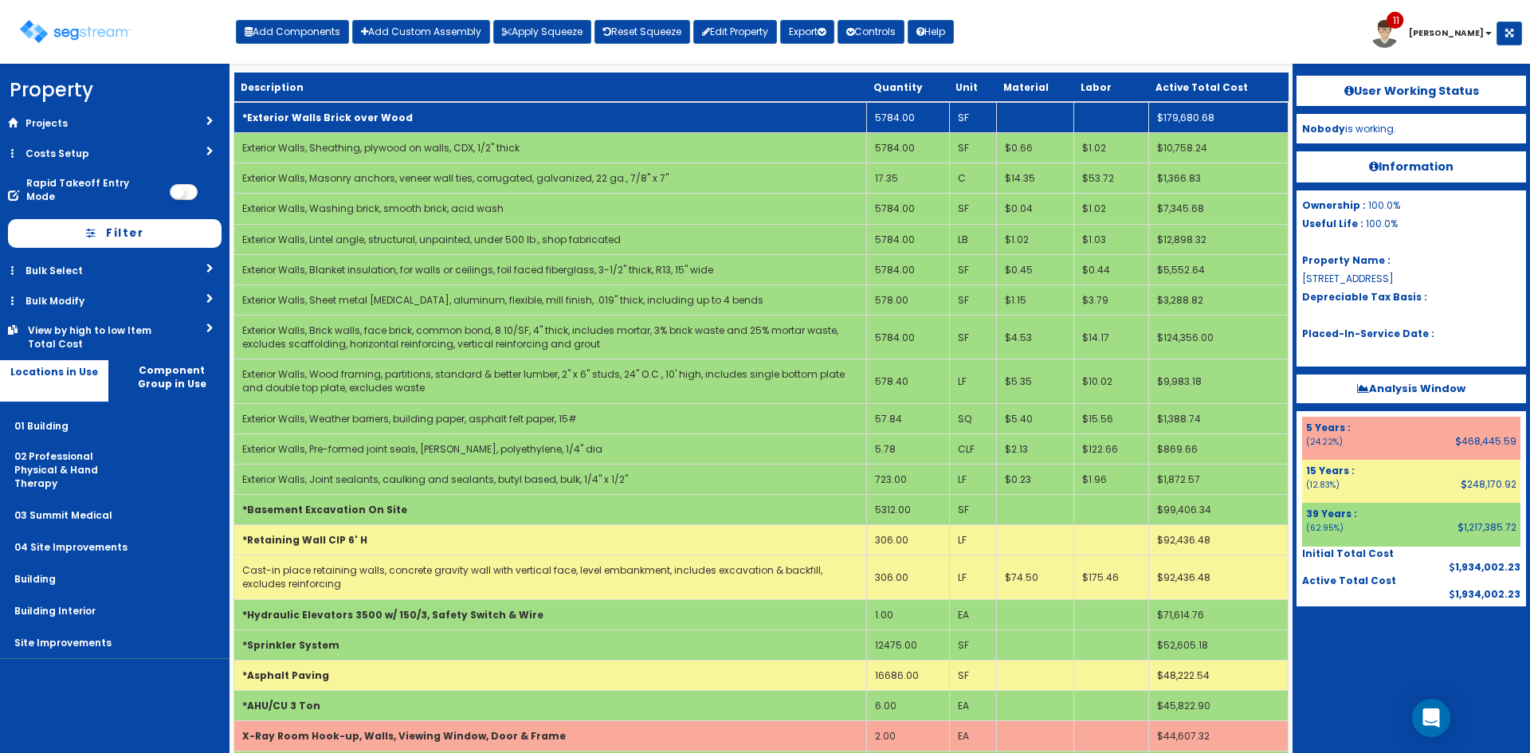
drag, startPoint x: 748, startPoint y: 114, endPoint x: 1038, endPoint y: 57, distance: 295.6
click at [754, 114] on td "*Exterior Walls Brick over Wood" at bounding box center [550, 117] width 633 height 31
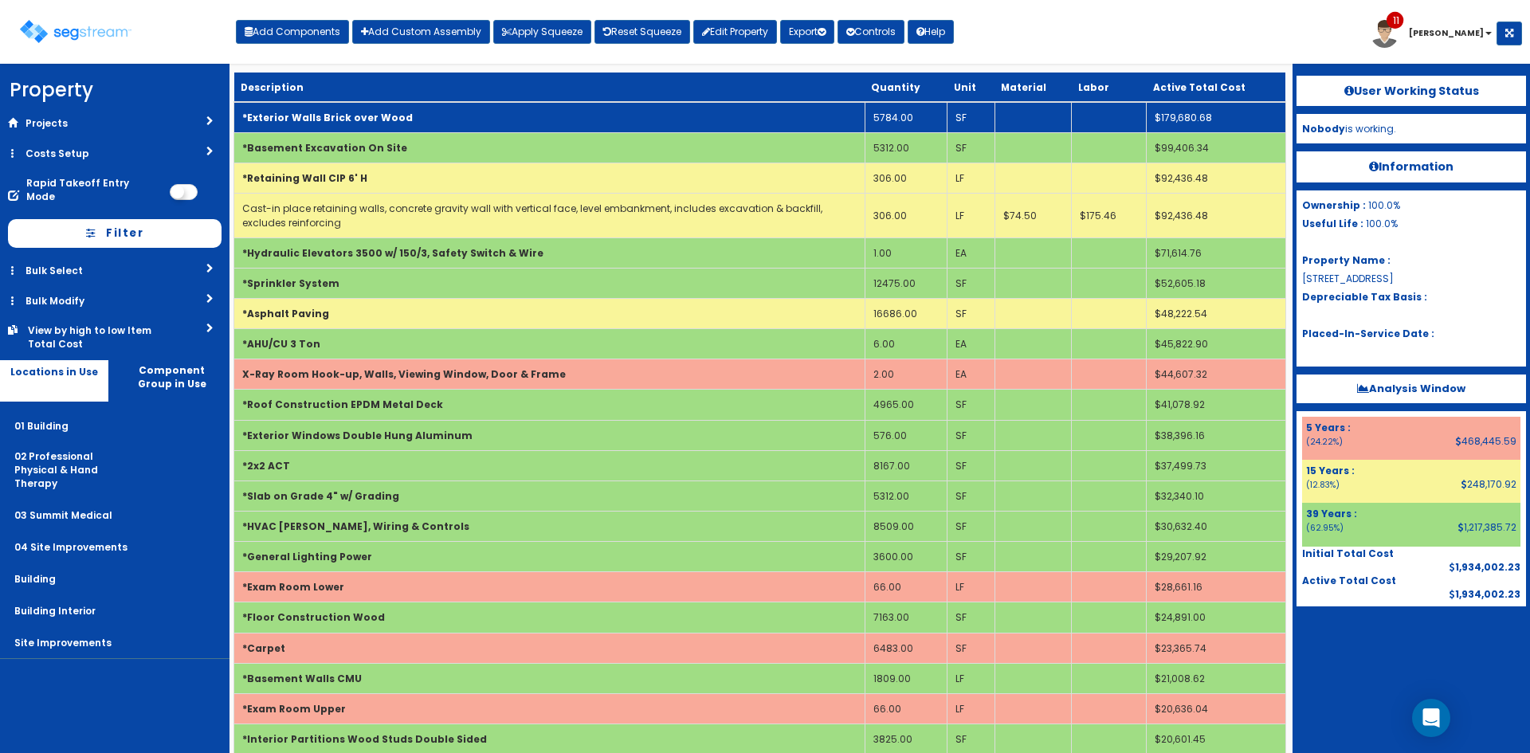
click at [893, 116] on td "5784.00" at bounding box center [905, 117] width 82 height 31
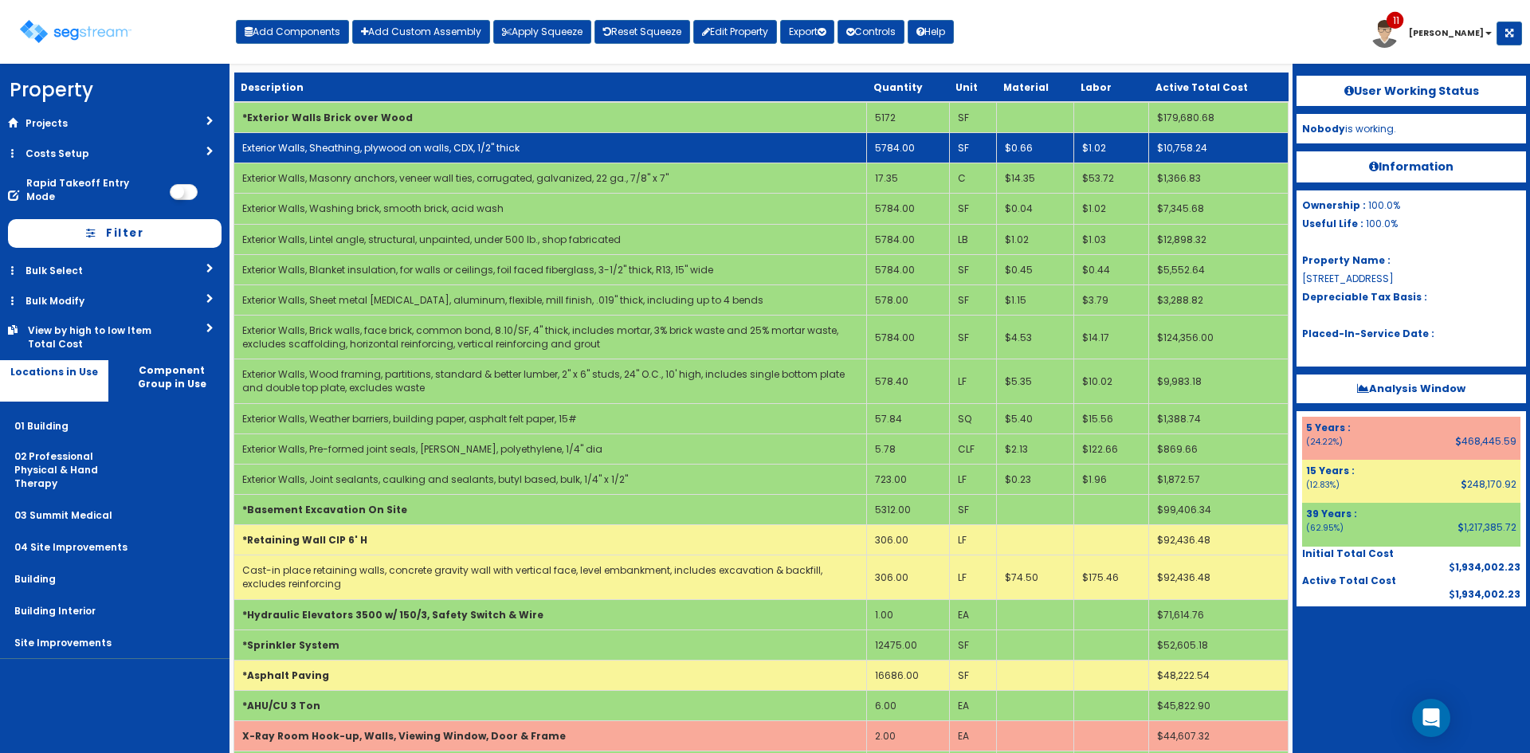
click at [566, 148] on td "Exterior Walls, Sheathing, plywood on walls, CDX, 1/2" thick" at bounding box center [550, 148] width 633 height 30
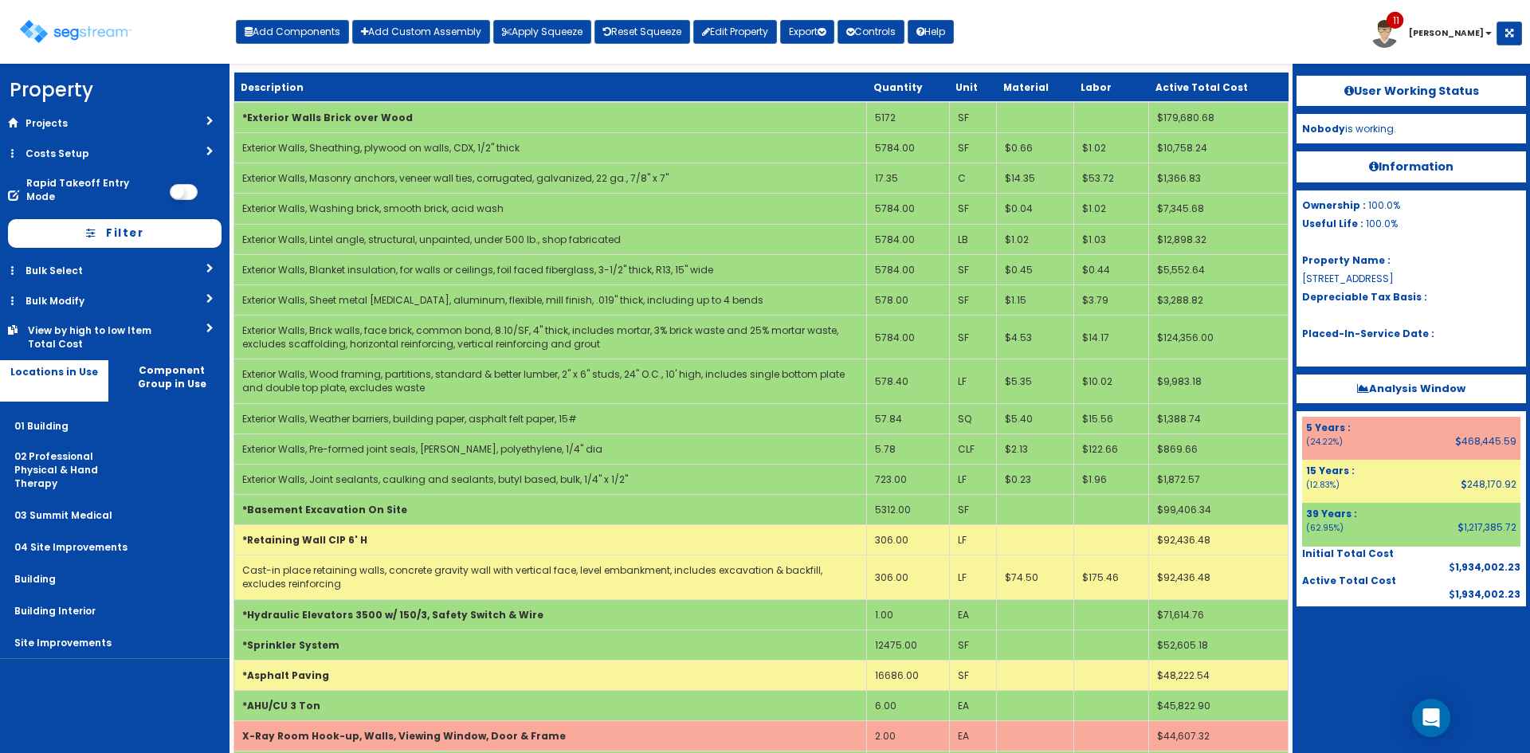
click at [557, 122] on td "*Exterior Walls Brick over Wood" at bounding box center [550, 117] width 633 height 31
click at [1025, 35] on div "Toggle navigation Add Components Add Custom Assembly Apply Squeeze Reset Squeez…" at bounding box center [765, 38] width 1514 height 52
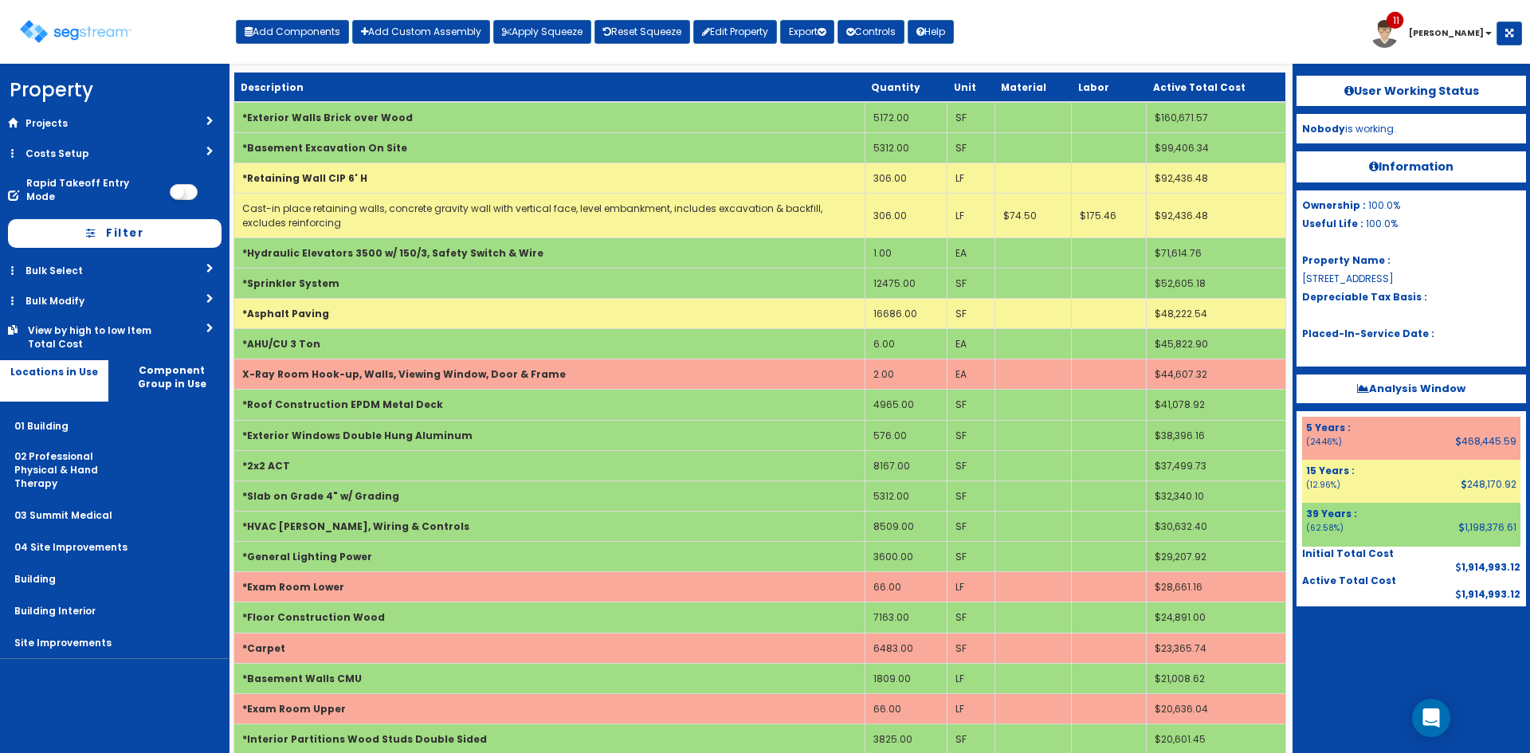
click at [1219, 35] on div "Toggle navigation Add Components Add Custom Assembly Apply Squeeze Reset Squeez…" at bounding box center [765, 38] width 1514 height 52
click at [825, 29] on icon "button" at bounding box center [821, 32] width 8 height 10
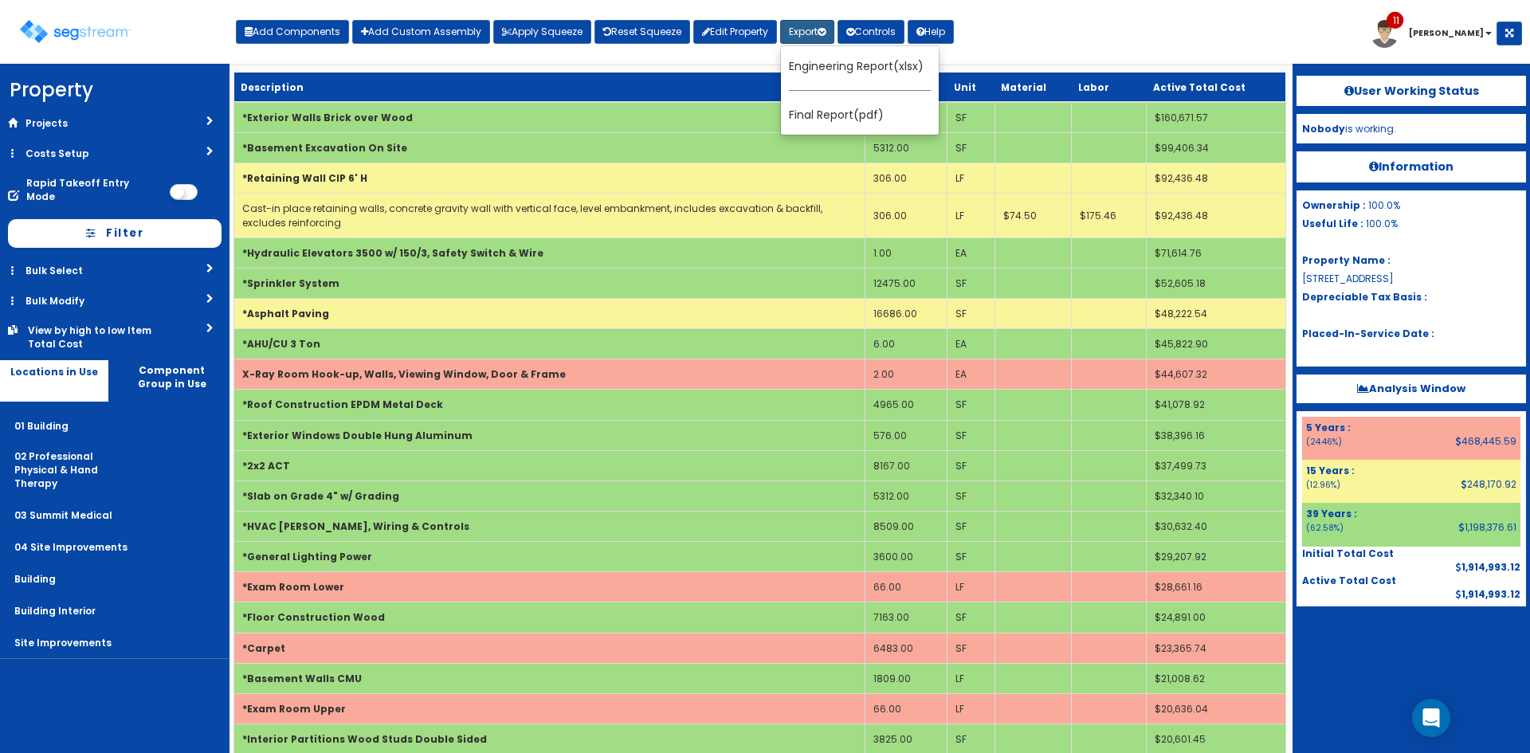
click at [841, 83] on div "Engineering Report(xlsx) Final Report(pdf)" at bounding box center [859, 90] width 159 height 90
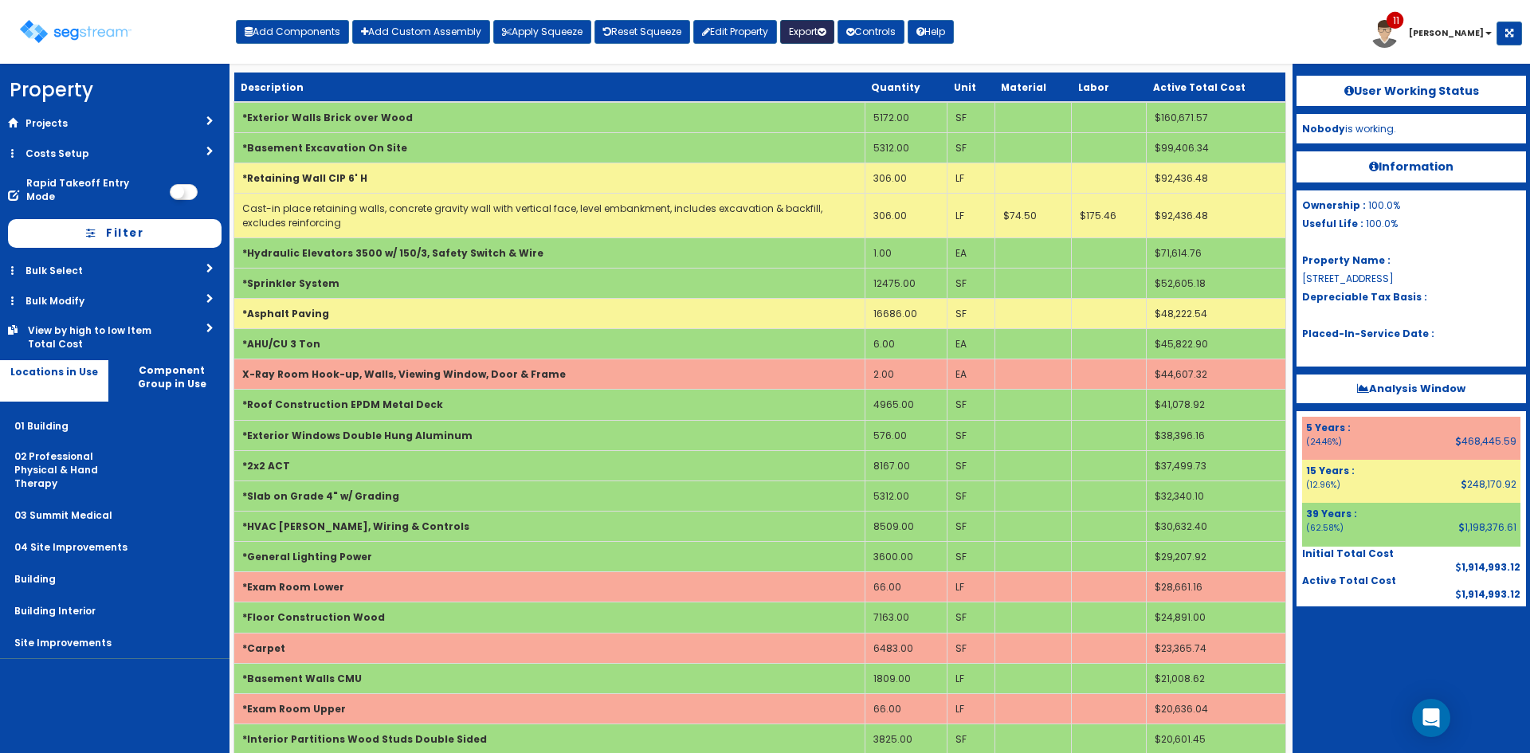
click at [832, 40] on button "Export" at bounding box center [807, 32] width 54 height 24
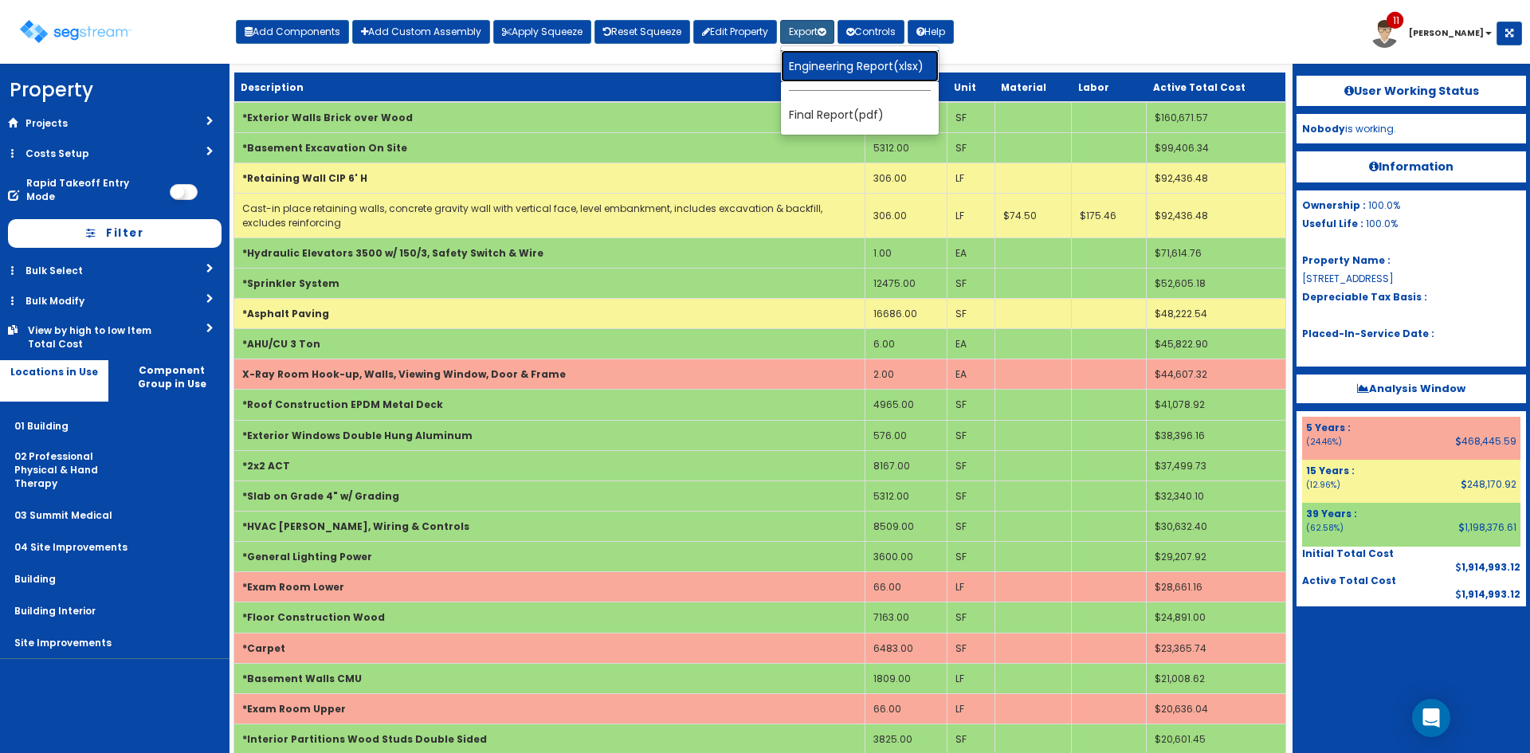
click at [833, 57] on link "Engineering Report(xlsx)" at bounding box center [860, 66] width 158 height 32
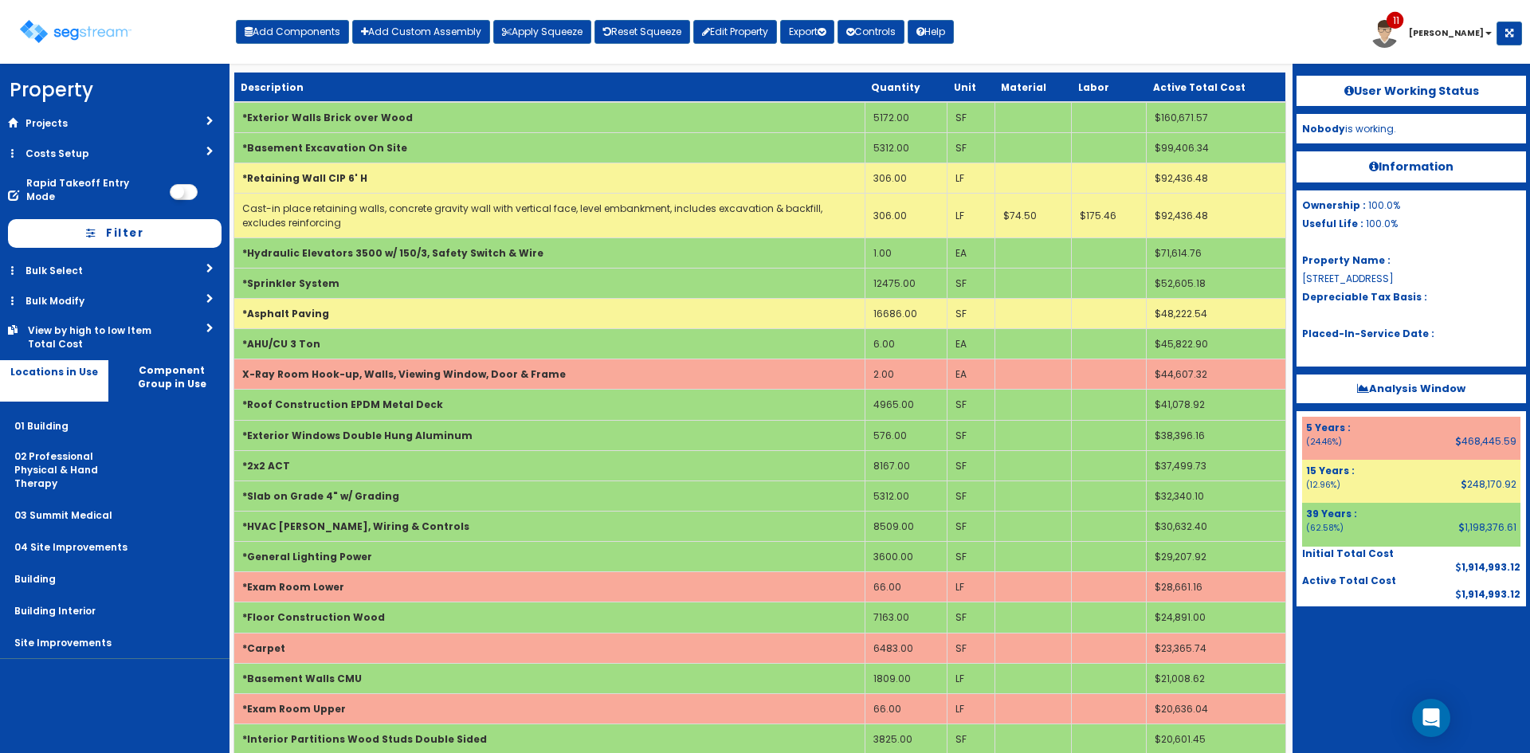
click at [1192, 34] on div "Toggle navigation Add Components Add Custom Assembly Apply Squeeze Reset Squeez…" at bounding box center [765, 38] width 1514 height 52
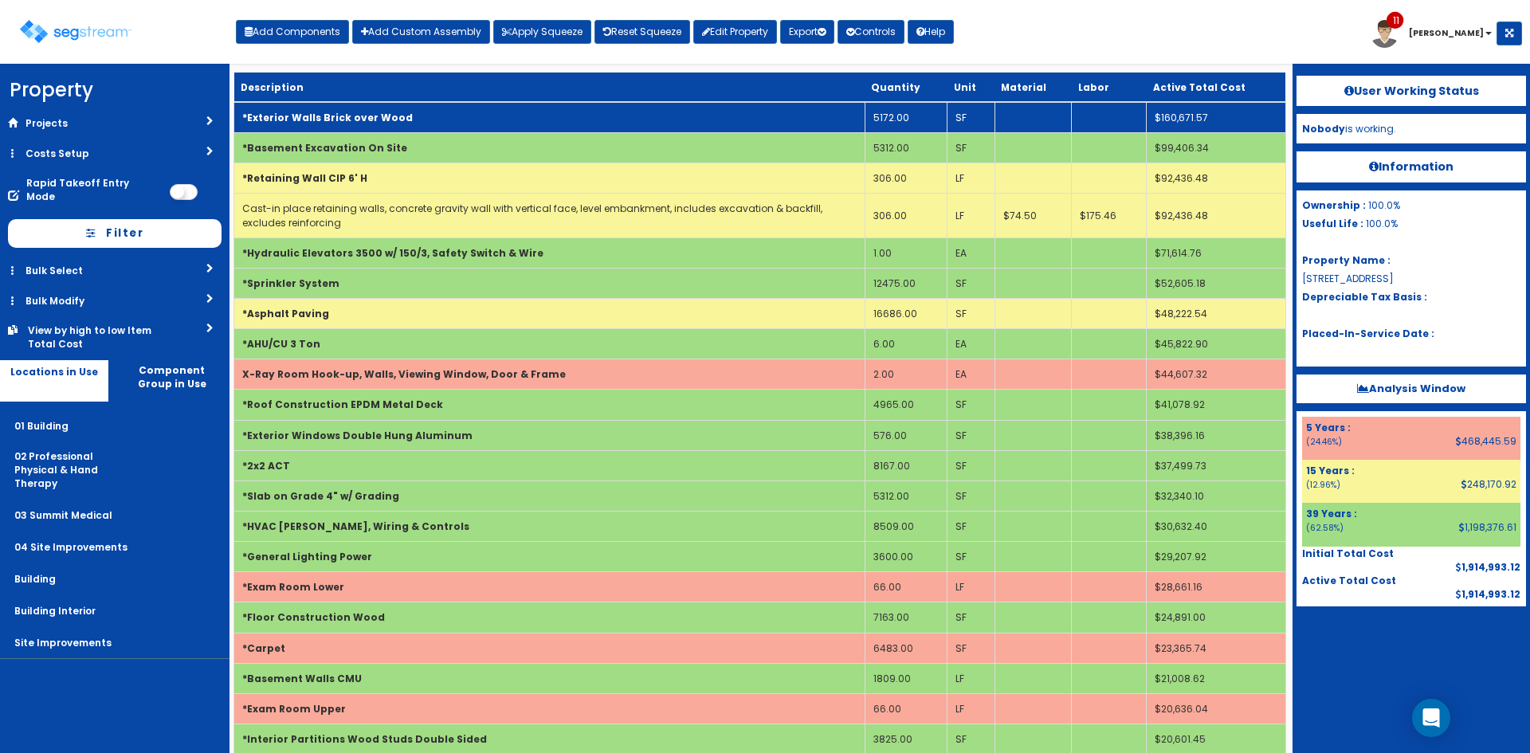
click at [458, 110] on td "*Exterior Walls Brick over Wood" at bounding box center [549, 117] width 631 height 31
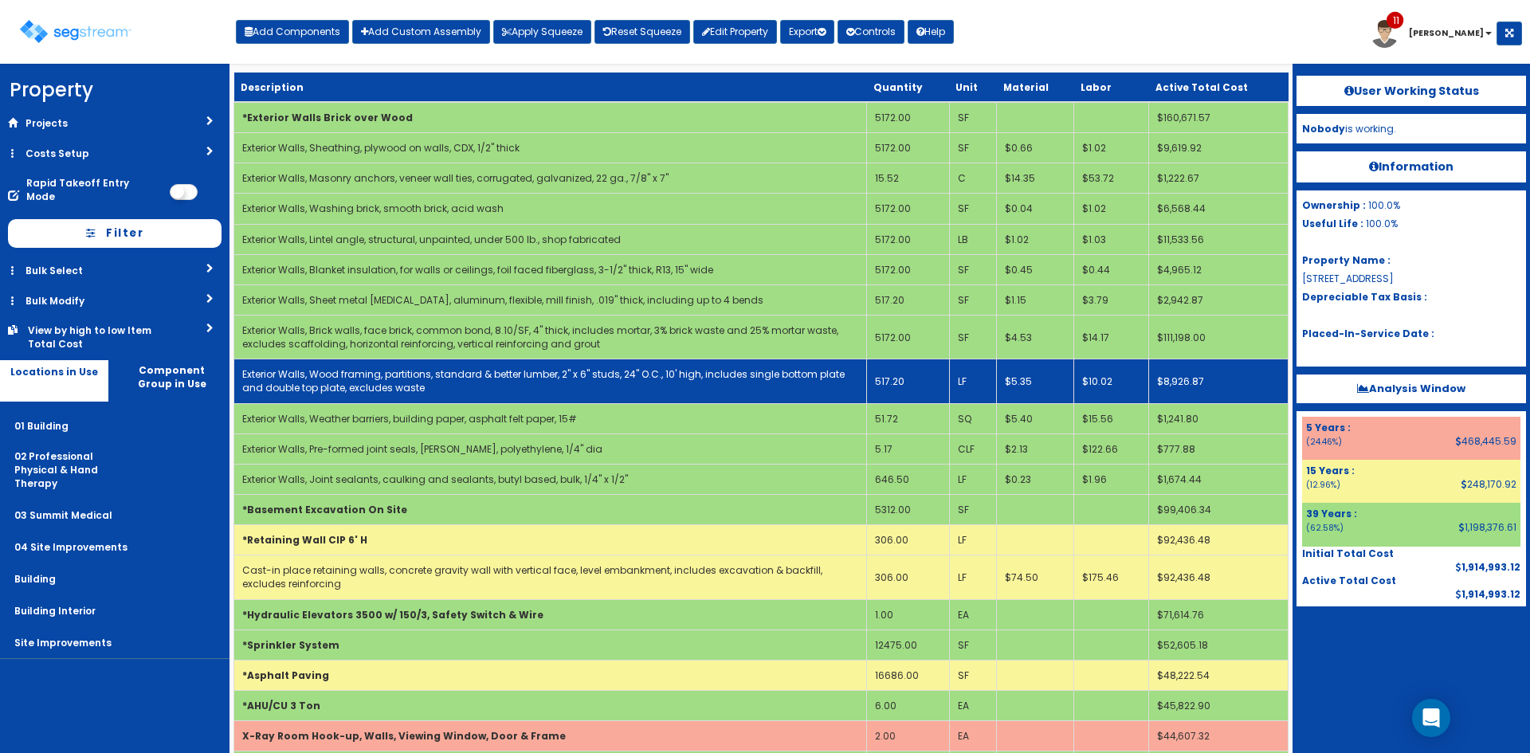
click at [919, 385] on td "517.20" at bounding box center [908, 381] width 82 height 44
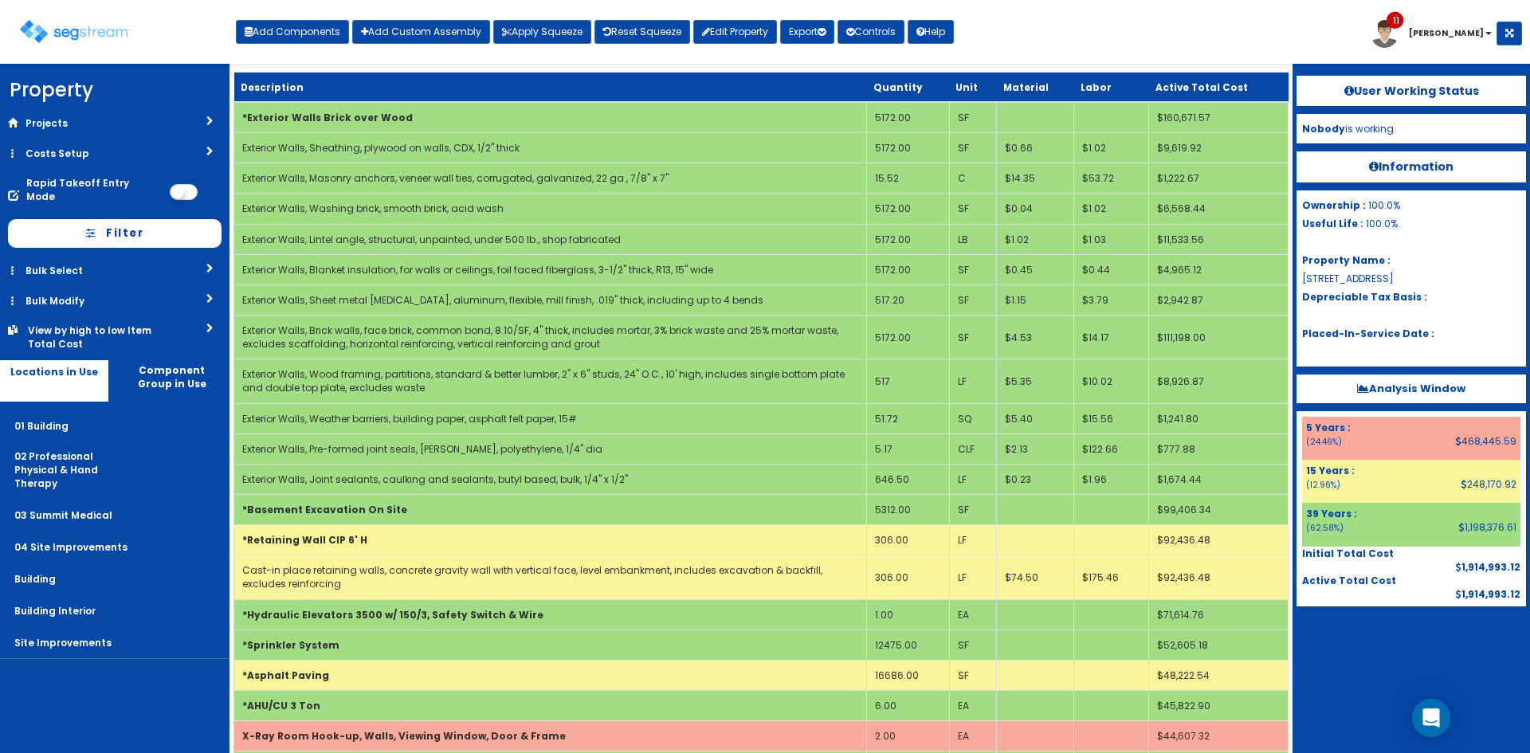
click at [979, 6] on nav "Toggle navigation Add Components Add Custom Assembly Apply Squeeze Reset Squeez…" at bounding box center [765, 32] width 1530 height 64
click at [997, 28] on div "Toggle navigation Add Components Add Custom Assembly Apply Squeeze Reset Squeez…" at bounding box center [765, 38] width 1514 height 52
click at [827, 41] on button "Export" at bounding box center [807, 32] width 54 height 24
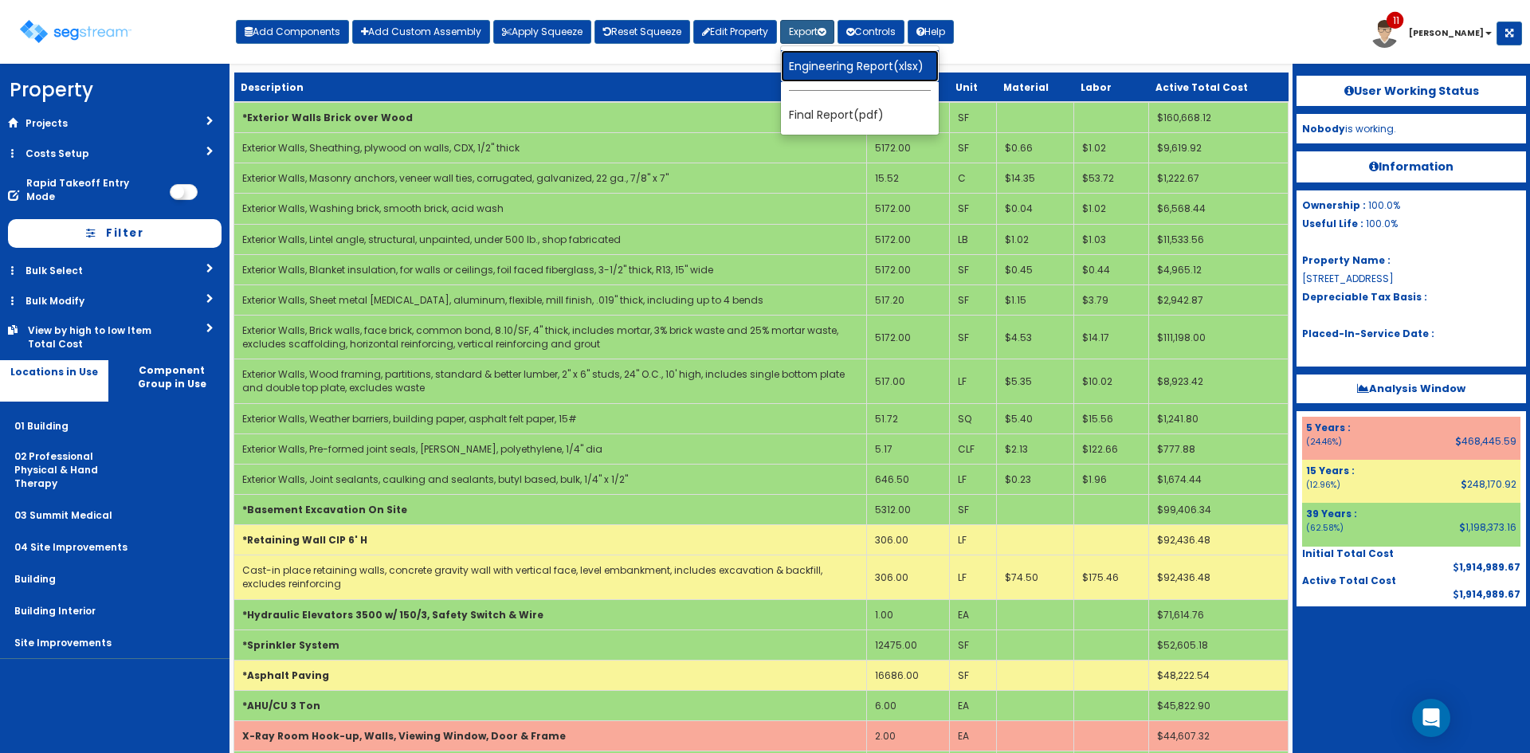
click at [839, 59] on link "Engineering Report(xlsx)" at bounding box center [860, 66] width 158 height 32
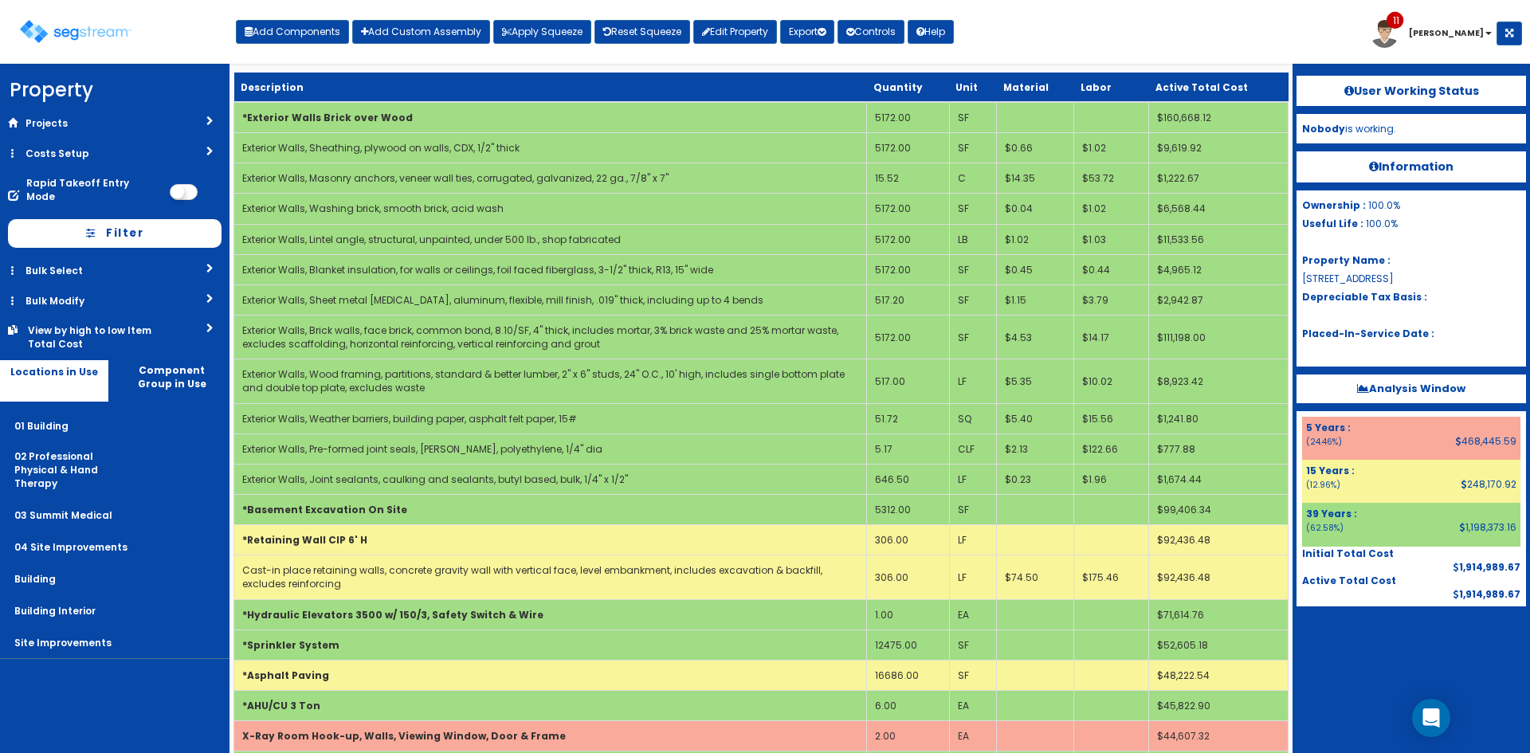
click at [1115, 33] on div "Toggle navigation Add Components Add Custom Assembly Apply Squeeze Reset Squeez…" at bounding box center [765, 38] width 1514 height 52
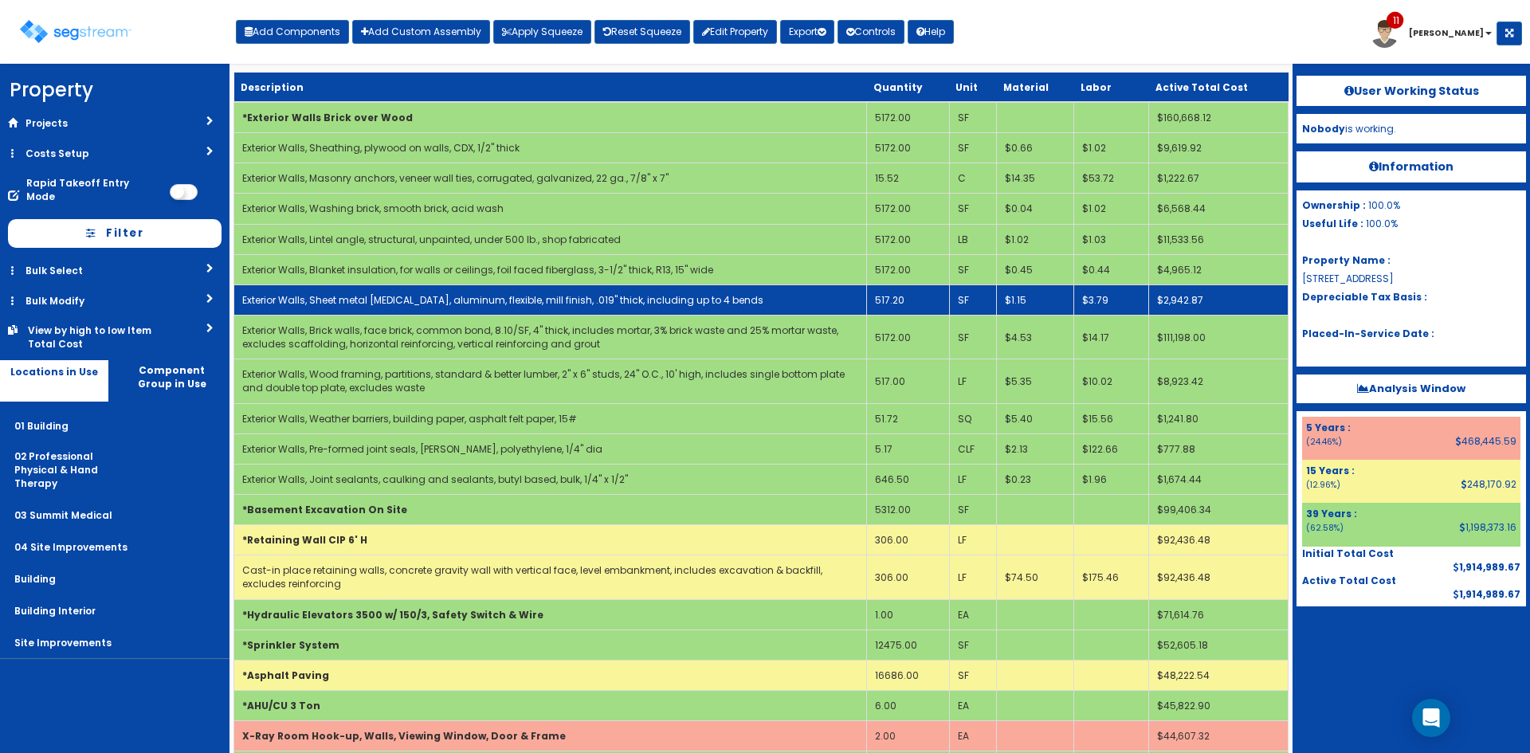
click at [897, 299] on td "517.20" at bounding box center [908, 299] width 82 height 30
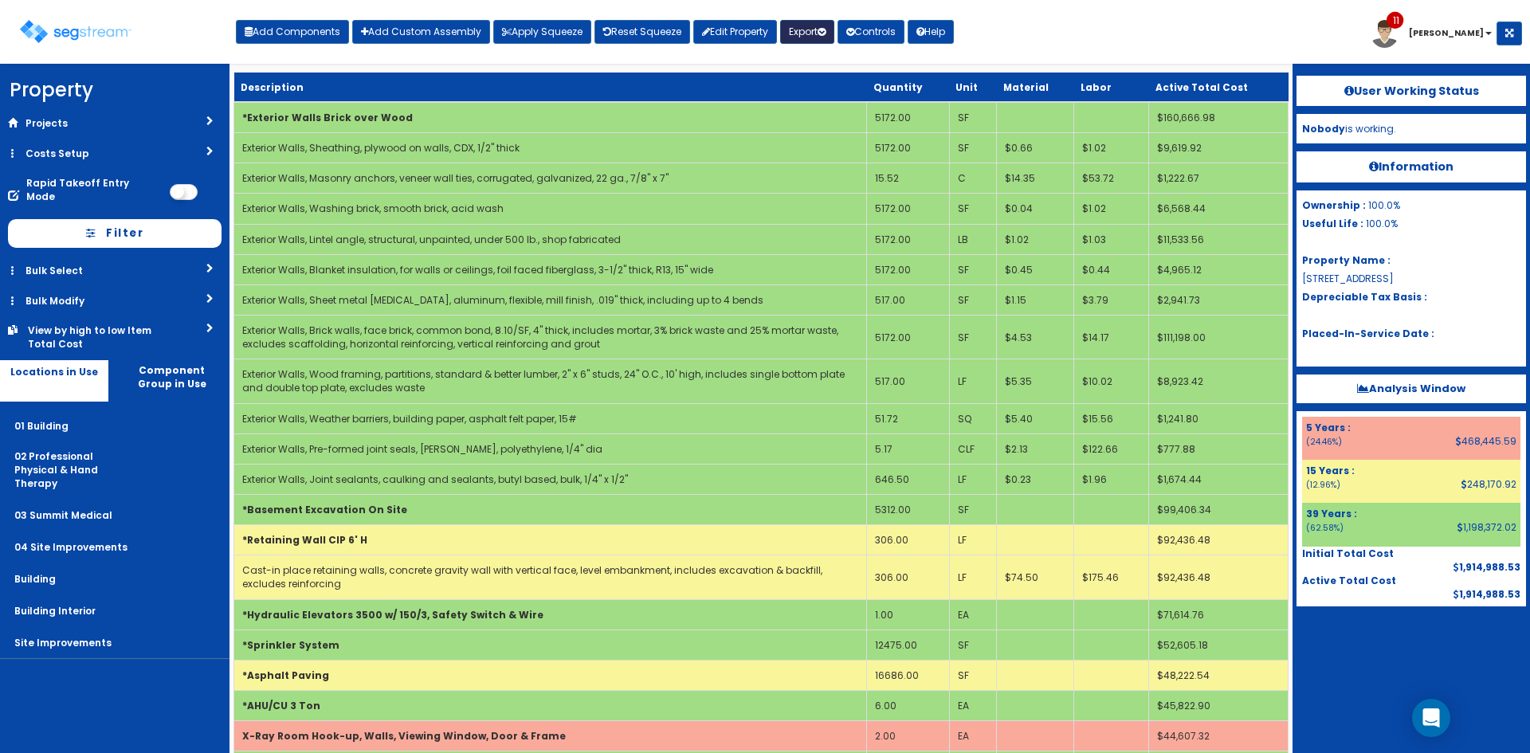
click at [798, 28] on button "Export" at bounding box center [807, 32] width 54 height 24
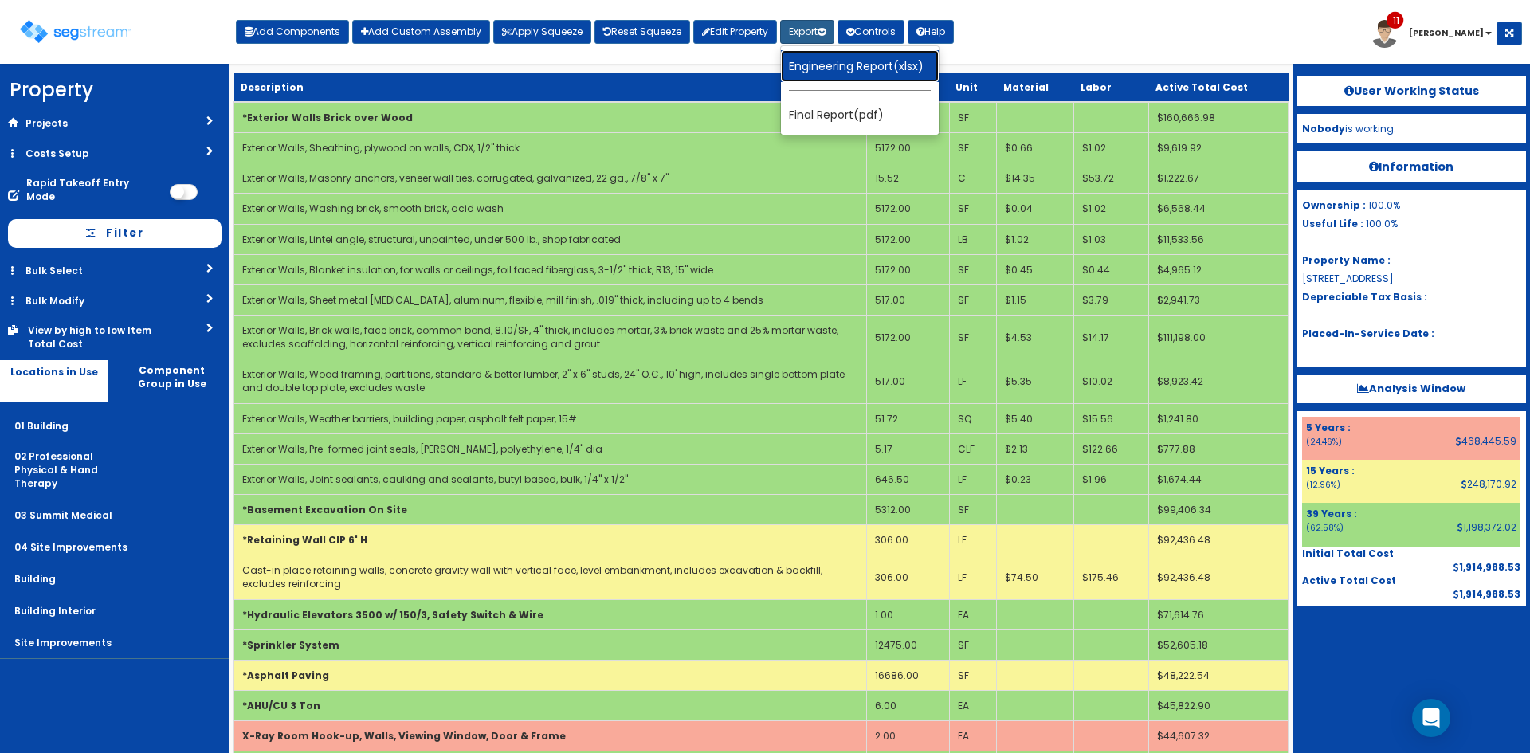
click at [821, 69] on link "Engineering Report(xlsx)" at bounding box center [860, 66] width 158 height 32
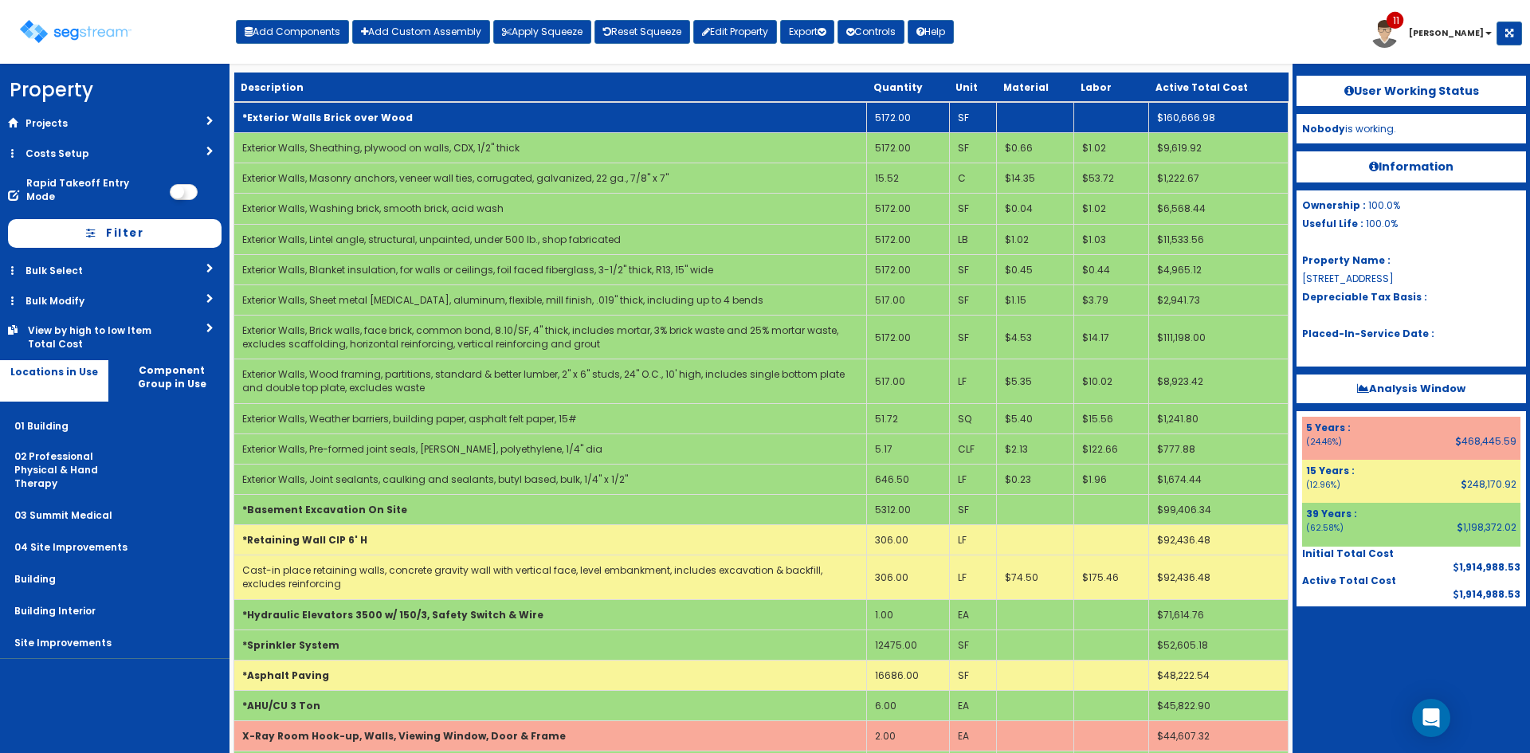
click at [724, 124] on td "*Exterior Walls Brick over Wood" at bounding box center [550, 117] width 633 height 31
